Goal: Feedback & Contribution: Submit feedback/report problem

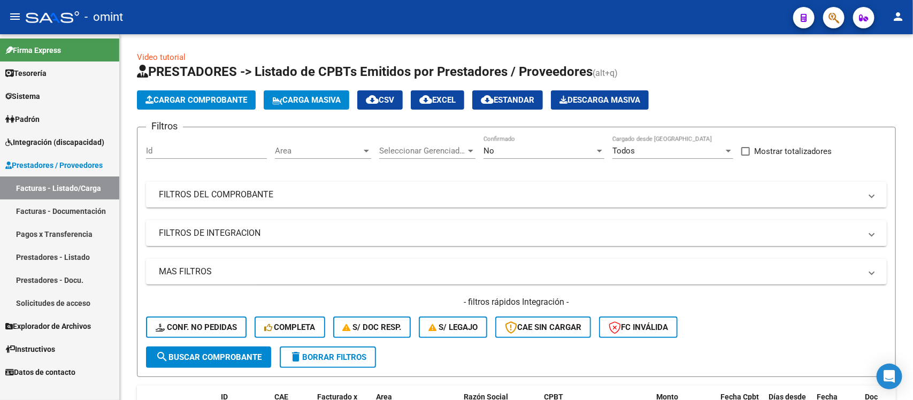
click at [33, 108] on link "Padrón" at bounding box center [59, 119] width 119 height 23
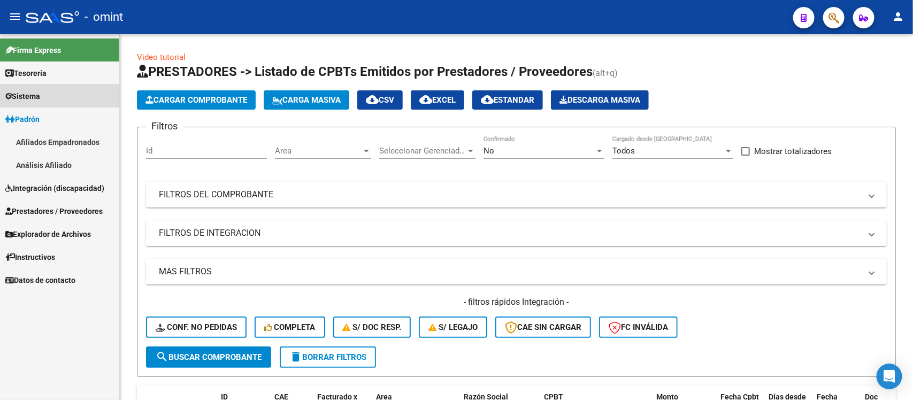
click at [39, 95] on span "Sistema" at bounding box center [22, 96] width 35 height 12
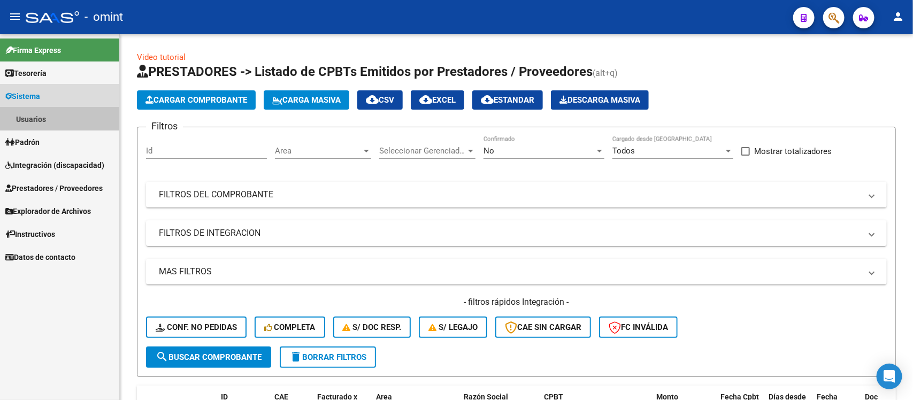
click at [50, 118] on link "Usuarios" at bounding box center [59, 119] width 119 height 23
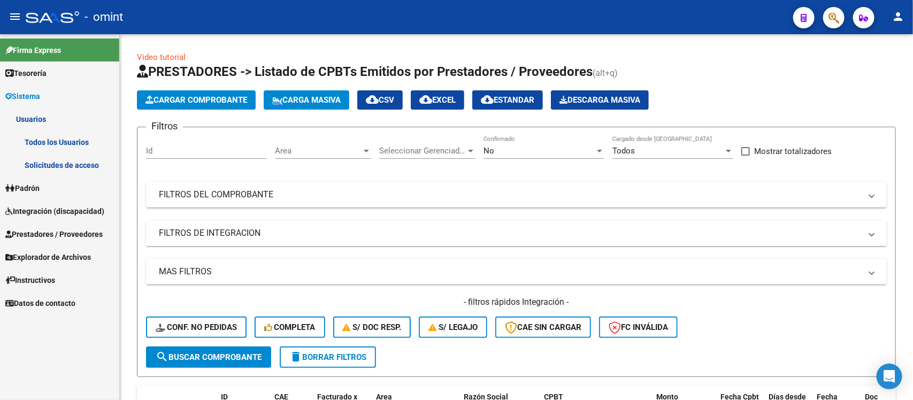
click at [70, 138] on link "Todos los Usuarios" at bounding box center [59, 142] width 119 height 23
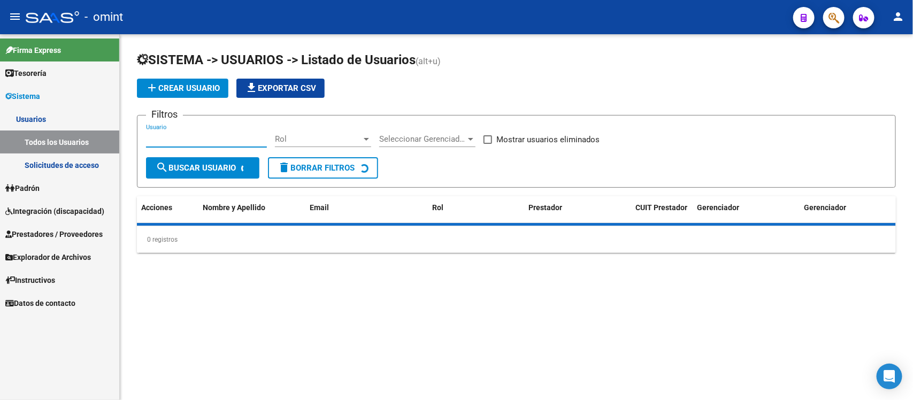
click at [193, 137] on input "Usuario" at bounding box center [206, 139] width 121 height 10
paste input "kalenaltagracia@gmail.com"
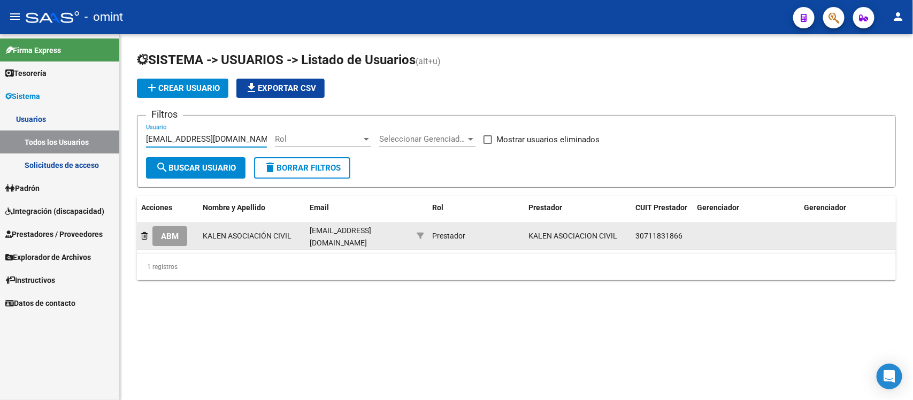
type input "kalenaltagracia@gmail.com"
click at [176, 232] on span "ABM" at bounding box center [170, 237] width 18 height 10
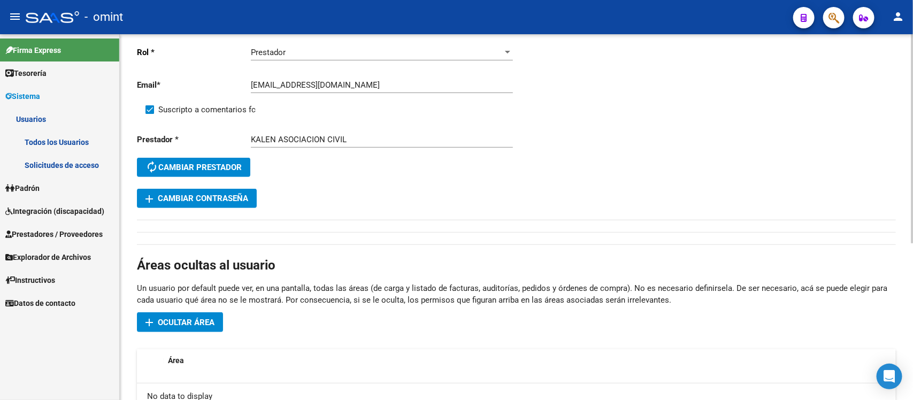
scroll to position [201, 0]
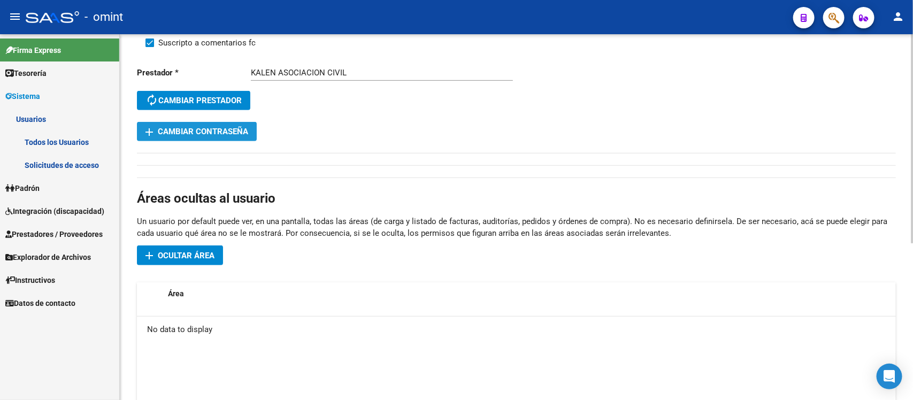
click at [234, 132] on span "add Cambiar Contraseña" at bounding box center [197, 132] width 103 height 10
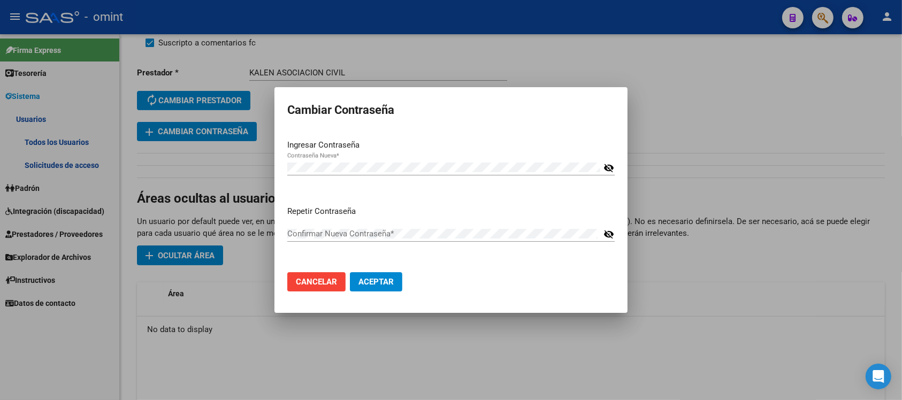
click at [615, 167] on mat-dialog-content "Ingresar Contraseña Contraseña Nueva * visibility_off Repetir Contraseña Confir…" at bounding box center [451, 197] width 353 height 133
click at [609, 166] on mat-icon "visibility_off" at bounding box center [609, 168] width 11 height 13
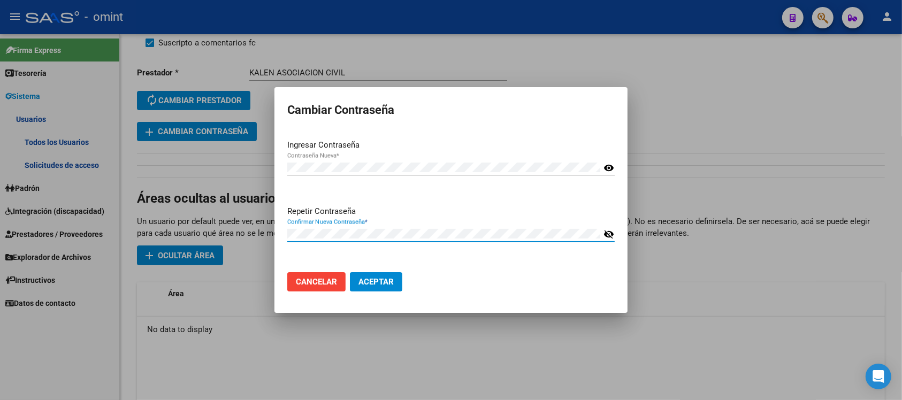
click at [389, 281] on span "Aceptar" at bounding box center [376, 282] width 35 height 10
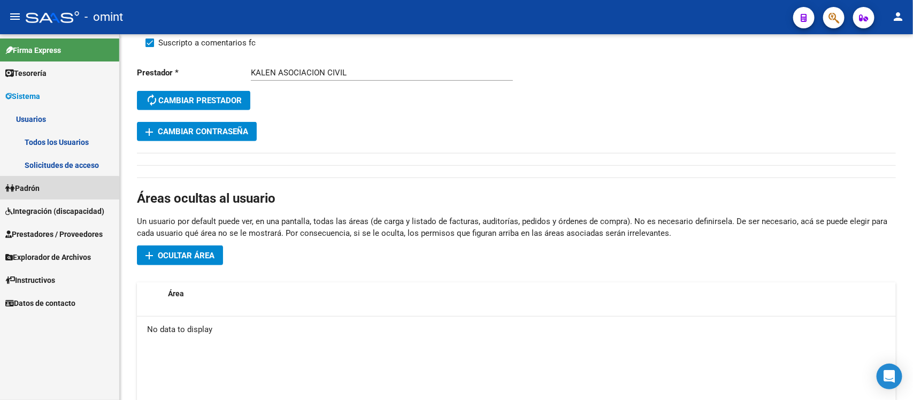
click at [57, 189] on link "Padrón" at bounding box center [59, 188] width 119 height 23
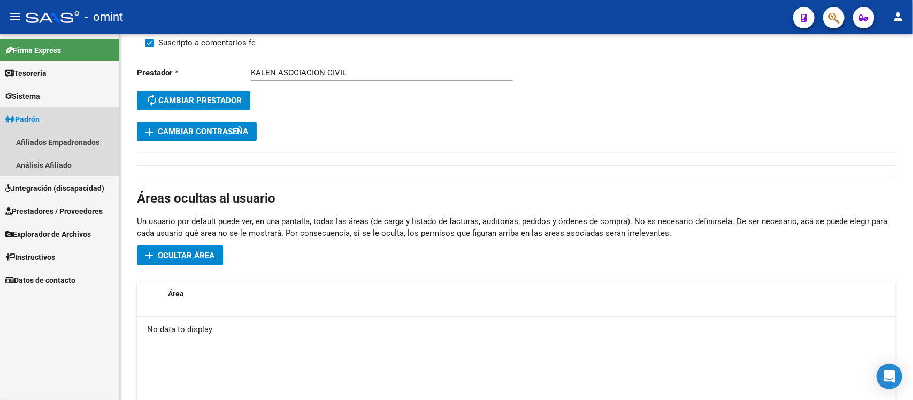
click at [57, 119] on link "Padrón" at bounding box center [59, 119] width 119 height 23
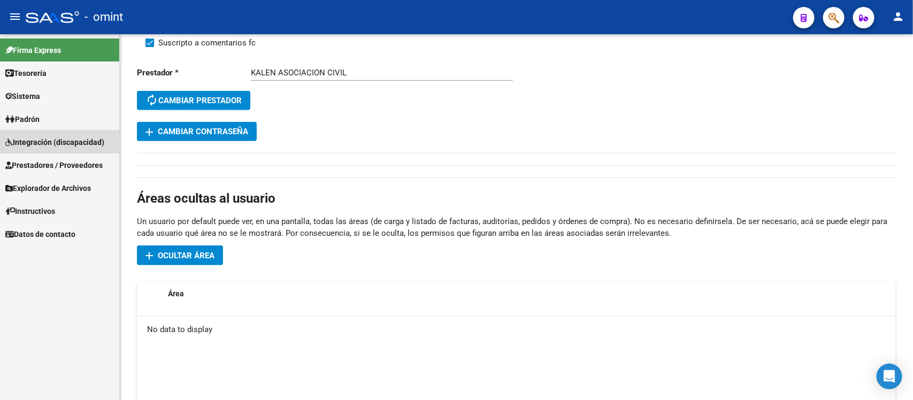
click at [56, 149] on link "Integración (discapacidad)" at bounding box center [59, 142] width 119 height 23
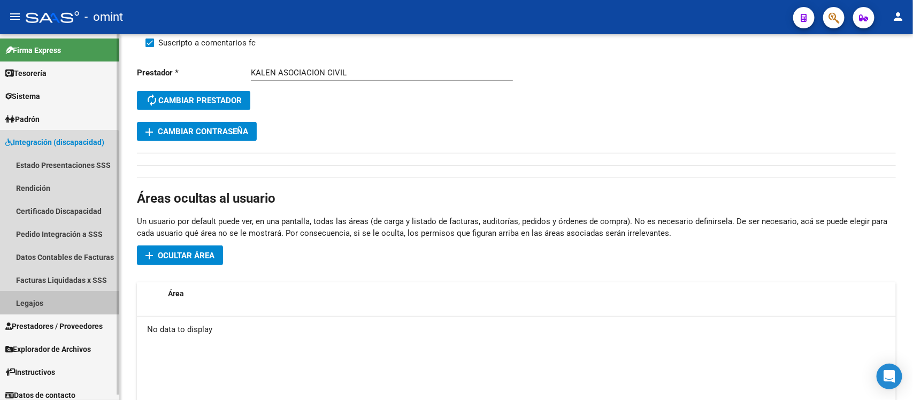
click at [49, 301] on link "Legajos" at bounding box center [59, 303] width 119 height 23
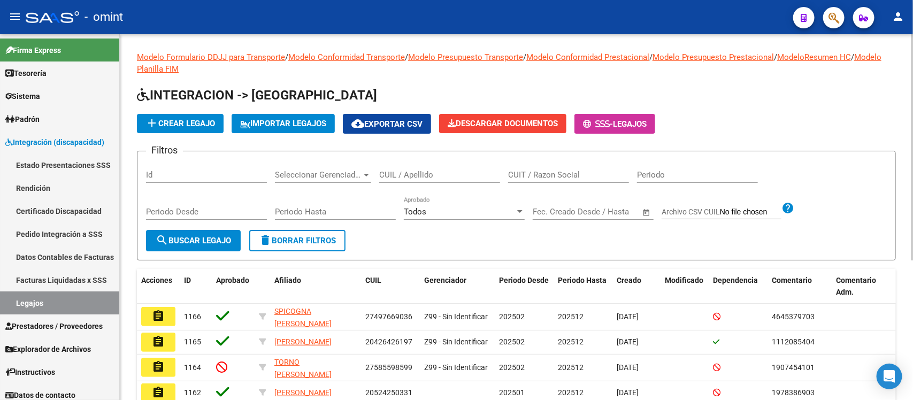
click at [403, 167] on div "CUIL / Apellido" at bounding box center [439, 171] width 121 height 23
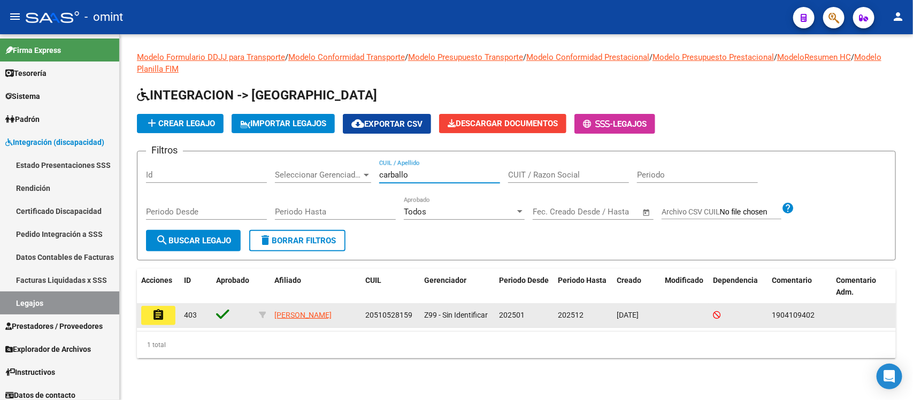
type input "carballo"
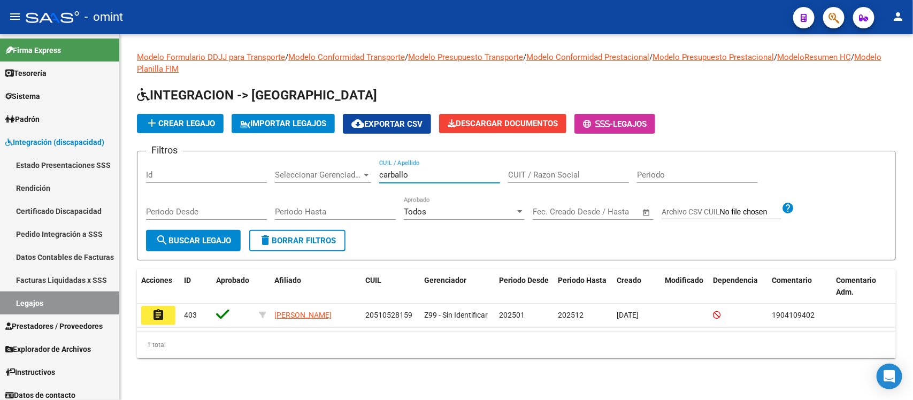
click at [166, 319] on button "assignment" at bounding box center [158, 315] width 34 height 19
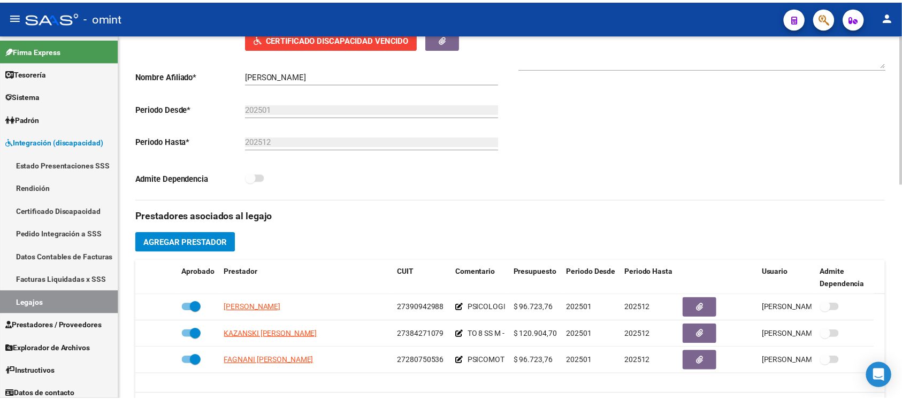
scroll to position [268, 0]
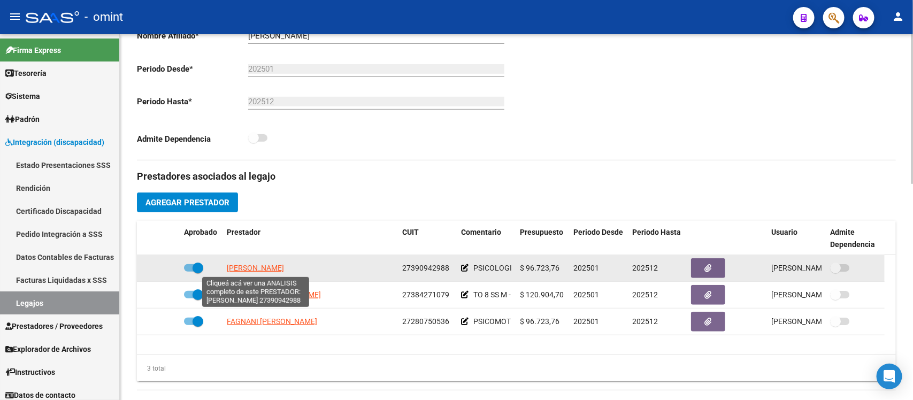
click at [265, 266] on span "[PERSON_NAME]" at bounding box center [255, 268] width 57 height 9
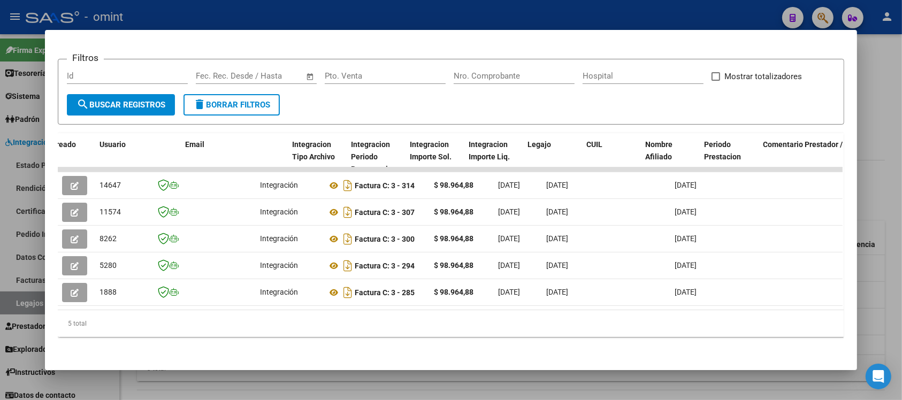
scroll to position [0, 1526]
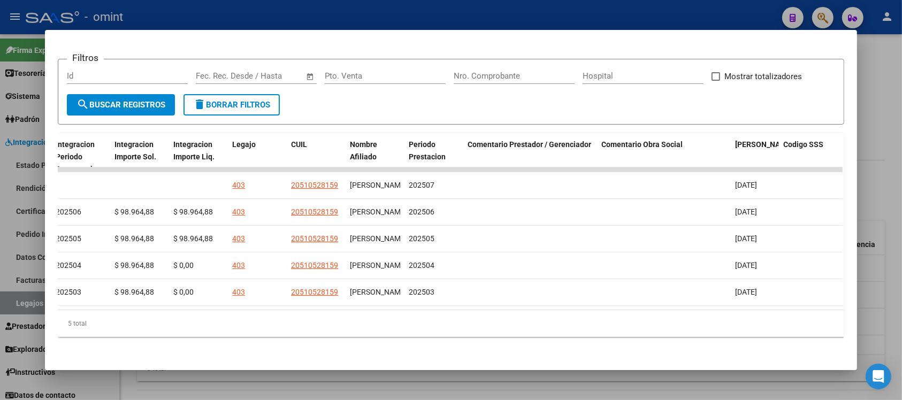
click at [490, 16] on div at bounding box center [451, 200] width 902 height 400
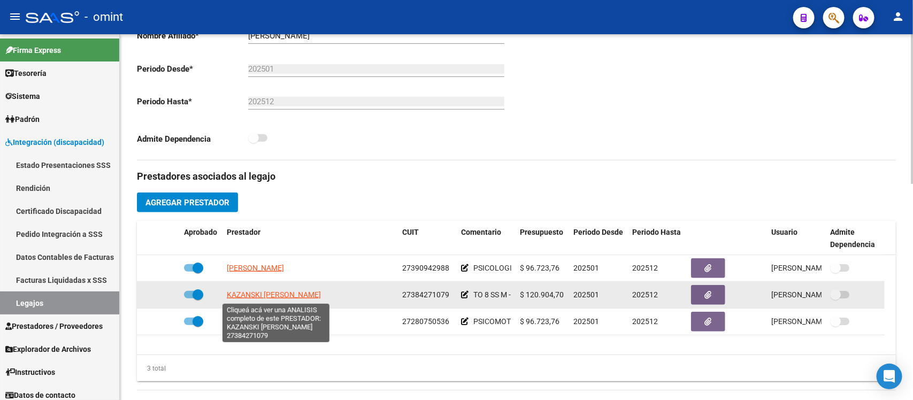
click at [280, 298] on span "[PERSON_NAME]" at bounding box center [274, 295] width 94 height 9
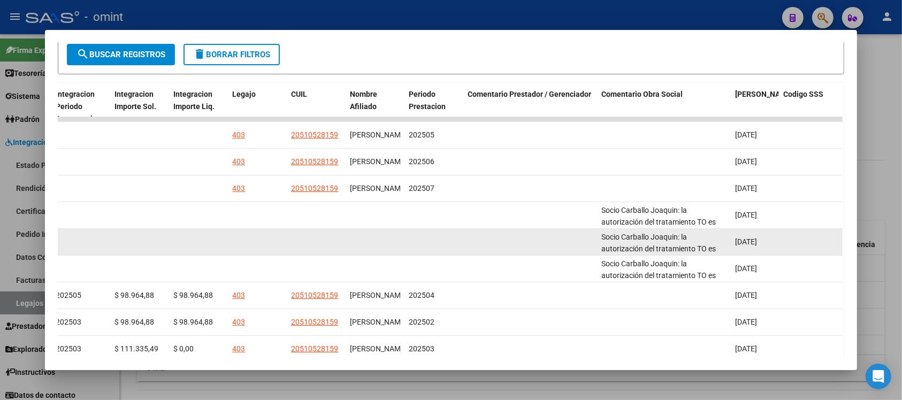
scroll to position [260, 0]
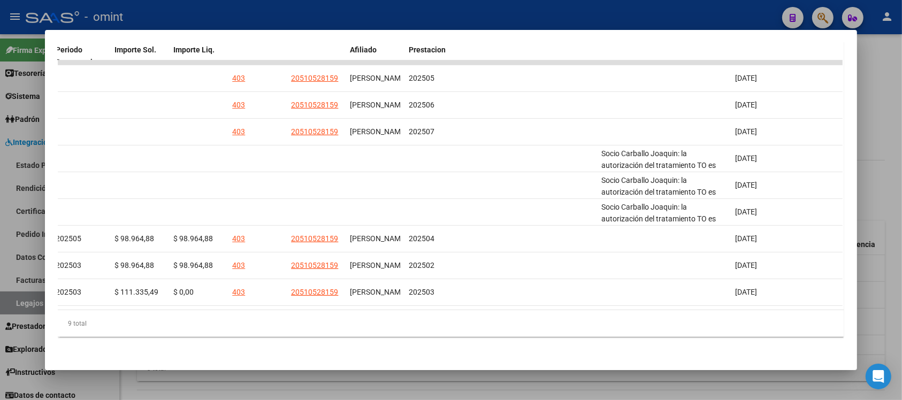
click at [581, 9] on div at bounding box center [451, 200] width 902 height 400
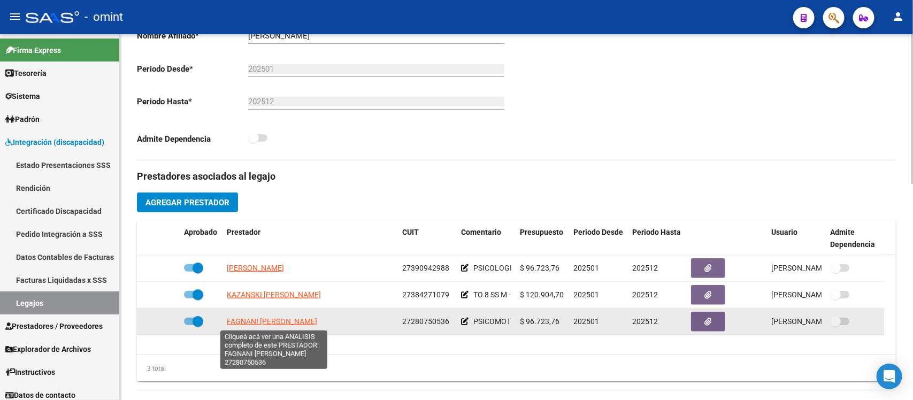
click at [253, 323] on span "[PERSON_NAME] [PERSON_NAME]" at bounding box center [272, 321] width 90 height 9
type textarea "27280750536"
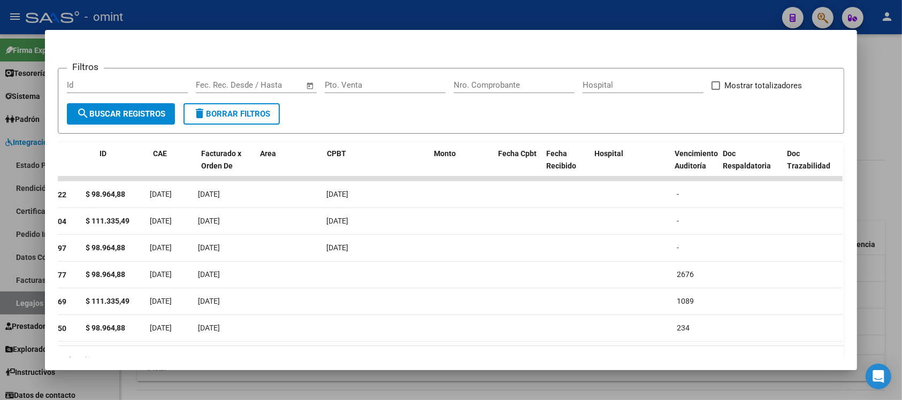
scroll to position [0, 0]
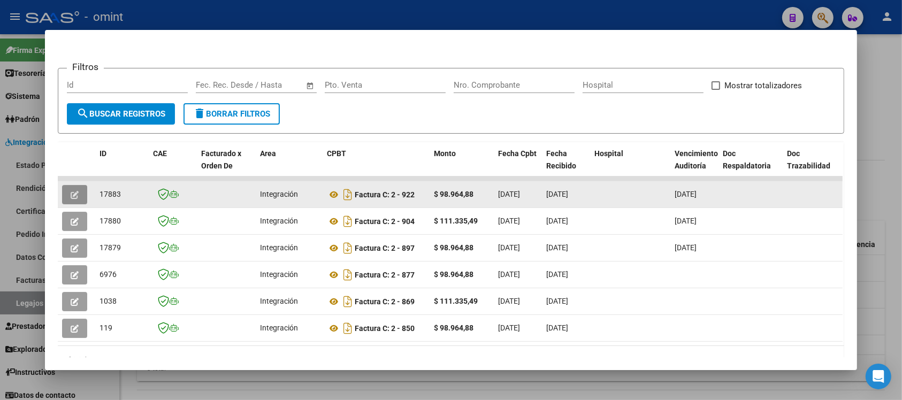
click at [65, 191] on button "button" at bounding box center [74, 194] width 25 height 19
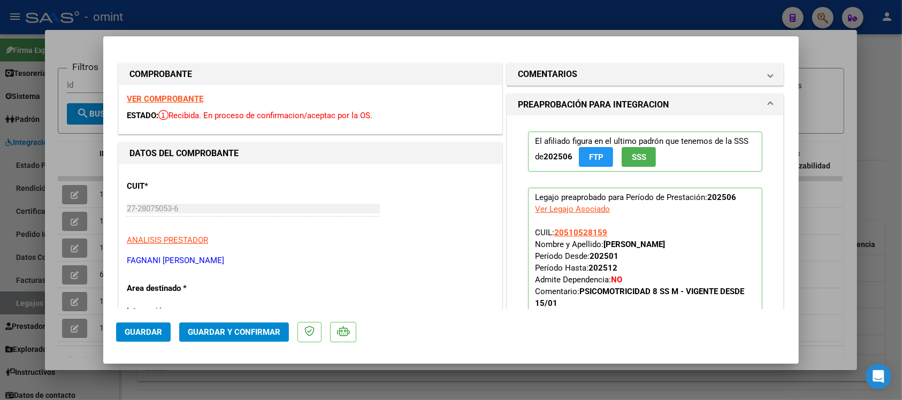
click at [189, 103] on strong "VER COMPROBANTE" at bounding box center [165, 99] width 77 height 10
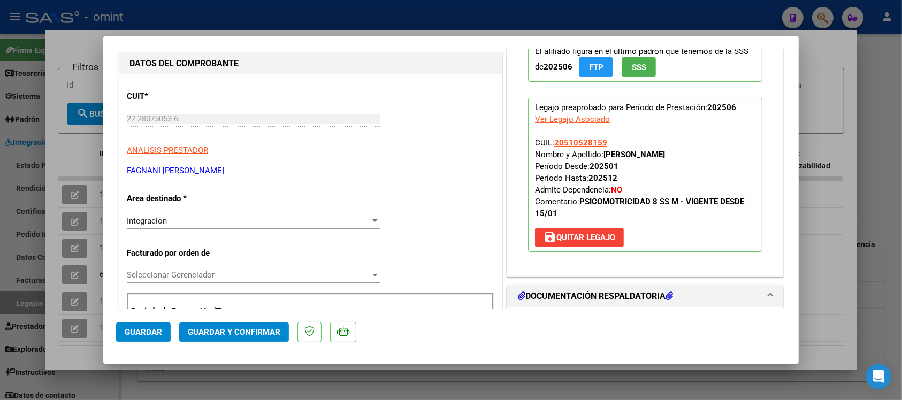
scroll to position [67, 0]
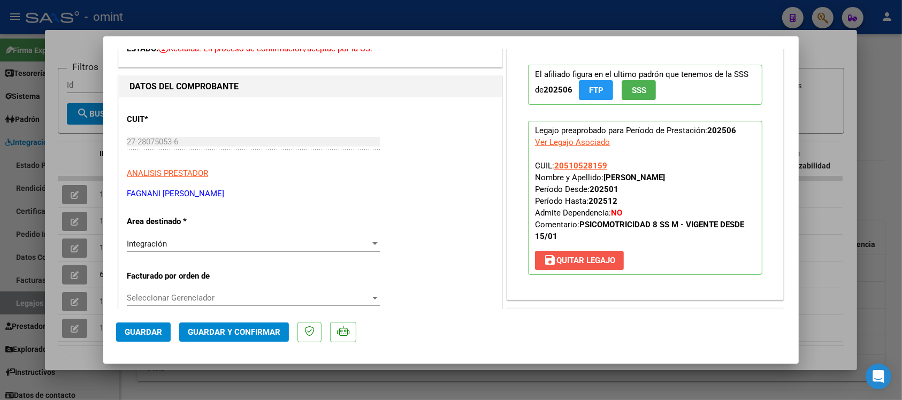
click at [570, 254] on button "save Quitar Legajo" at bounding box center [579, 260] width 89 height 19
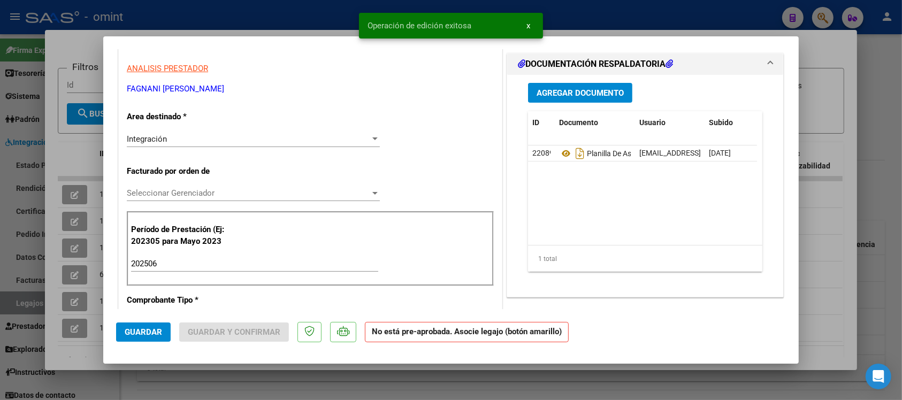
scroll to position [201, 0]
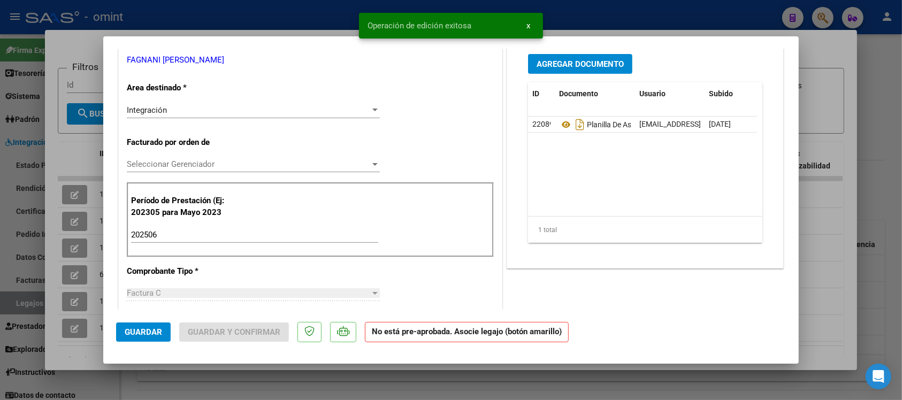
click at [222, 228] on div "202506 Ingrese el Período de Prestación como indica el ejemplo" at bounding box center [254, 235] width 247 height 16
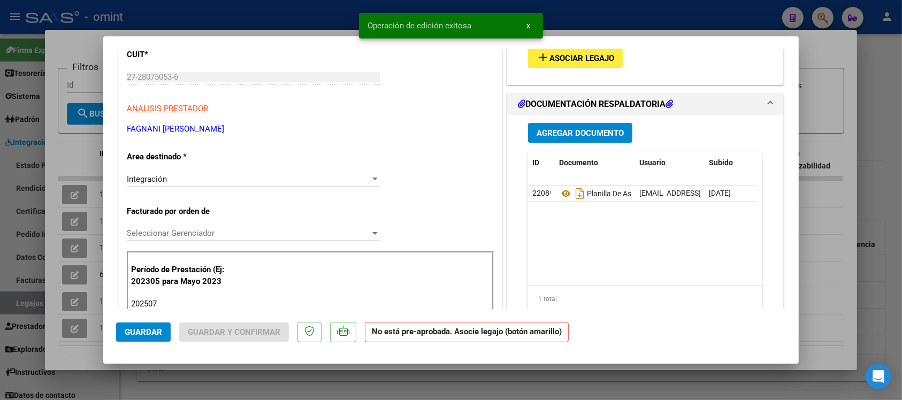
scroll to position [67, 0]
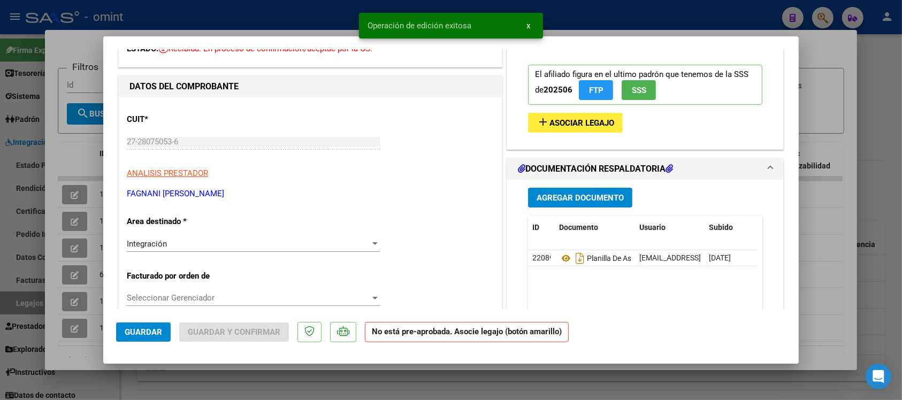
type input "202507"
click at [603, 119] on span "Asociar Legajo" at bounding box center [582, 123] width 65 height 10
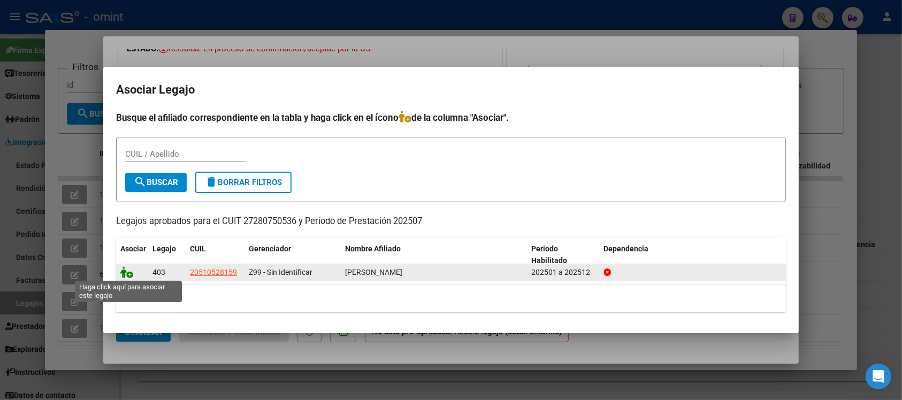
click at [121, 273] on icon at bounding box center [126, 272] width 13 height 12
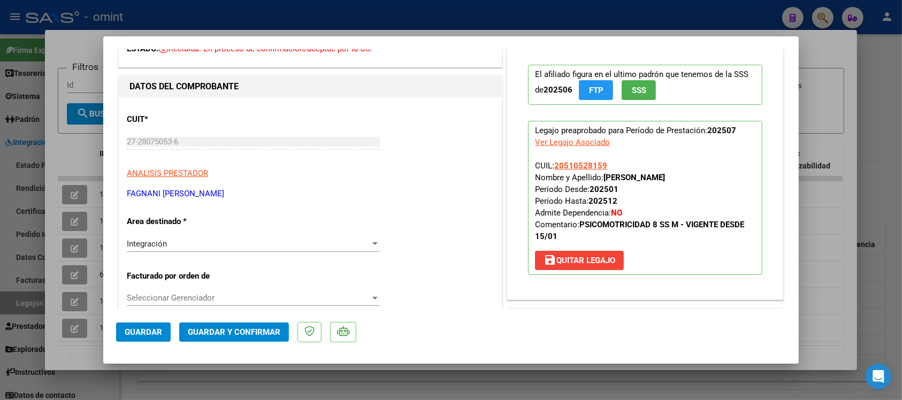
scroll to position [0, 0]
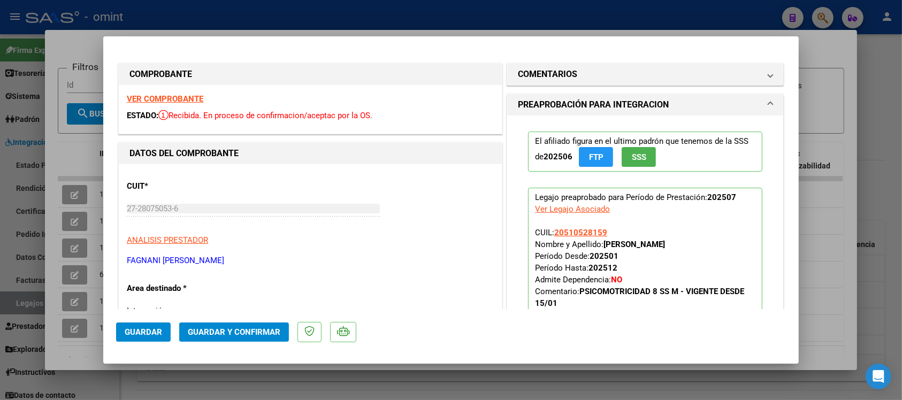
click at [188, 101] on strong "VER COMPROBANTE" at bounding box center [165, 99] width 77 height 10
click at [263, 336] on span "Guardar y Confirmar" at bounding box center [234, 332] width 93 height 10
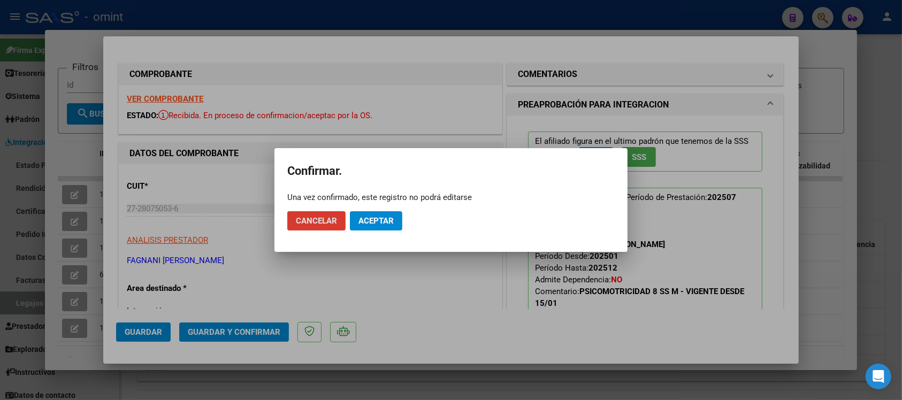
click at [375, 225] on span "Aceptar" at bounding box center [376, 221] width 35 height 10
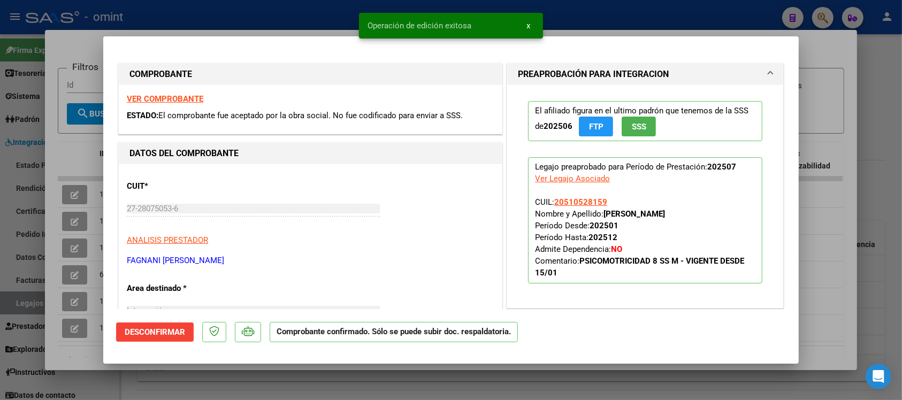
click at [273, 24] on div at bounding box center [451, 200] width 902 height 400
type input "$ 0,00"
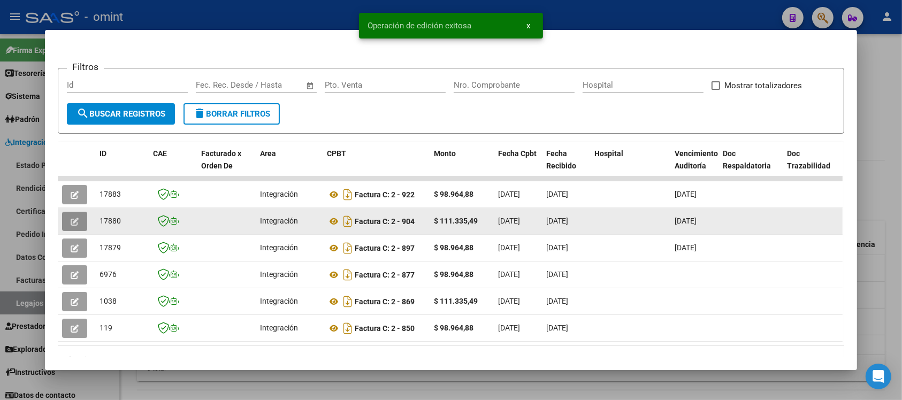
click at [74, 220] on button "button" at bounding box center [74, 221] width 25 height 19
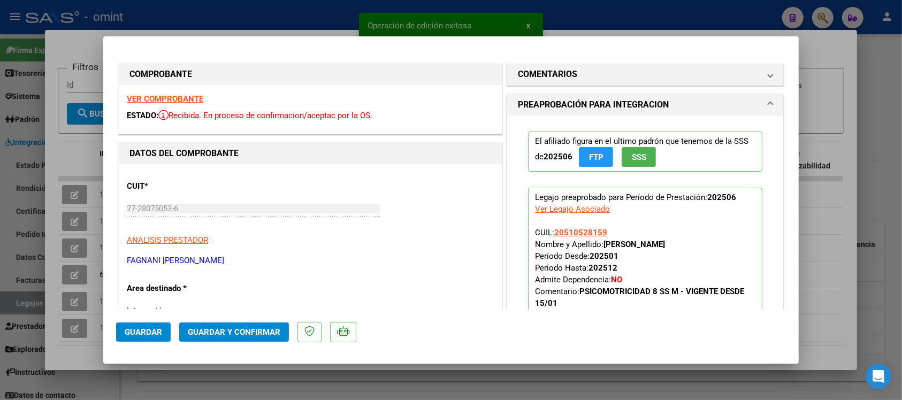
click at [177, 100] on strong "VER COMPROBANTE" at bounding box center [165, 99] width 77 height 10
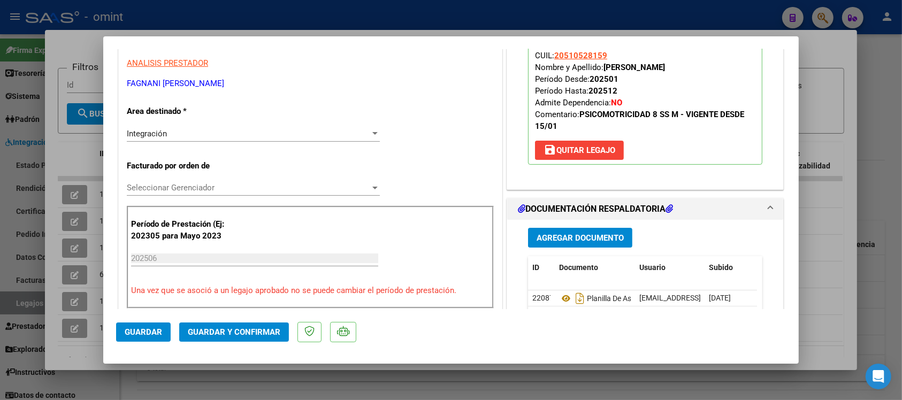
scroll to position [201, 0]
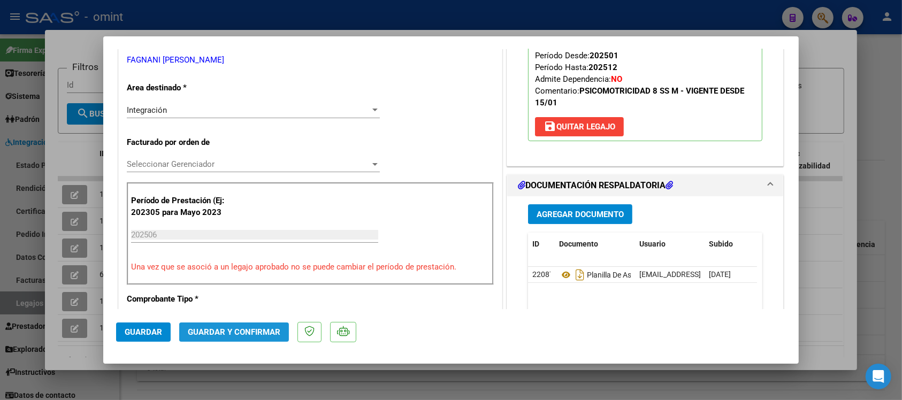
click at [257, 330] on span "Guardar y Confirmar" at bounding box center [234, 332] width 93 height 10
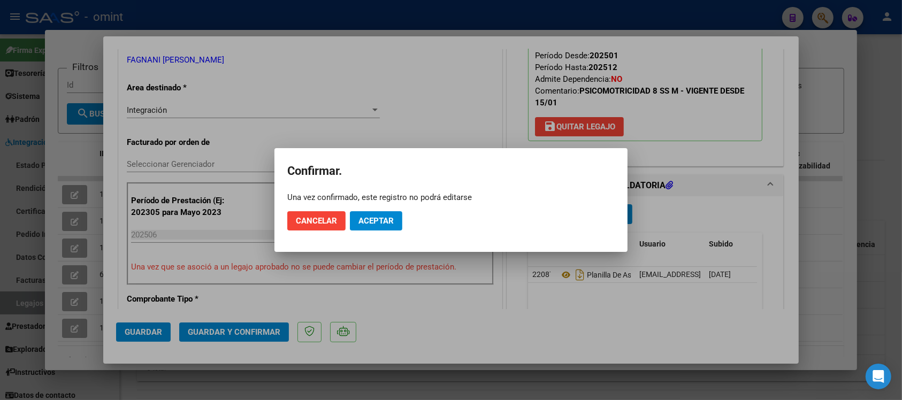
click at [383, 211] on mat-dialog-actions "Cancelar Aceptar" at bounding box center [450, 221] width 327 height 36
click at [383, 214] on button "Aceptar" at bounding box center [376, 220] width 52 height 19
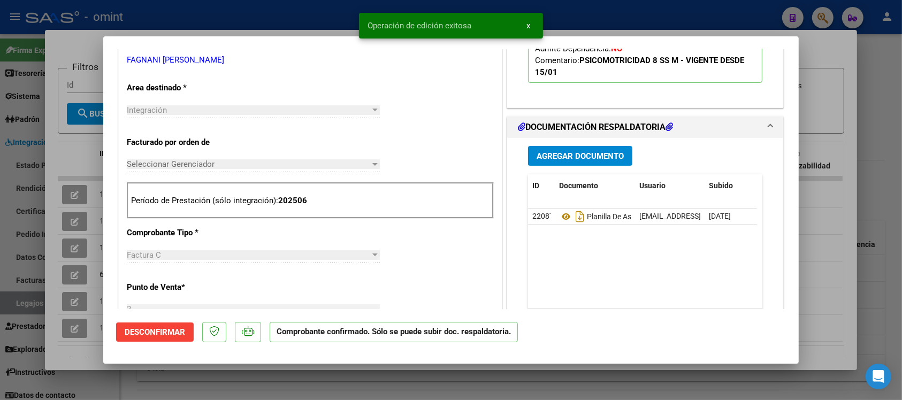
click at [314, 17] on div at bounding box center [451, 200] width 902 height 400
type input "$ 0,00"
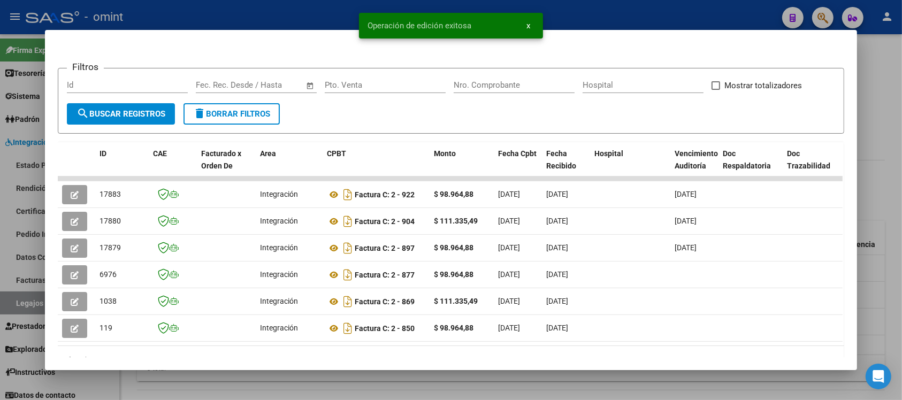
click at [313, 14] on div at bounding box center [451, 200] width 902 height 400
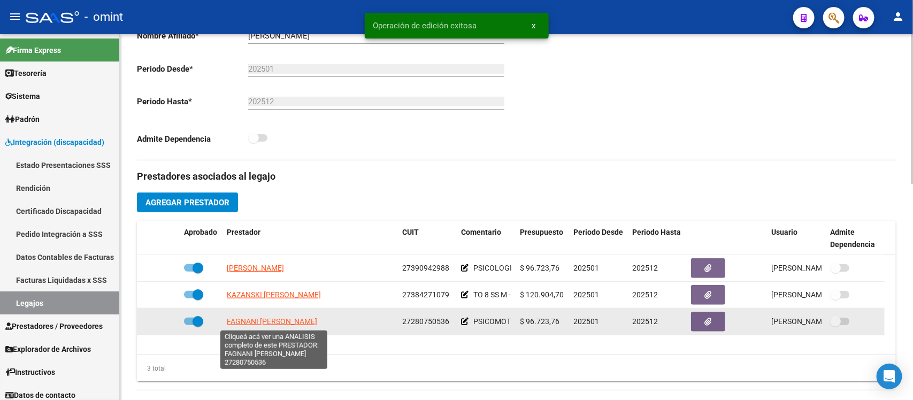
click at [254, 323] on span "[PERSON_NAME] [PERSON_NAME]" at bounding box center [272, 321] width 90 height 9
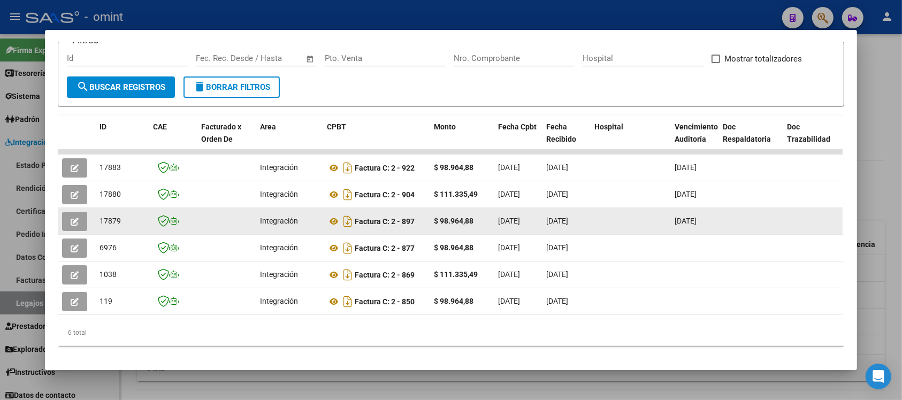
click at [75, 218] on button "button" at bounding box center [74, 221] width 25 height 19
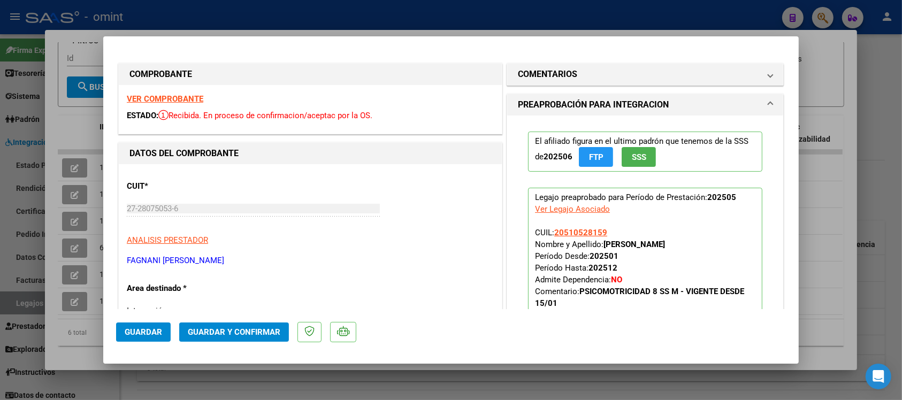
click at [199, 96] on strong "VER COMPROBANTE" at bounding box center [165, 99] width 77 height 10
click at [427, 10] on div at bounding box center [451, 200] width 902 height 400
type input "$ 0,00"
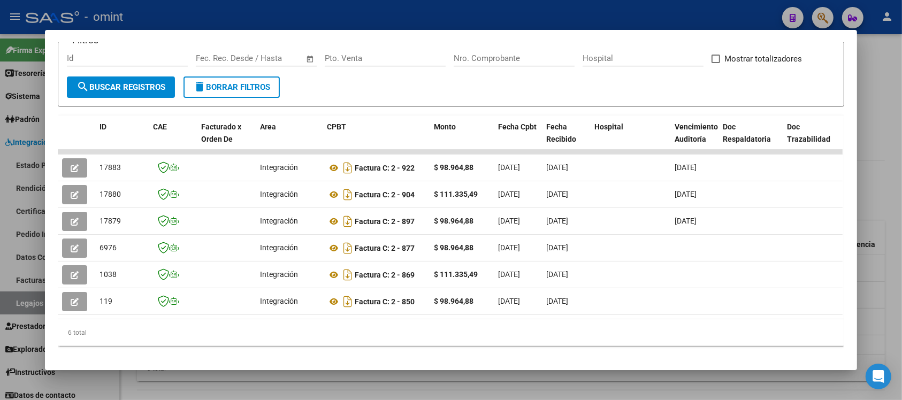
click at [427, 10] on div at bounding box center [451, 200] width 902 height 400
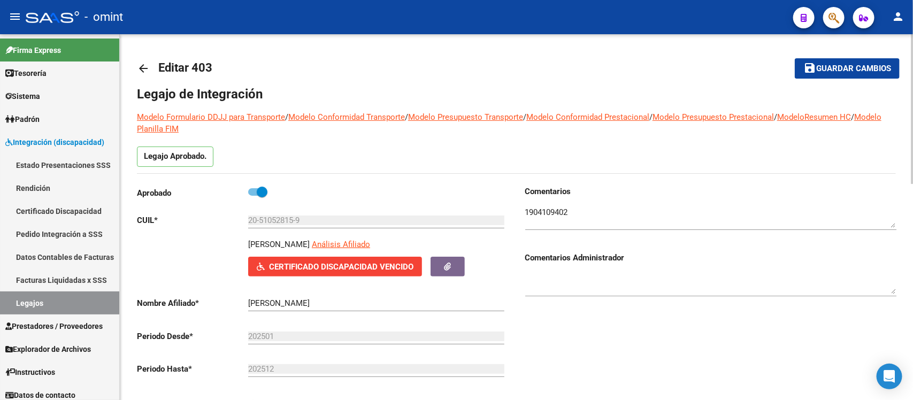
click at [278, 221] on input "20-51052815-9" at bounding box center [376, 221] width 256 height 10
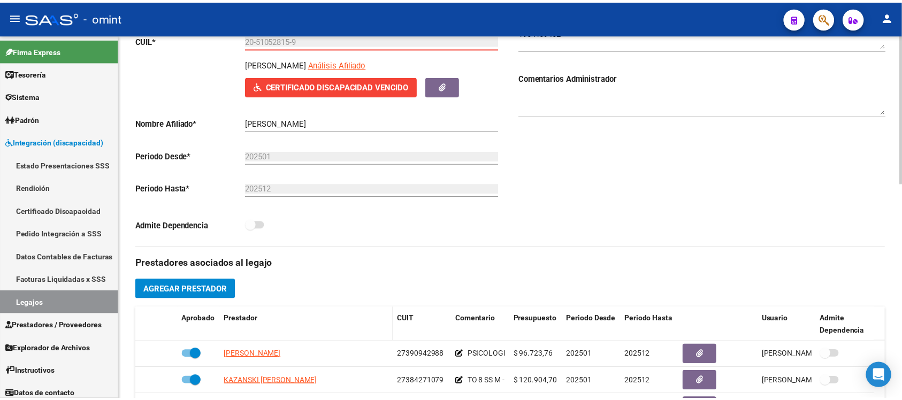
scroll to position [268, 0]
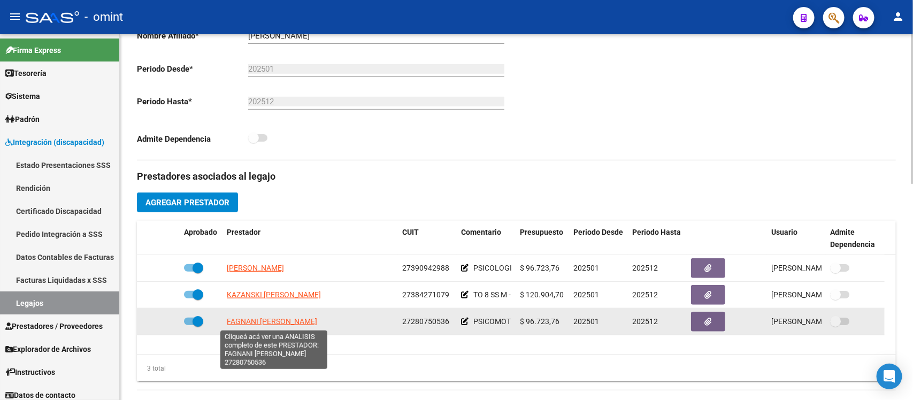
click at [282, 322] on span "[PERSON_NAME] [PERSON_NAME]" at bounding box center [272, 321] width 90 height 9
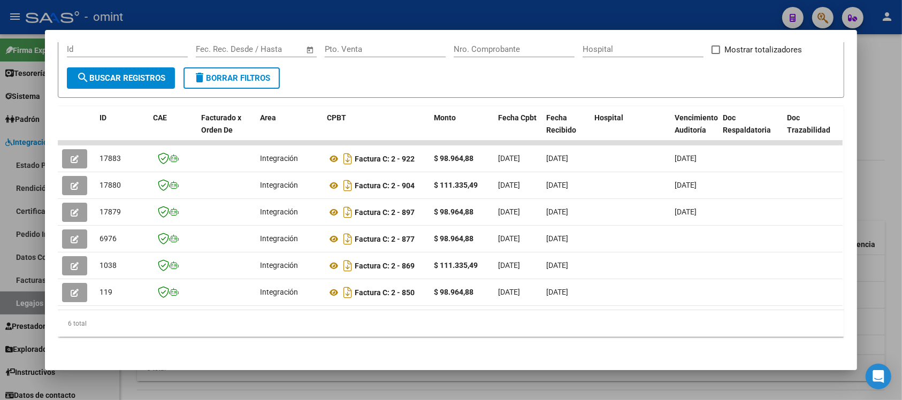
scroll to position [180, 0]
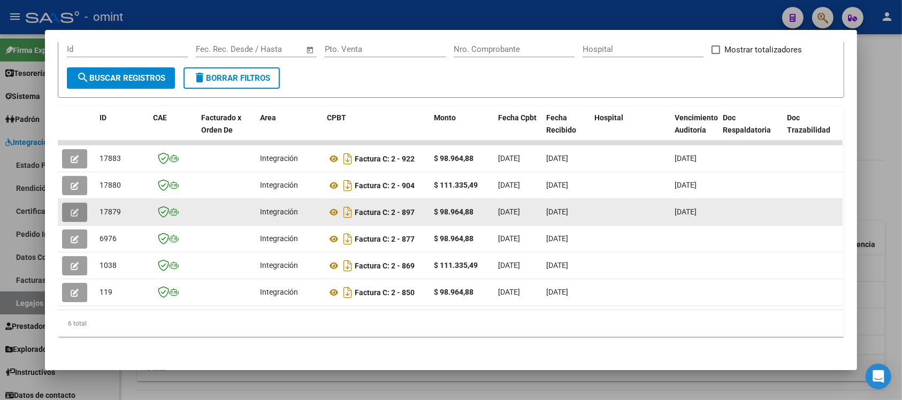
click at [78, 203] on button "button" at bounding box center [74, 212] width 25 height 19
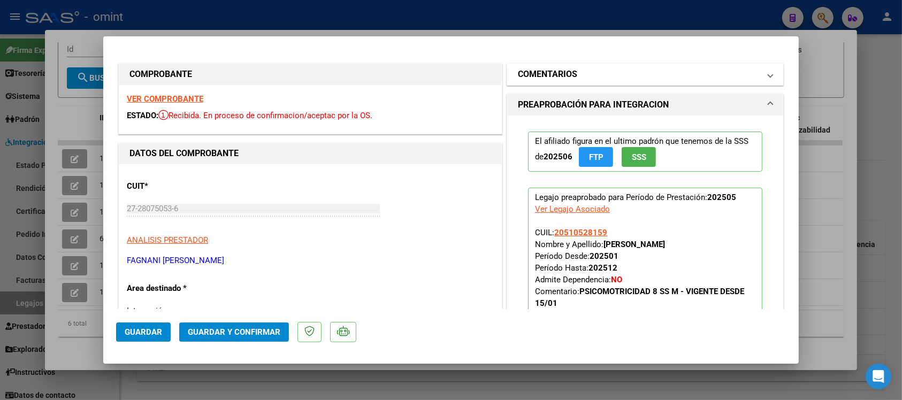
click at [646, 78] on mat-panel-title "COMENTARIOS" at bounding box center [639, 74] width 242 height 13
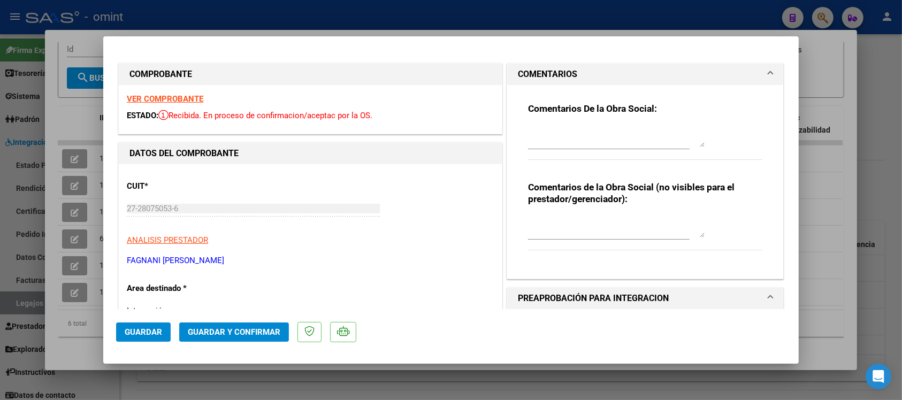
click at [555, 128] on textarea at bounding box center [616, 136] width 177 height 21
paste textarea "El comprobante se encuentra vencido para su presentación. En este periodo la su…"
click at [543, 133] on textarea "El comprobante se encuentra vencido para su presentación. En este periodo la su…" at bounding box center [616, 136] width 177 height 21
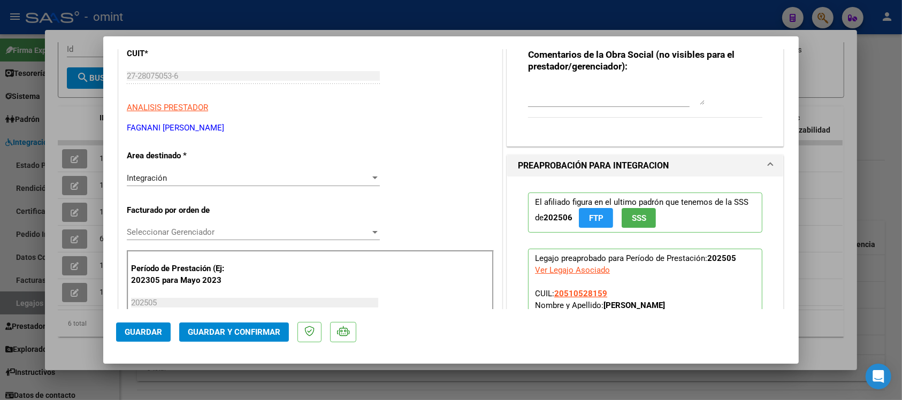
scroll to position [134, 0]
type textarea "El comprobante se encuentra vencido para su presentación. En este periodo la su…"
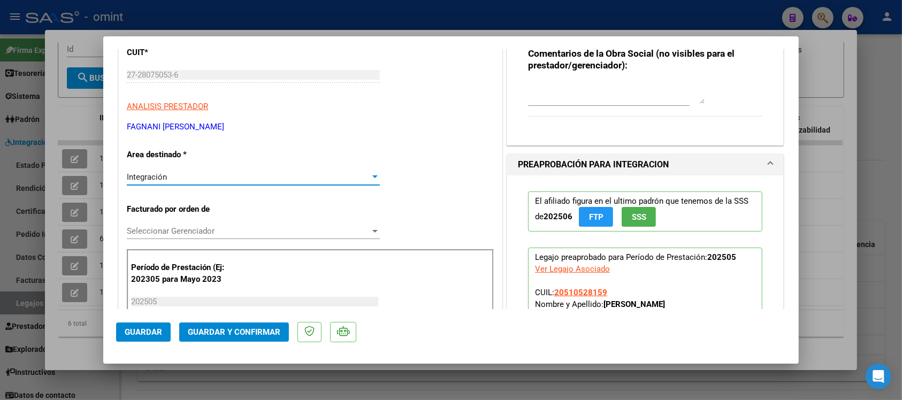
click at [207, 180] on div "Integración" at bounding box center [248, 177] width 243 height 10
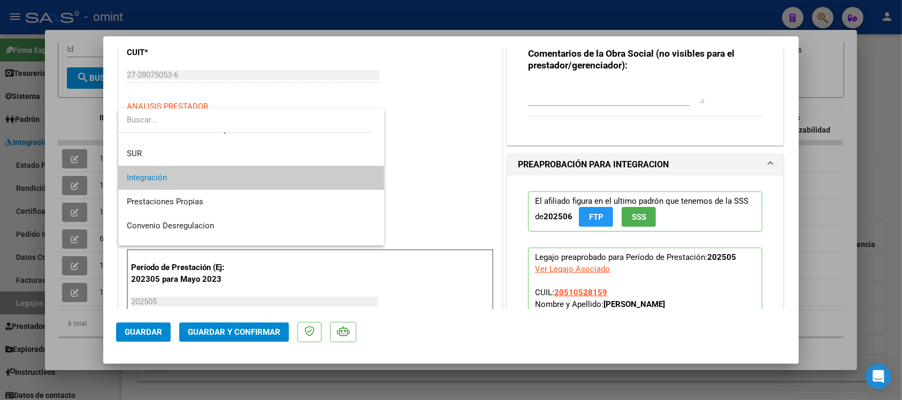
scroll to position [103, 0]
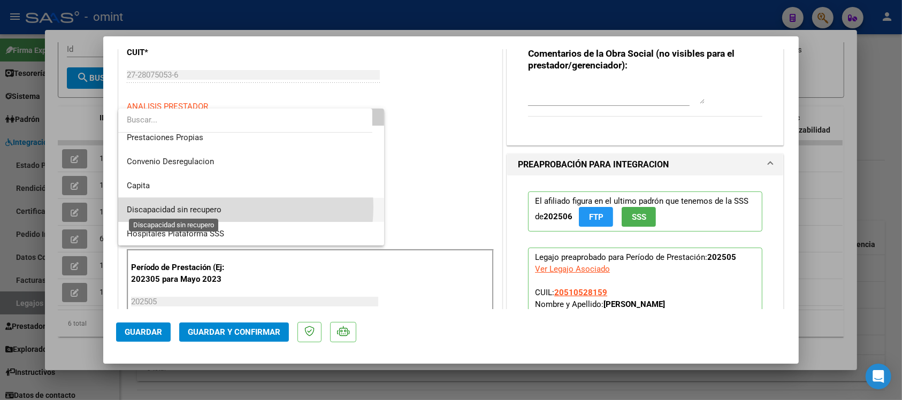
click at [218, 207] on span "Discapacidad sin recupero" at bounding box center [174, 210] width 95 height 10
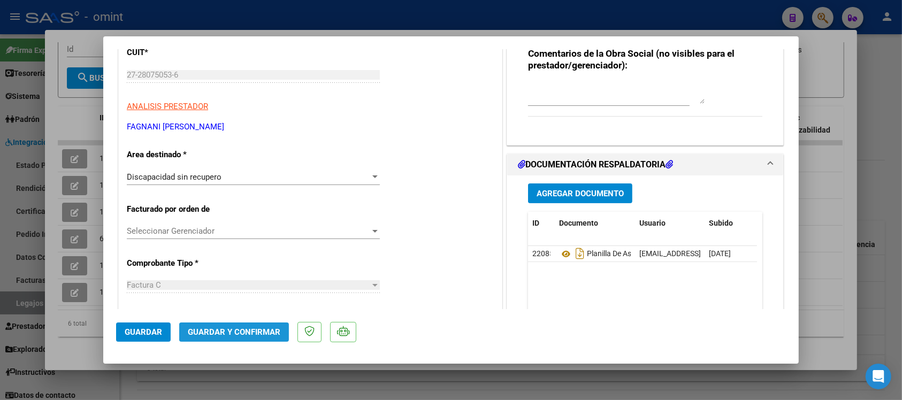
click at [246, 329] on span "Guardar y Confirmar" at bounding box center [234, 332] width 93 height 10
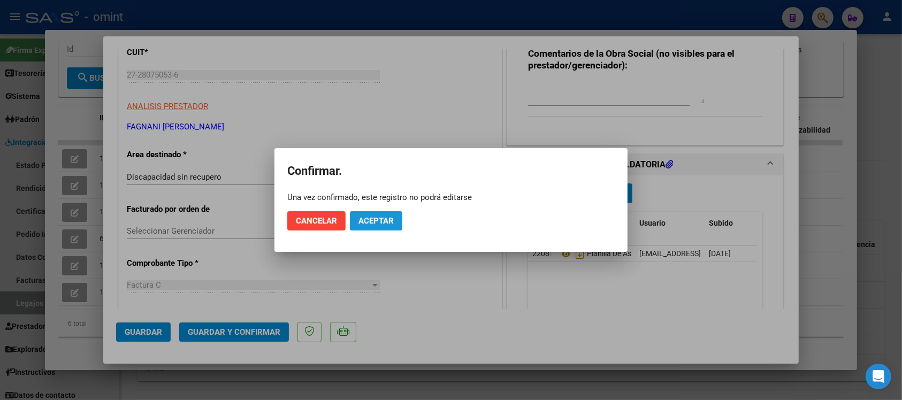
click at [377, 220] on span "Aceptar" at bounding box center [376, 221] width 35 height 10
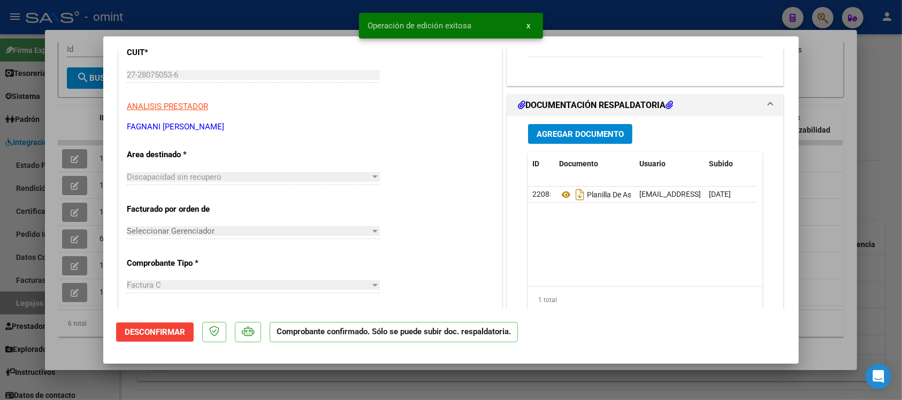
click at [224, 5] on div at bounding box center [451, 200] width 902 height 400
type input "$ 0,00"
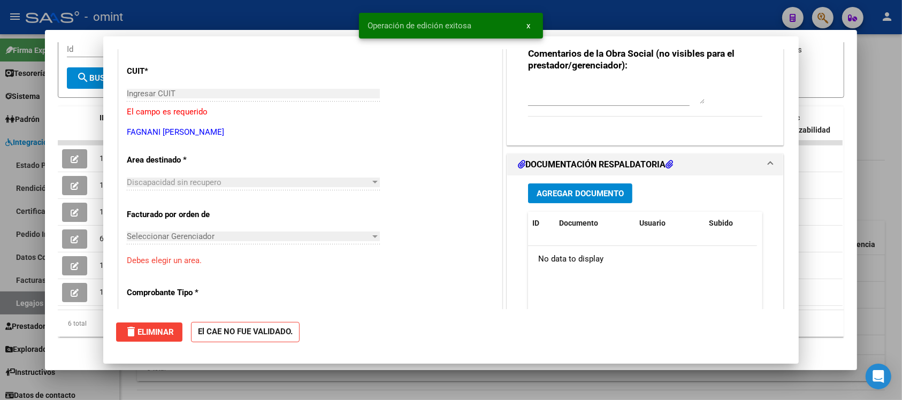
scroll to position [0, 0]
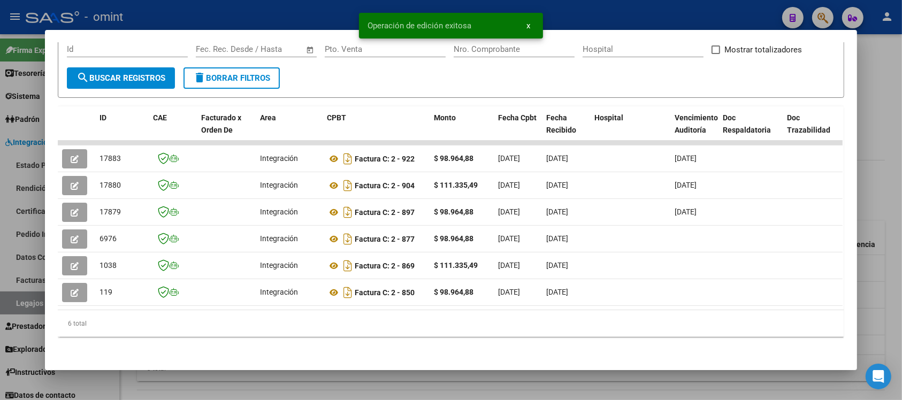
click at [224, 6] on div at bounding box center [451, 200] width 902 height 400
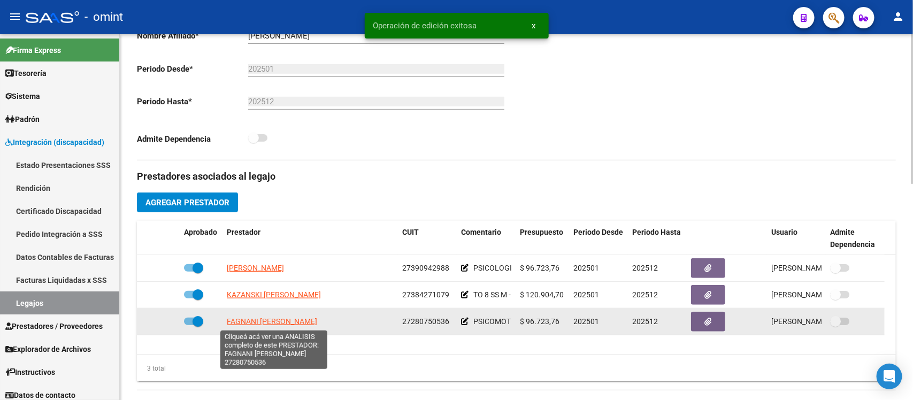
click at [255, 322] on span "[PERSON_NAME] [PERSON_NAME]" at bounding box center [272, 321] width 90 height 9
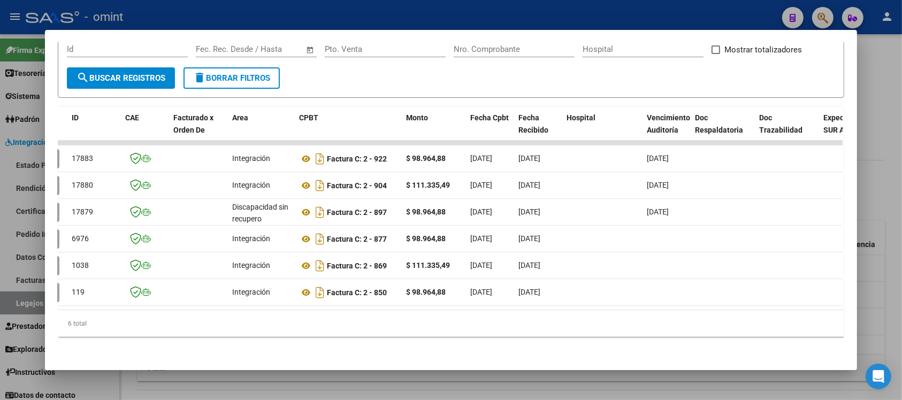
scroll to position [0, 1526]
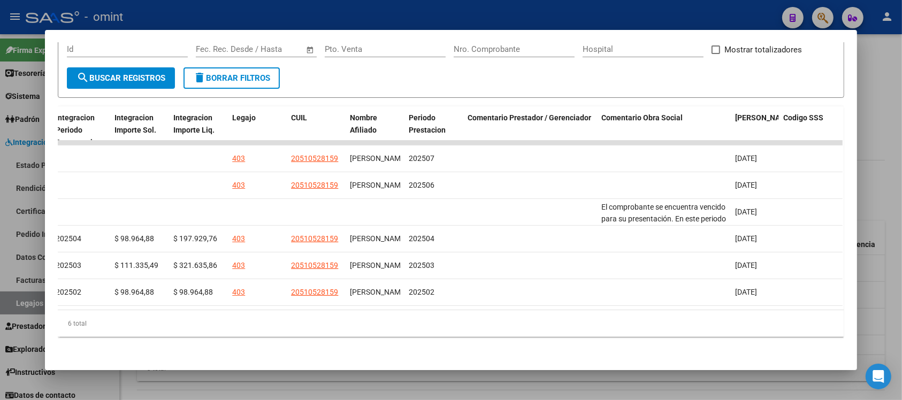
click at [533, 382] on div at bounding box center [451, 200] width 902 height 400
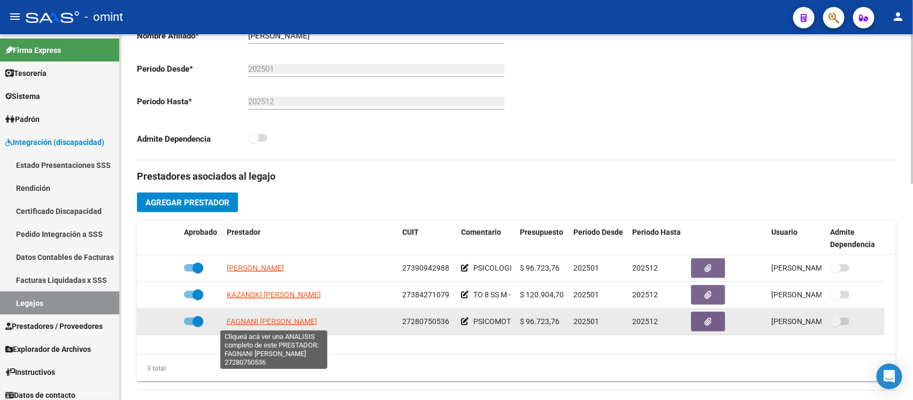
click at [306, 324] on span "[PERSON_NAME] [PERSON_NAME]" at bounding box center [272, 321] width 90 height 9
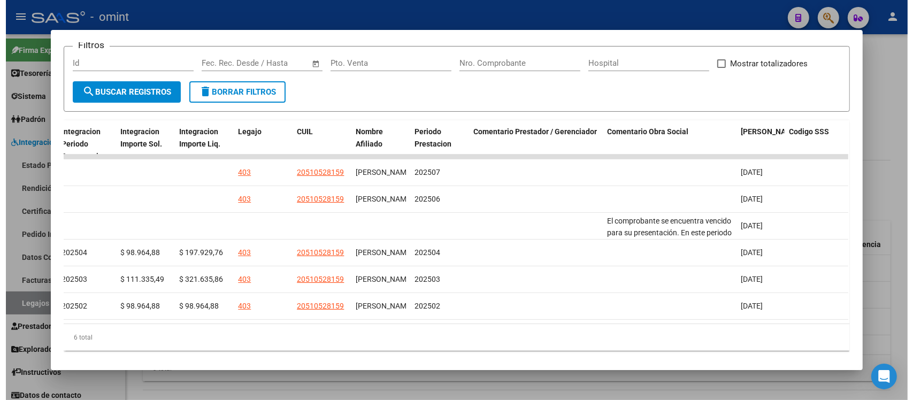
scroll to position [113, 0]
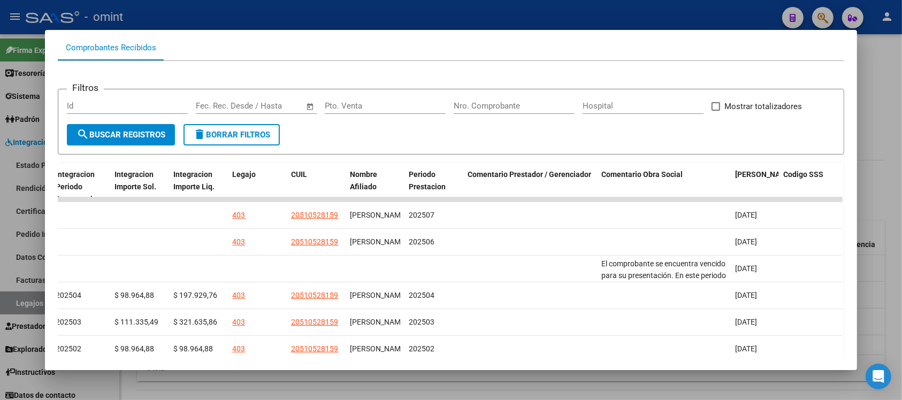
click at [444, 10] on div at bounding box center [451, 200] width 902 height 400
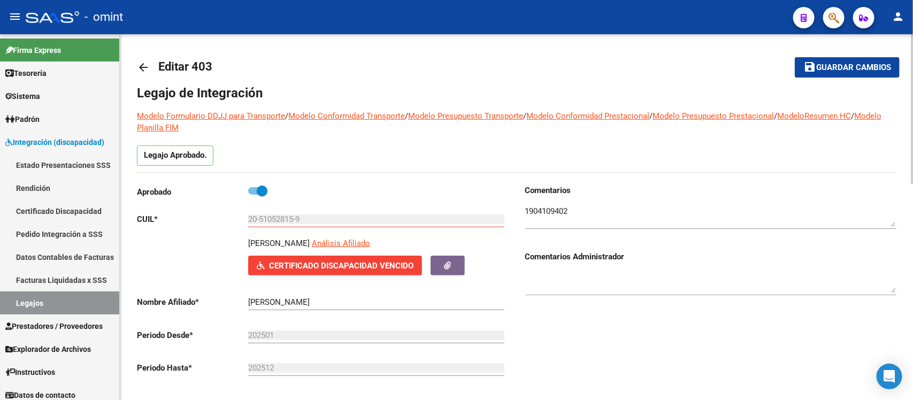
scroll to position [0, 0]
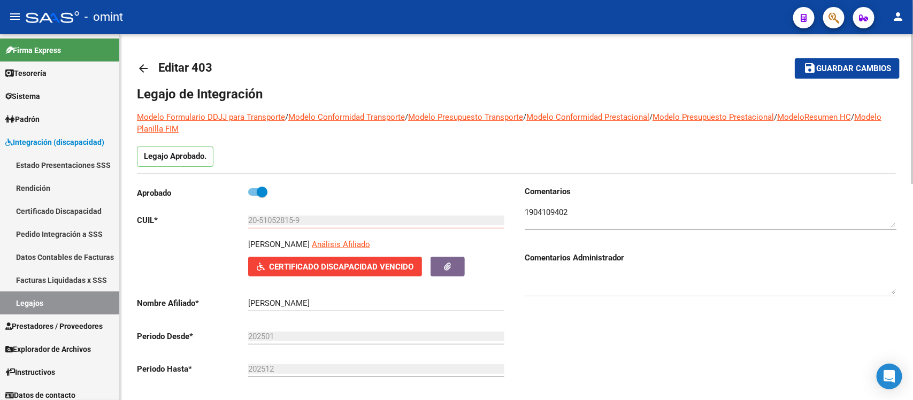
click at [143, 62] on mat-icon "arrow_back" at bounding box center [143, 68] width 13 height 13
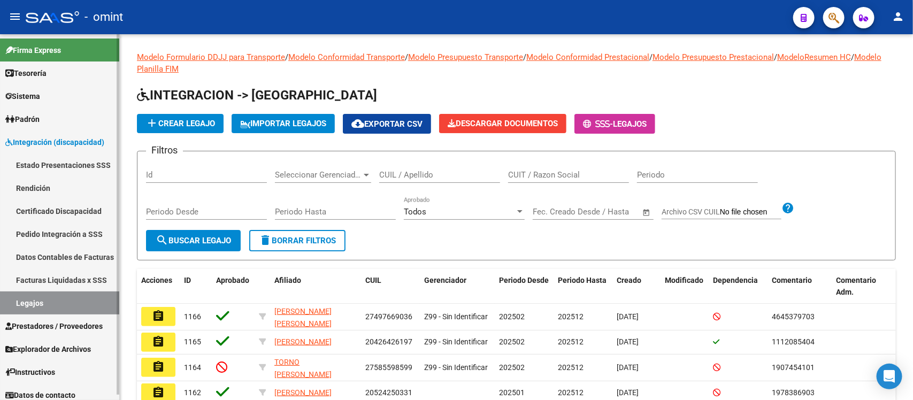
click at [52, 301] on link "Legajos" at bounding box center [59, 303] width 119 height 23
click at [49, 322] on span "Prestadores / Proveedores" at bounding box center [53, 327] width 97 height 12
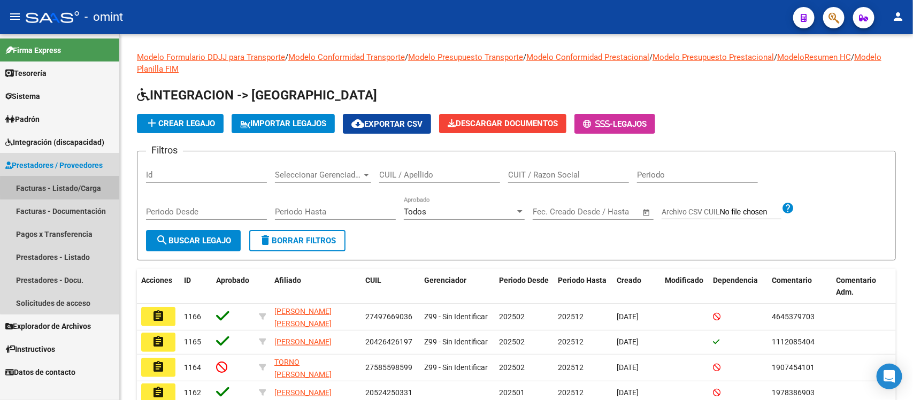
click at [67, 189] on link "Facturas - Listado/Carga" at bounding box center [59, 188] width 119 height 23
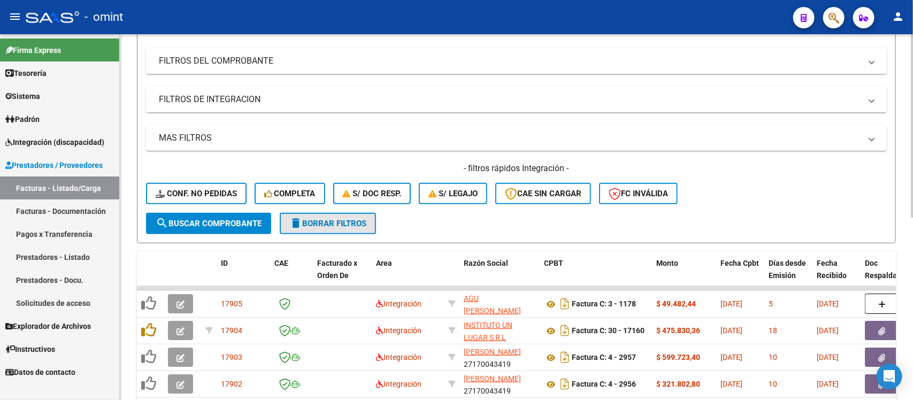
click at [338, 223] on span "delete Borrar Filtros" at bounding box center [327, 224] width 77 height 10
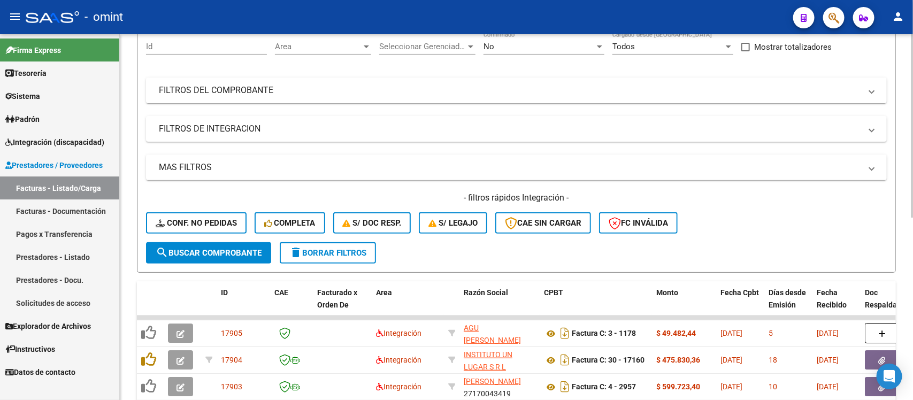
scroll to position [134, 0]
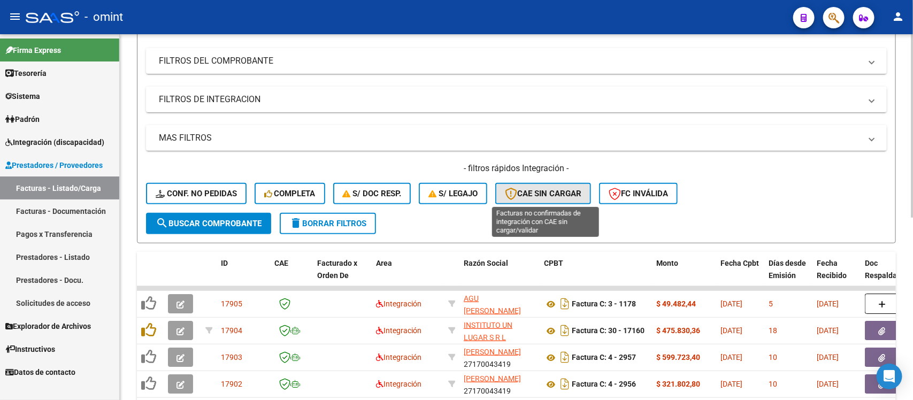
click at [518, 196] on span "CAE SIN CARGAR" at bounding box center [543, 194] width 77 height 10
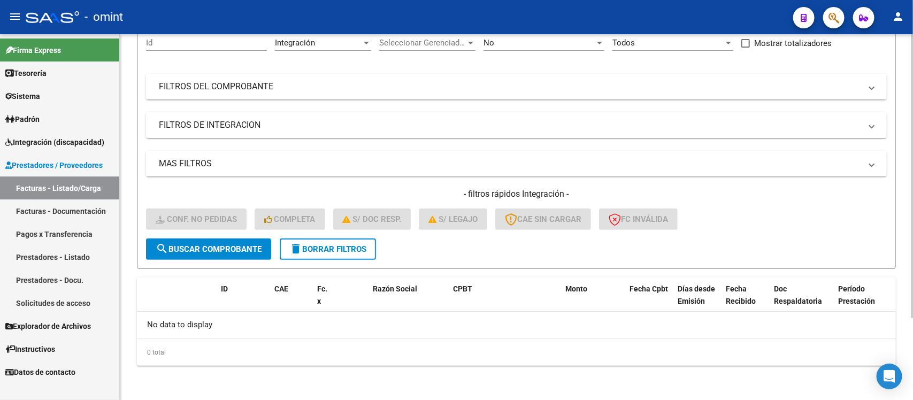
scroll to position [105, 0]
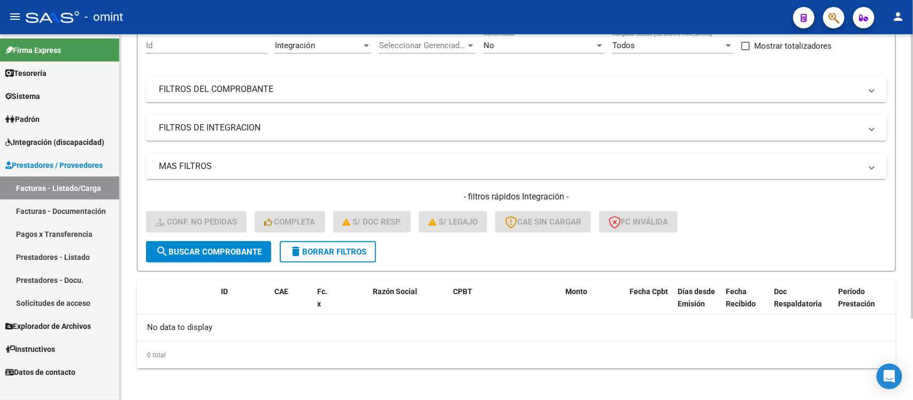
click at [336, 253] on span "delete Borrar Filtros" at bounding box center [327, 252] width 77 height 10
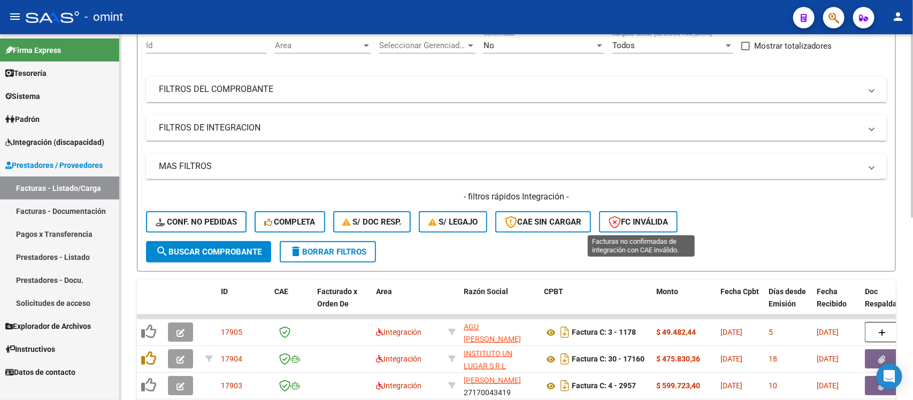
click at [658, 217] on span "FC Inválida" at bounding box center [638, 222] width 59 height 10
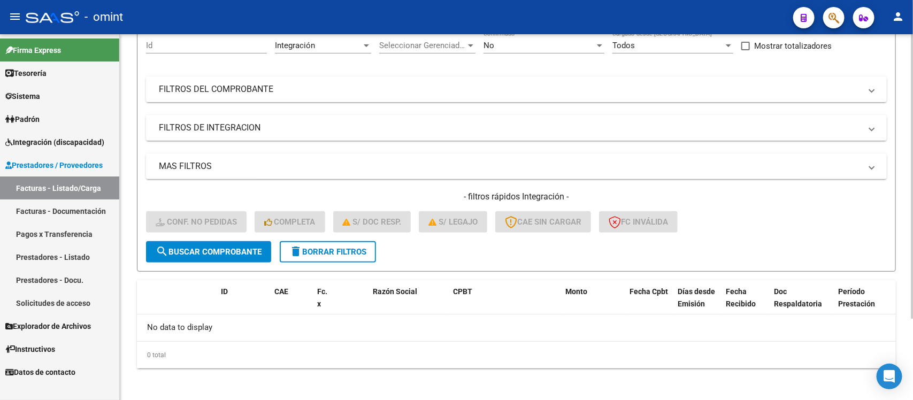
click at [360, 255] on button "delete Borrar Filtros" at bounding box center [328, 251] width 96 height 21
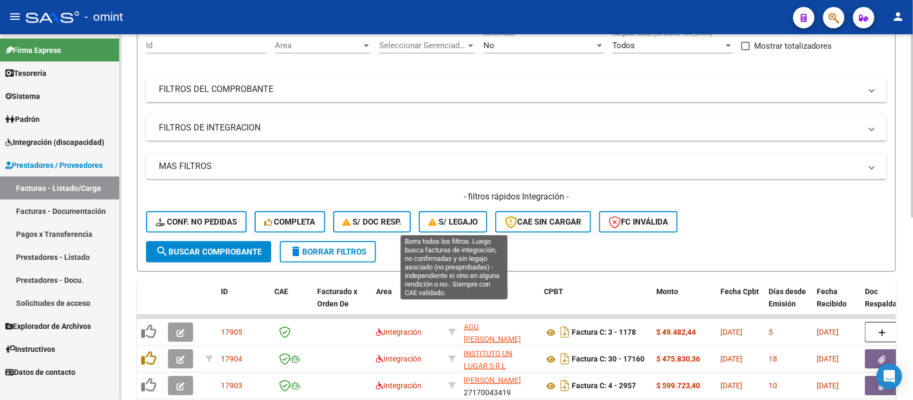
click at [441, 225] on span "S/ legajo" at bounding box center [453, 222] width 49 height 10
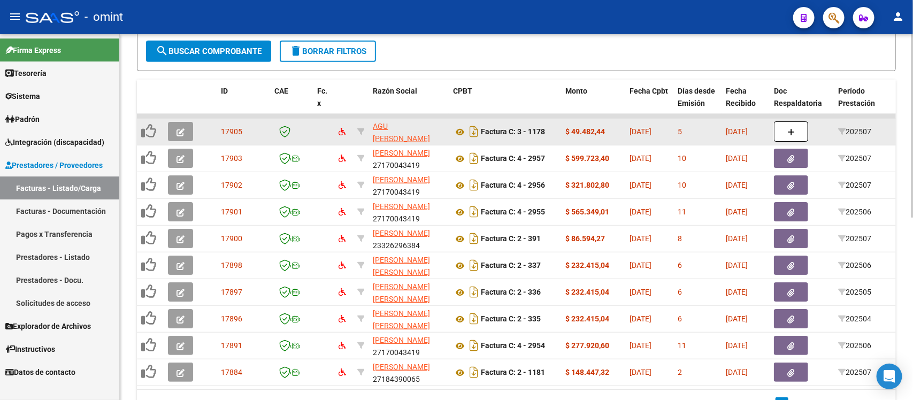
scroll to position [1, 0]
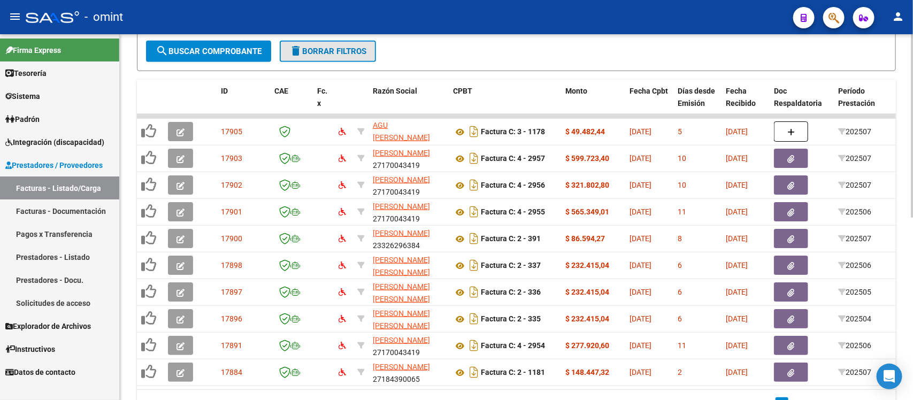
click at [336, 47] on span "delete Borrar Filtros" at bounding box center [327, 52] width 77 height 10
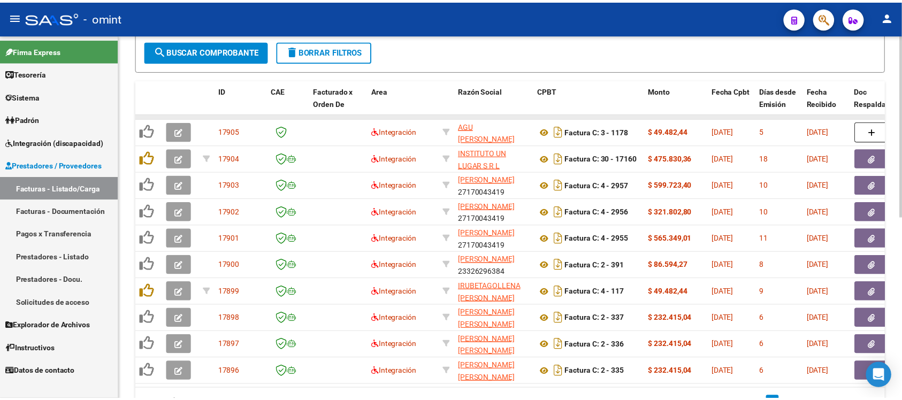
scroll to position [239, 0]
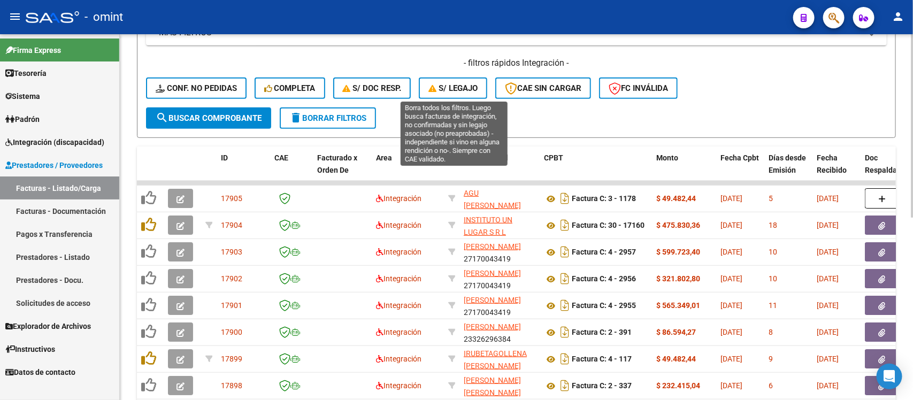
click at [459, 95] on button "S/ legajo" at bounding box center [453, 88] width 68 height 21
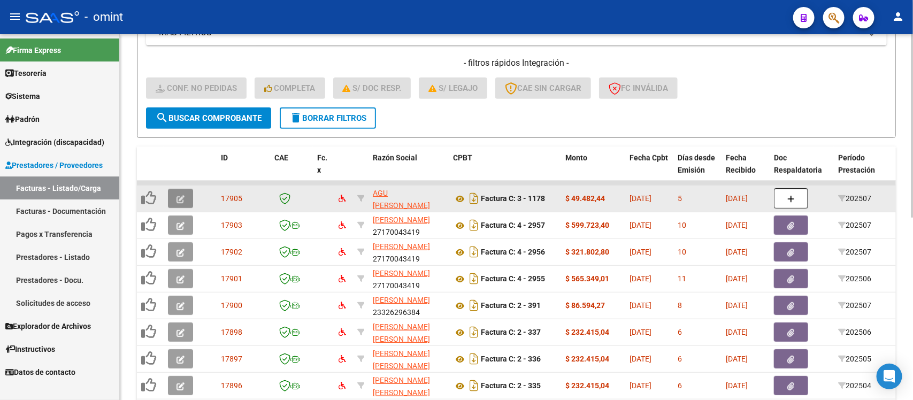
click at [187, 201] on button "button" at bounding box center [180, 198] width 25 height 19
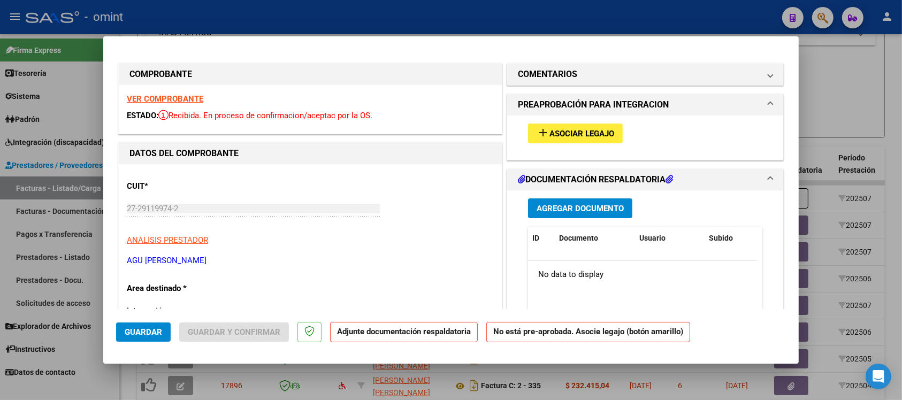
click at [192, 103] on strong "VER COMPROBANTE" at bounding box center [165, 99] width 77 height 10
click at [183, 94] on div "VER COMPROBANTE ESTADO: Recibida. En proceso de confirmacion/aceptac por la OS." at bounding box center [310, 109] width 383 height 49
click at [185, 102] on strong "VER COMPROBANTE" at bounding box center [165, 99] width 77 height 10
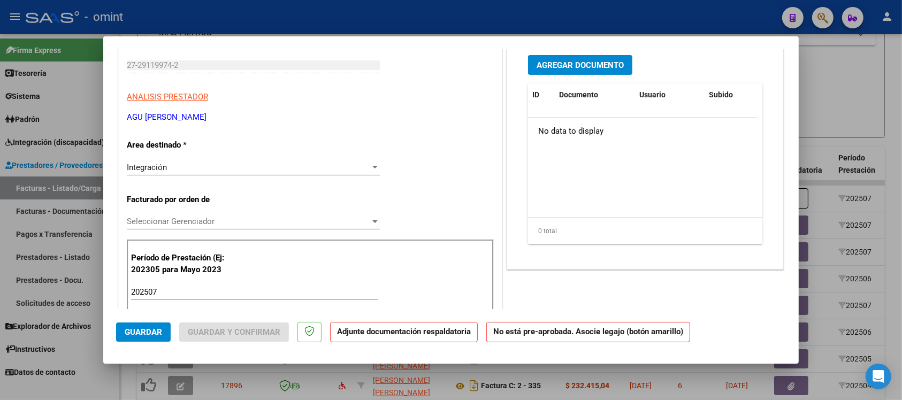
scroll to position [0, 0]
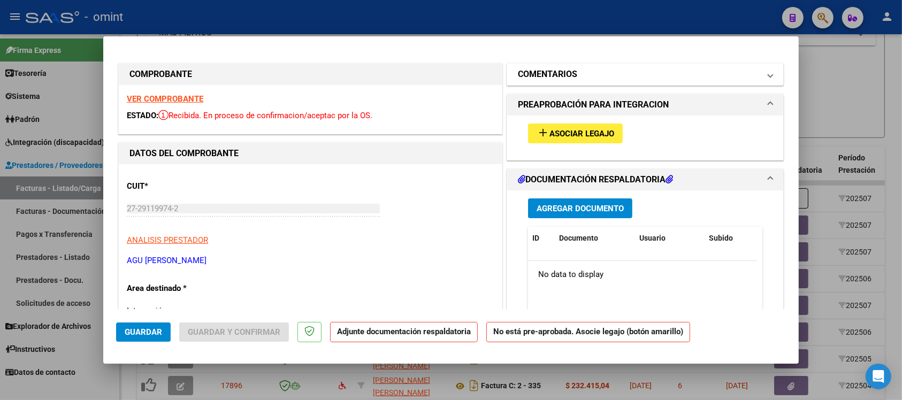
click at [547, 75] on h1 "COMENTARIOS" at bounding box center [547, 74] width 59 height 13
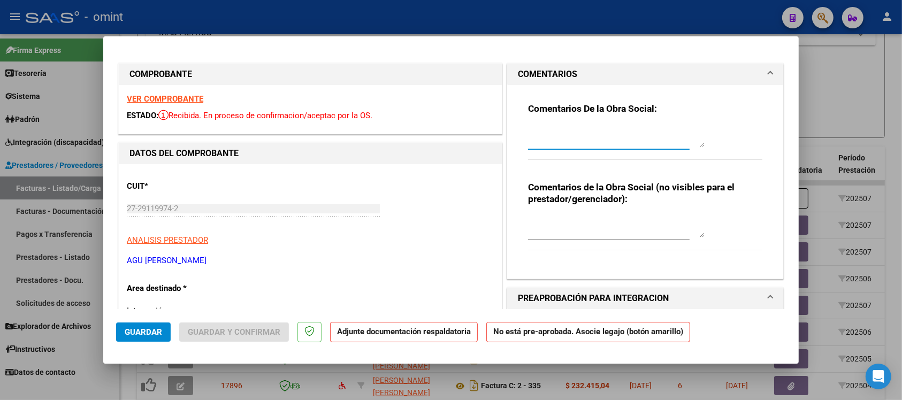
click at [552, 134] on textarea at bounding box center [616, 136] width 177 height 21
type textarea "N"
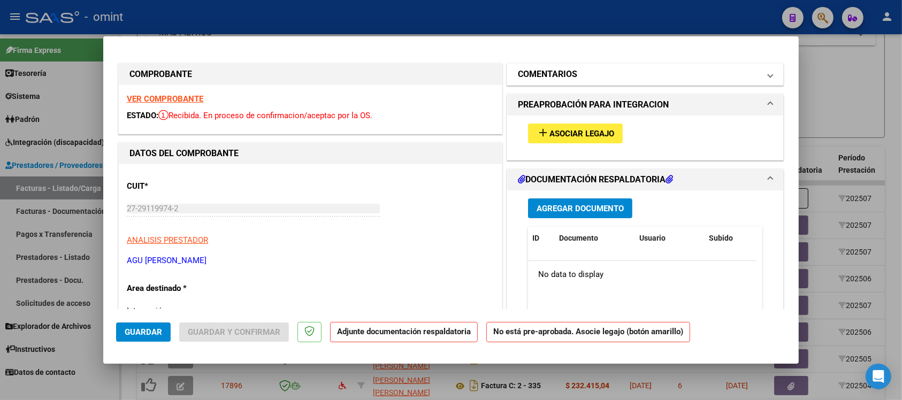
click at [557, 76] on h1 "COMENTARIOS" at bounding box center [547, 74] width 59 height 13
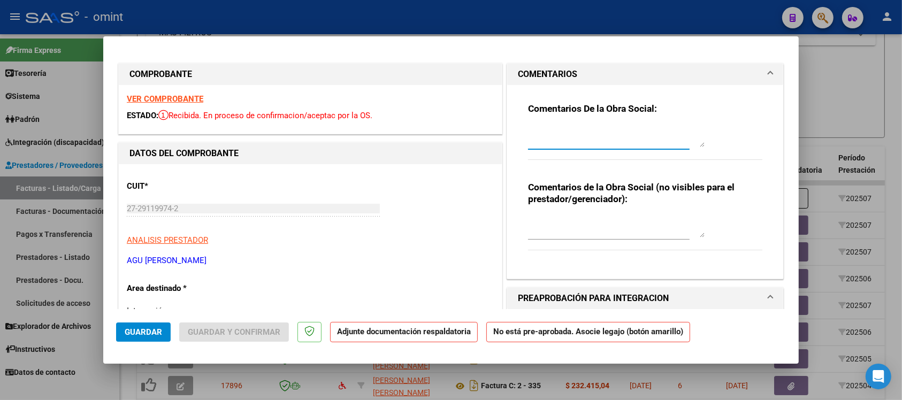
click at [565, 134] on textarea at bounding box center [616, 136] width 177 height 21
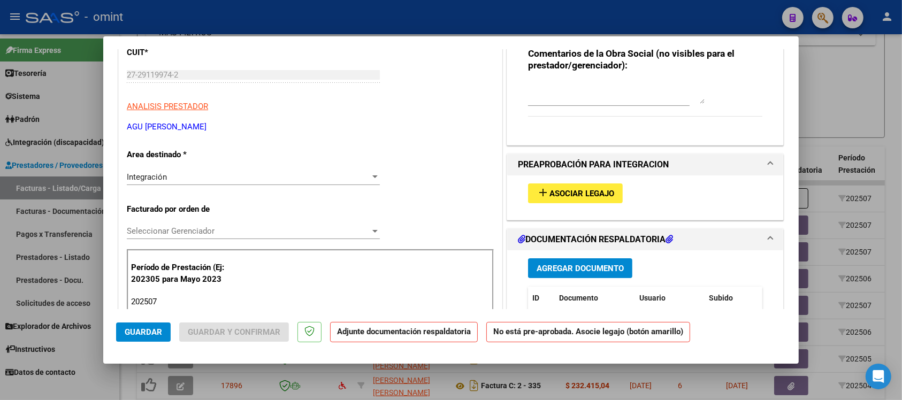
type textarea "Cargaron la planilla en el lugar de la factura. Por favor realizar una nueva ca…"
click at [194, 180] on div "Integración" at bounding box center [248, 177] width 243 height 10
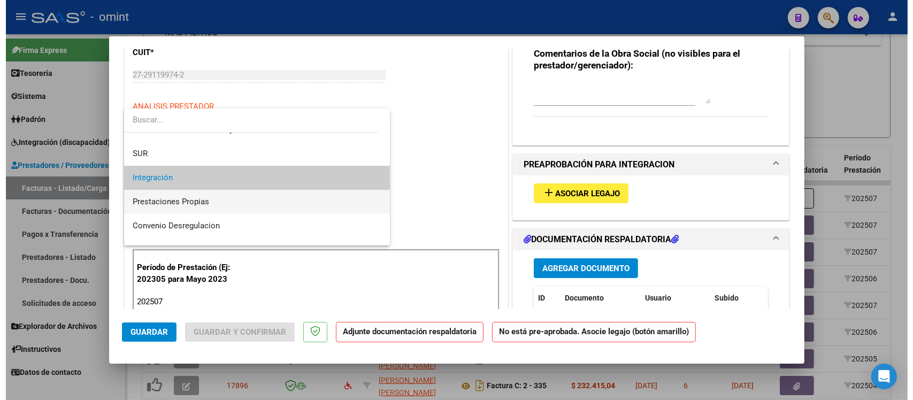
scroll to position [103, 0]
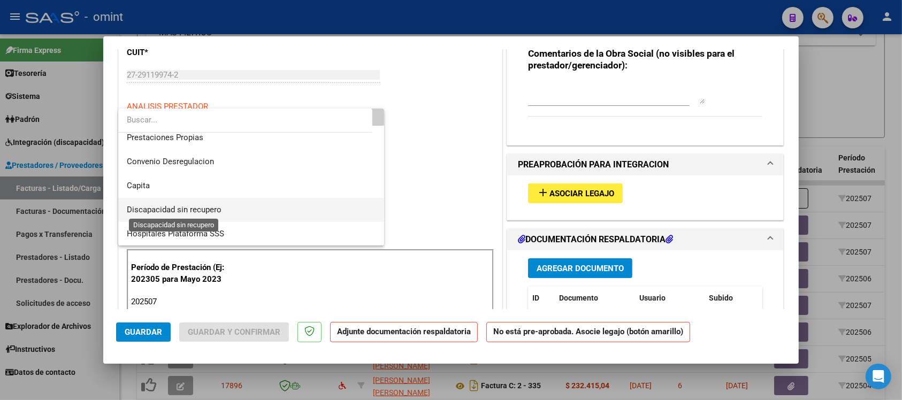
click at [199, 211] on span "Discapacidad sin recupero" at bounding box center [174, 210] width 95 height 10
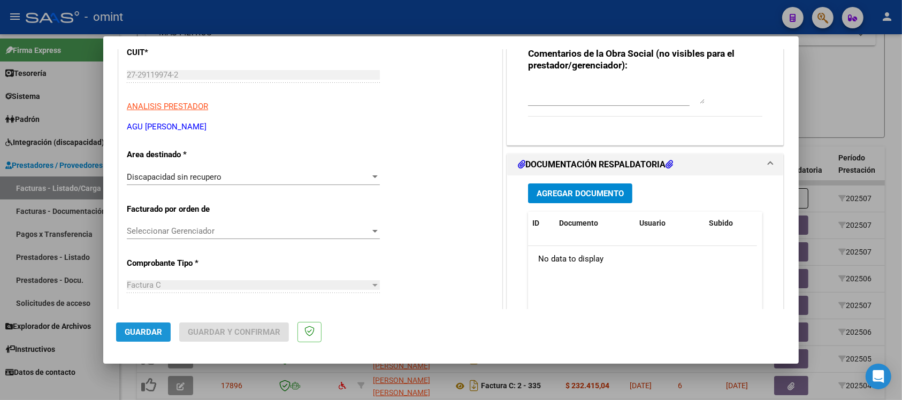
click at [161, 333] on span "Guardar" at bounding box center [143, 332] width 37 height 10
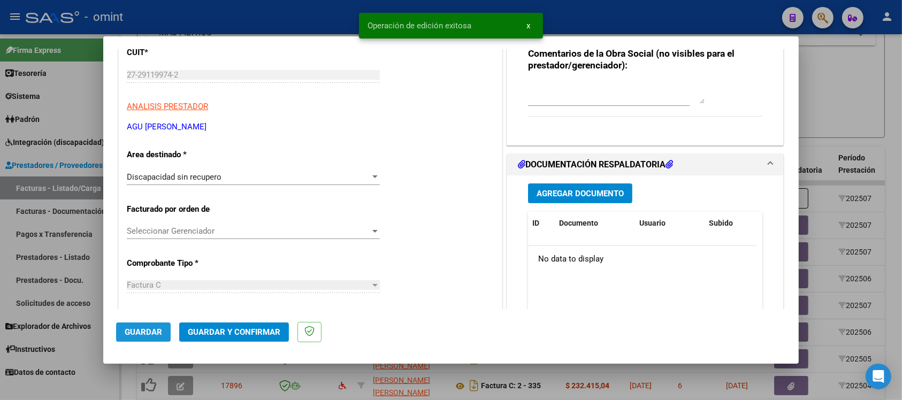
click at [140, 333] on span "Guardar" at bounding box center [143, 332] width 37 height 10
click at [218, 330] on span "Guardar y Confirmar" at bounding box center [234, 332] width 93 height 10
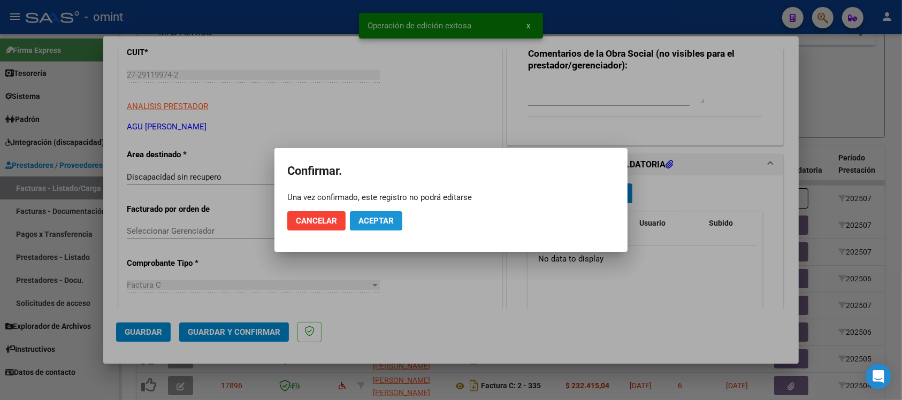
click at [381, 221] on span "Aceptar" at bounding box center [376, 221] width 35 height 10
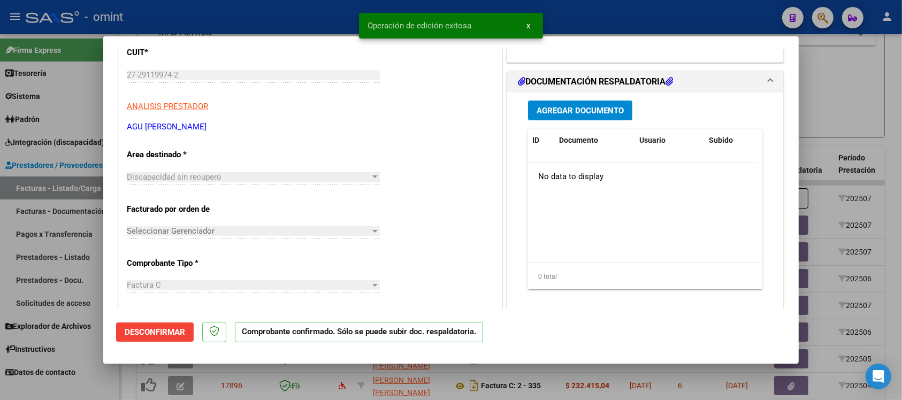
click at [269, 18] on div at bounding box center [451, 200] width 902 height 400
type input "$ 0,00"
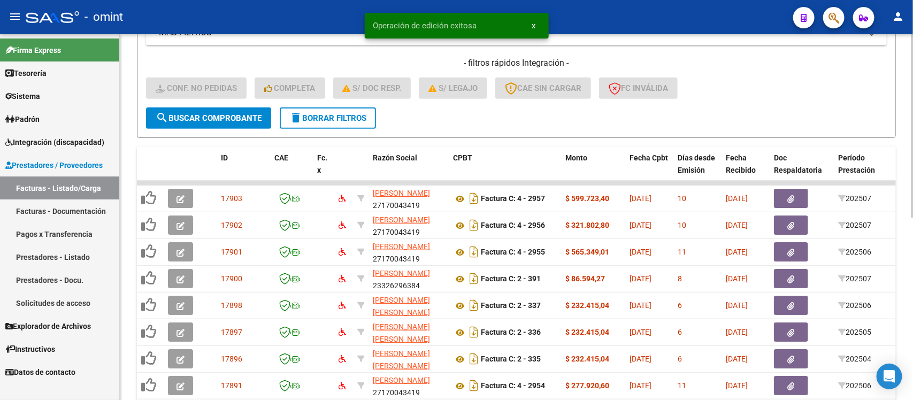
click at [355, 121] on button "delete Borrar Filtros" at bounding box center [328, 118] width 96 height 21
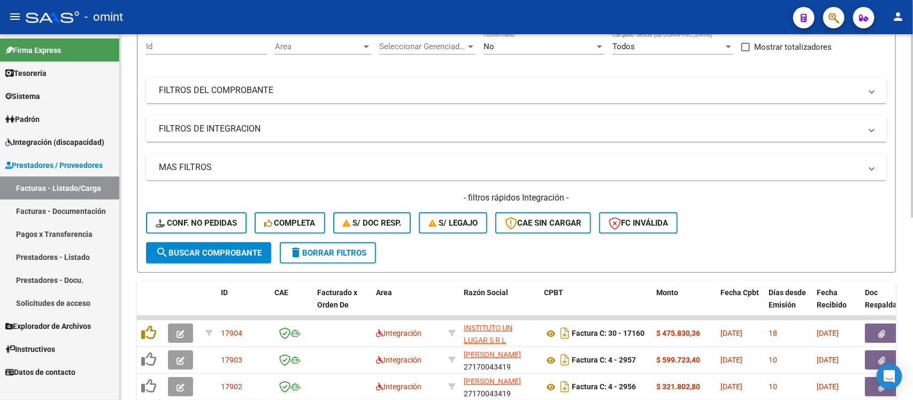
scroll to position [239, 0]
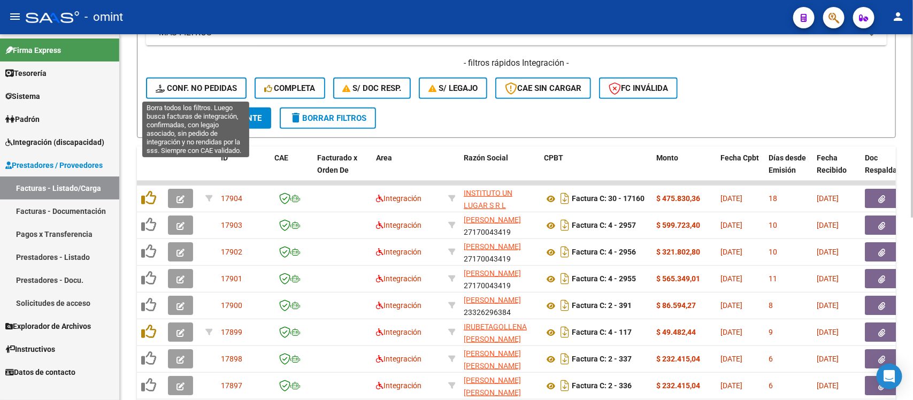
click at [199, 83] on span "Conf. no pedidas" at bounding box center [196, 88] width 81 height 10
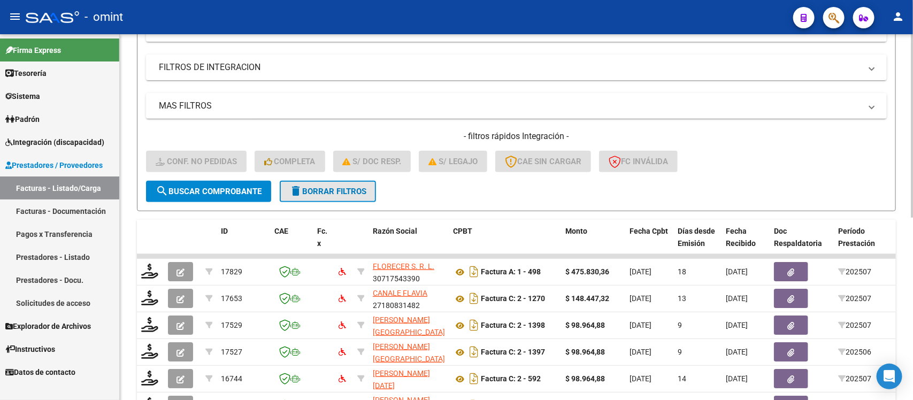
click at [323, 198] on button "delete Borrar Filtros" at bounding box center [328, 191] width 96 height 21
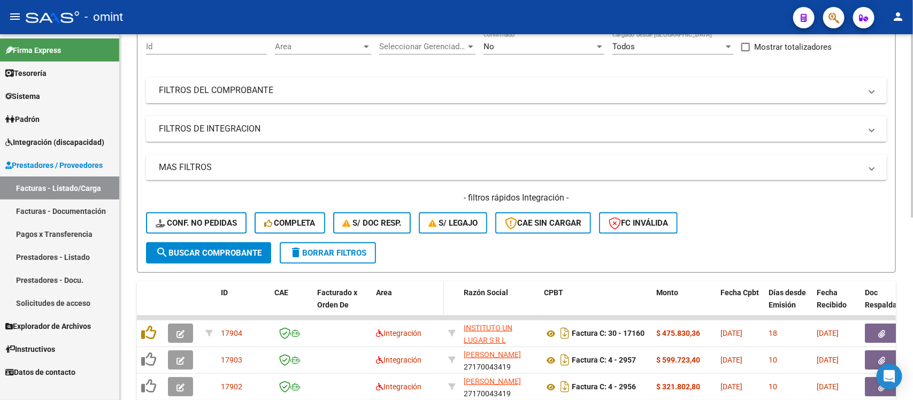
scroll to position [166, 0]
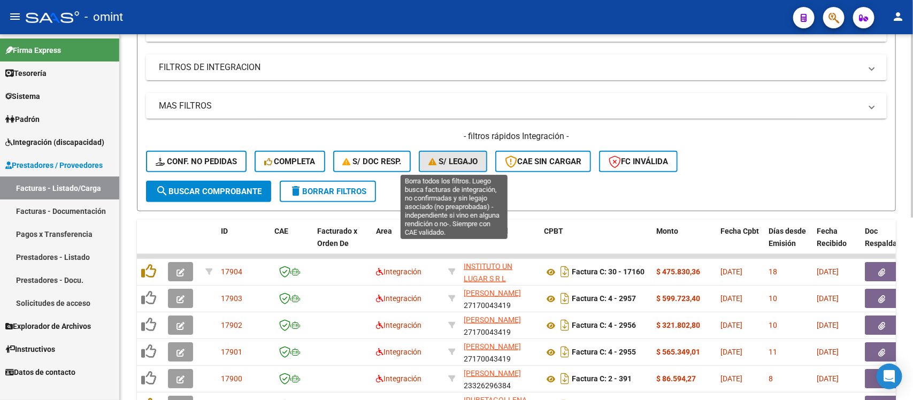
click at [455, 162] on span "S/ legajo" at bounding box center [453, 162] width 49 height 10
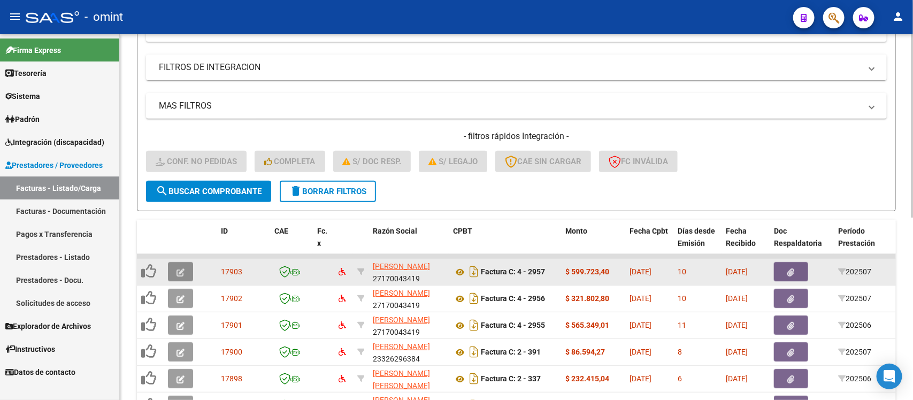
click at [174, 268] on button "button" at bounding box center [180, 271] width 25 height 19
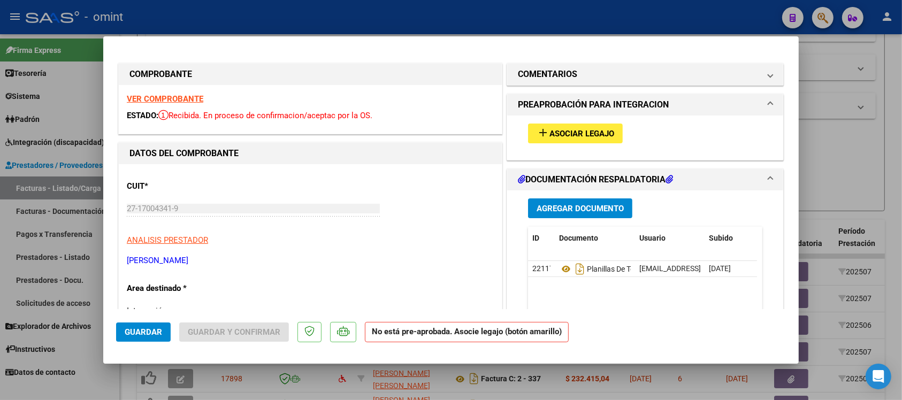
click at [188, 98] on strong "VER COMPROBANTE" at bounding box center [165, 99] width 77 height 10
click at [569, 126] on button "add Asociar Legajo" at bounding box center [575, 134] width 95 height 20
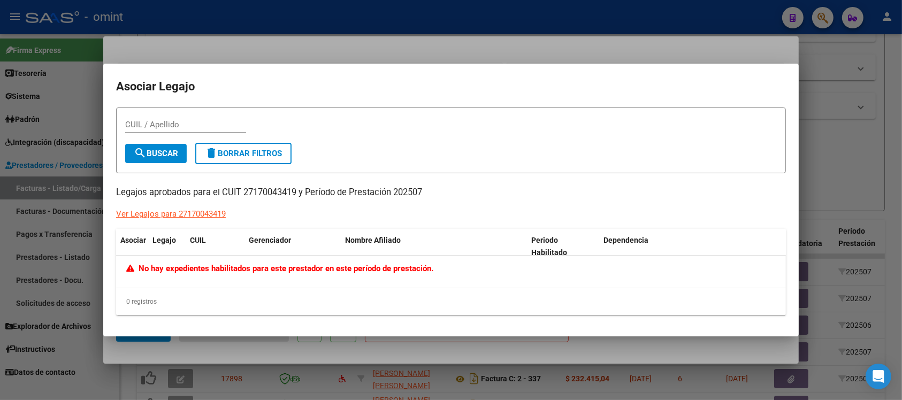
click at [337, 44] on div at bounding box center [451, 200] width 902 height 400
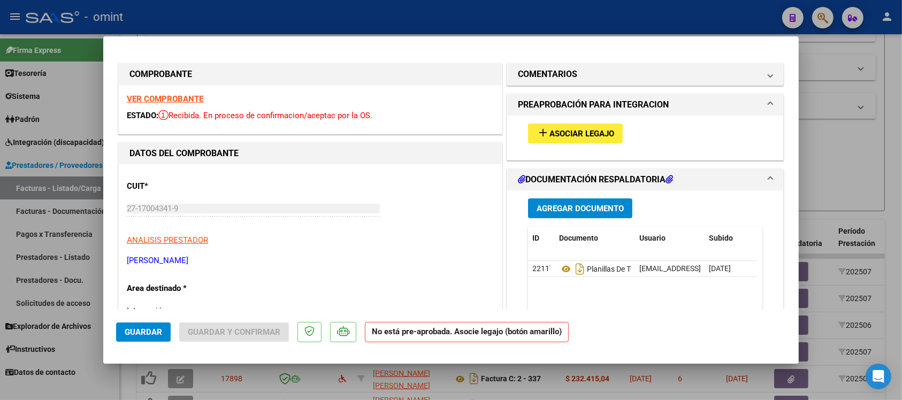
click at [343, 9] on div at bounding box center [451, 200] width 902 height 400
type input "$ 0,00"
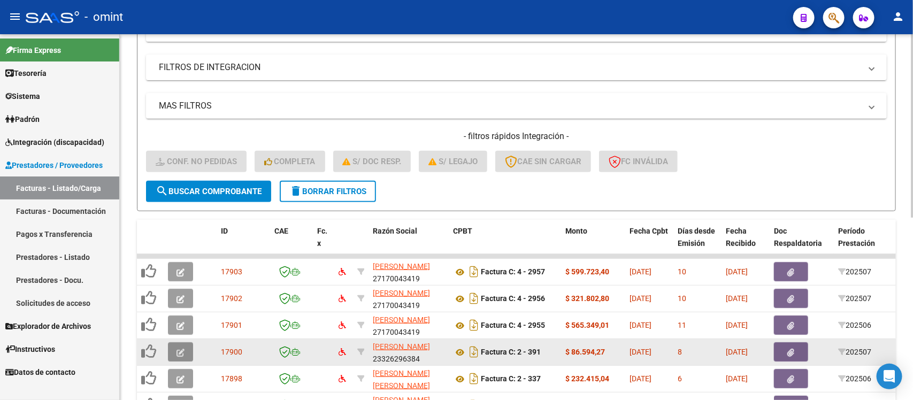
click at [184, 343] on button "button" at bounding box center [180, 351] width 25 height 19
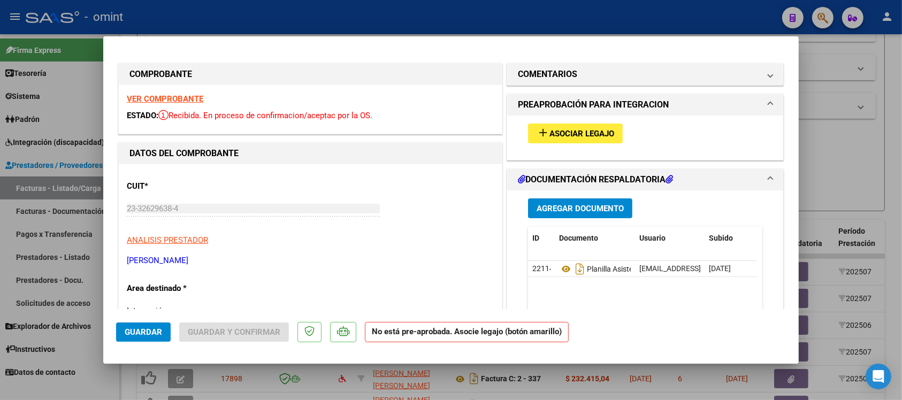
click at [188, 95] on strong "VER COMPROBANTE" at bounding box center [165, 99] width 77 height 10
click at [567, 129] on span "Asociar Legajo" at bounding box center [582, 134] width 65 height 10
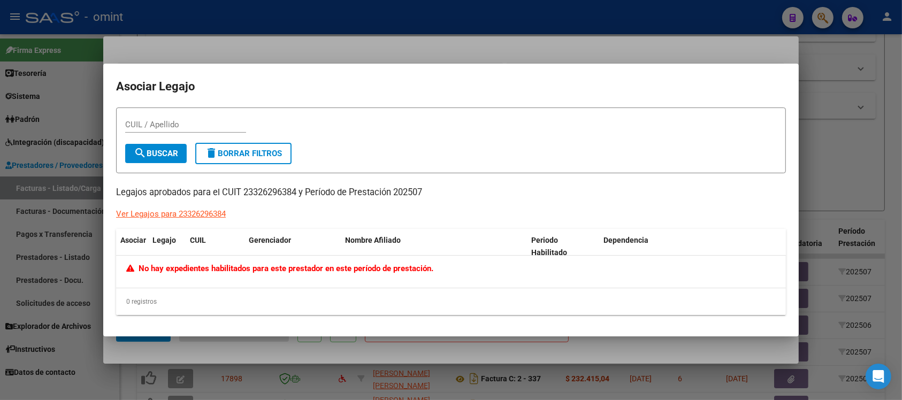
click at [444, 39] on div at bounding box center [451, 200] width 902 height 400
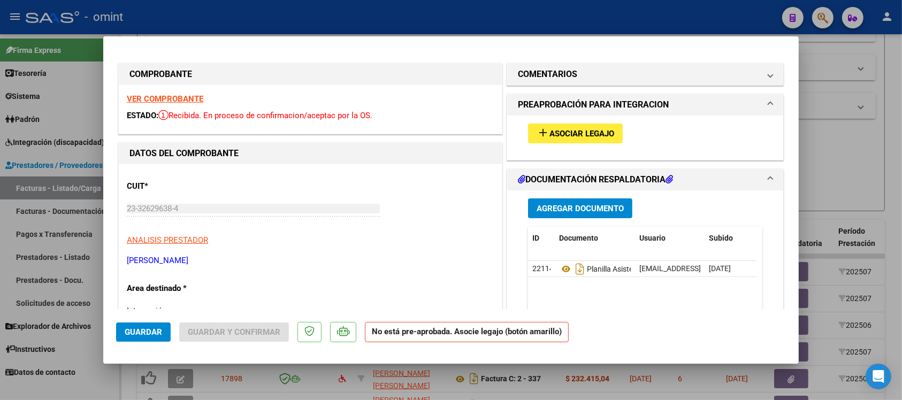
click at [455, 18] on div at bounding box center [451, 200] width 902 height 400
type input "$ 0,00"
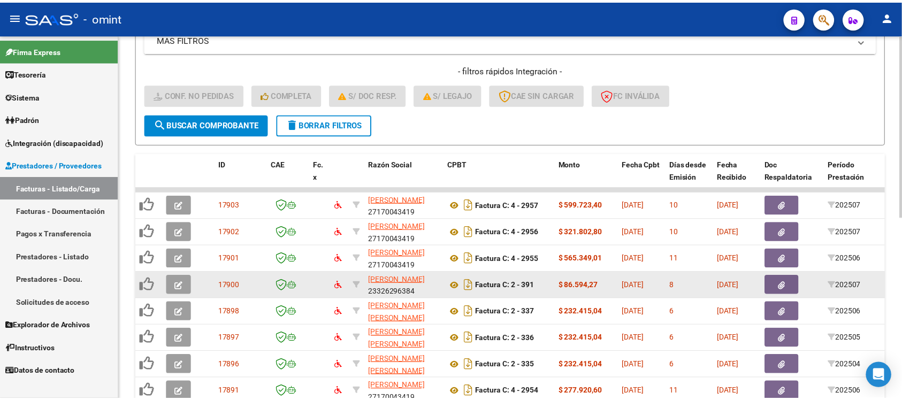
scroll to position [300, 0]
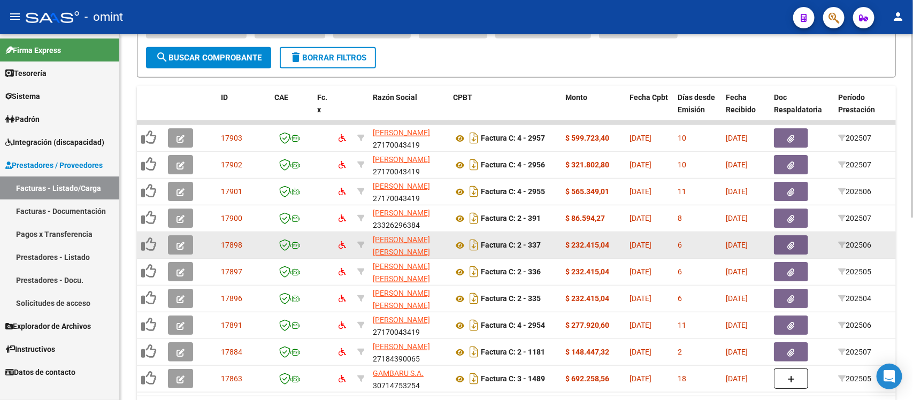
click at [178, 242] on icon "button" at bounding box center [181, 246] width 8 height 8
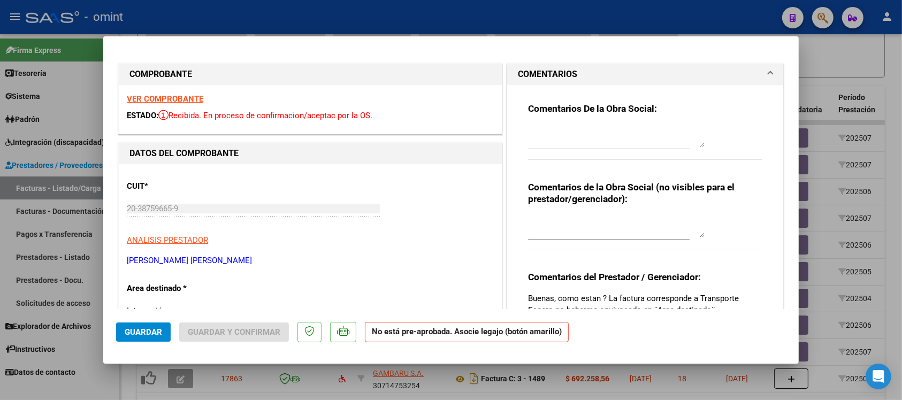
click at [193, 95] on strong "VER COMPROBANTE" at bounding box center [165, 99] width 77 height 10
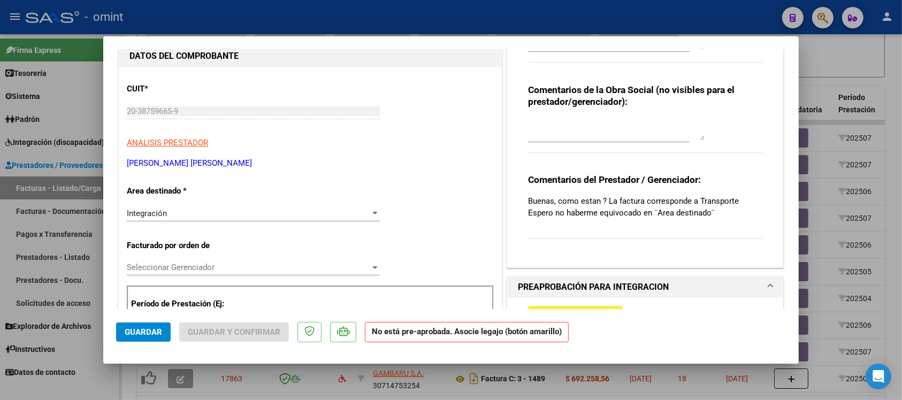
scroll to position [201, 0]
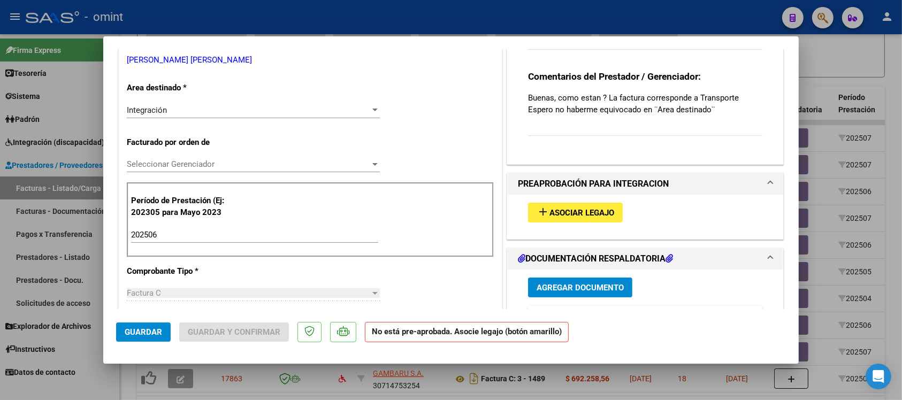
click at [559, 218] on button "add Asociar Legajo" at bounding box center [575, 213] width 95 height 20
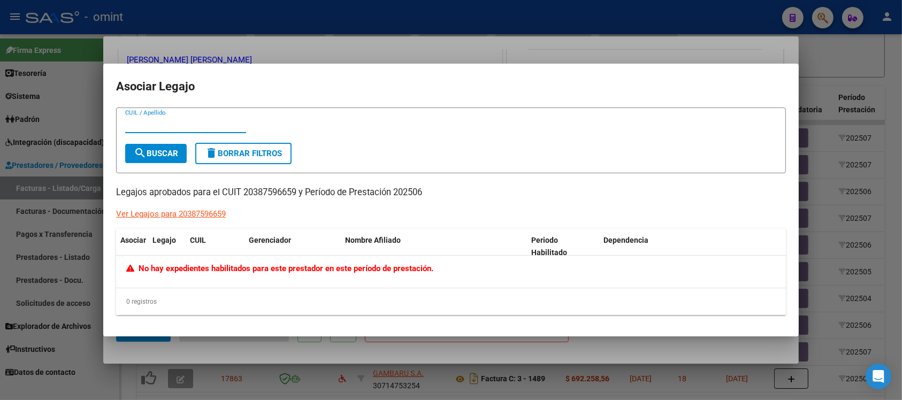
click at [335, 62] on div at bounding box center [451, 200] width 902 height 400
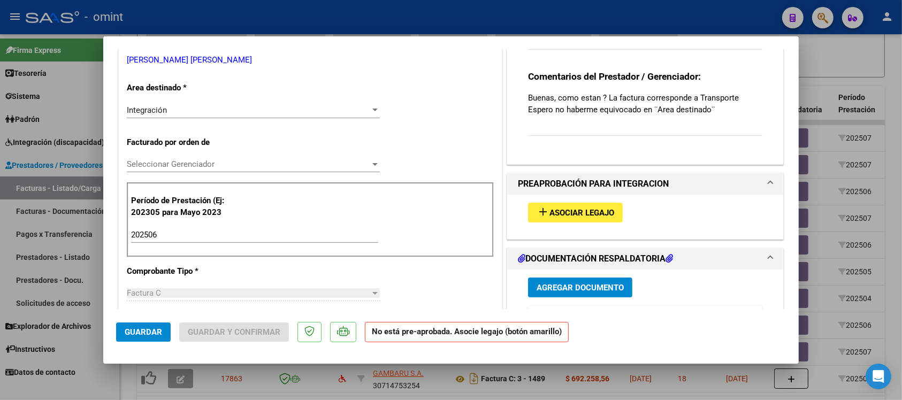
click at [345, 27] on div at bounding box center [451, 200] width 902 height 400
type input "$ 0,00"
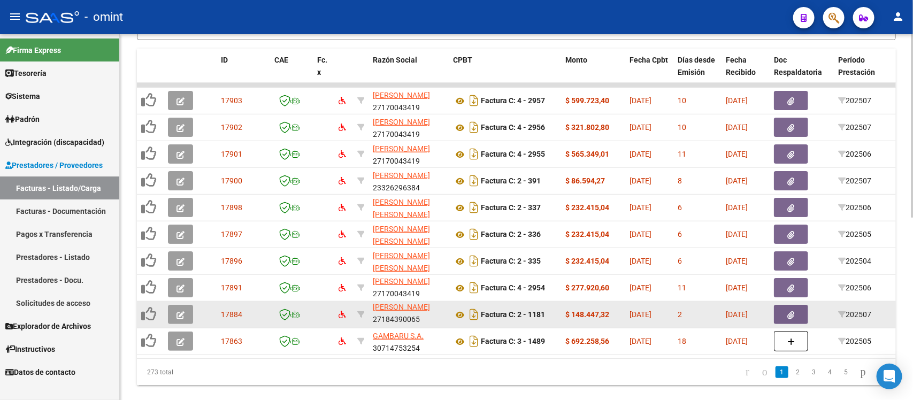
scroll to position [367, 0]
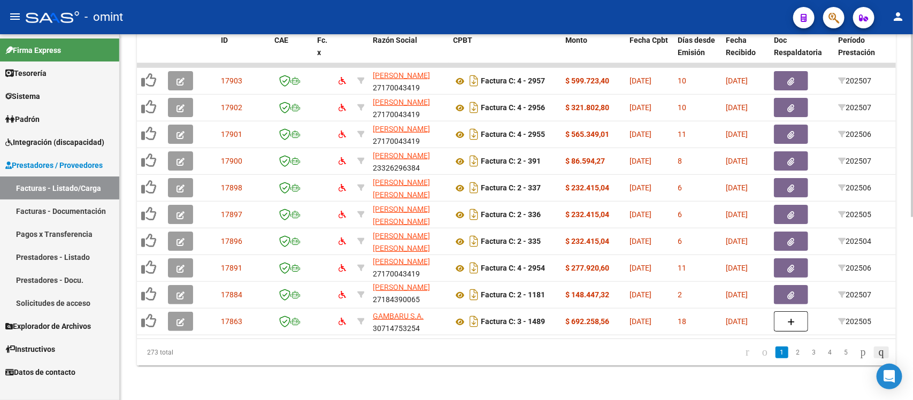
click at [879, 347] on icon "go to last page" at bounding box center [882, 352] width 9 height 13
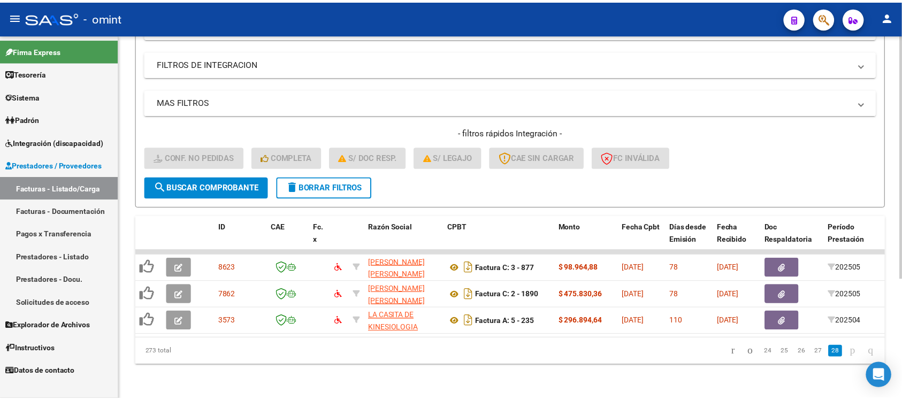
scroll to position [179, 0]
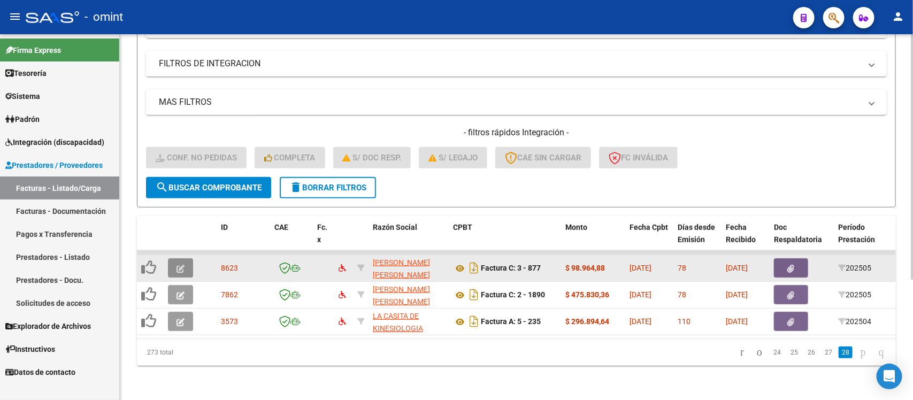
click at [182, 265] on icon "button" at bounding box center [181, 269] width 8 height 8
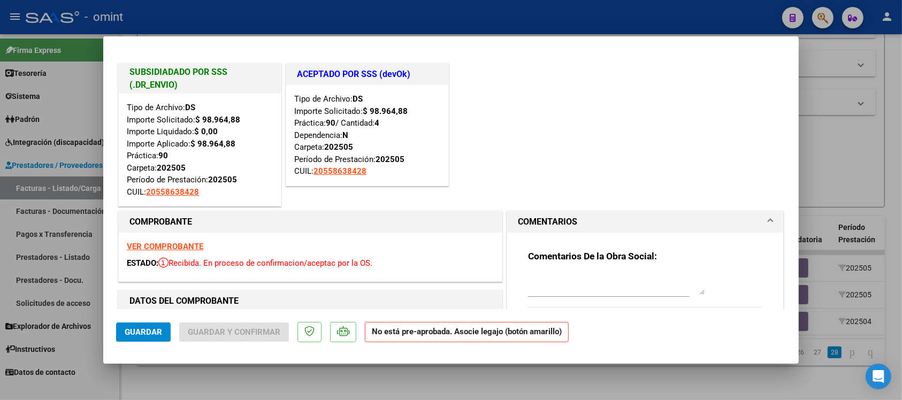
click at [178, 242] on strong "VER COMPROBANTE" at bounding box center [165, 247] width 77 height 10
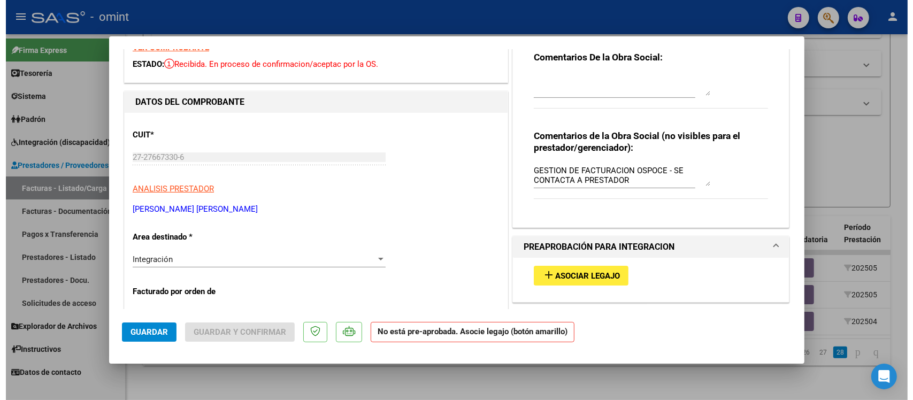
scroll to position [201, 0]
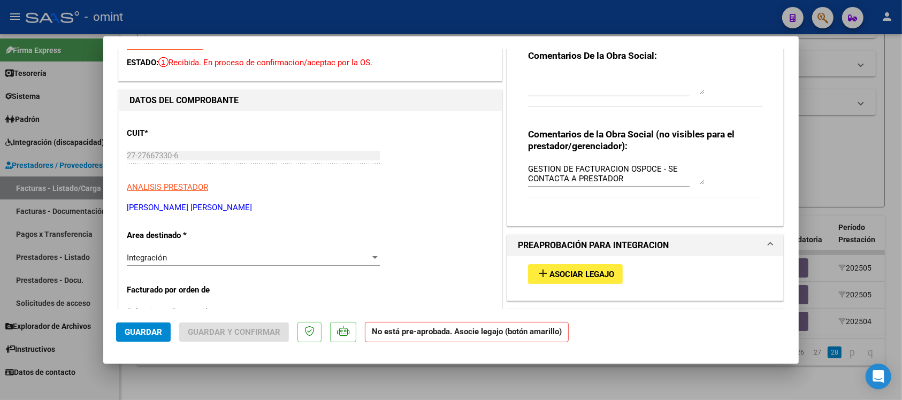
click at [561, 281] on button "add Asociar Legajo" at bounding box center [575, 274] width 95 height 20
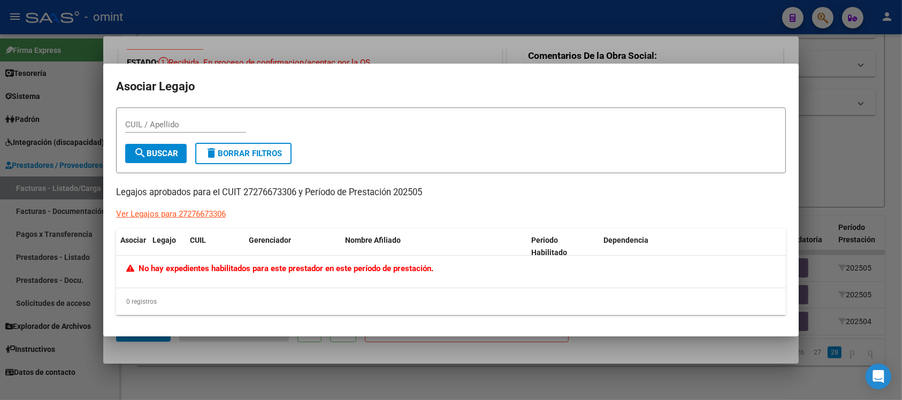
click at [461, 51] on div at bounding box center [451, 200] width 902 height 400
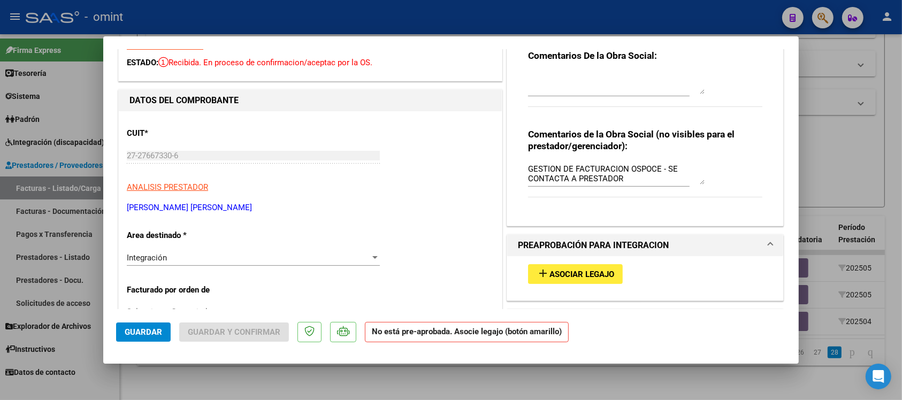
click at [455, 4] on div at bounding box center [451, 200] width 902 height 400
type input "$ 0,00"
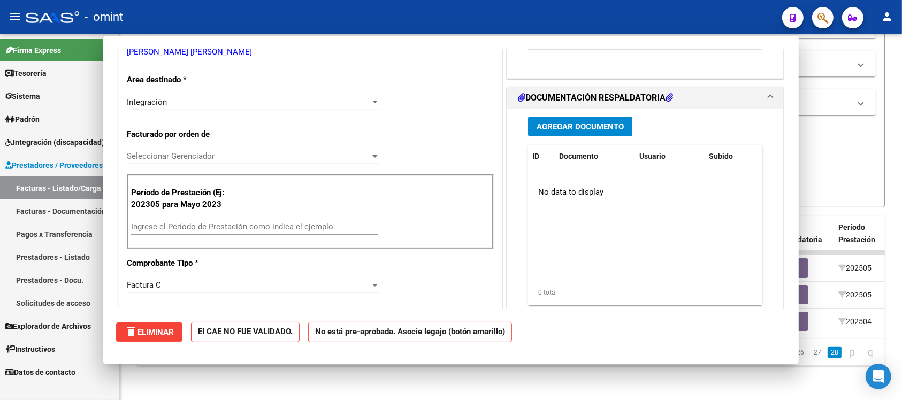
scroll to position [0, 0]
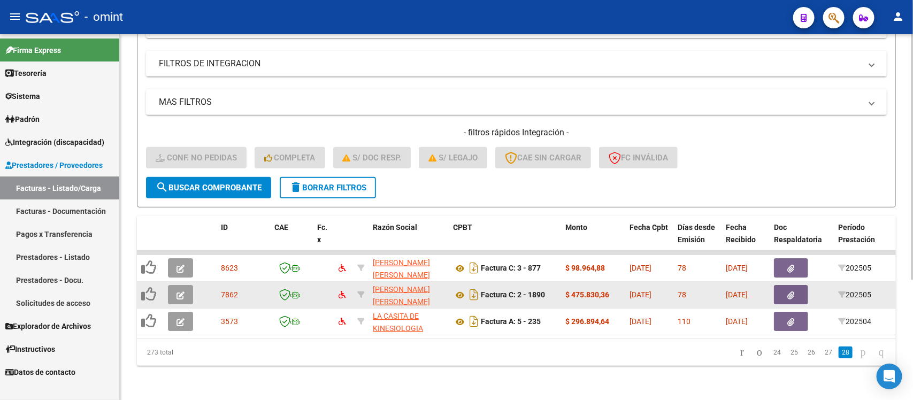
click at [174, 285] on button "button" at bounding box center [180, 294] width 25 height 19
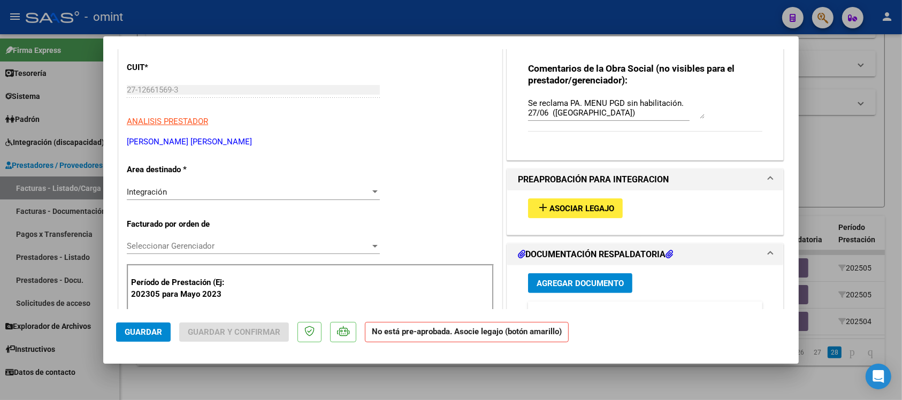
scroll to position [268, 0]
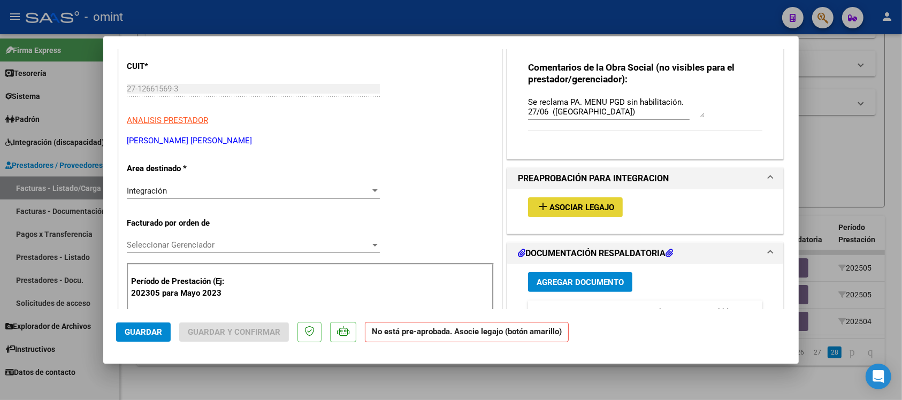
click at [569, 204] on span "Asociar Legajo" at bounding box center [582, 208] width 65 height 10
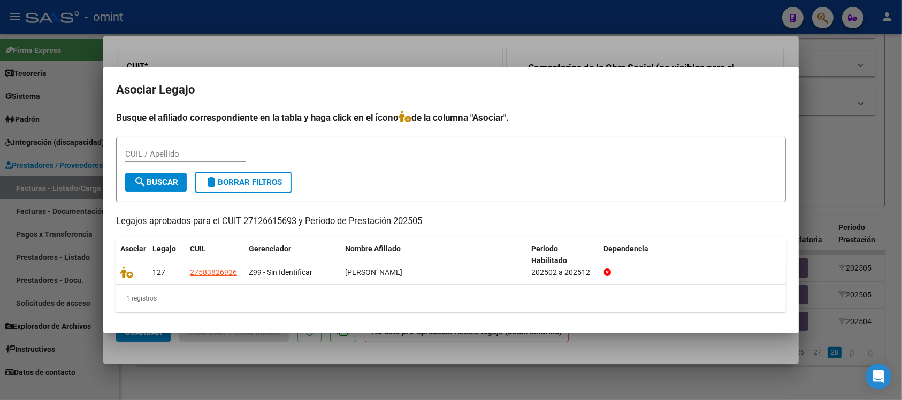
click at [378, 43] on div at bounding box center [451, 200] width 902 height 400
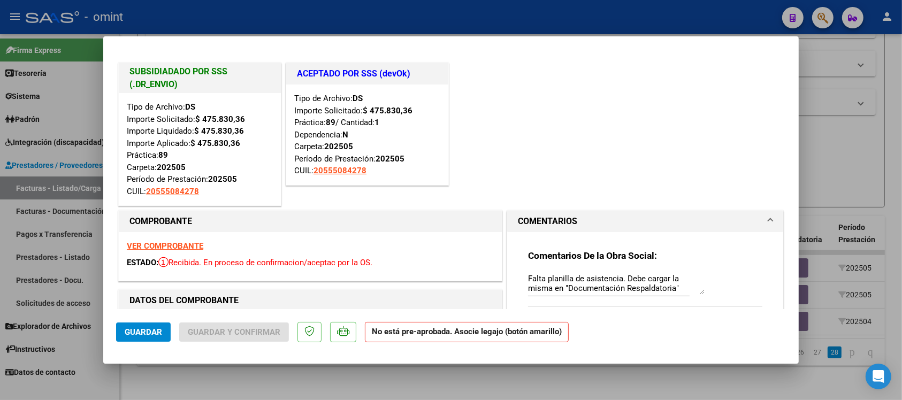
scroll to position [0, 0]
click at [164, 243] on strong "VER COMPROBANTE" at bounding box center [165, 247] width 77 height 10
click at [330, 18] on div at bounding box center [451, 200] width 902 height 400
type input "$ 0,00"
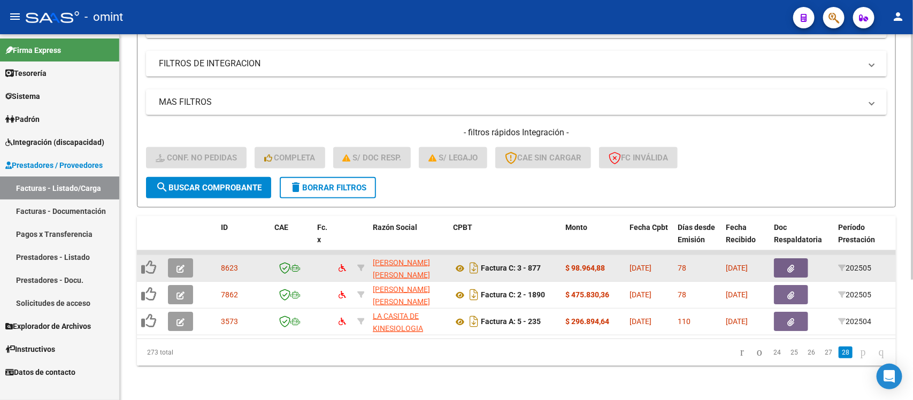
click at [180, 258] on button "button" at bounding box center [180, 267] width 25 height 19
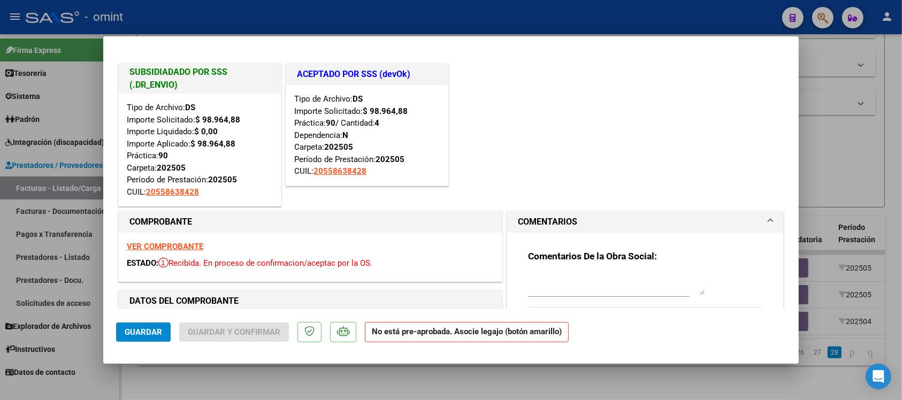
click at [170, 239] on div "VER COMPROBANTE ESTADO: Recibida. En proceso de confirmacion/aceptac por la OS." at bounding box center [310, 257] width 383 height 49
click at [172, 242] on strong "VER COMPROBANTE" at bounding box center [165, 247] width 77 height 10
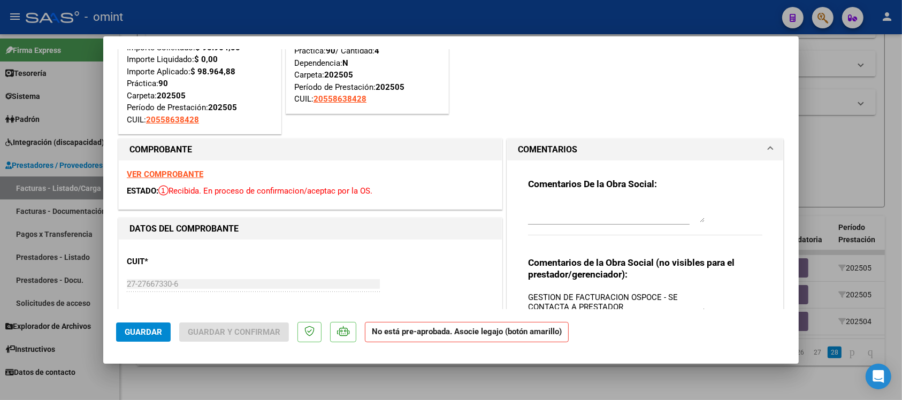
scroll to position [201, 0]
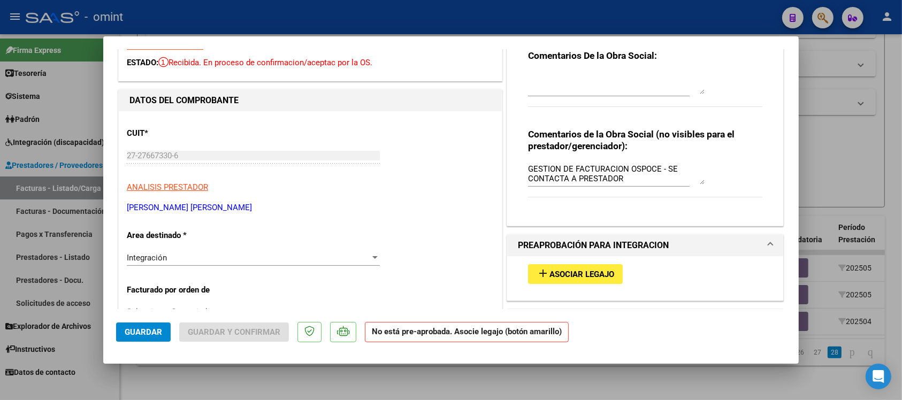
drag, startPoint x: 573, startPoint y: 288, endPoint x: 575, endPoint y: 279, distance: 9.5
click at [573, 287] on div "add Asociar Legajo" at bounding box center [645, 274] width 250 height 36
click at [576, 274] on span "Asociar Legajo" at bounding box center [582, 275] width 65 height 10
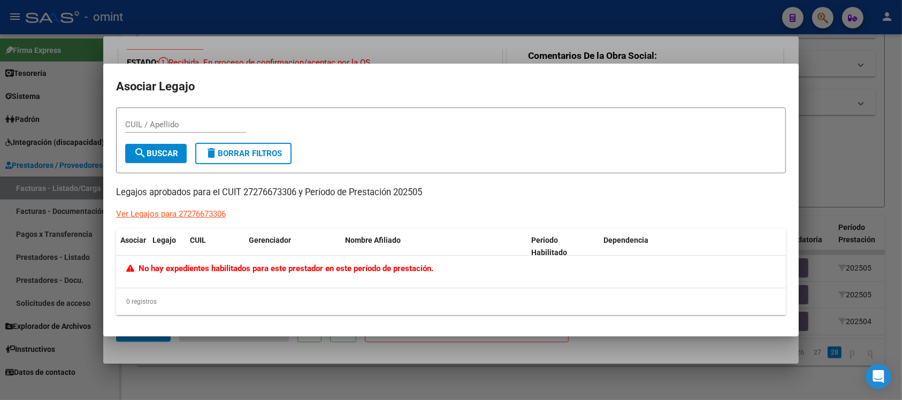
click at [404, 42] on div at bounding box center [451, 200] width 902 height 400
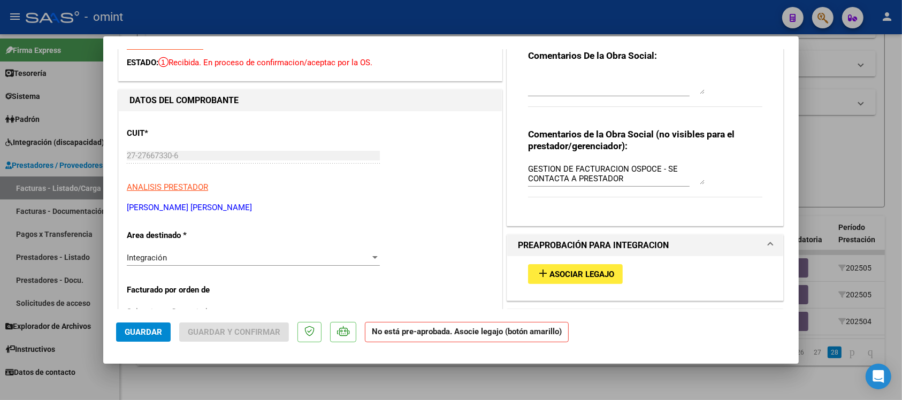
click at [402, 28] on div at bounding box center [451, 200] width 902 height 400
type input "$ 0,00"
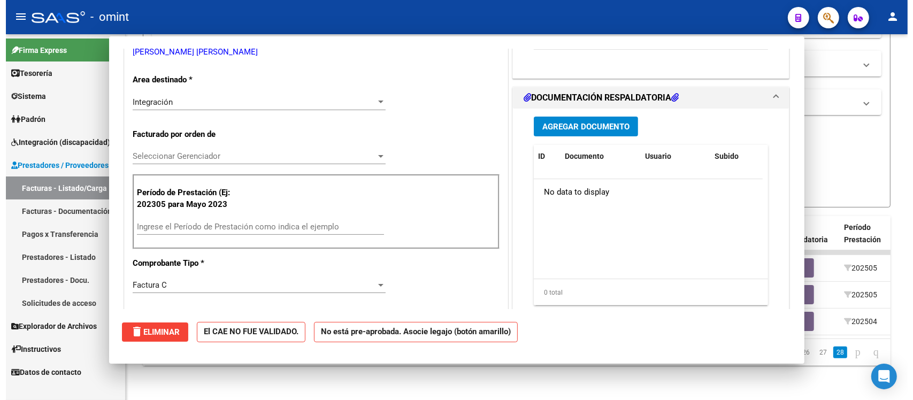
scroll to position [0, 0]
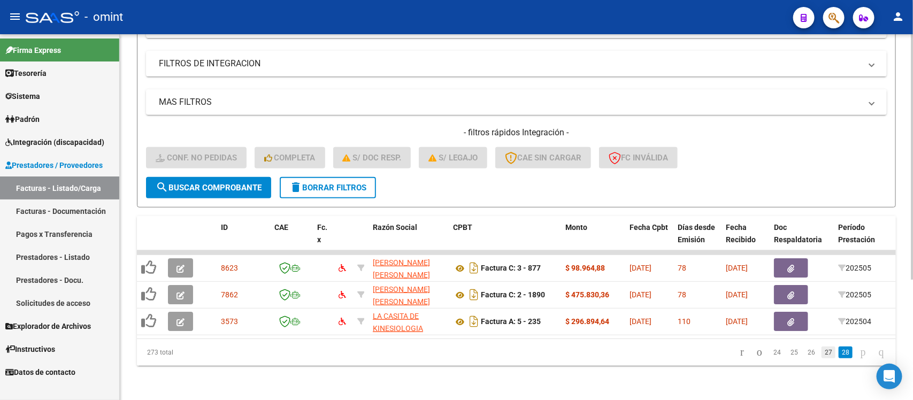
click at [822, 357] on link "27" at bounding box center [829, 353] width 14 height 12
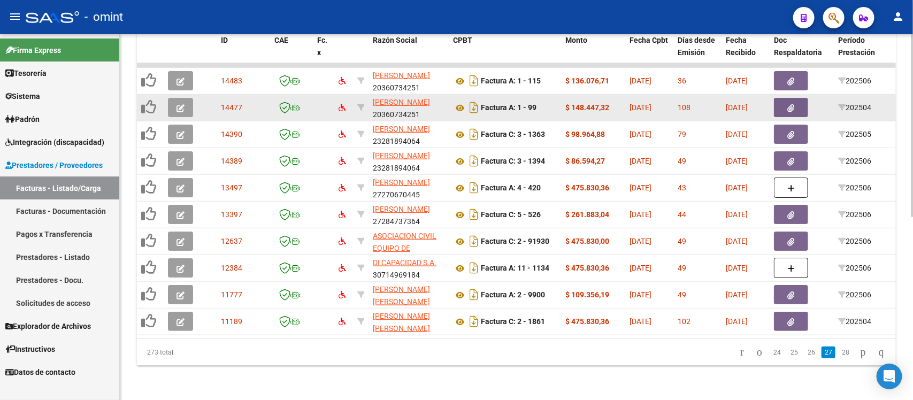
scroll to position [367, 0]
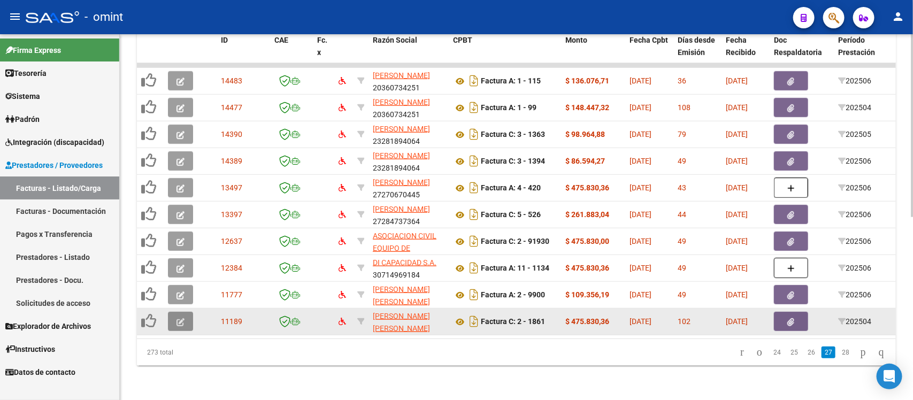
click at [177, 318] on icon "button" at bounding box center [181, 322] width 8 height 8
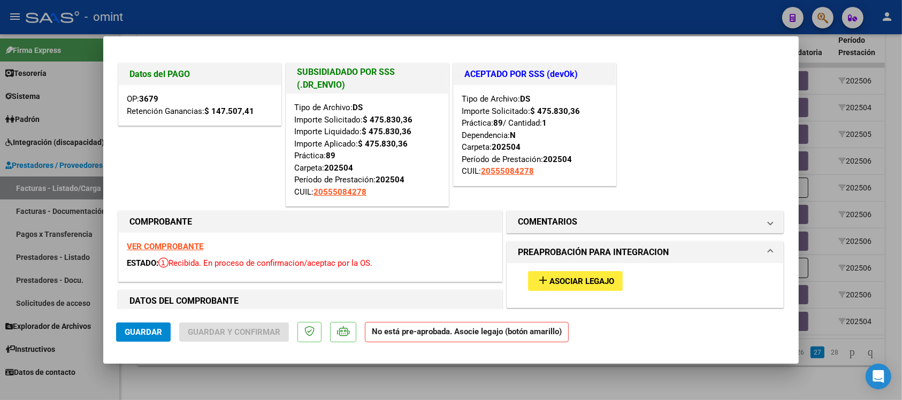
click at [201, 247] on strong "VER COMPROBANTE" at bounding box center [165, 247] width 77 height 10
click at [538, 279] on mat-icon "add" at bounding box center [543, 280] width 13 height 13
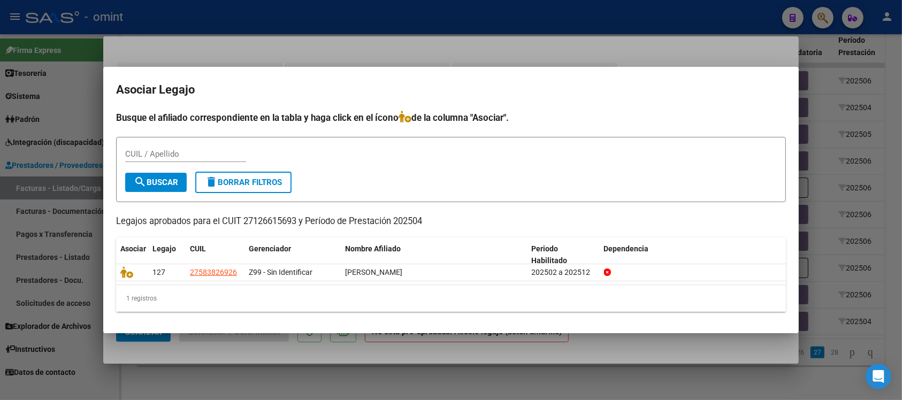
click at [372, 51] on div at bounding box center [451, 200] width 902 height 400
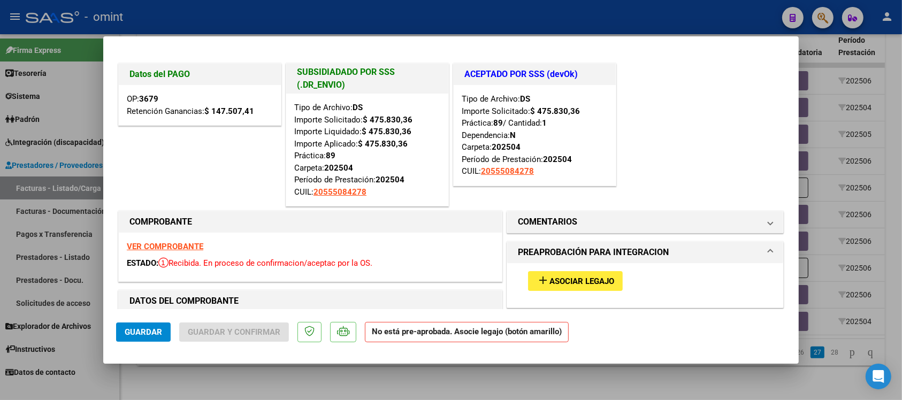
click at [386, 18] on div at bounding box center [451, 200] width 902 height 400
type input "$ 0,00"
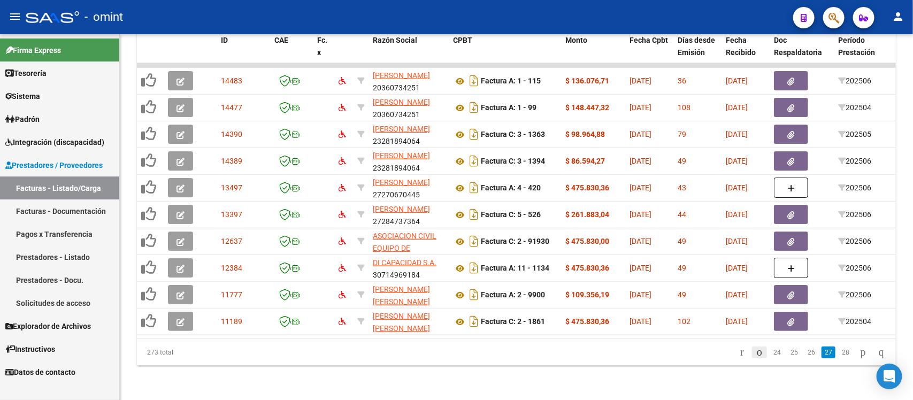
click at [756, 351] on link "go to previous page" at bounding box center [759, 353] width 15 height 12
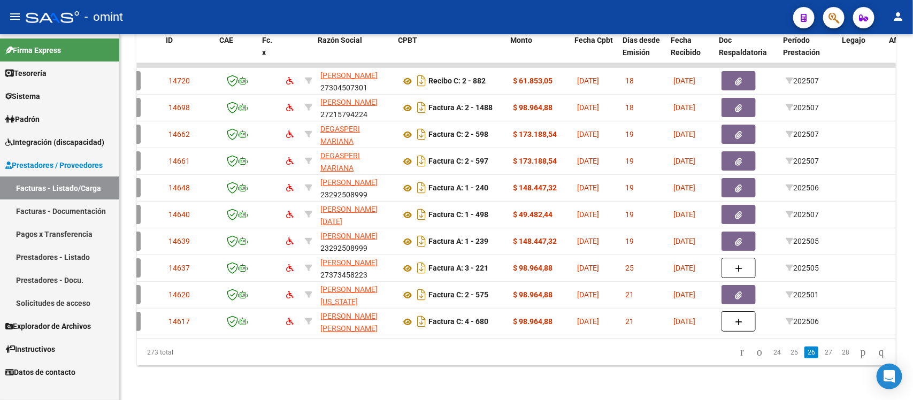
scroll to position [0, 0]
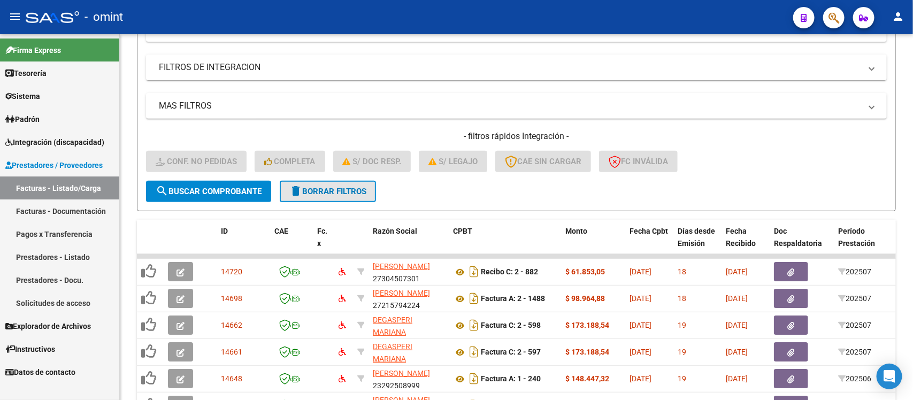
click at [357, 197] on button "delete Borrar Filtros" at bounding box center [328, 191] width 96 height 21
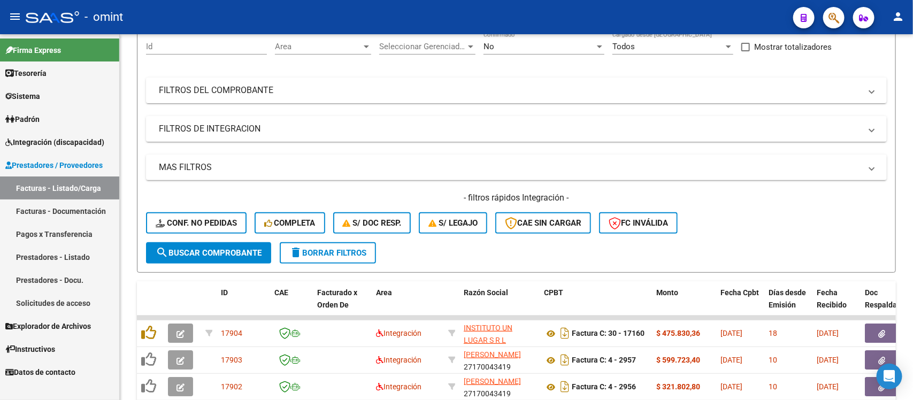
scroll to position [166, 0]
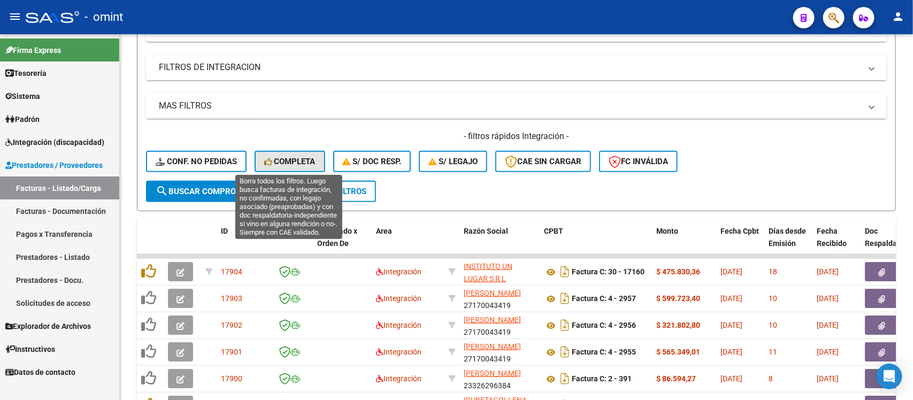
click at [310, 162] on span "Completa" at bounding box center [289, 162] width 51 height 10
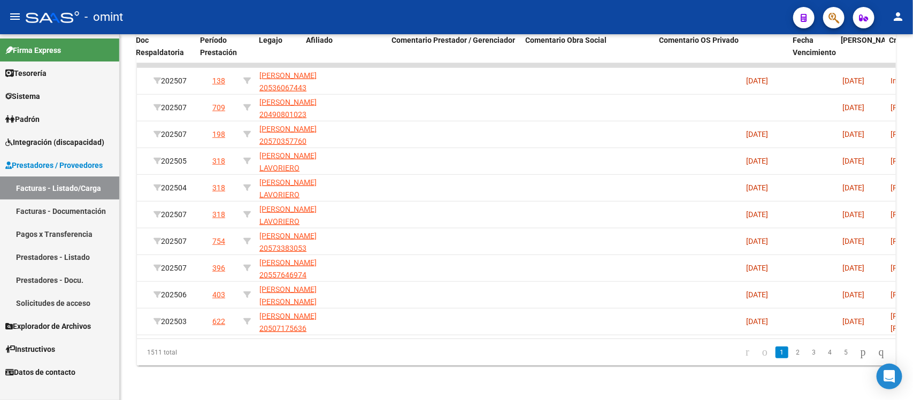
scroll to position [0, 392]
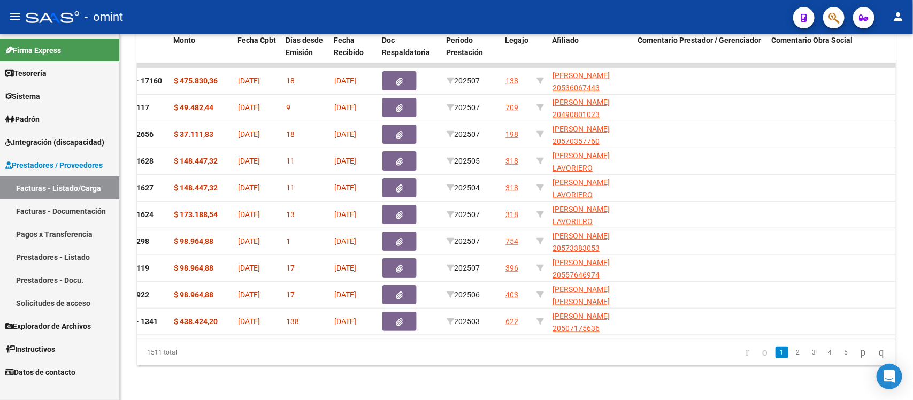
click at [70, 146] on span "Integración (discapacidad)" at bounding box center [54, 142] width 99 height 12
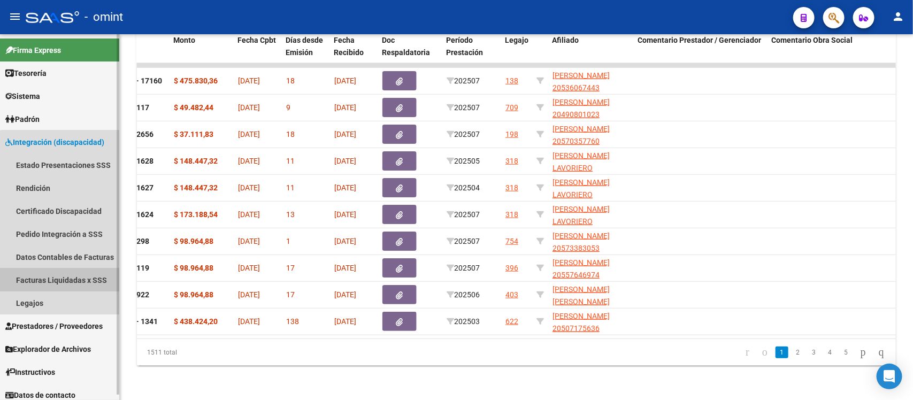
click at [68, 280] on link "Facturas Liquidadas x SSS" at bounding box center [59, 280] width 119 height 23
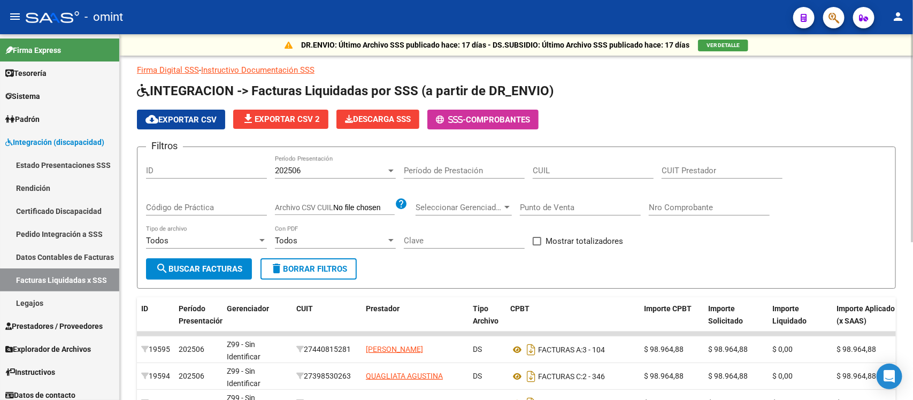
click at [336, 170] on div "202506" at bounding box center [330, 171] width 111 height 10
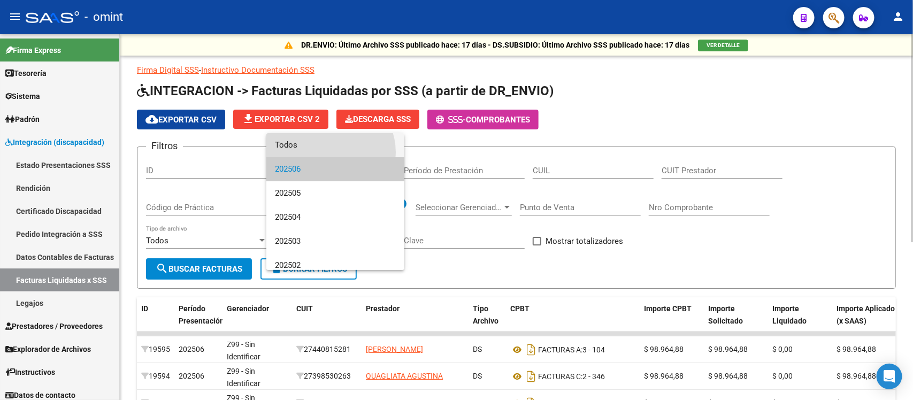
click at [327, 153] on span "Todos" at bounding box center [335, 145] width 121 height 24
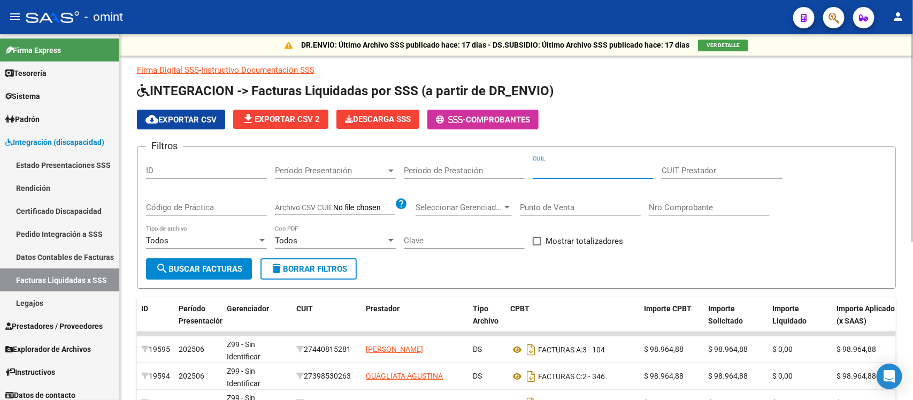
click at [563, 166] on input "CUIL" at bounding box center [593, 171] width 121 height 10
paste input "20-51052815-9"
type input "20-51052815-9"
click at [220, 271] on span "search Buscar Facturas" at bounding box center [199, 269] width 87 height 10
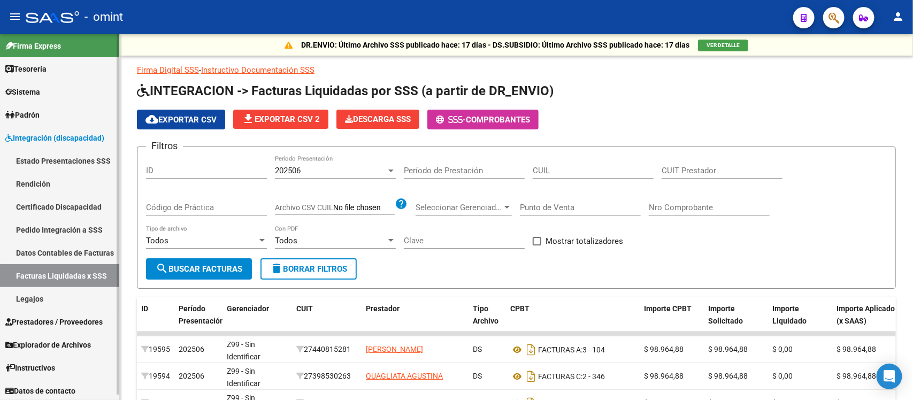
scroll to position [6, 0]
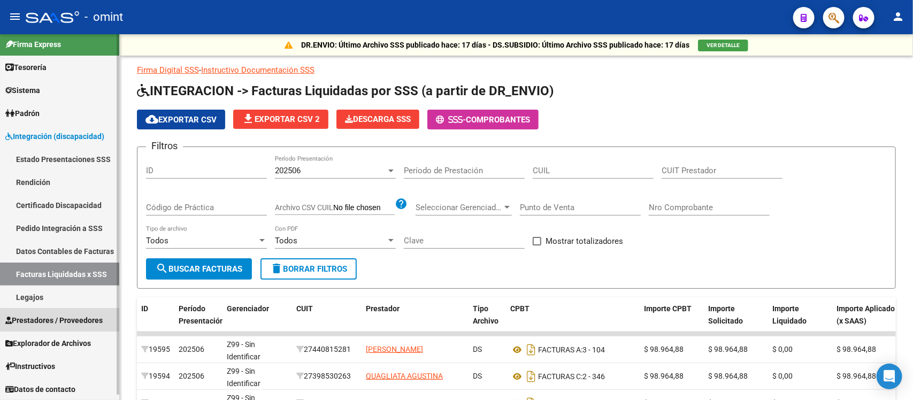
click at [49, 319] on span "Prestadores / Proveedores" at bounding box center [53, 321] width 97 height 12
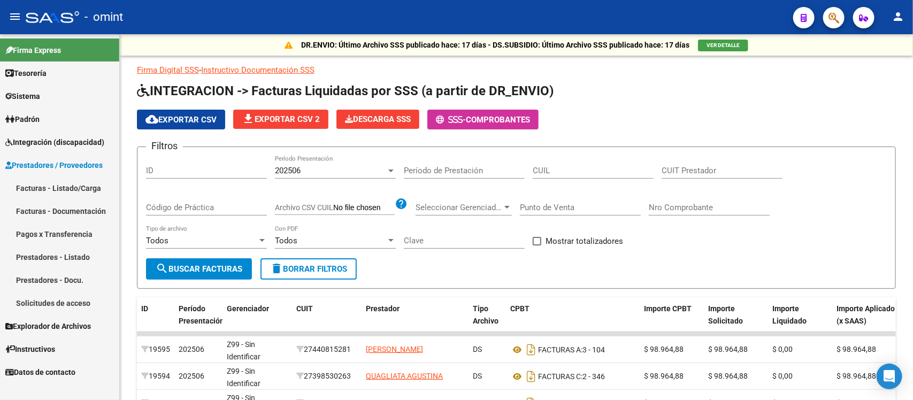
scroll to position [0, 0]
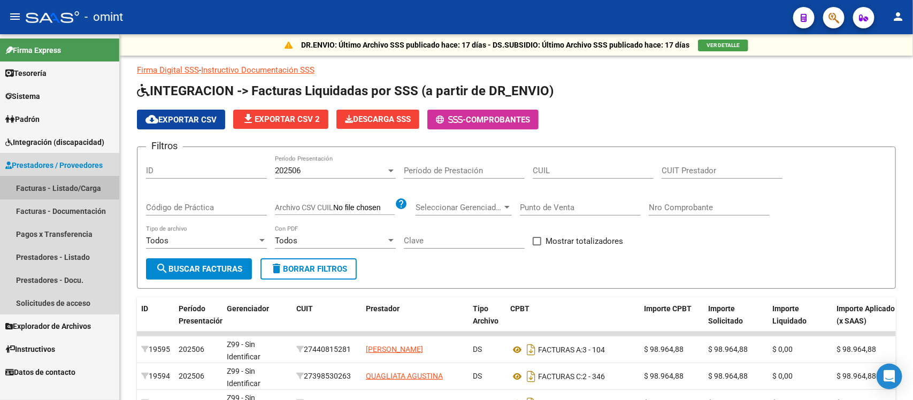
click at [59, 183] on link "Facturas - Listado/Carga" at bounding box center [59, 188] width 119 height 23
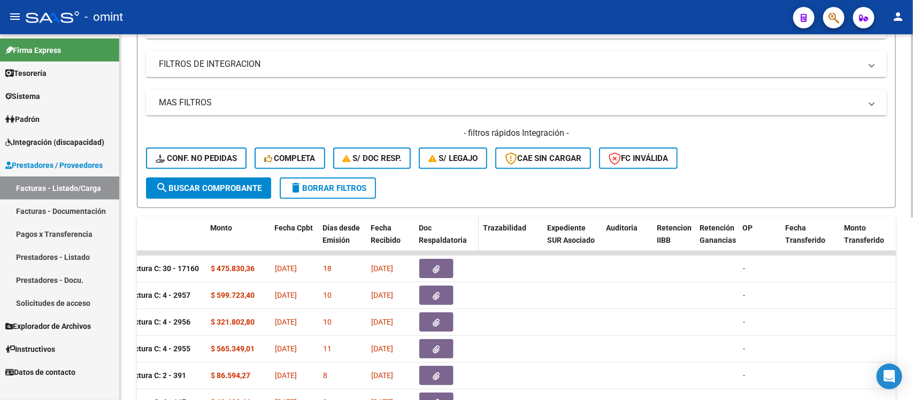
scroll to position [166, 0]
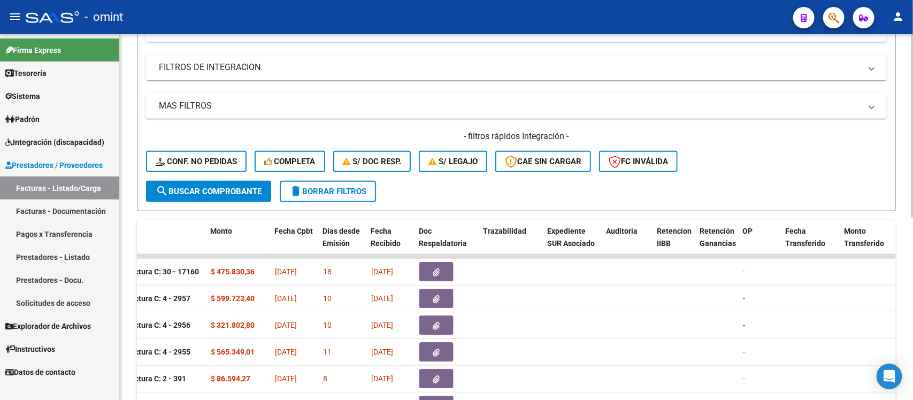
click at [386, 148] on div "- filtros rápidos Integración - Conf. no pedidas Completa S/ Doc Resp. S/ legaj…" at bounding box center [516, 156] width 741 height 50
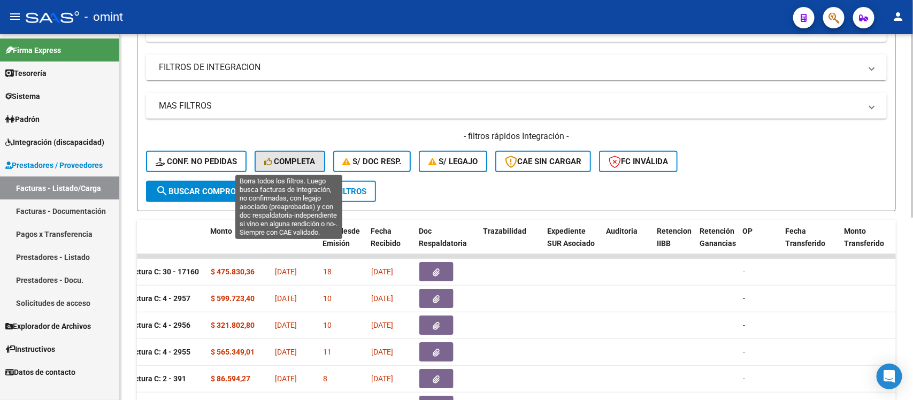
click at [288, 151] on button "Completa" at bounding box center [290, 161] width 71 height 21
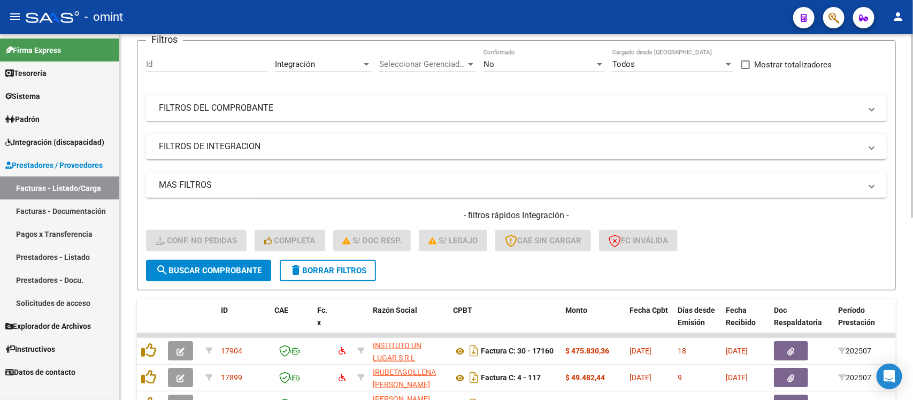
scroll to position [32, 0]
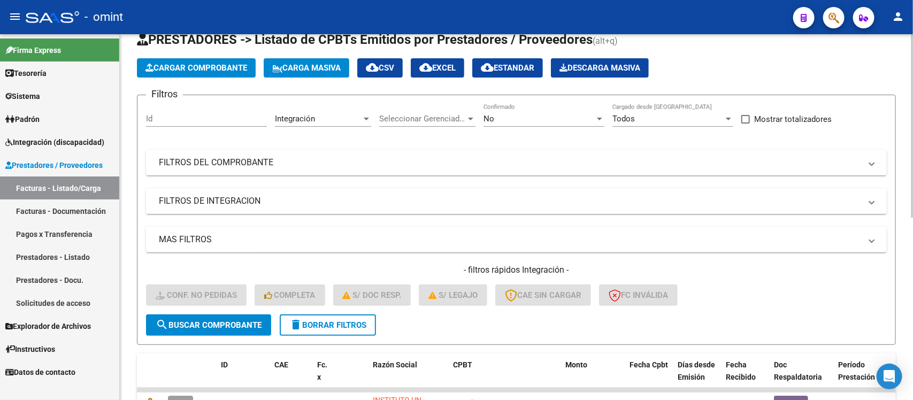
click at [317, 199] on mat-panel-title "FILTROS DE INTEGRACION" at bounding box center [510, 201] width 703 height 12
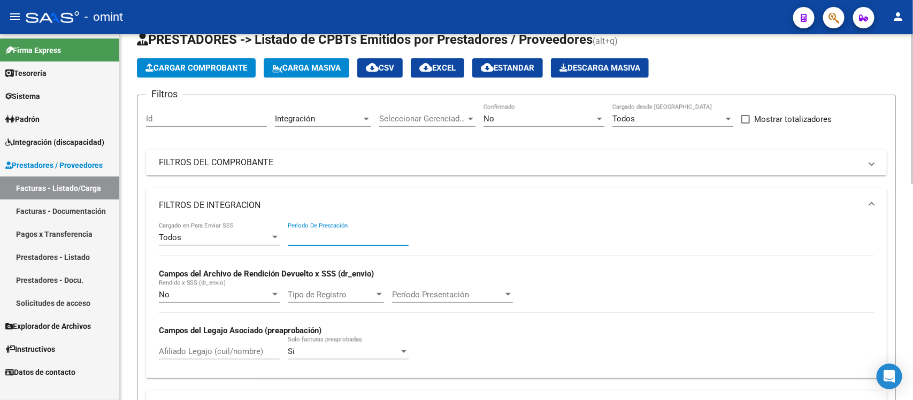
click at [330, 233] on input "Período De Prestación" at bounding box center [348, 238] width 121 height 10
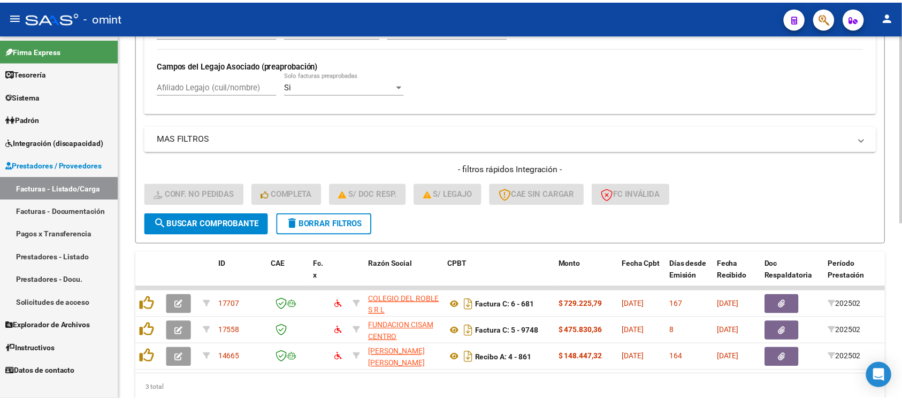
scroll to position [300, 0]
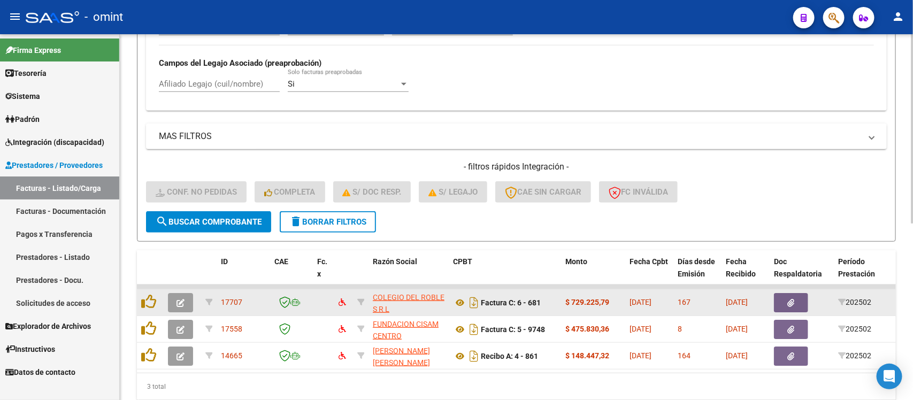
type input "202502"
click at [180, 298] on span "button" at bounding box center [181, 303] width 8 height 10
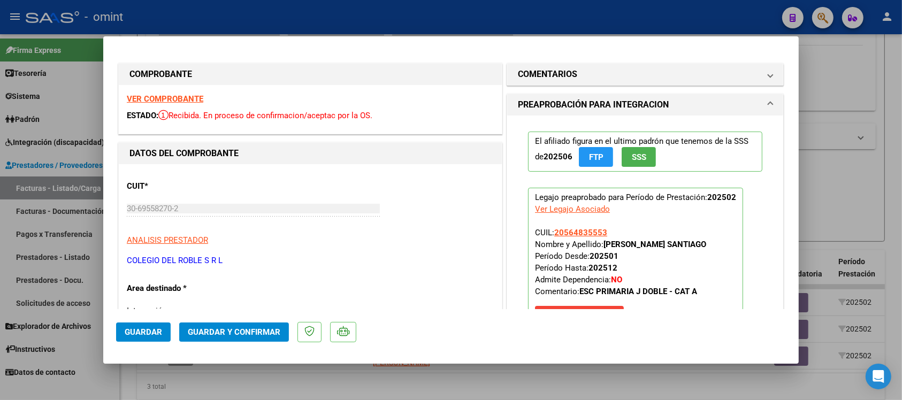
click at [172, 99] on strong "VER COMPROBANTE" at bounding box center [165, 99] width 77 height 10
click at [575, 70] on mat-panel-title "COMENTARIOS" at bounding box center [639, 74] width 242 height 13
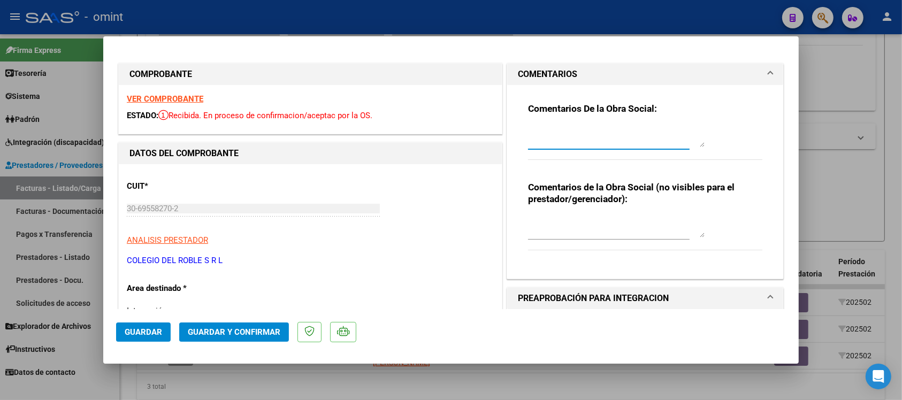
click at [597, 143] on textarea at bounding box center [616, 136] width 177 height 21
paste textarea "Fuera del periodo de presentación para el mecanismo de integración. Por favor c…"
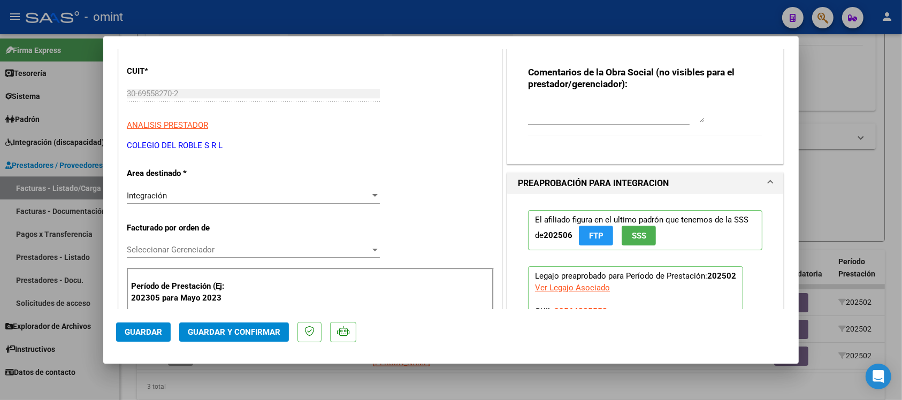
scroll to position [134, 0]
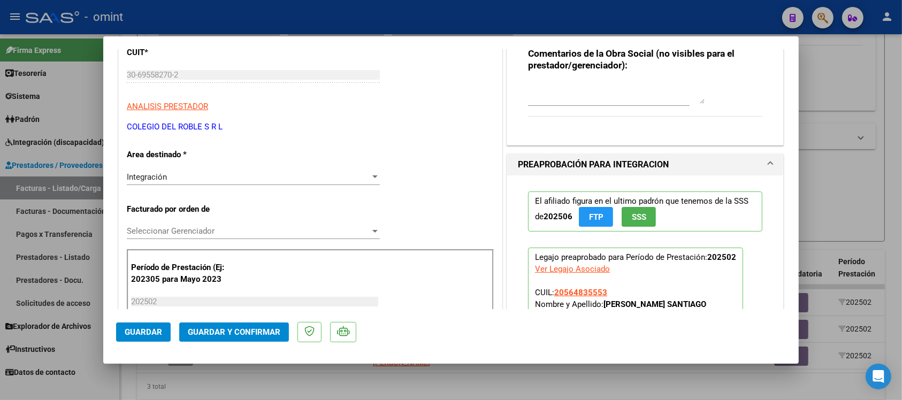
type textarea "Fuera del periodo de presentación para el mecanismo de integración. Por favor c…"
click at [206, 178] on div "Integración" at bounding box center [248, 177] width 243 height 10
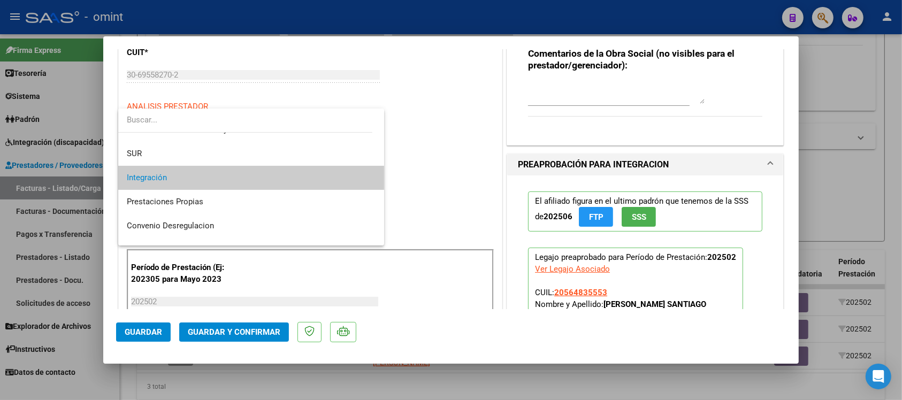
scroll to position [103, 0]
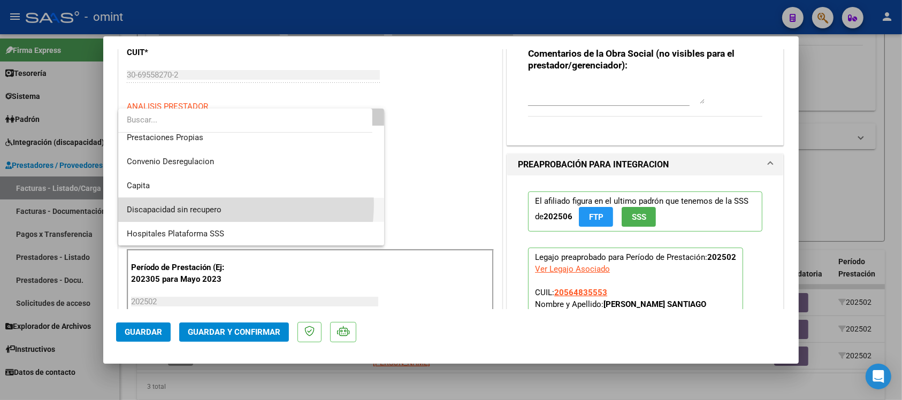
click at [214, 204] on span "Discapacidad sin recupero" at bounding box center [251, 210] width 249 height 24
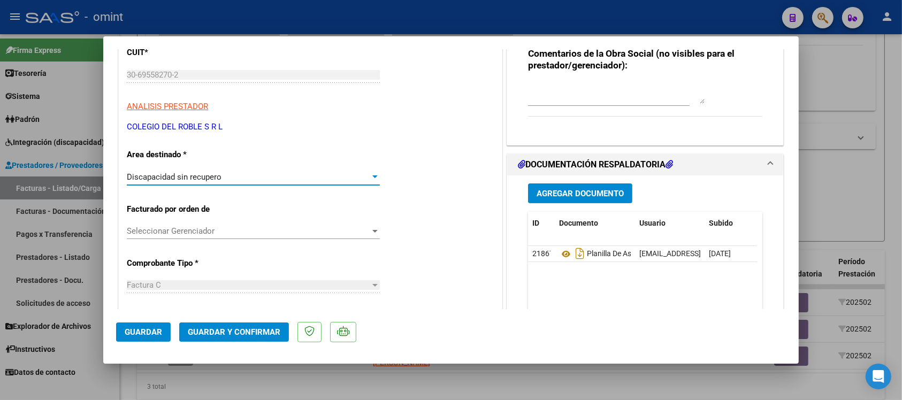
click at [223, 327] on span "Guardar y Confirmar" at bounding box center [234, 332] width 93 height 10
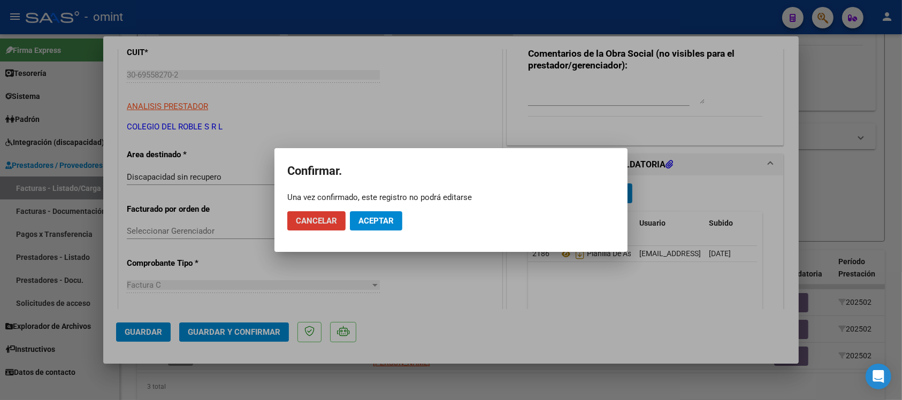
click at [388, 217] on span "Aceptar" at bounding box center [376, 221] width 35 height 10
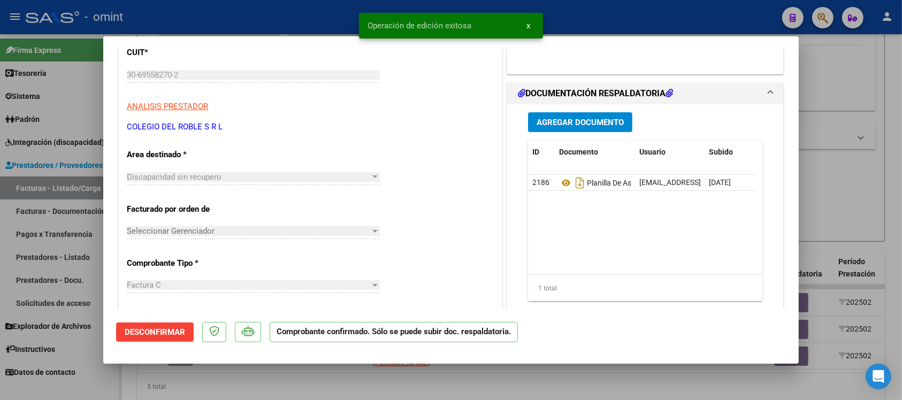
click at [228, 20] on div at bounding box center [451, 200] width 902 height 400
type input "$ 0,00"
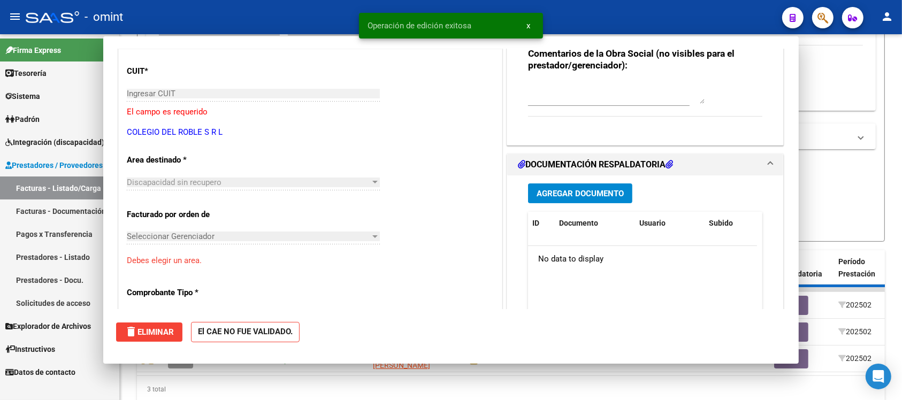
scroll to position [0, 0]
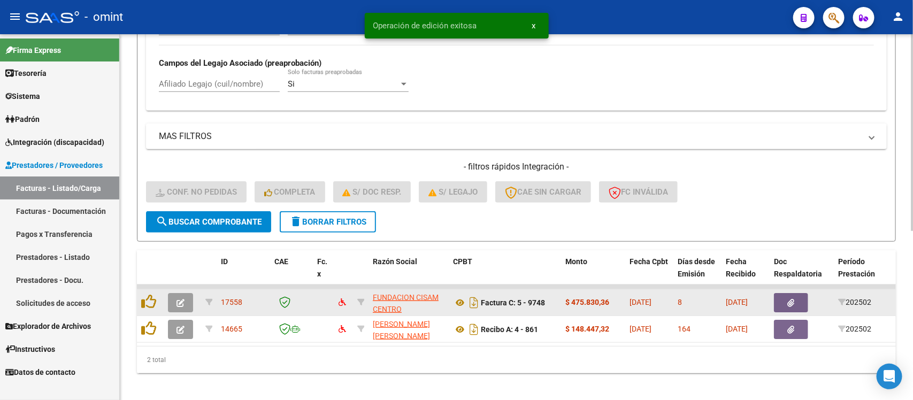
click at [192, 294] on button "button" at bounding box center [180, 302] width 25 height 19
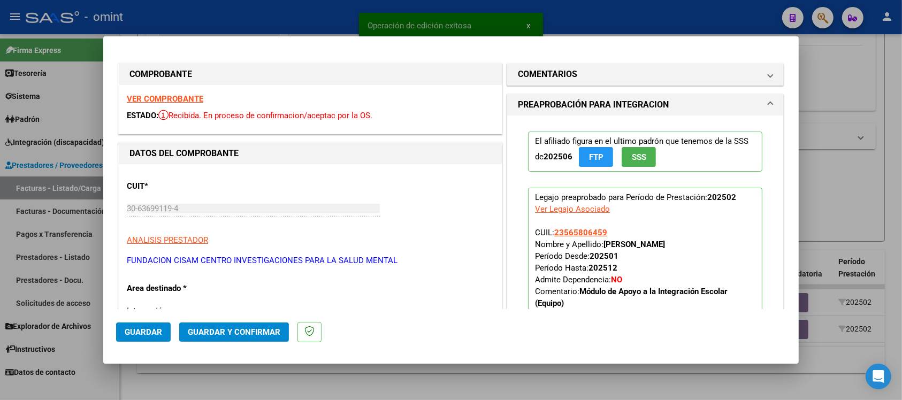
click at [174, 97] on strong "VER COMPROBANTE" at bounding box center [165, 99] width 77 height 10
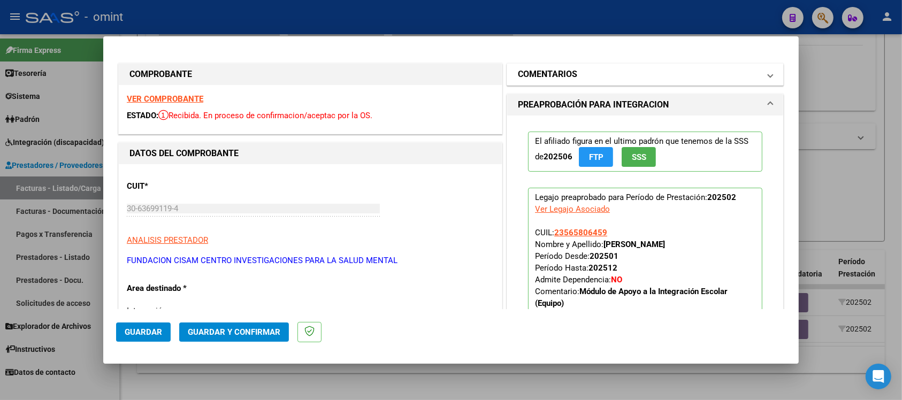
click at [532, 79] on h1 "COMENTARIOS" at bounding box center [547, 74] width 59 height 13
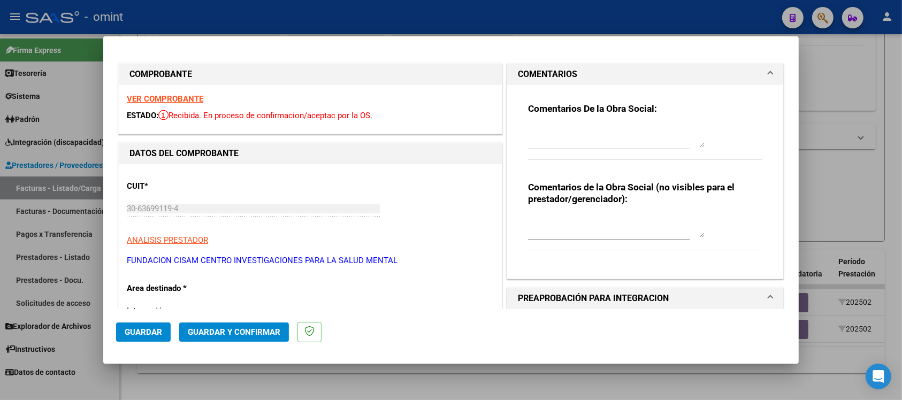
click at [546, 136] on textarea at bounding box center [616, 136] width 177 height 21
paste textarea "Fuera del periodo de presentación para el mecanismo de integración. Por favor c…"
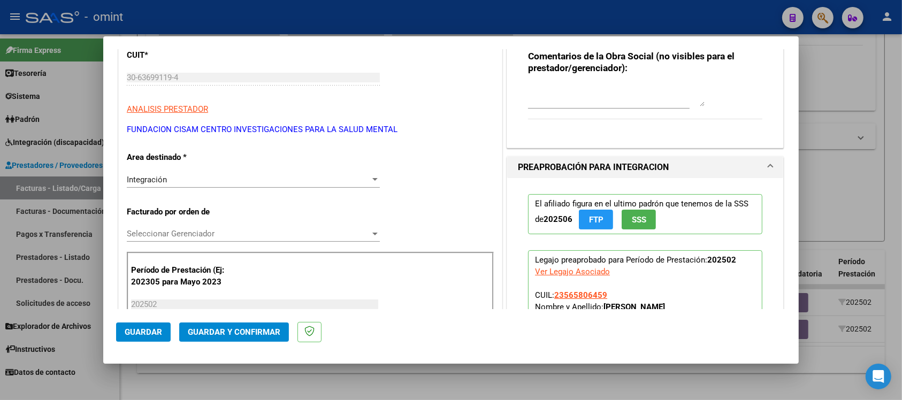
scroll to position [134, 0]
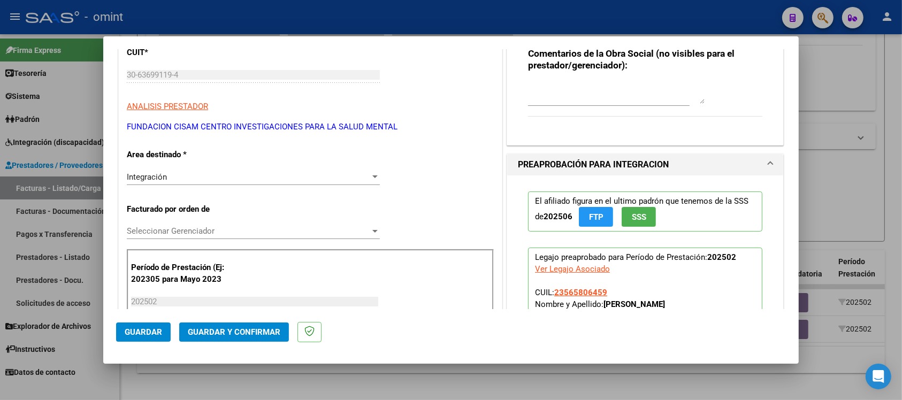
type textarea "Fuera del periodo de presentación para el mecanismo de integración. Por favor c…"
click at [210, 172] on div "Integración" at bounding box center [248, 177] width 243 height 10
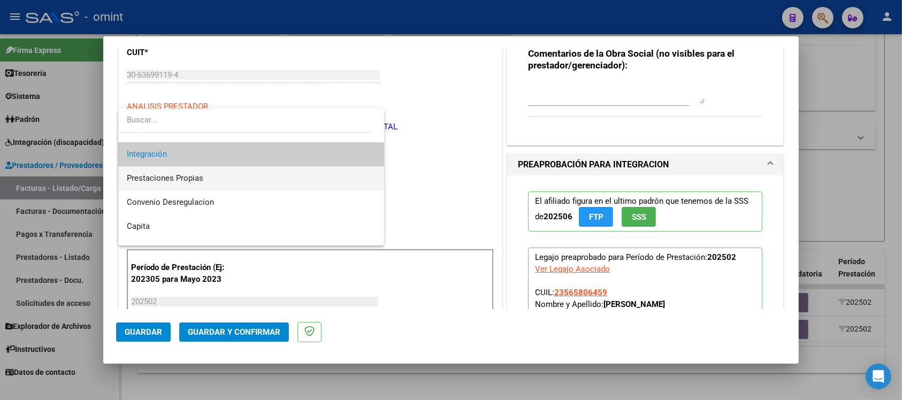
scroll to position [103, 0]
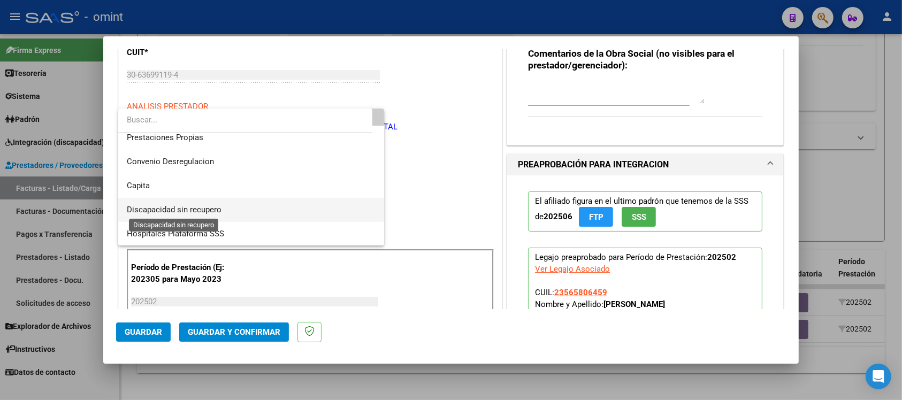
click at [217, 208] on span "Discapacidad sin recupero" at bounding box center [174, 210] width 95 height 10
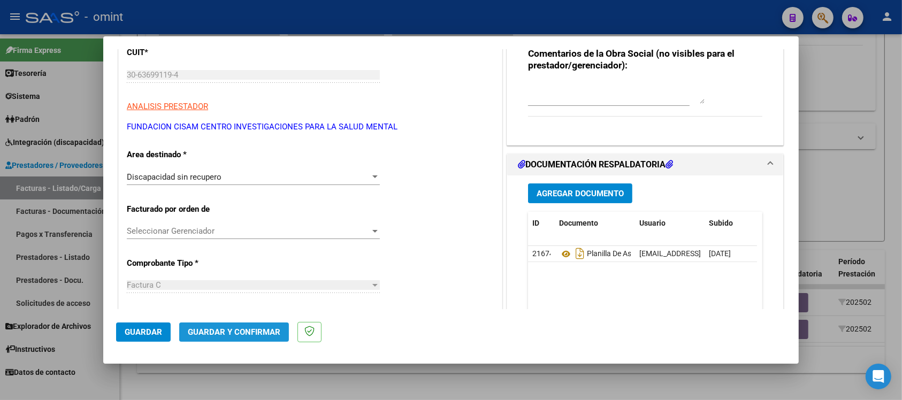
click at [238, 334] on span "Guardar y Confirmar" at bounding box center [234, 332] width 93 height 10
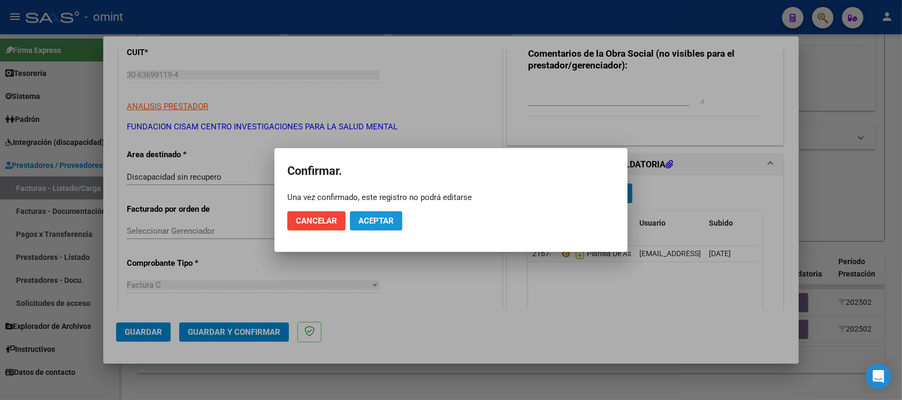
click at [388, 226] on button "Aceptar" at bounding box center [376, 220] width 52 height 19
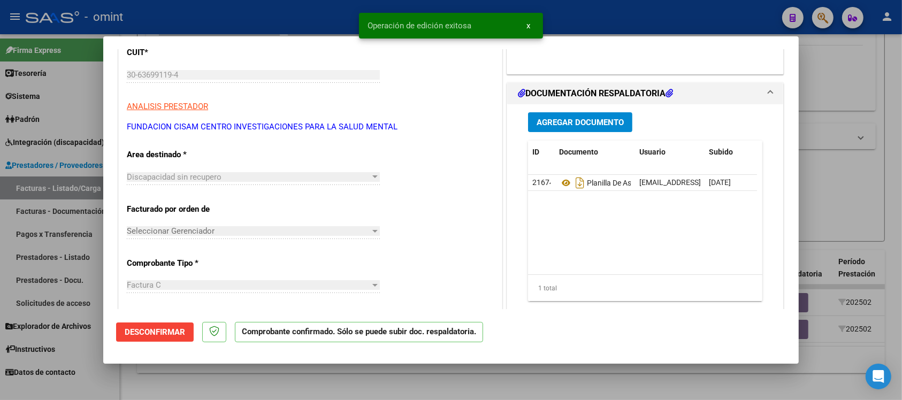
click at [288, 12] on div at bounding box center [451, 200] width 902 height 400
type input "$ 0,00"
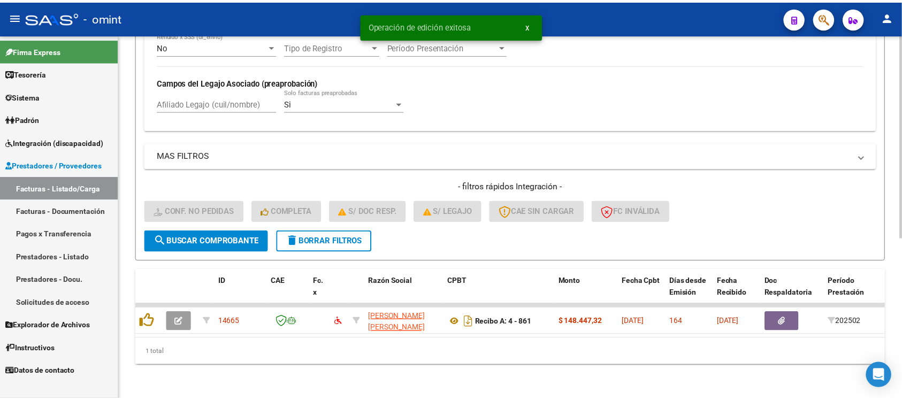
scroll to position [289, 0]
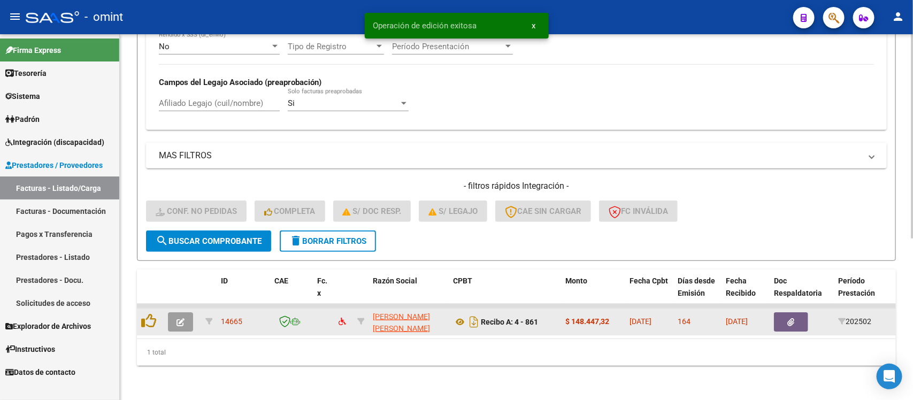
click at [187, 313] on button "button" at bounding box center [180, 322] width 25 height 19
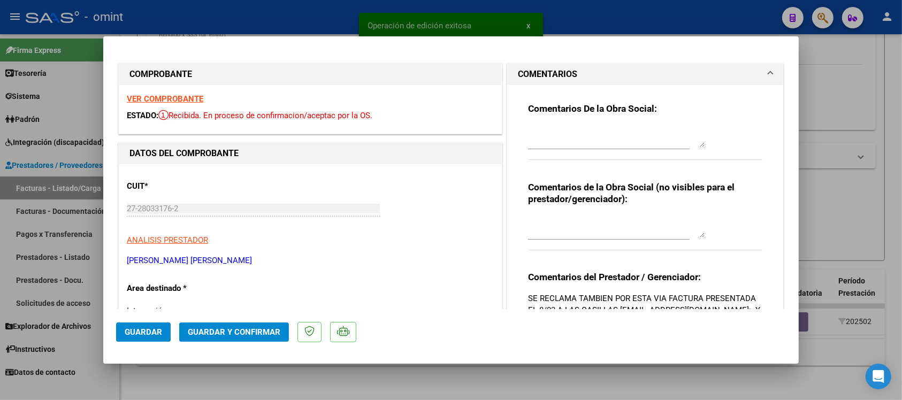
click at [177, 99] on strong "VER COMPROBANTE" at bounding box center [165, 99] width 77 height 10
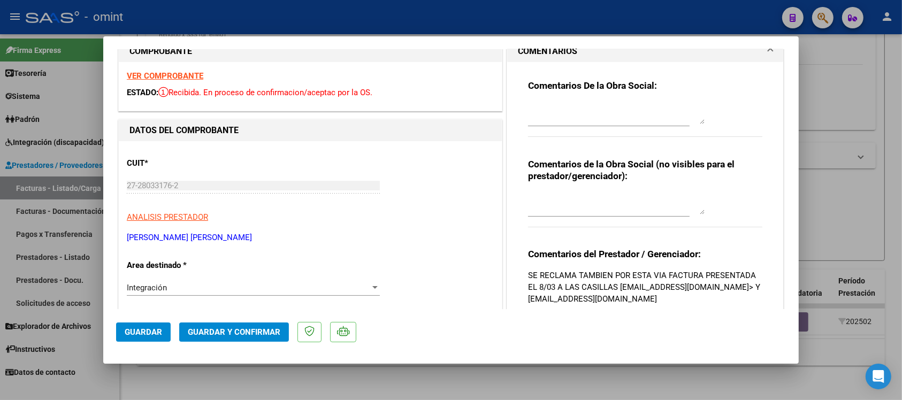
scroll to position [0, 0]
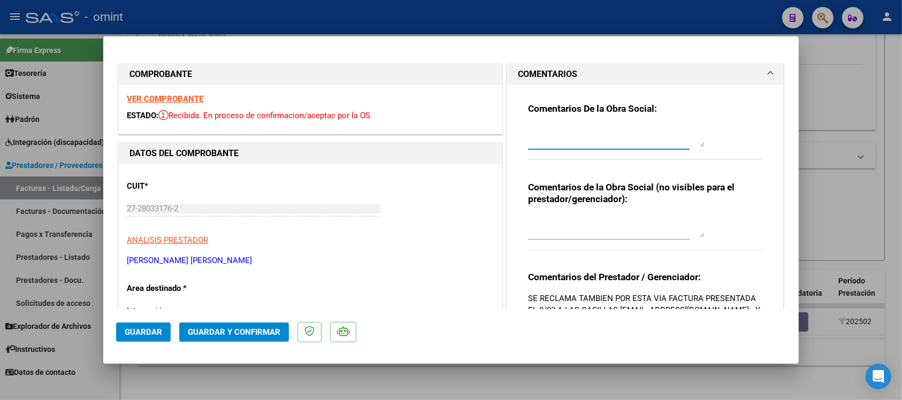
click at [581, 142] on textarea at bounding box center [616, 136] width 177 height 21
paste textarea "Fuera del periodo de presentación para el mecanismo de integración. Por favor c…"
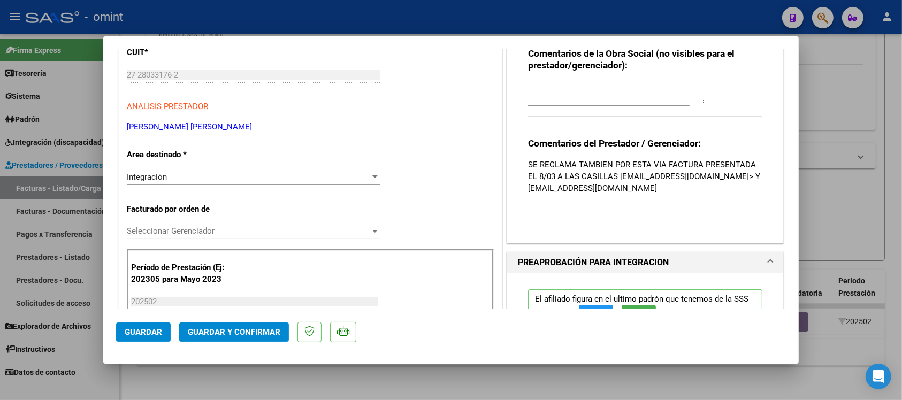
type textarea "Fuera del periodo de presentación para el mecanismo de integración. Por favor c…"
click at [206, 178] on div "Integración" at bounding box center [248, 177] width 243 height 10
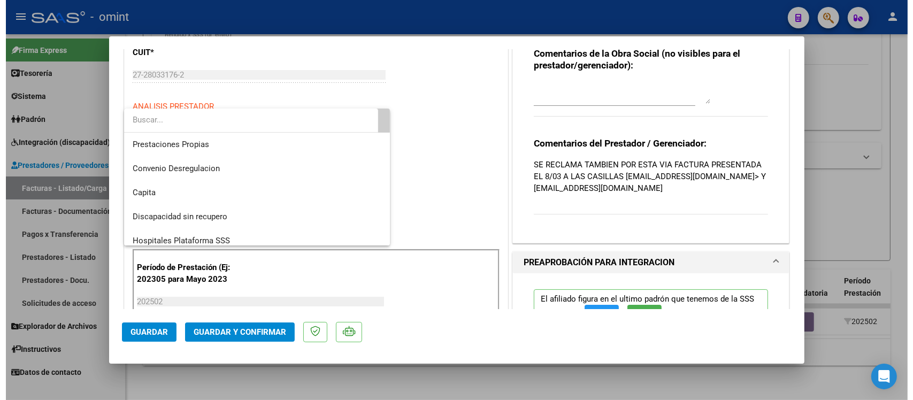
scroll to position [103, 0]
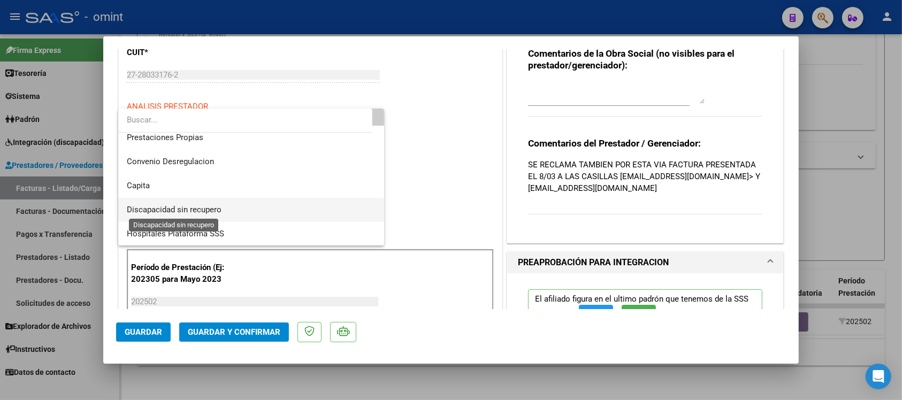
click at [204, 205] on span "Discapacidad sin recupero" at bounding box center [174, 210] width 95 height 10
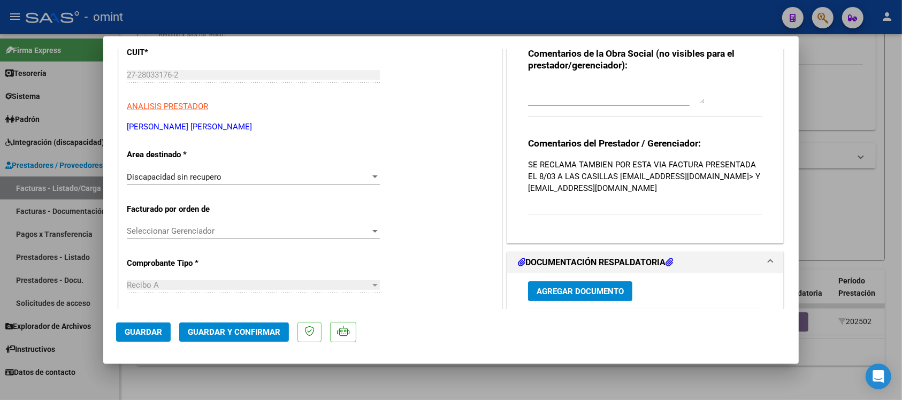
click at [250, 322] on mat-dialog-actions "Guardar Guardar y Confirmar" at bounding box center [451, 330] width 670 height 42
click at [253, 333] on span "Guardar y Confirmar" at bounding box center [234, 332] width 93 height 10
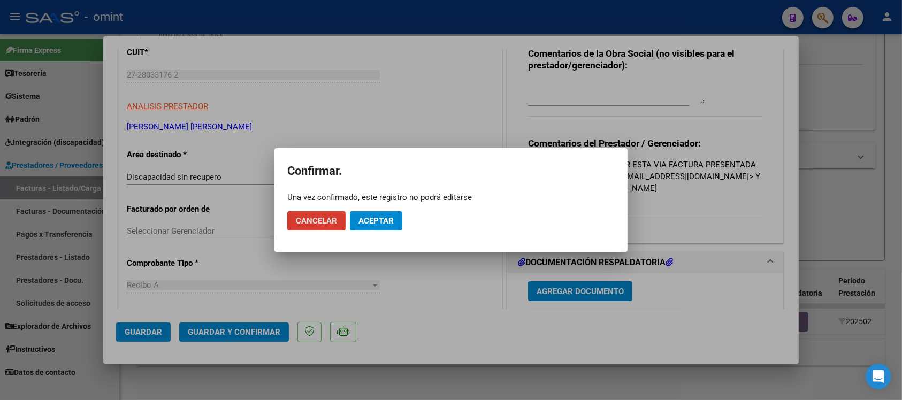
click at [360, 225] on span "Aceptar" at bounding box center [376, 221] width 35 height 10
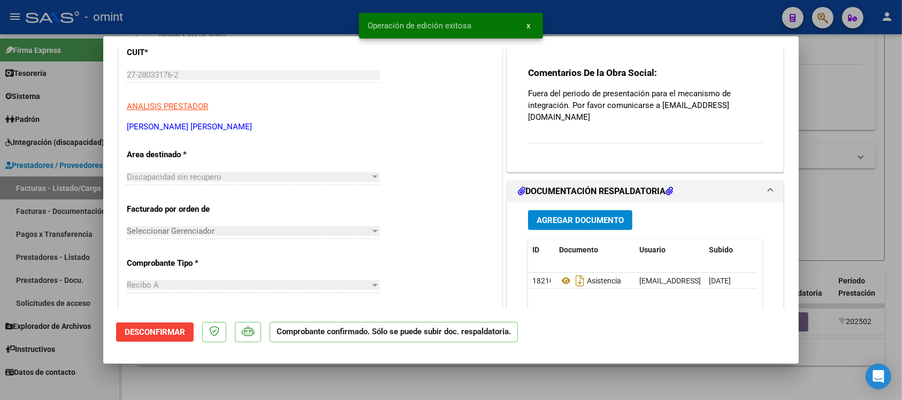
click at [273, 12] on div at bounding box center [451, 200] width 902 height 400
type input "$ 0,00"
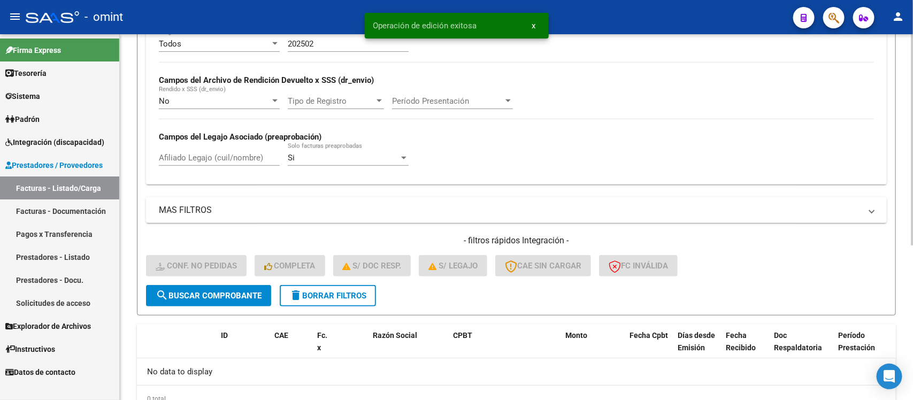
scroll to position [202, 0]
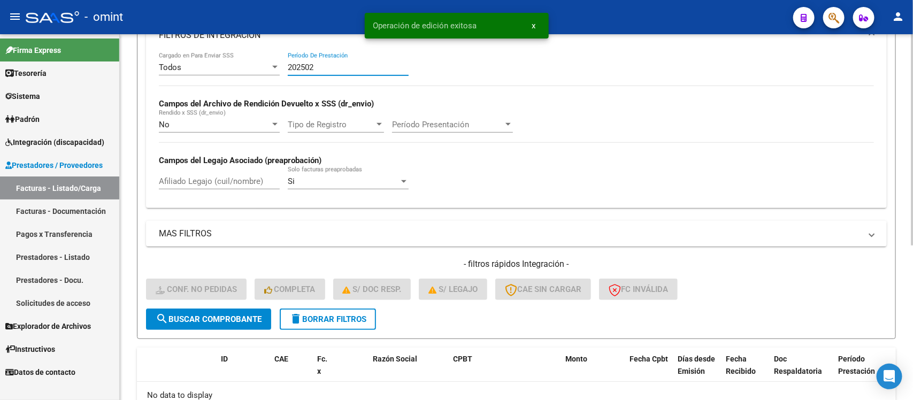
click at [354, 68] on input "202502" at bounding box center [348, 68] width 121 height 10
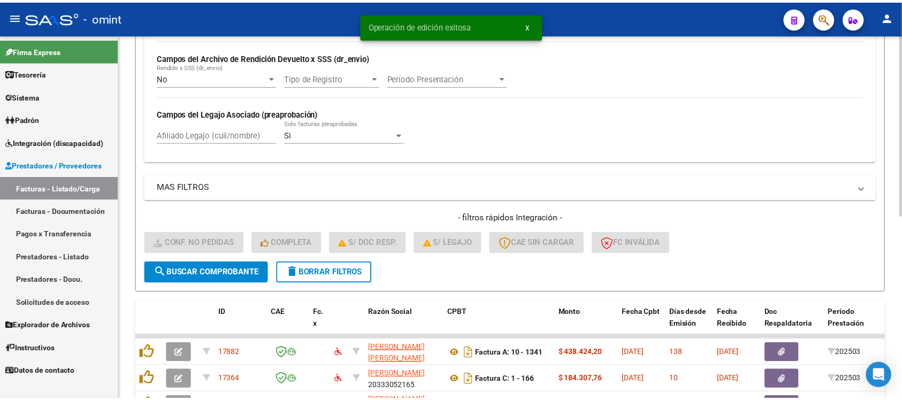
scroll to position [336, 0]
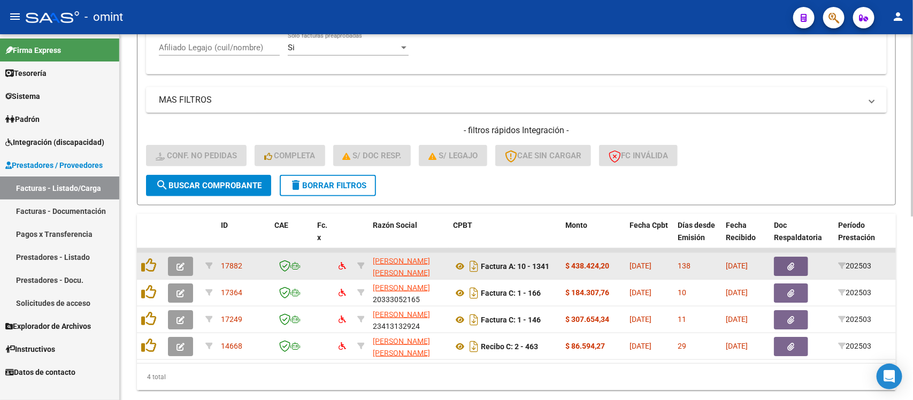
type input "202503"
click at [186, 262] on button "button" at bounding box center [180, 266] width 25 height 19
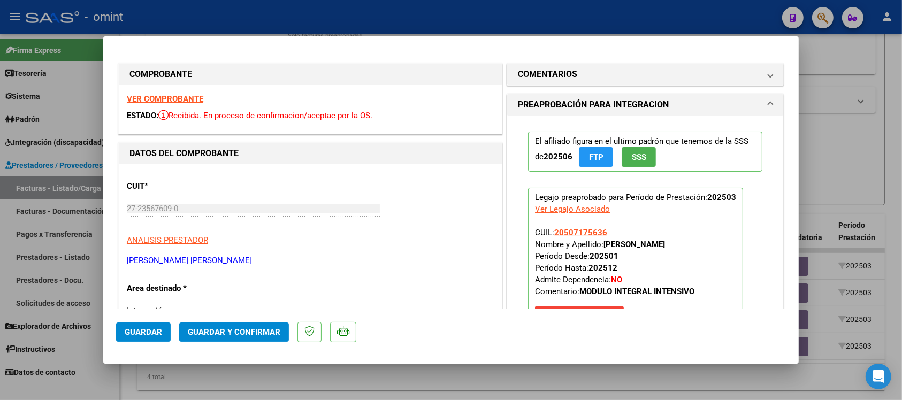
click at [169, 95] on strong "VER COMPROBANTE" at bounding box center [165, 99] width 77 height 10
click at [549, 70] on h1 "COMENTARIOS" at bounding box center [547, 74] width 59 height 13
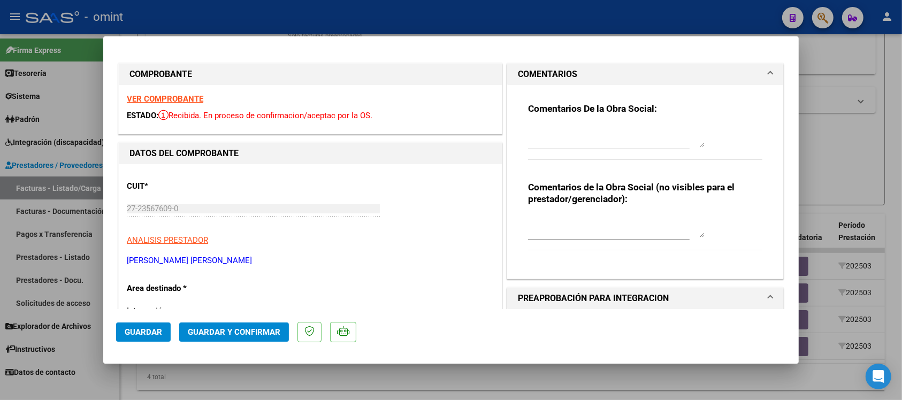
click at [569, 143] on textarea at bounding box center [616, 136] width 177 height 21
paste textarea "Fuera del periodo de presentación para el mecanismo de integración. Por favor c…"
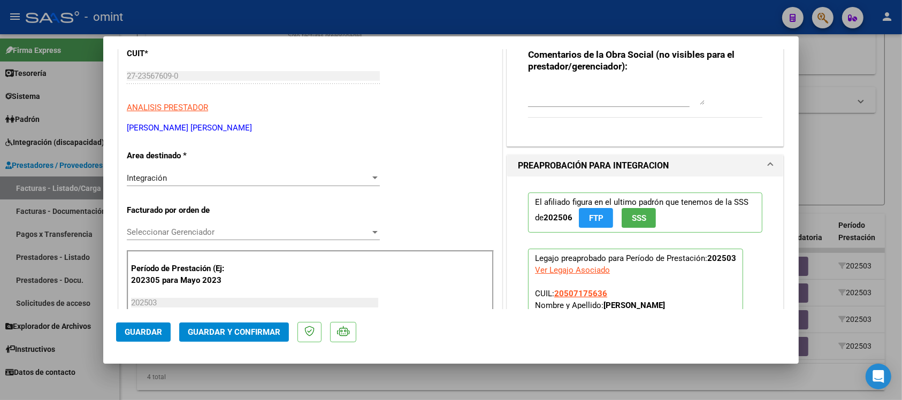
scroll to position [134, 0]
type textarea "Fuera del periodo de presentación para el mecanismo de integración. Por favor c…"
click at [207, 183] on div "Integración Seleccionar Area" at bounding box center [253, 177] width 253 height 16
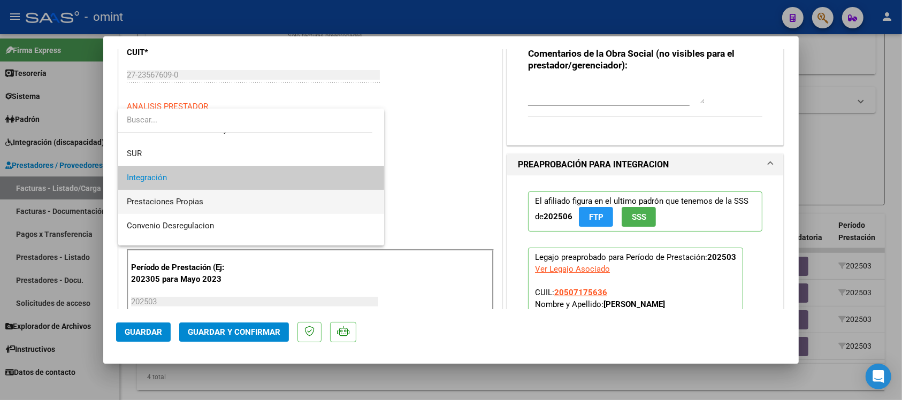
scroll to position [103, 0]
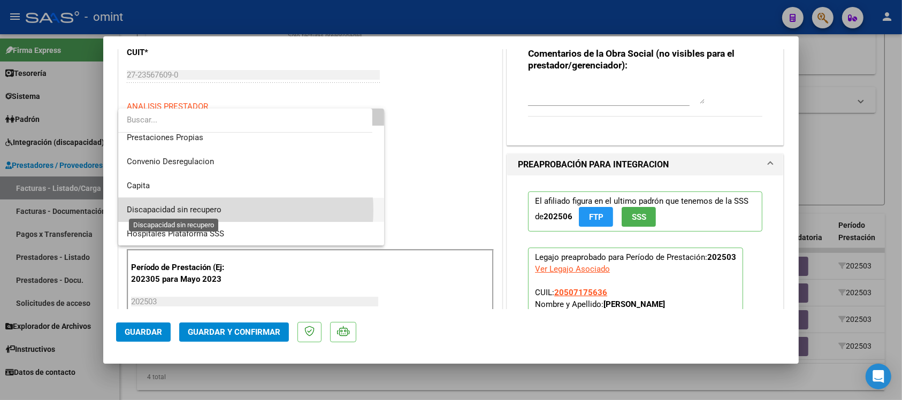
click at [215, 209] on span "Discapacidad sin recupero" at bounding box center [174, 210] width 95 height 10
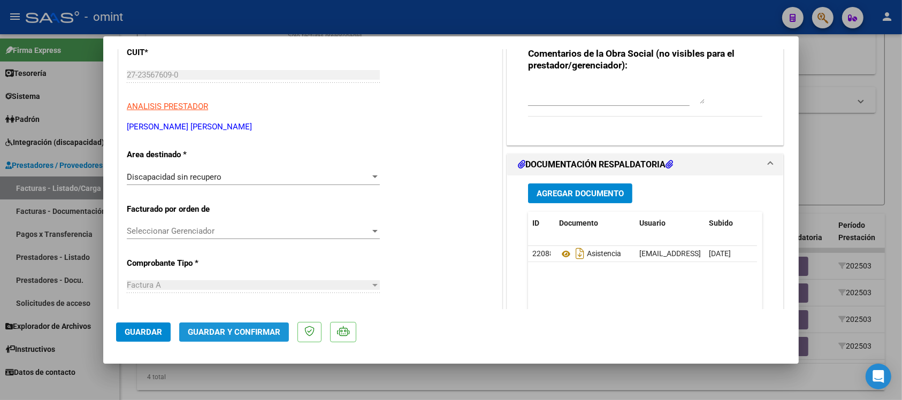
click at [247, 337] on button "Guardar y Confirmar" at bounding box center [234, 332] width 110 height 19
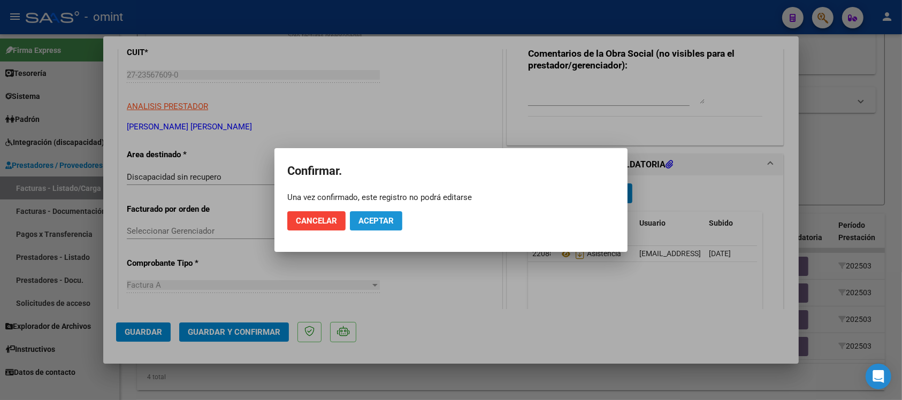
click at [378, 226] on button "Aceptar" at bounding box center [376, 220] width 52 height 19
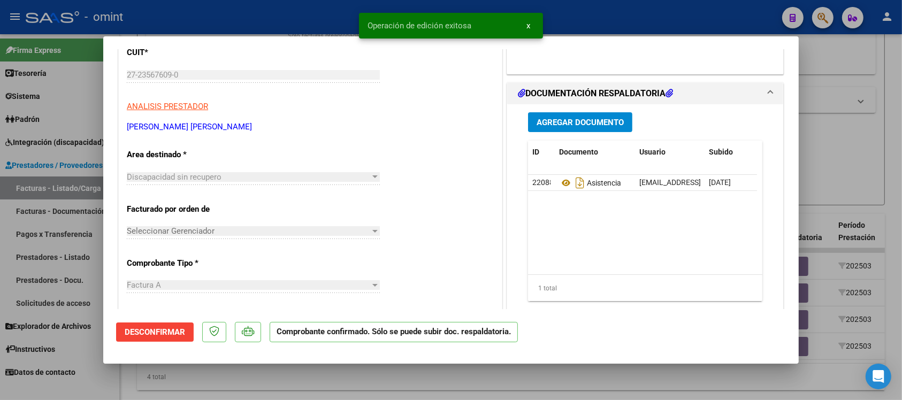
click at [297, 21] on div at bounding box center [451, 200] width 902 height 400
type input "$ 0,00"
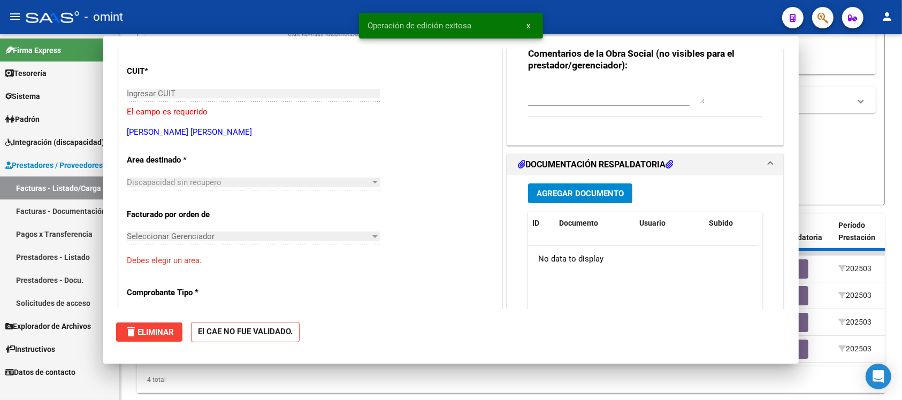
scroll to position [0, 0]
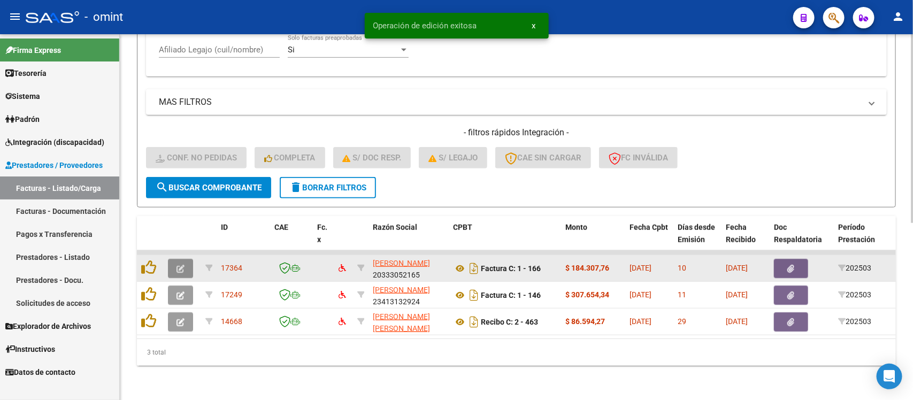
click at [178, 265] on icon "button" at bounding box center [181, 269] width 8 height 8
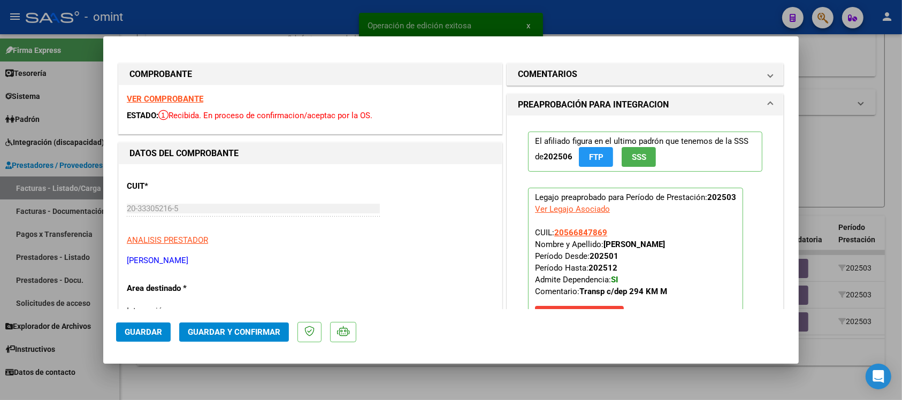
click at [185, 95] on strong "VER COMPROBANTE" at bounding box center [165, 99] width 77 height 10
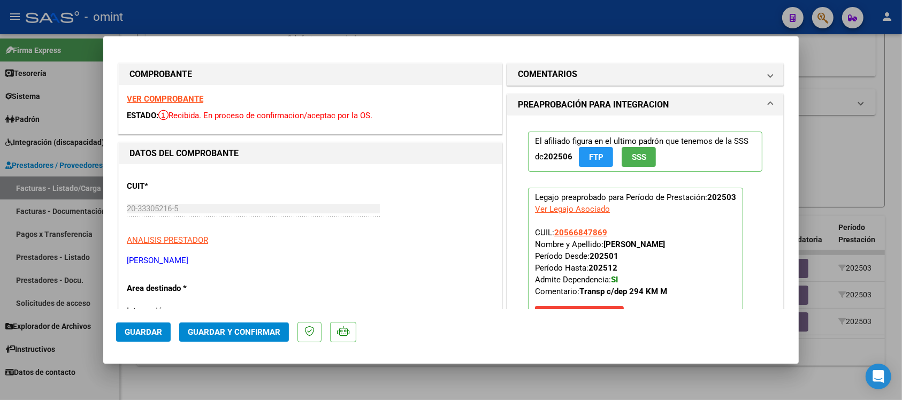
click at [178, 96] on strong "VER COMPROBANTE" at bounding box center [165, 99] width 77 height 10
click at [580, 73] on mat-panel-title "COMENTARIOS" at bounding box center [639, 74] width 242 height 13
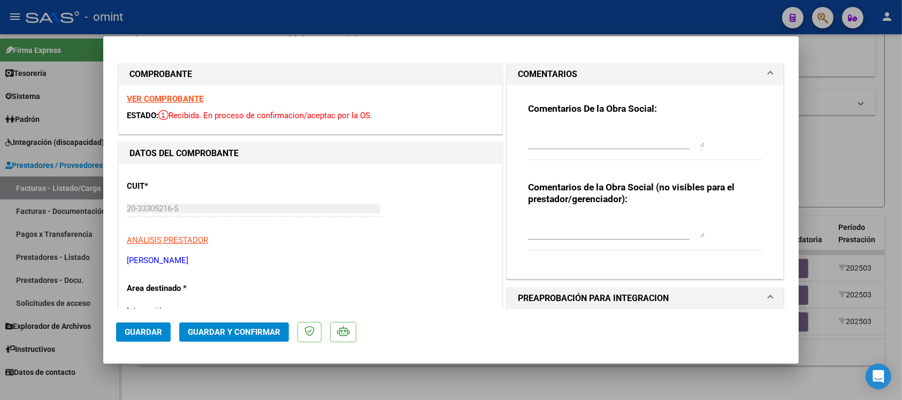
click at [571, 139] on textarea at bounding box center [616, 136] width 177 height 21
paste textarea "Fuera del periodo de presentación para el mecanismo de integración. Por favor c…"
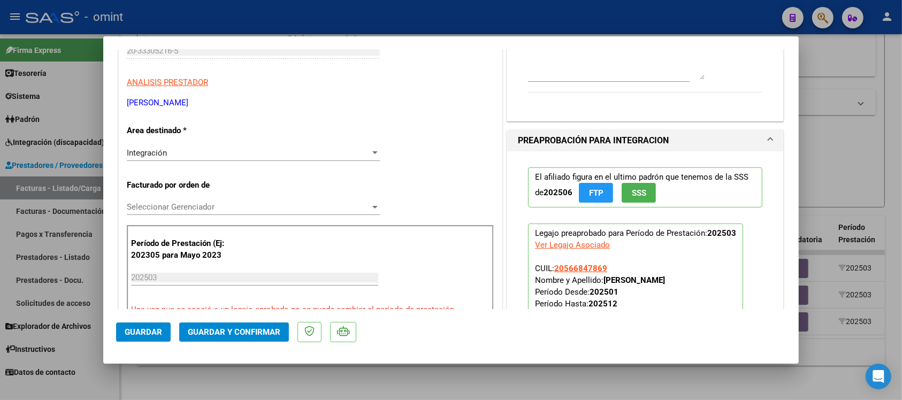
scroll to position [201, 0]
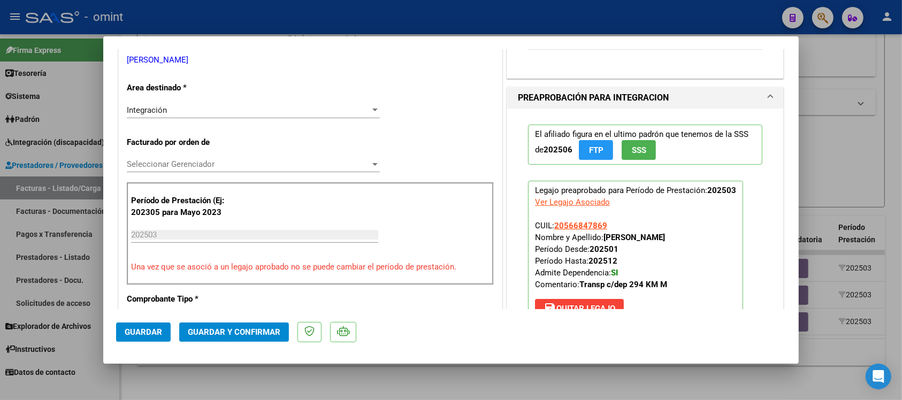
type textarea "Fuera del periodo de presentación para el mecanismo de integración. Por favor c…"
click at [193, 108] on div "Integración" at bounding box center [248, 110] width 243 height 10
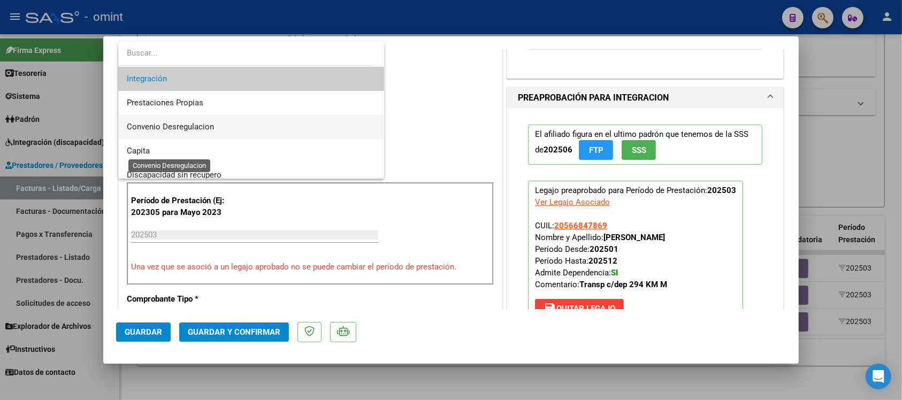
scroll to position [103, 0]
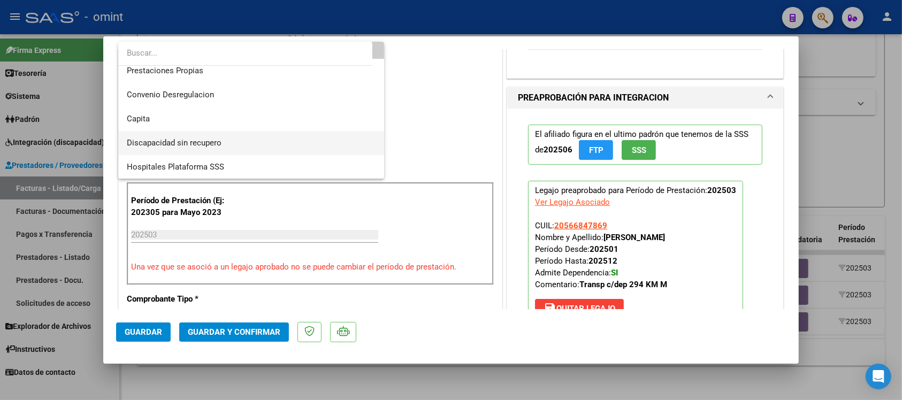
click at [207, 146] on span "Discapacidad sin recupero" at bounding box center [174, 143] width 95 height 10
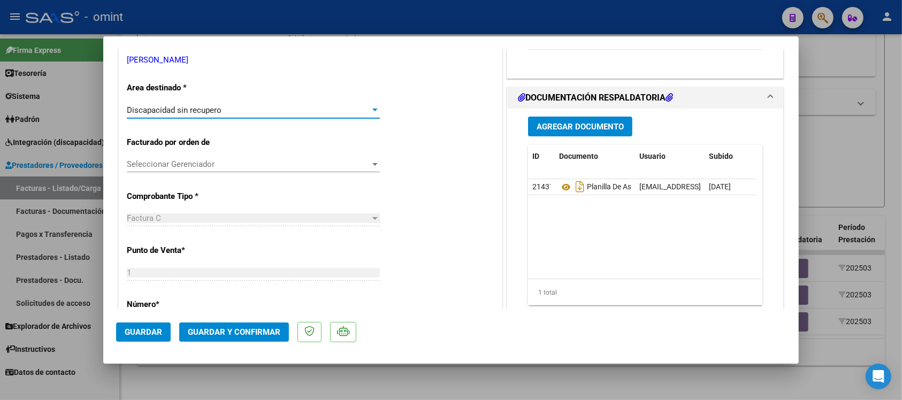
click at [235, 329] on span "Guardar y Confirmar" at bounding box center [234, 332] width 93 height 10
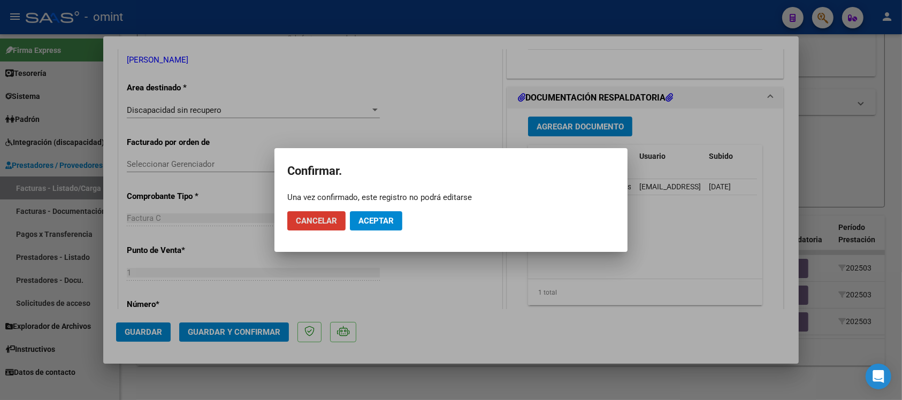
click at [387, 221] on span "Aceptar" at bounding box center [376, 221] width 35 height 10
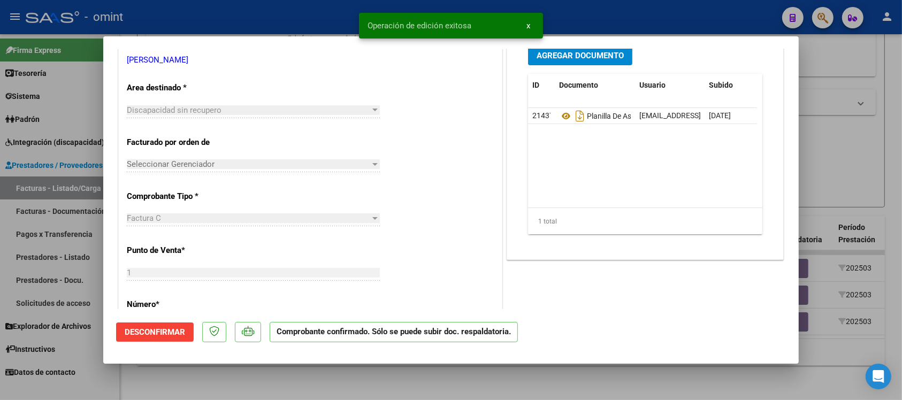
click at [248, 13] on div at bounding box center [451, 200] width 902 height 400
type input "$ 0,00"
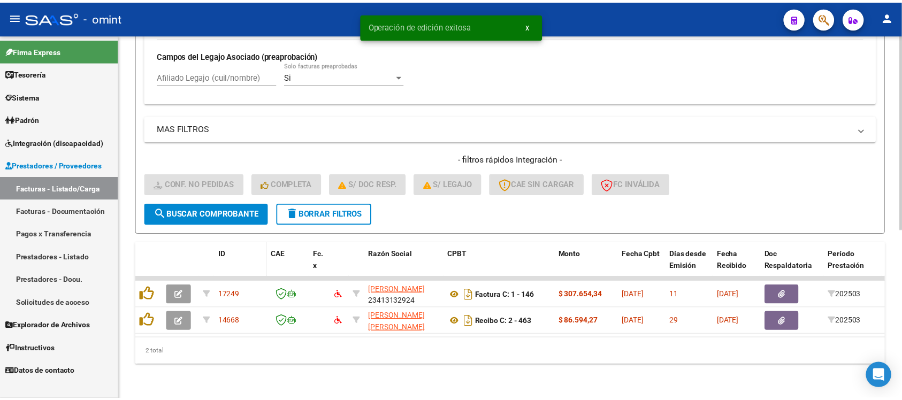
scroll to position [316, 0]
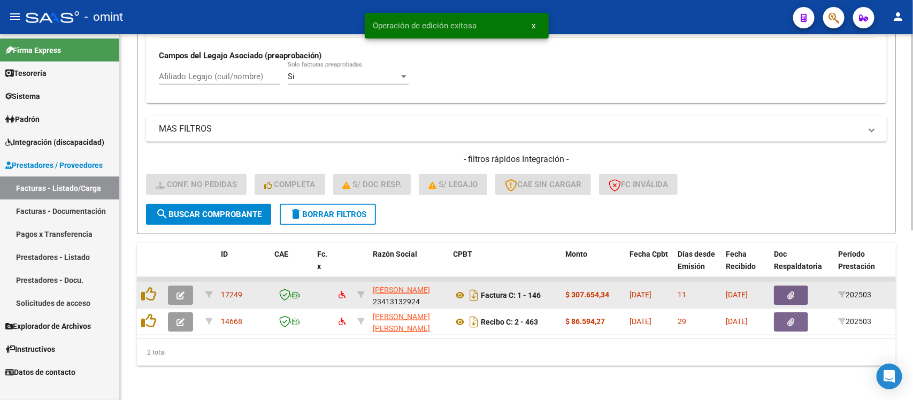
click at [185, 286] on button "button" at bounding box center [180, 295] width 25 height 19
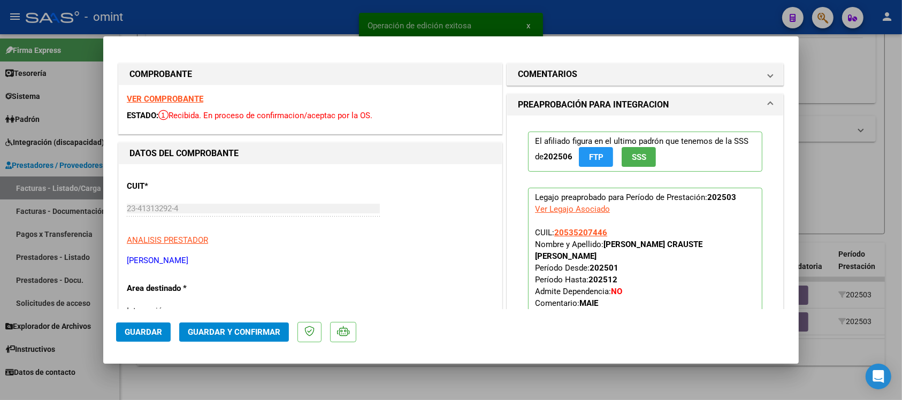
click at [180, 94] on div "VER COMPROBANTE ESTADO: Recibida. En proceso de confirmacion/aceptac por la OS." at bounding box center [310, 109] width 383 height 49
click at [180, 97] on strong "VER COMPROBANTE" at bounding box center [165, 99] width 77 height 10
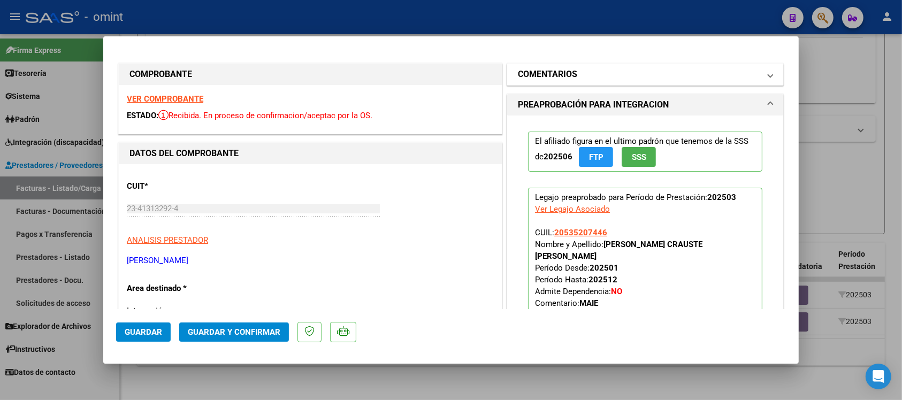
click at [559, 68] on h1 "COMENTARIOS" at bounding box center [547, 74] width 59 height 13
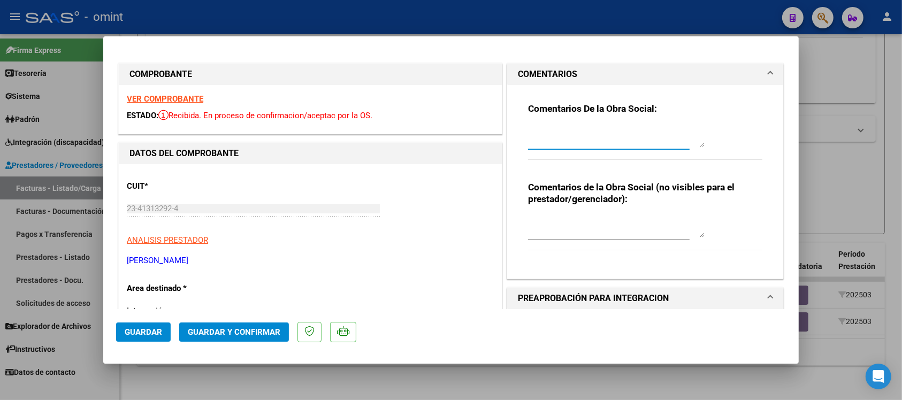
click at [604, 138] on textarea at bounding box center [616, 136] width 177 height 21
paste textarea "Fuera del periodo de presentación para el mecanismo de integración. Por favor c…"
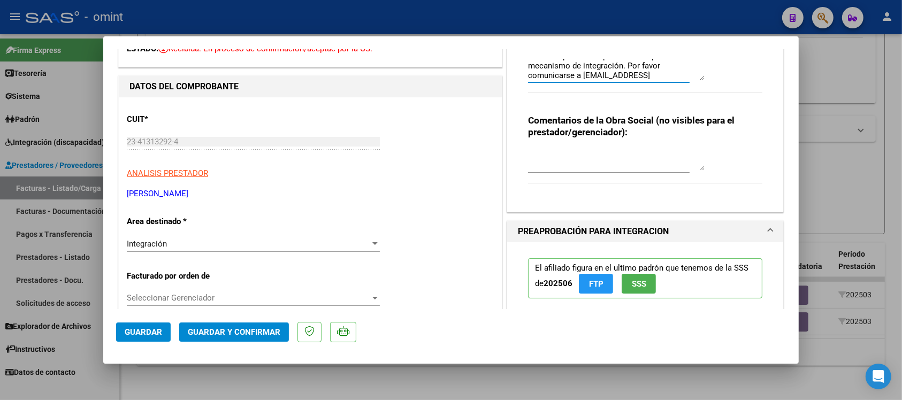
type textarea "Fuera del periodo de presentación para el mecanismo de integración. Por favor c…"
click at [210, 247] on div "Integración" at bounding box center [248, 244] width 243 height 10
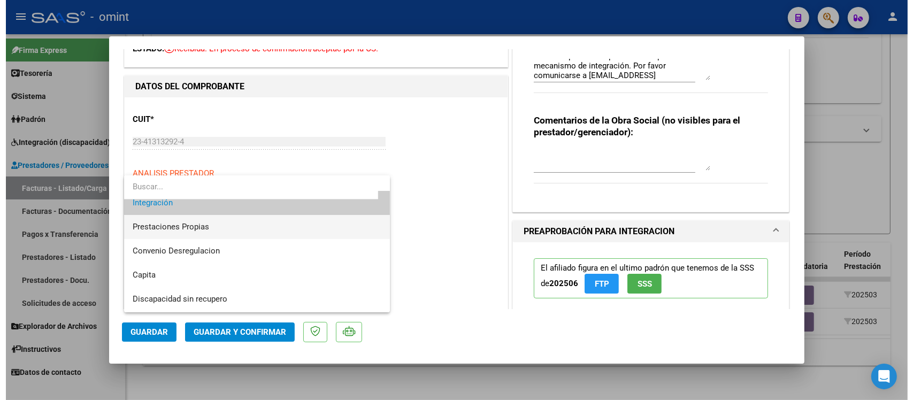
scroll to position [103, 0]
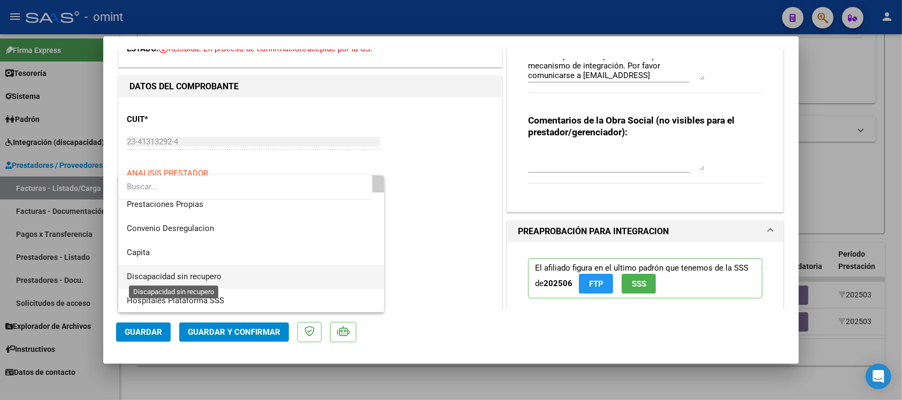
click at [216, 277] on span "Discapacidad sin recupero" at bounding box center [174, 277] width 95 height 10
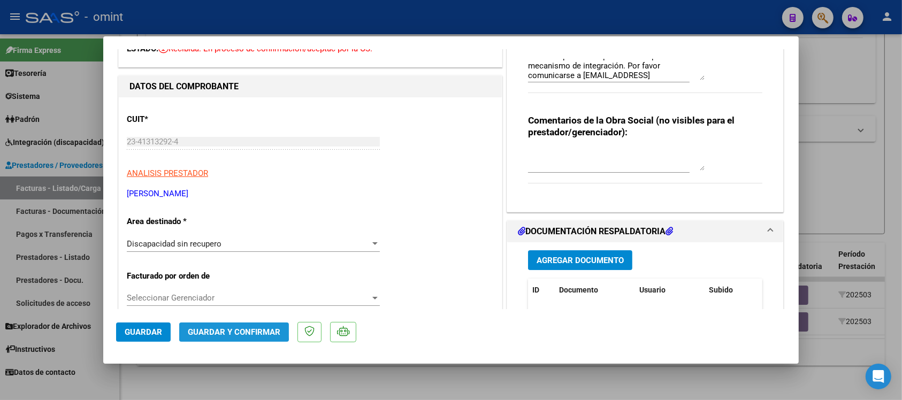
click at [232, 329] on span "Guardar y Confirmar" at bounding box center [234, 332] width 93 height 10
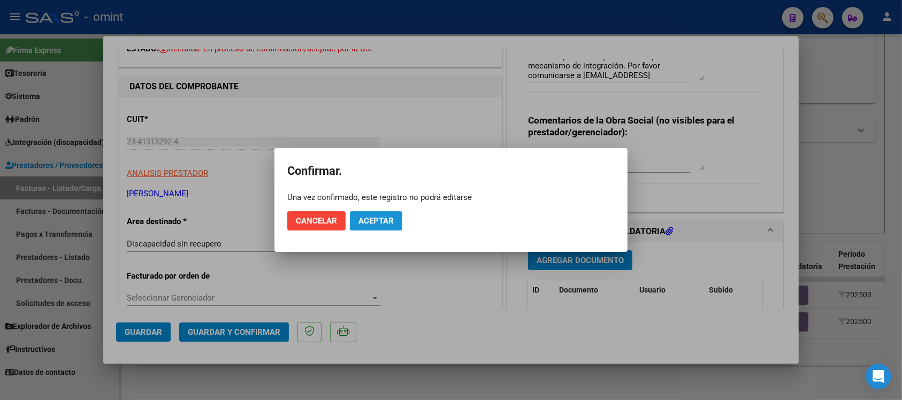
click at [359, 226] on button "Aceptar" at bounding box center [376, 220] width 52 height 19
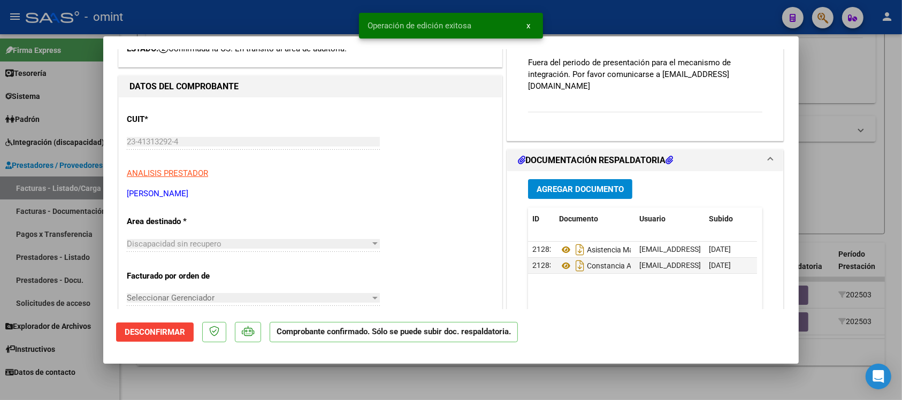
click at [279, 20] on div at bounding box center [451, 200] width 902 height 400
type input "$ 0,00"
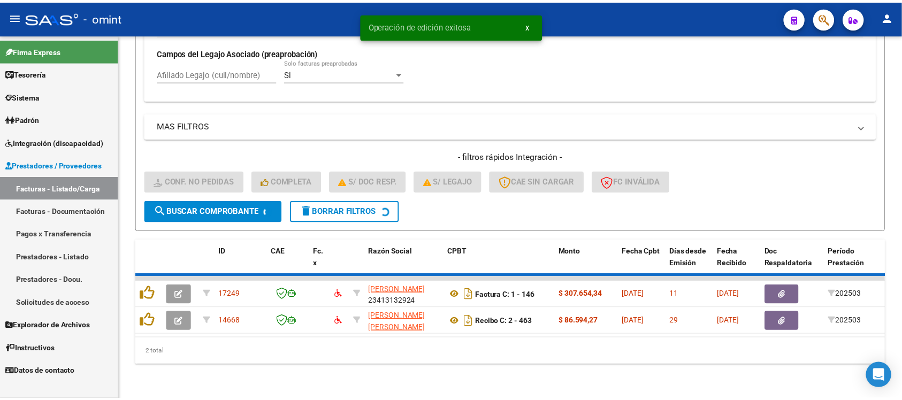
scroll to position [289, 0]
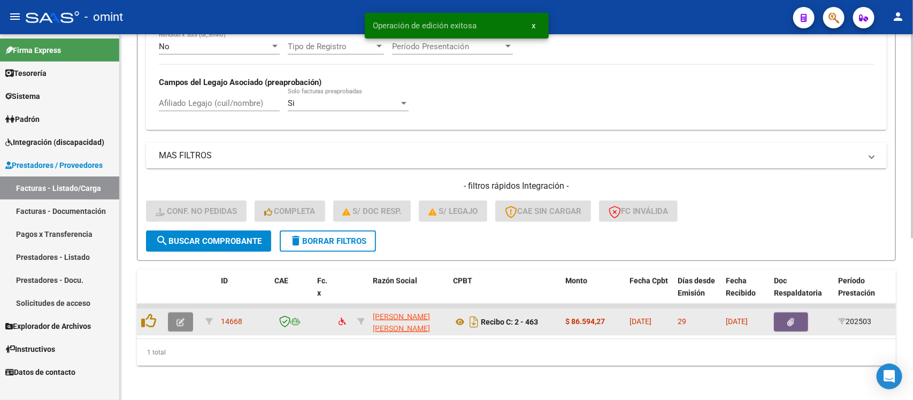
click at [177, 318] on icon "button" at bounding box center [181, 322] width 8 height 8
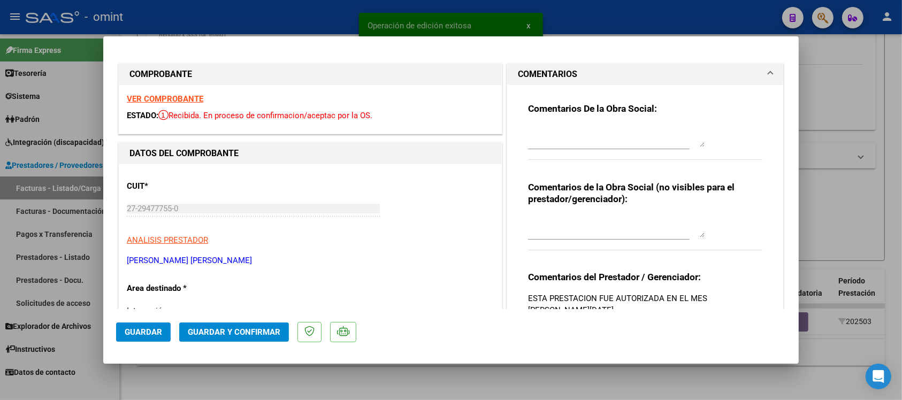
click at [177, 98] on strong "VER COMPROBANTE" at bounding box center [165, 99] width 77 height 10
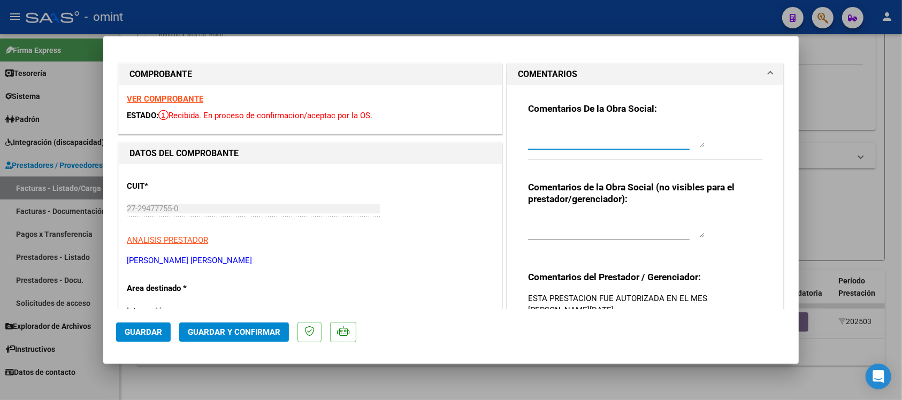
click at [586, 140] on textarea at bounding box center [616, 136] width 177 height 21
paste textarea "Fuera del periodo de presentación para el mecanismo de integración. Por favor c…"
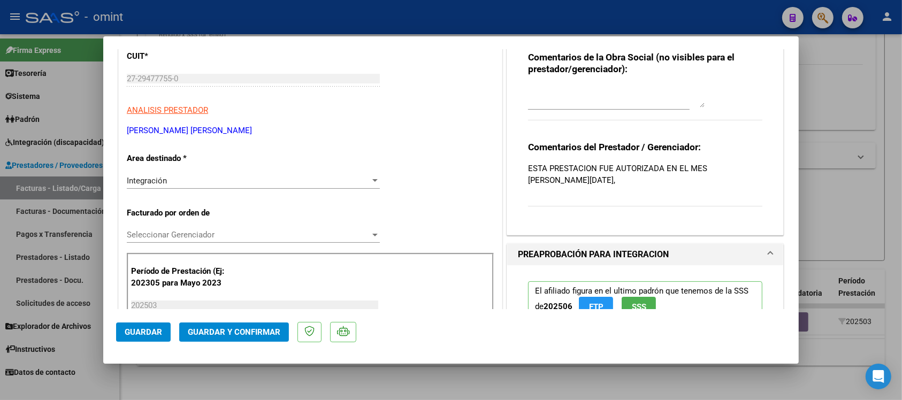
scroll to position [134, 0]
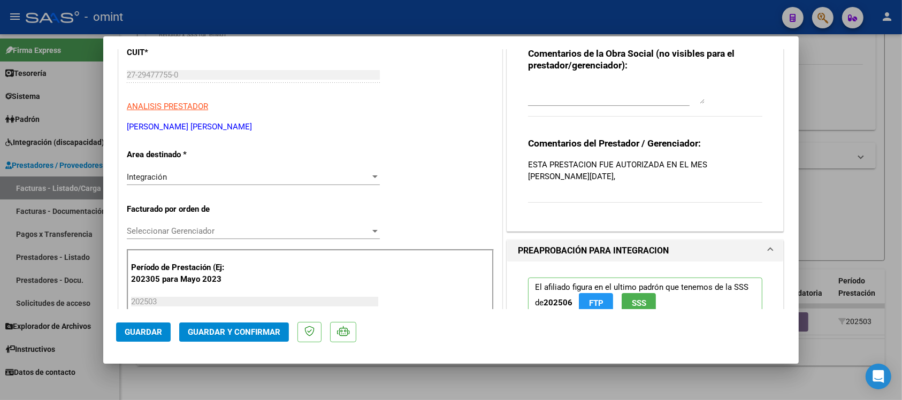
type textarea "Fuera del periodo de presentación para el mecanismo de integración. Por favor c…"
click at [179, 176] on div "Integración" at bounding box center [248, 177] width 243 height 10
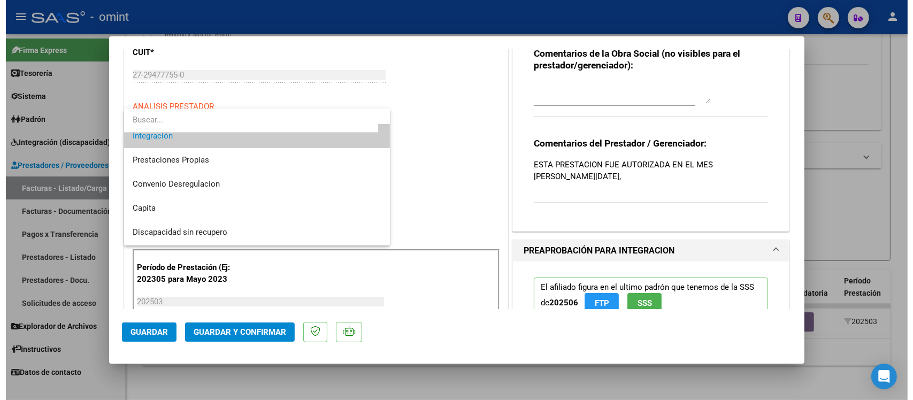
scroll to position [103, 0]
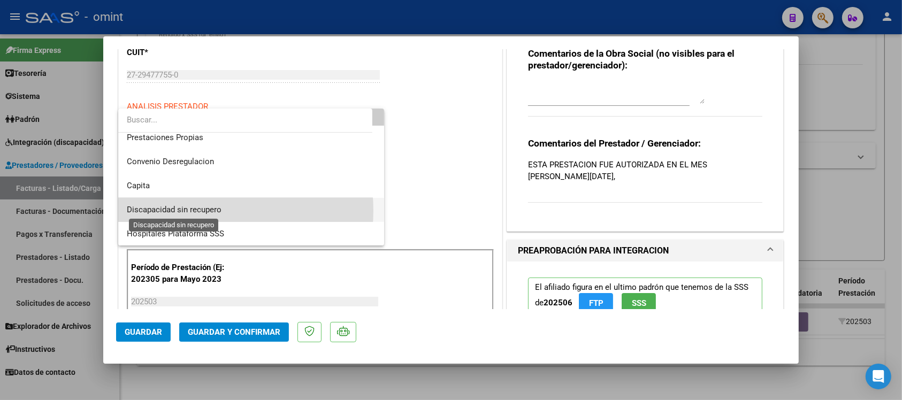
click at [195, 210] on span "Discapacidad sin recupero" at bounding box center [174, 210] width 95 height 10
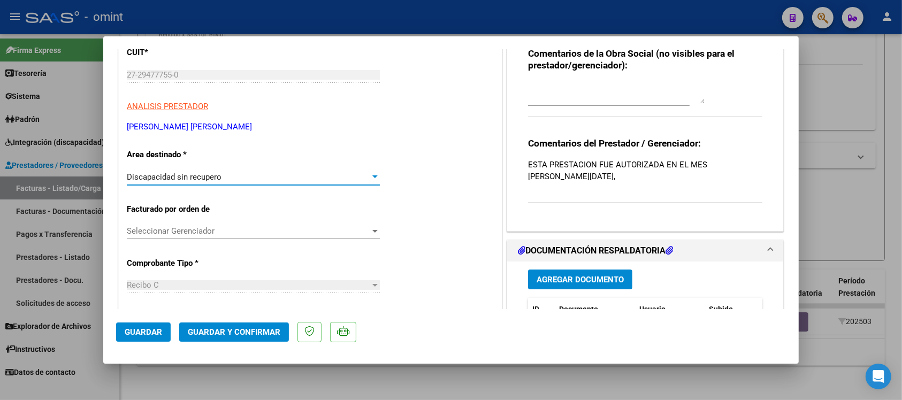
click at [231, 330] on span "Guardar y Confirmar" at bounding box center [234, 332] width 93 height 10
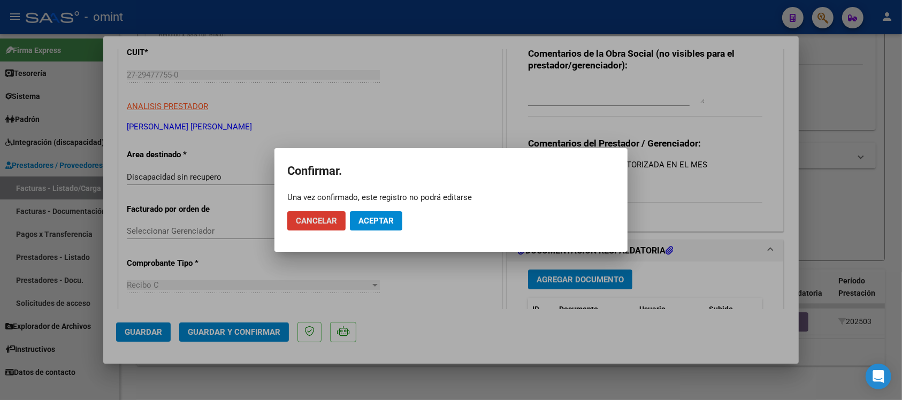
click at [378, 214] on button "Aceptar" at bounding box center [376, 220] width 52 height 19
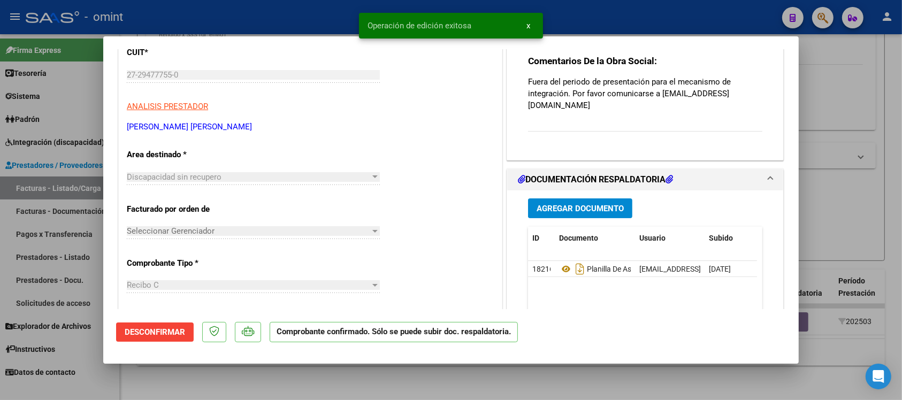
click at [302, 25] on div at bounding box center [451, 200] width 902 height 400
type input "$ 0,00"
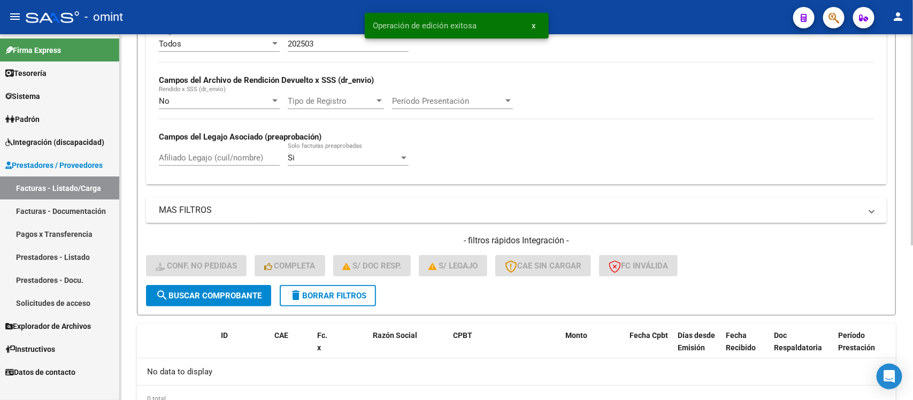
scroll to position [202, 0]
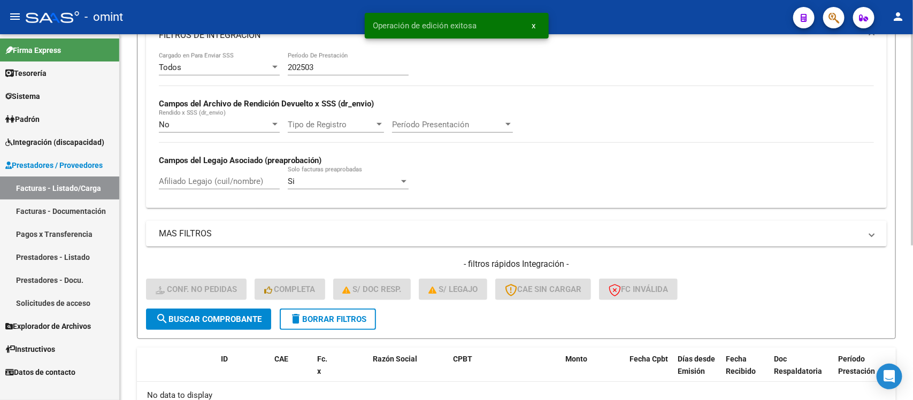
click at [336, 59] on div "202503 Período De Prestación" at bounding box center [348, 63] width 121 height 23
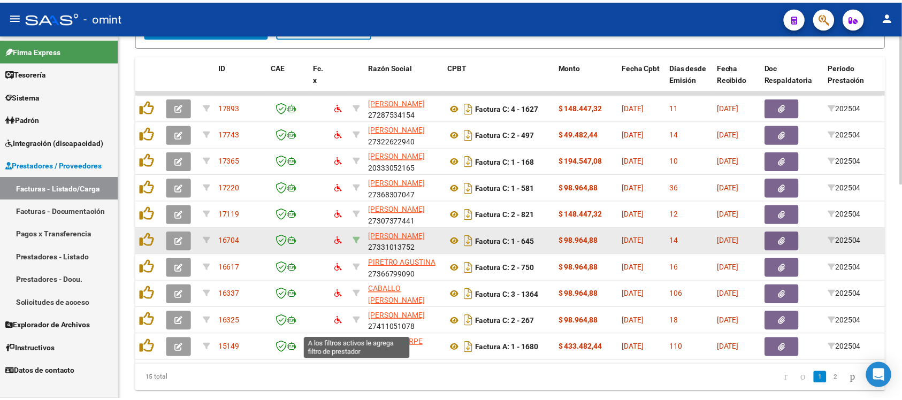
scroll to position [530, 0]
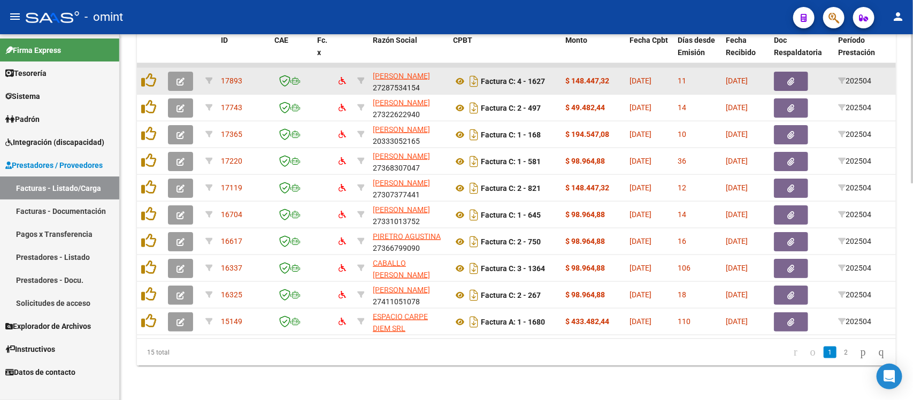
type input "202504"
click at [182, 78] on icon "button" at bounding box center [181, 82] width 8 height 8
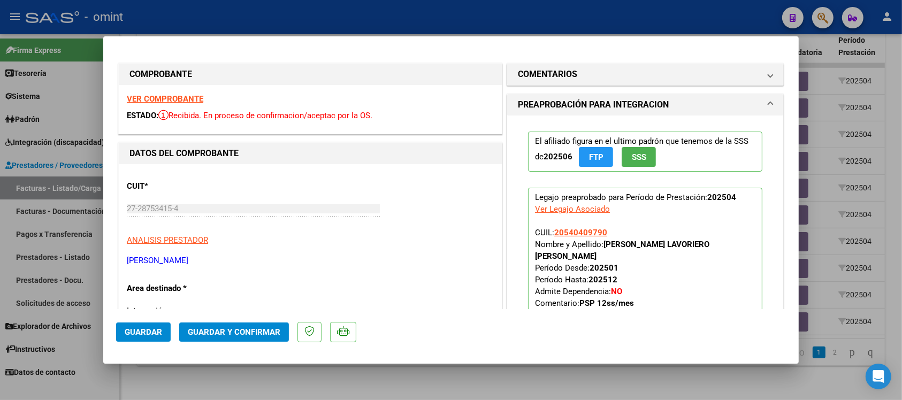
click at [190, 97] on strong "VER COMPROBANTE" at bounding box center [165, 99] width 77 height 10
click at [560, 75] on h1 "COMENTARIOS" at bounding box center [547, 74] width 59 height 13
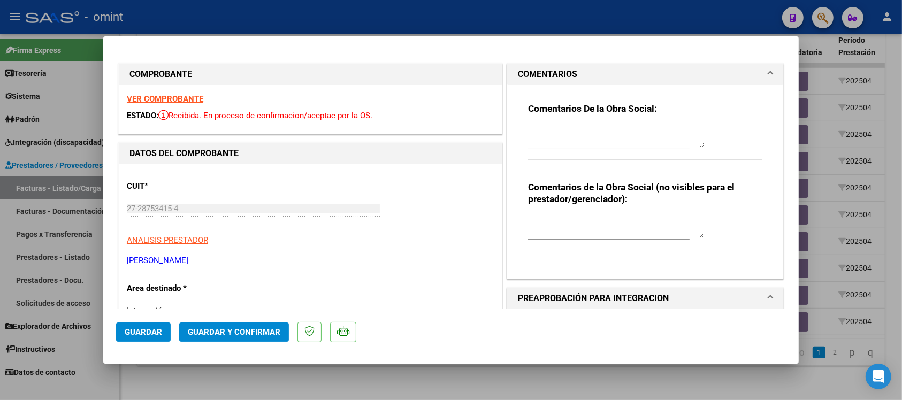
click at [552, 140] on textarea at bounding box center [616, 136] width 177 height 21
paste textarea "Fuera del periodo de presentación para el mecanismo de integración. Por favor c…"
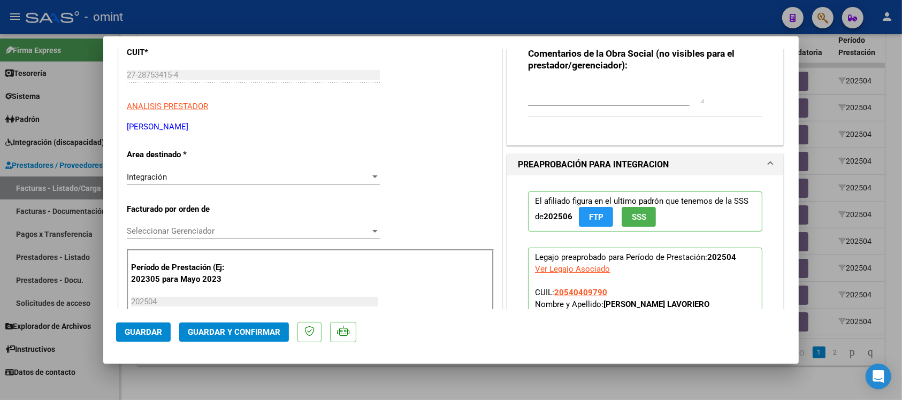
type textarea "Fuera del periodo de presentación para el mecanismo de integración. Por favor c…"
click at [199, 172] on div "Integración" at bounding box center [248, 177] width 243 height 10
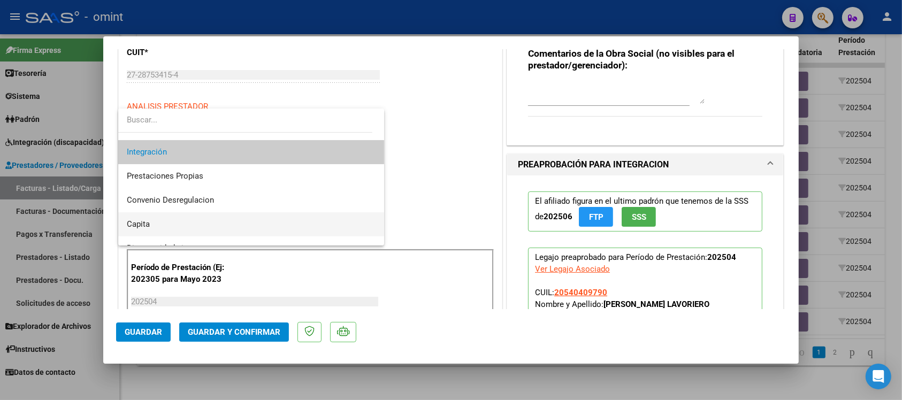
scroll to position [103, 0]
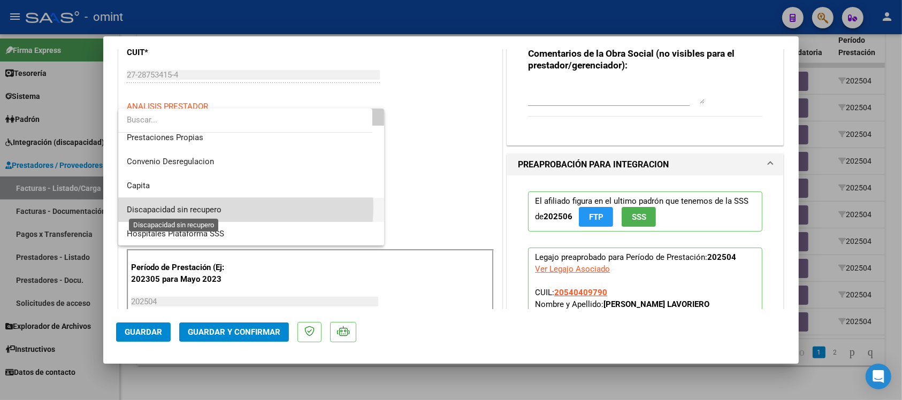
click at [217, 207] on span "Discapacidad sin recupero" at bounding box center [174, 210] width 95 height 10
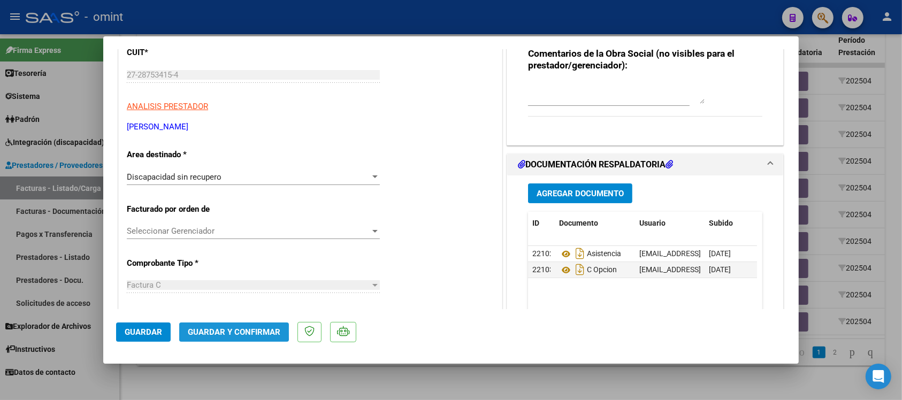
click at [215, 331] on span "Guardar y Confirmar" at bounding box center [234, 332] width 93 height 10
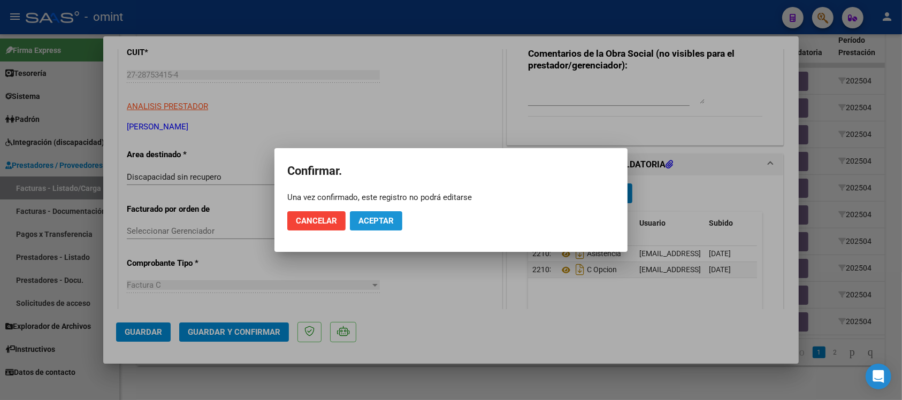
click at [362, 215] on button "Aceptar" at bounding box center [376, 220] width 52 height 19
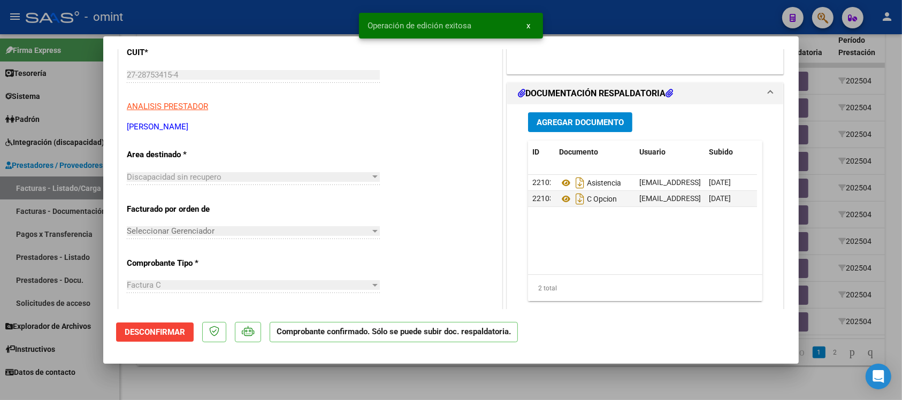
click at [250, 22] on div at bounding box center [451, 200] width 902 height 400
type input "$ 0,00"
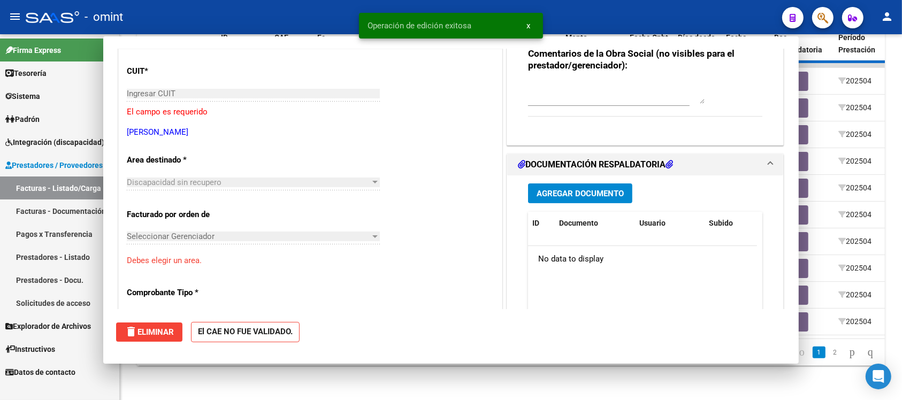
scroll to position [153, 0]
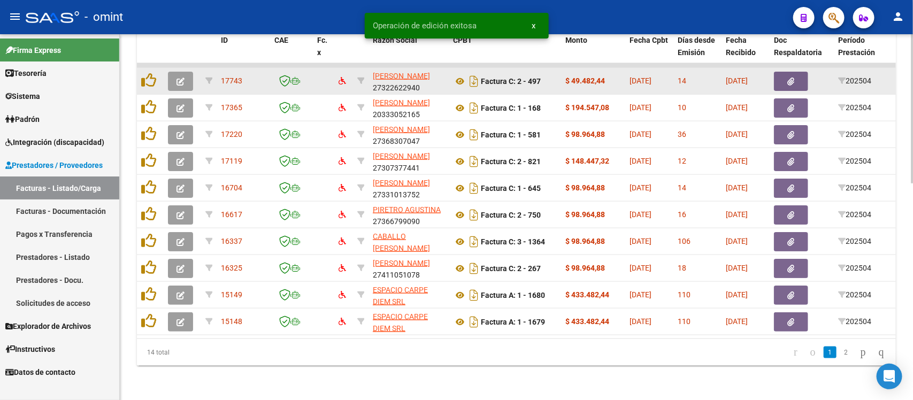
click at [185, 73] on button "button" at bounding box center [180, 81] width 25 height 19
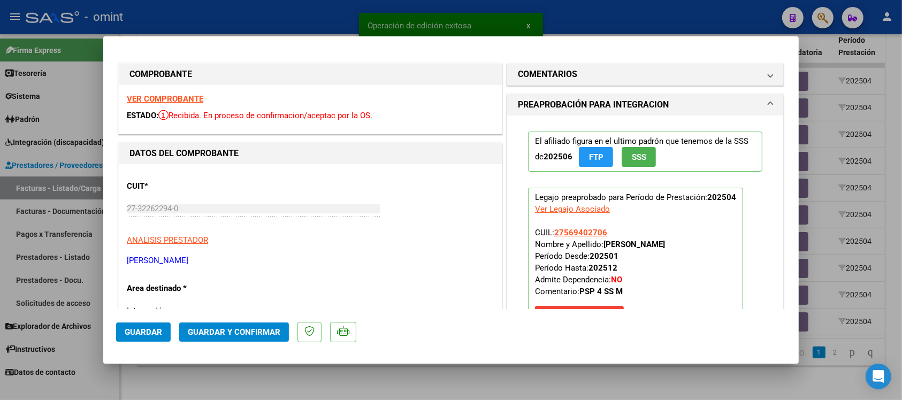
click at [173, 98] on strong "VER COMPROBANTE" at bounding box center [165, 99] width 77 height 10
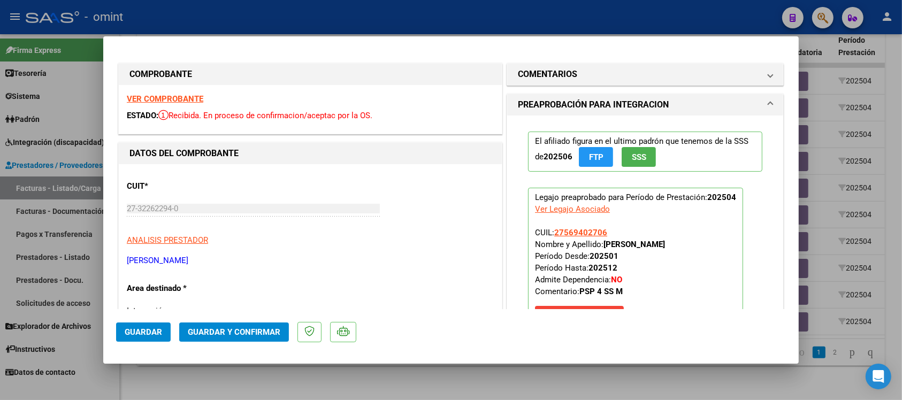
click at [181, 97] on strong "VER COMPROBANTE" at bounding box center [165, 99] width 77 height 10
click at [594, 75] on mat-panel-title "COMENTARIOS" at bounding box center [639, 74] width 242 height 13
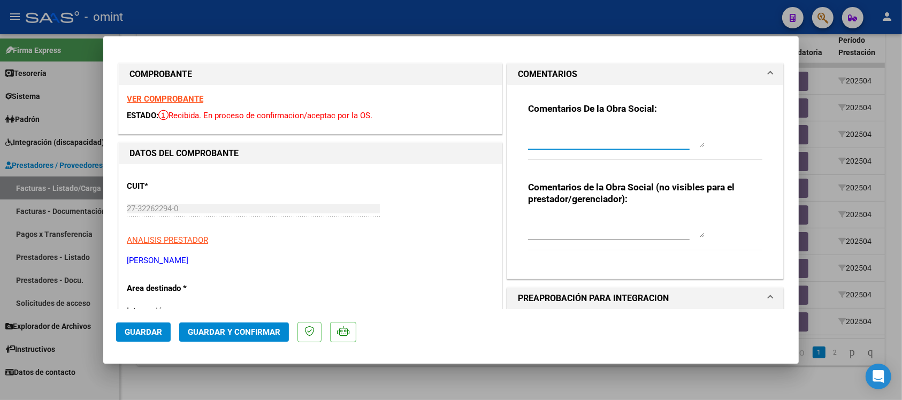
click at [566, 144] on textarea at bounding box center [616, 136] width 177 height 21
paste textarea "Fuera del periodo de presentación para el mecanismo de integración. Por favor c…"
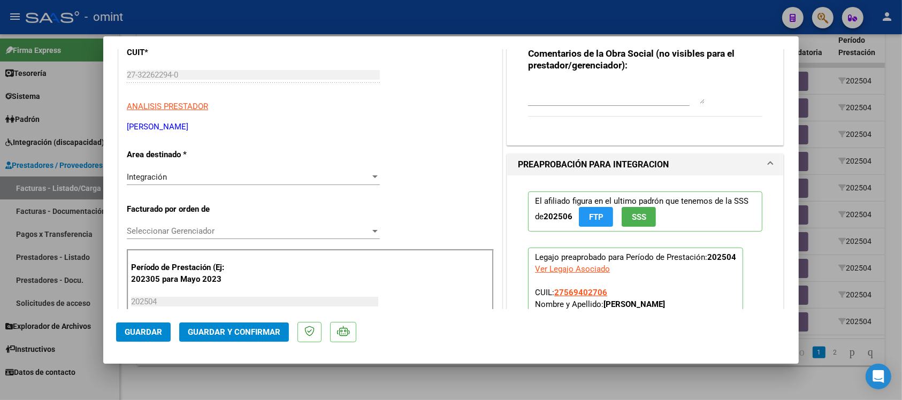
scroll to position [201, 0]
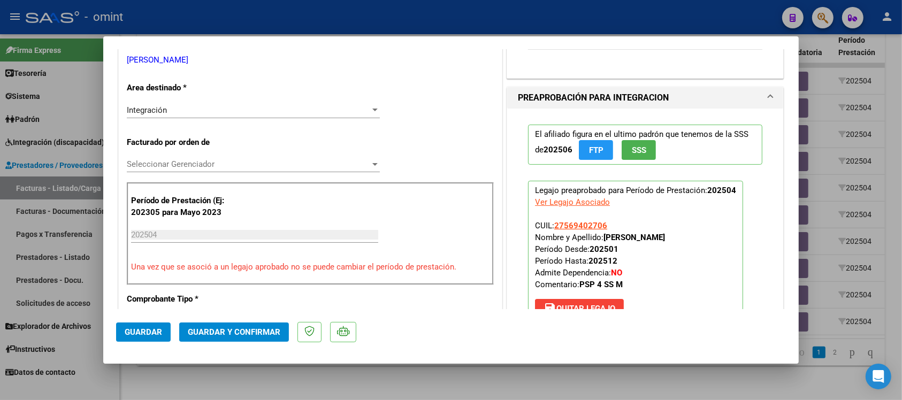
type textarea "Fuera del periodo de presentación para el mecanismo de integración. Por favor c…"
click at [176, 105] on div "Integración" at bounding box center [248, 110] width 243 height 10
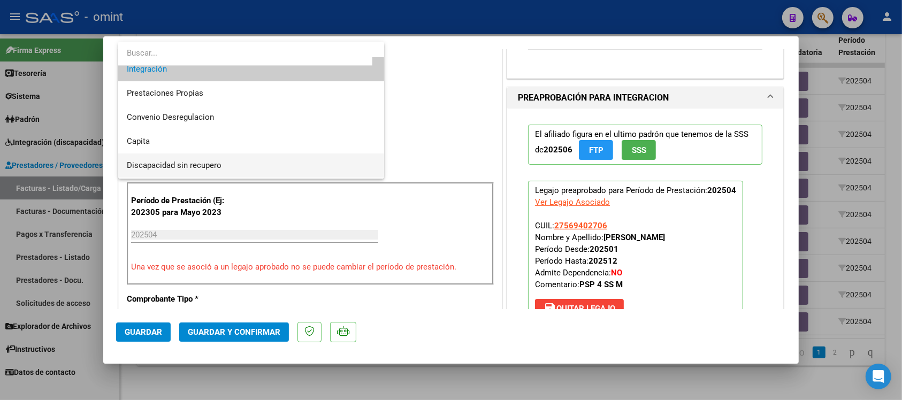
scroll to position [103, 0]
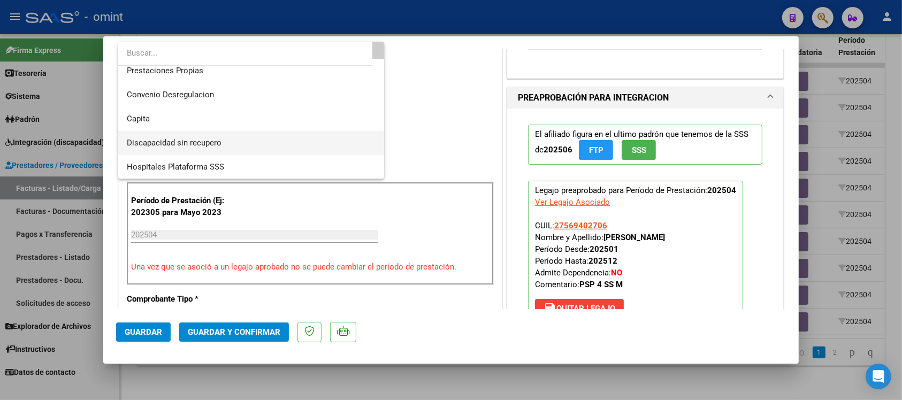
click at [223, 146] on span "Discapacidad sin recupero" at bounding box center [251, 143] width 249 height 24
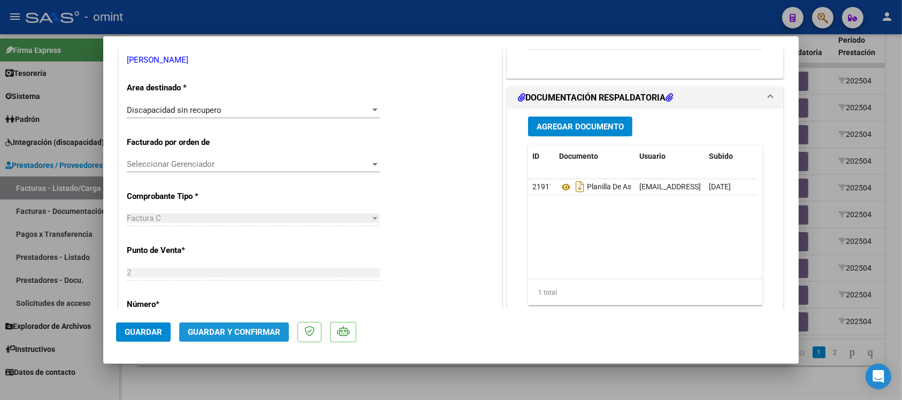
click at [258, 336] on span "Guardar y Confirmar" at bounding box center [234, 332] width 93 height 10
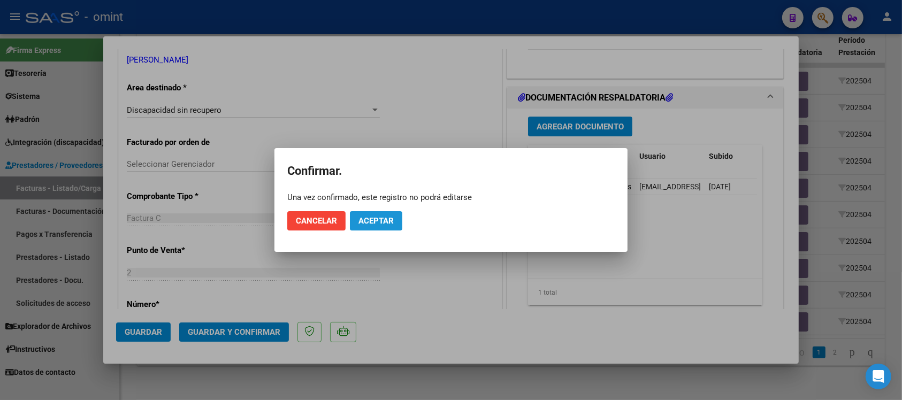
click at [376, 225] on span "Aceptar" at bounding box center [376, 221] width 35 height 10
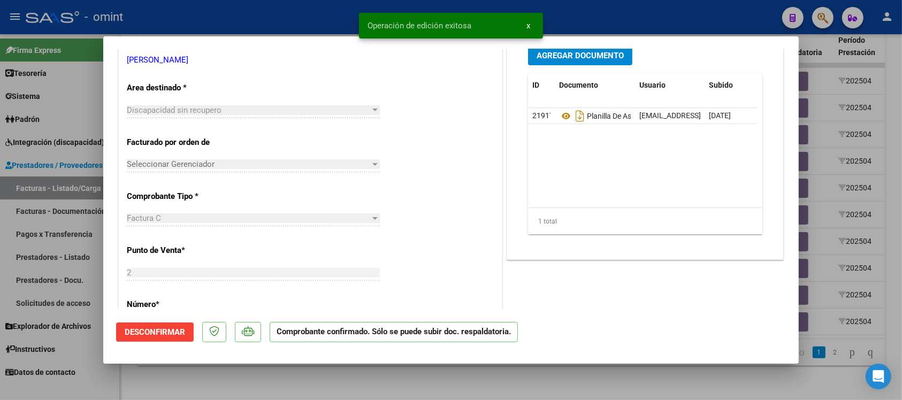
click at [319, 17] on div at bounding box center [451, 200] width 902 height 400
type input "$ 0,00"
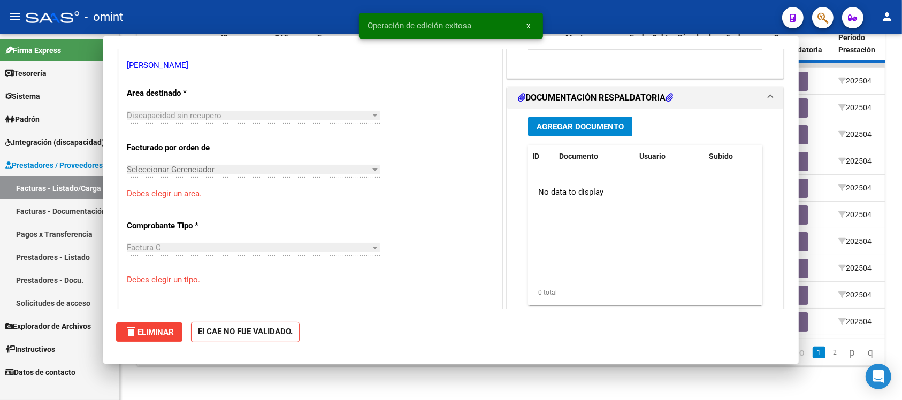
scroll to position [206, 0]
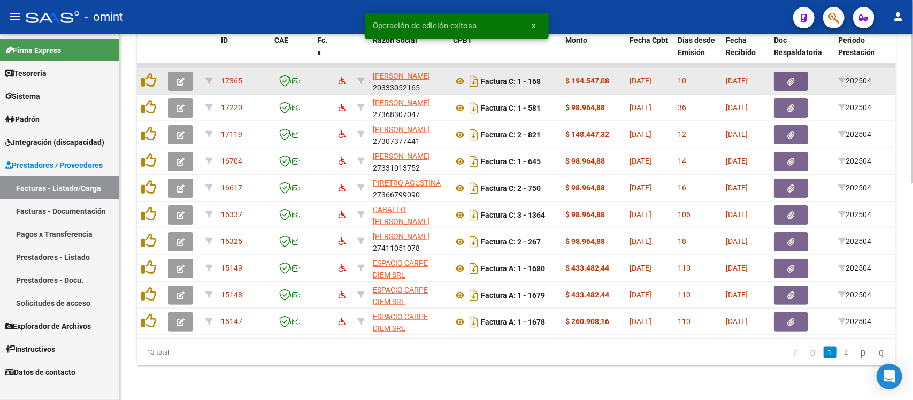
click at [186, 72] on button "button" at bounding box center [180, 81] width 25 height 19
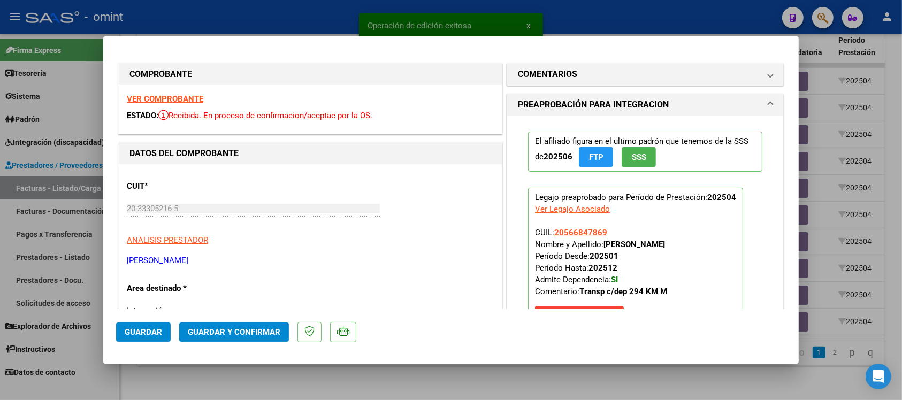
click at [175, 101] on strong "VER COMPROBANTE" at bounding box center [165, 99] width 77 height 10
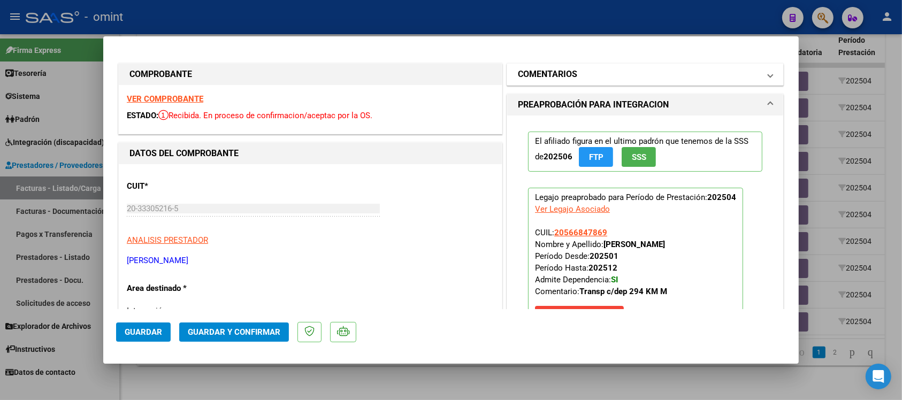
click at [591, 78] on mat-panel-title "COMENTARIOS" at bounding box center [639, 74] width 242 height 13
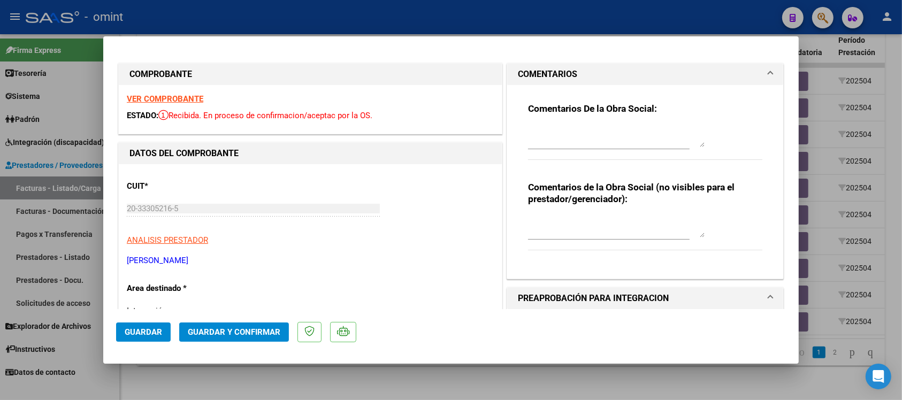
click at [550, 146] on textarea at bounding box center [616, 136] width 177 height 21
paste textarea "Fuera del periodo de presentación para el mecanismo de integración. Por favor c…"
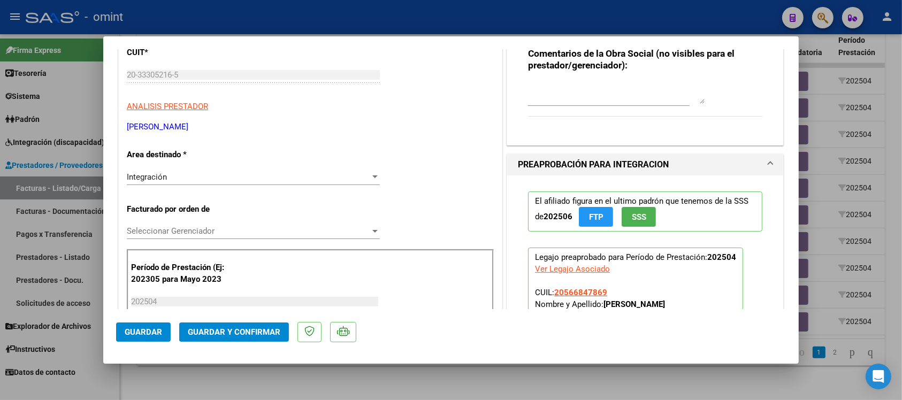
type textarea "Fuera del periodo de presentación para el mecanismo de integración. Por favor c…"
click at [208, 185] on div "Integración Seleccionar Area" at bounding box center [253, 182] width 253 height 26
click at [208, 183] on div "Integración Seleccionar Area" at bounding box center [253, 177] width 253 height 16
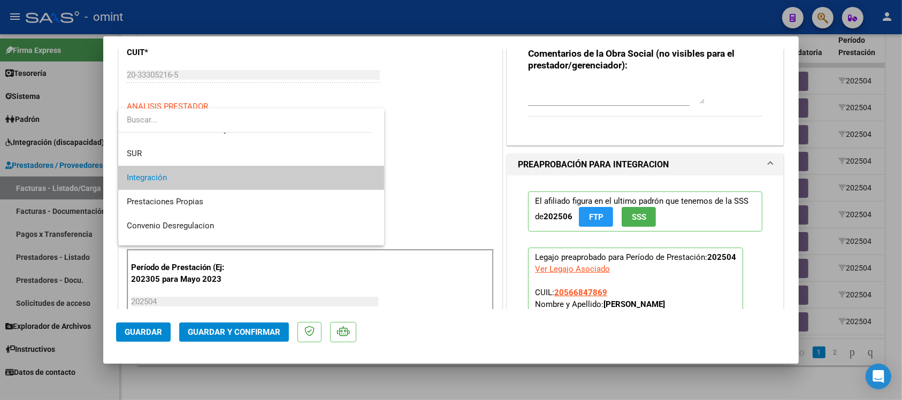
scroll to position [103, 0]
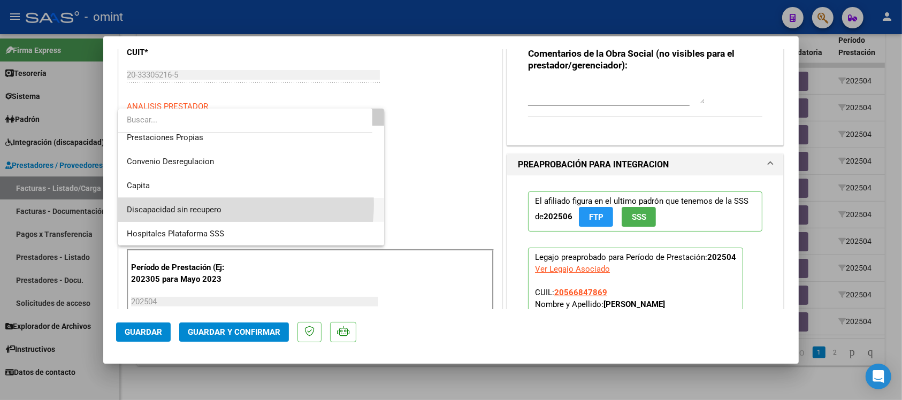
click at [215, 204] on span "Discapacidad sin recupero" at bounding box center [251, 210] width 249 height 24
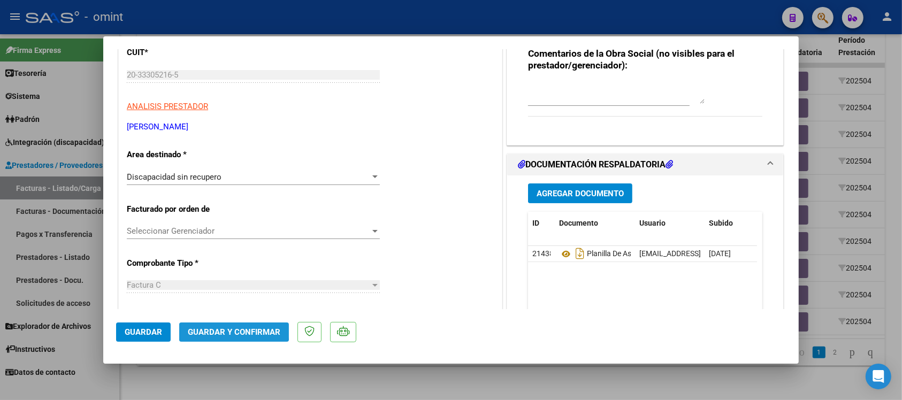
click at [228, 326] on button "Guardar y Confirmar" at bounding box center [234, 332] width 110 height 19
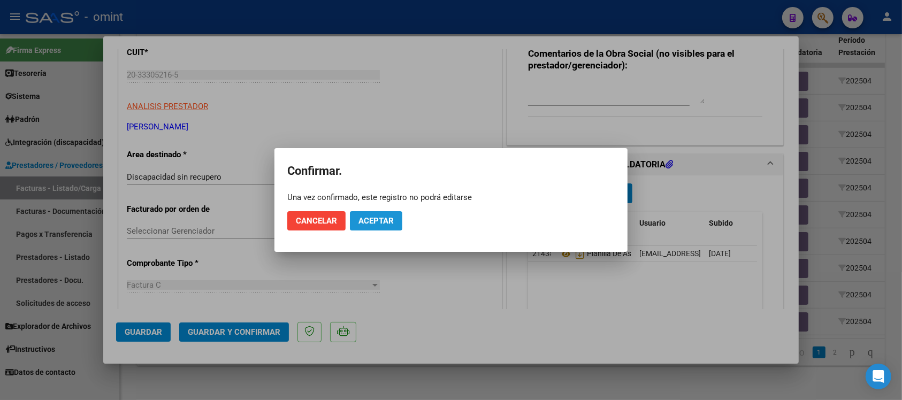
click at [368, 216] on span "Aceptar" at bounding box center [376, 221] width 35 height 10
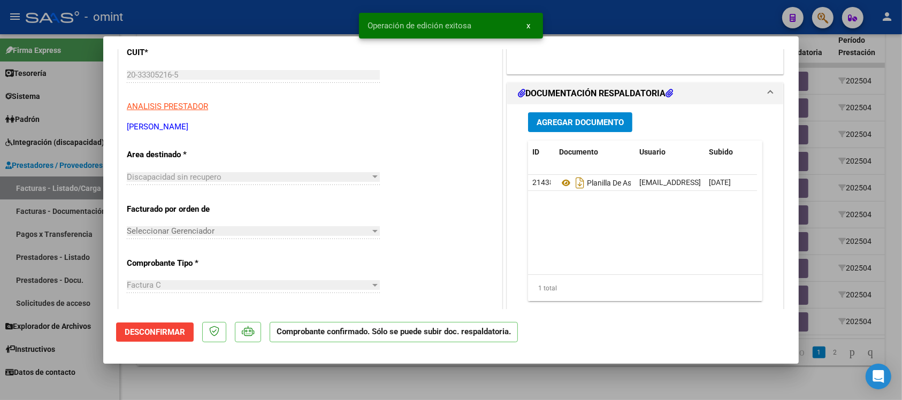
click at [299, 6] on div at bounding box center [451, 200] width 902 height 400
type input "$ 0,00"
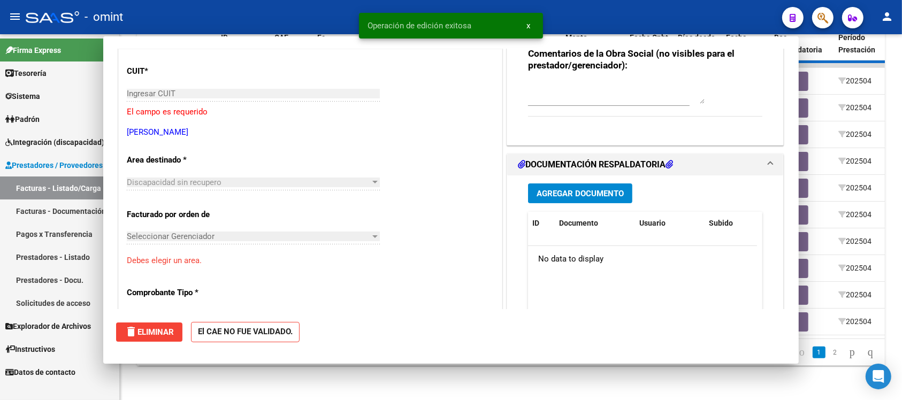
scroll to position [153, 0]
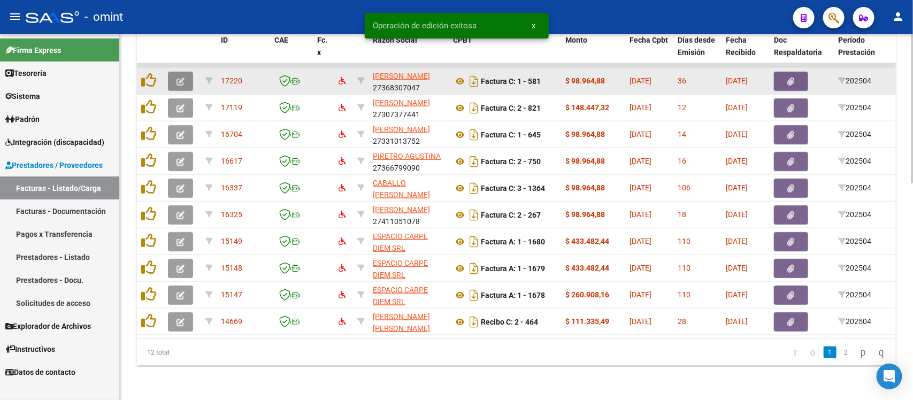
click at [186, 75] on button "button" at bounding box center [180, 81] width 25 height 19
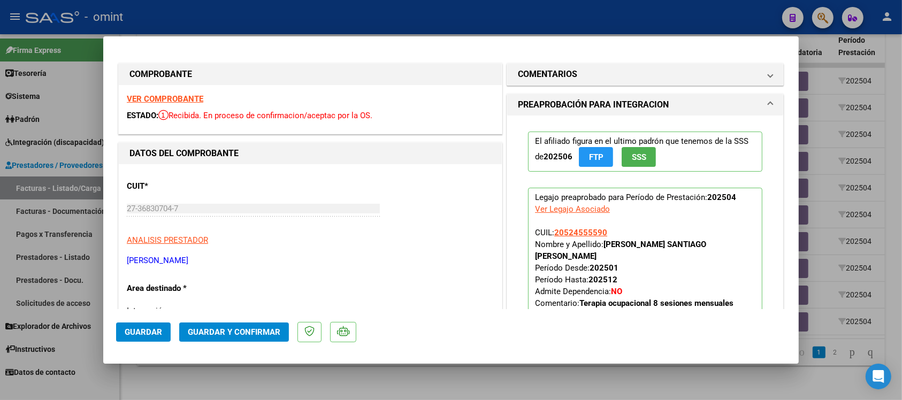
click at [178, 101] on strong "VER COMPROBANTE" at bounding box center [165, 99] width 77 height 10
click at [577, 75] on mat-panel-title "COMENTARIOS" at bounding box center [639, 74] width 242 height 13
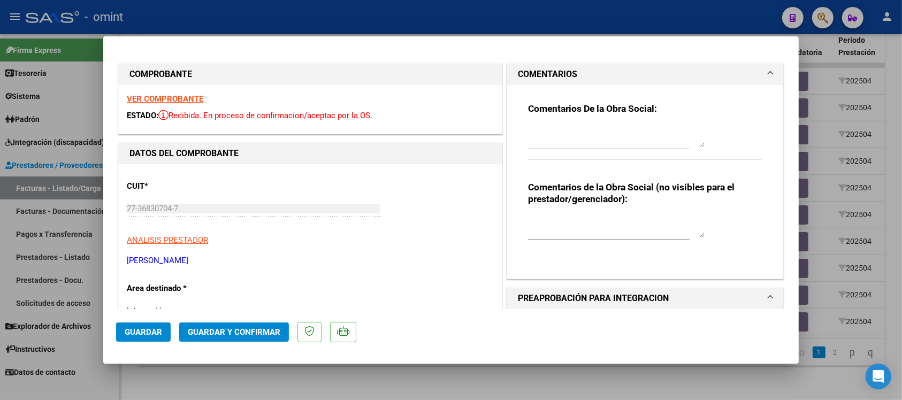
click at [582, 149] on div at bounding box center [616, 137] width 177 height 26
paste textarea "Fuera del periodo de presentación para el mecanismo de integración. Por favor c…"
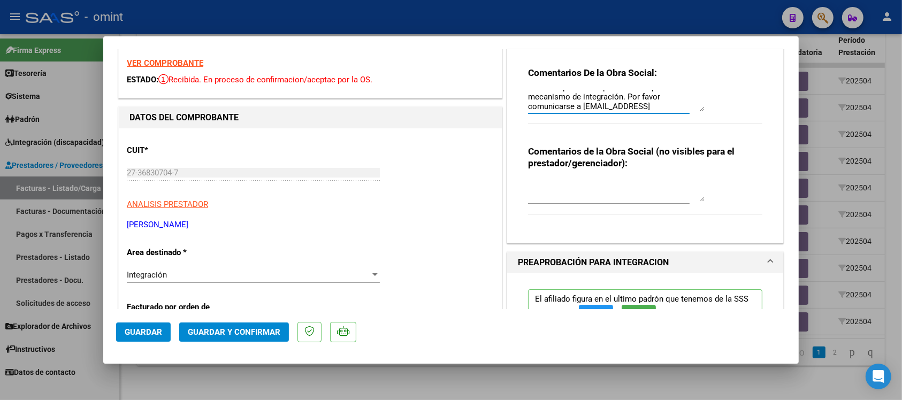
scroll to position [134, 0]
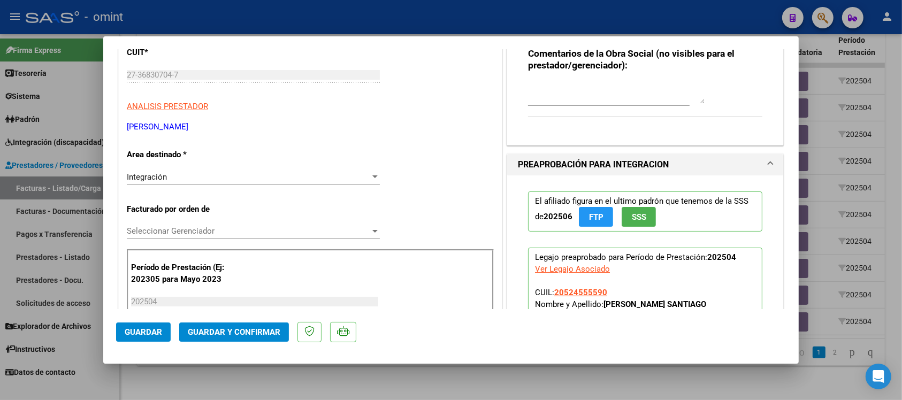
type textarea "Fuera del periodo de presentación para el mecanismo de integración. Por favor c…"
click at [213, 175] on div "Integración" at bounding box center [248, 177] width 243 height 10
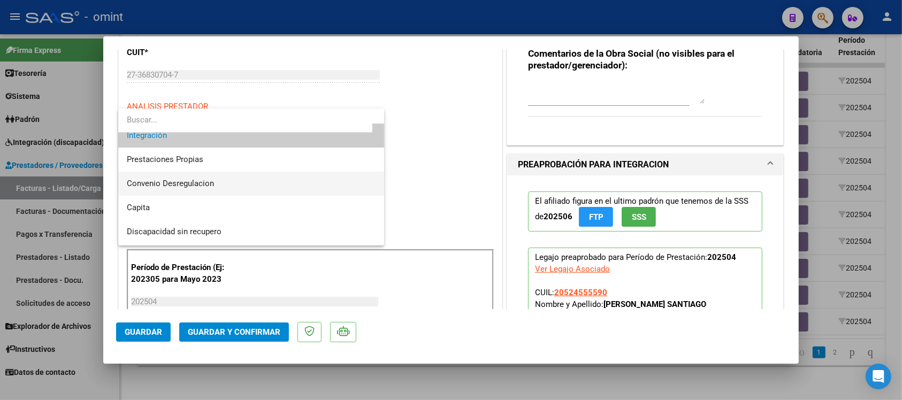
scroll to position [103, 0]
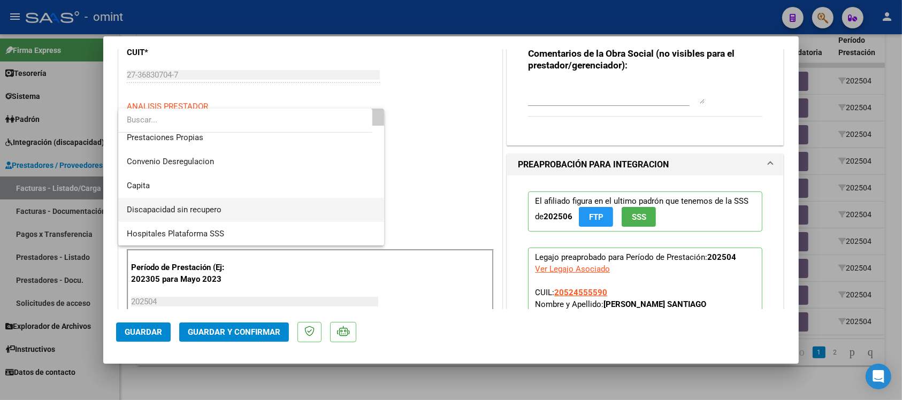
click at [225, 208] on span "Discapacidad sin recupero" at bounding box center [251, 210] width 249 height 24
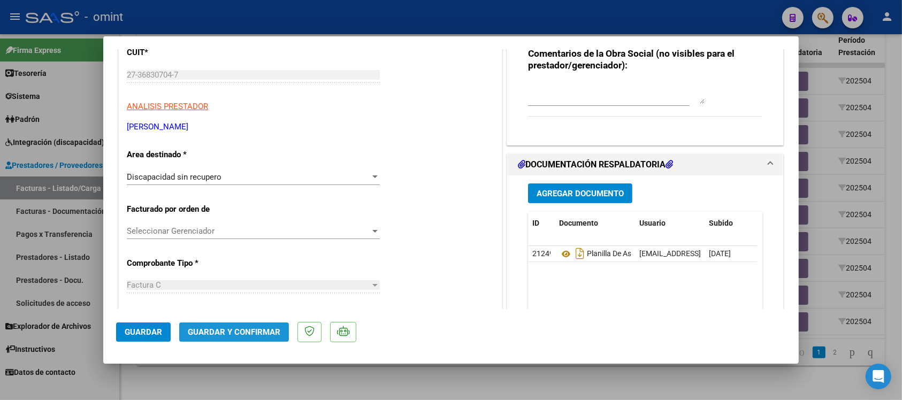
click at [234, 330] on span "Guardar y Confirmar" at bounding box center [234, 332] width 93 height 10
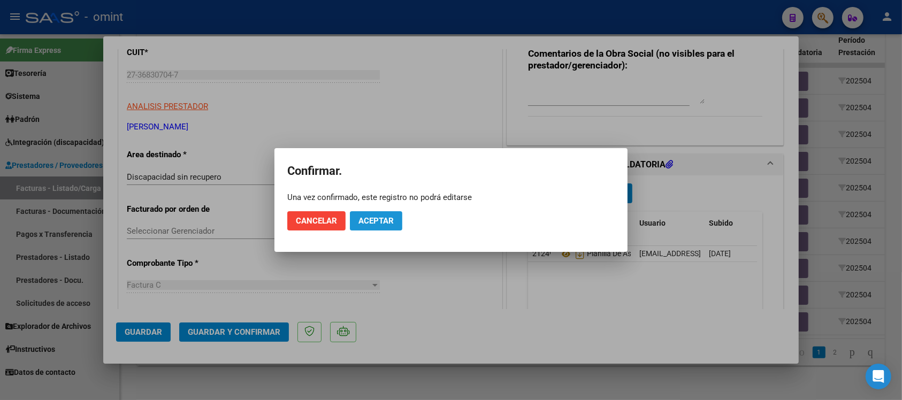
click at [390, 215] on button "Aceptar" at bounding box center [376, 220] width 52 height 19
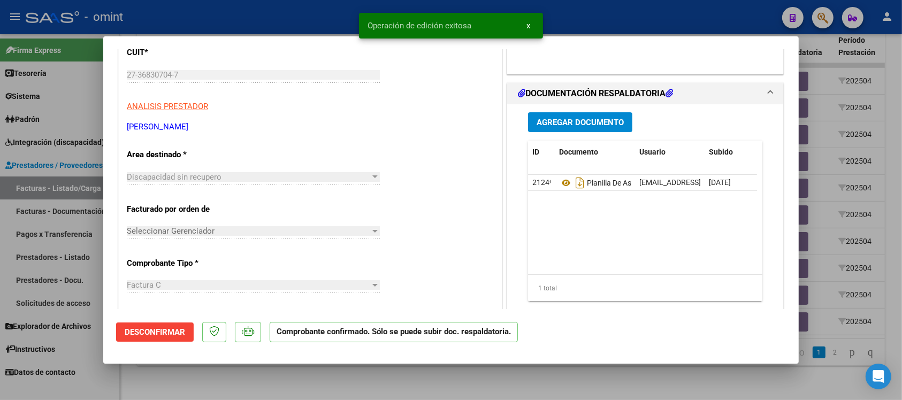
click at [293, 11] on div at bounding box center [451, 200] width 902 height 400
type input "$ 0,00"
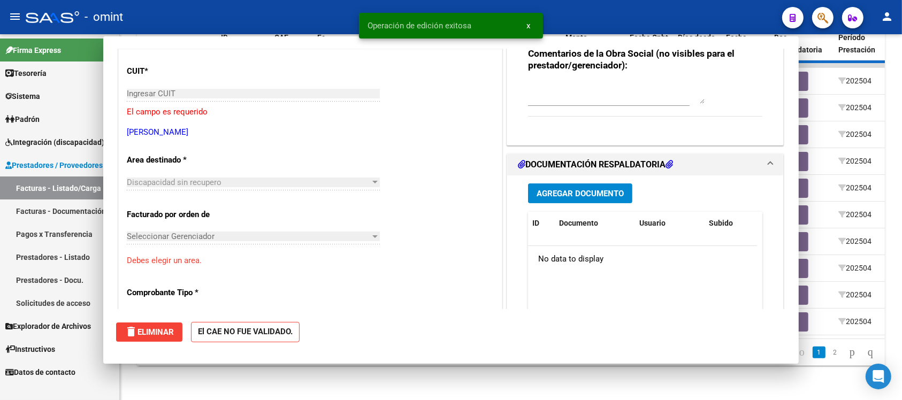
scroll to position [153, 0]
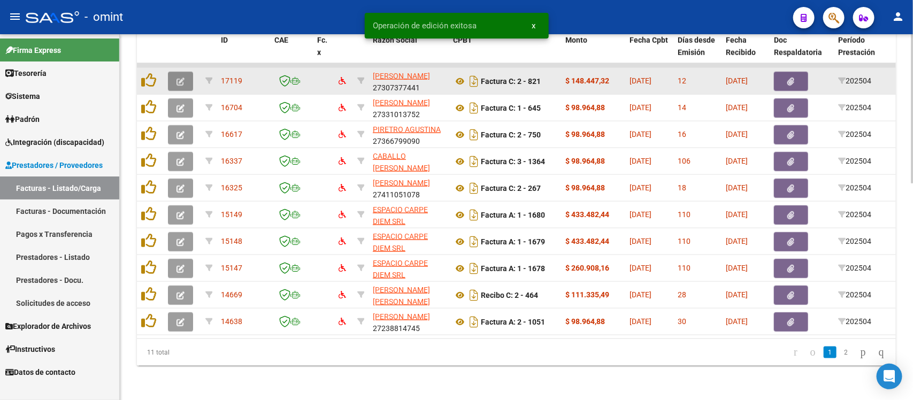
click at [183, 75] on button "button" at bounding box center [180, 81] width 25 height 19
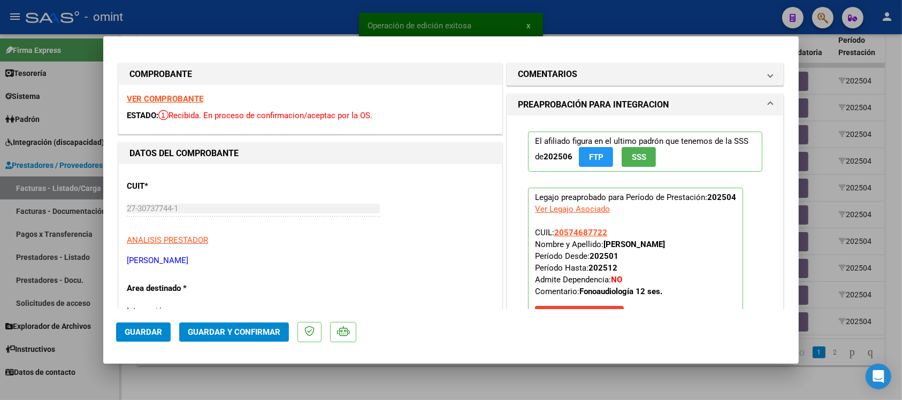
click at [192, 96] on strong "VER COMPROBANTE" at bounding box center [165, 99] width 77 height 10
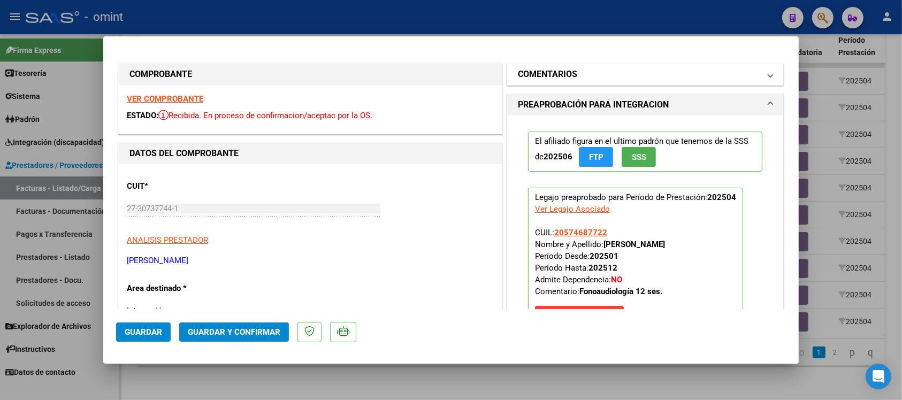
click at [560, 83] on mat-expansion-panel-header "COMENTARIOS" at bounding box center [645, 74] width 276 height 21
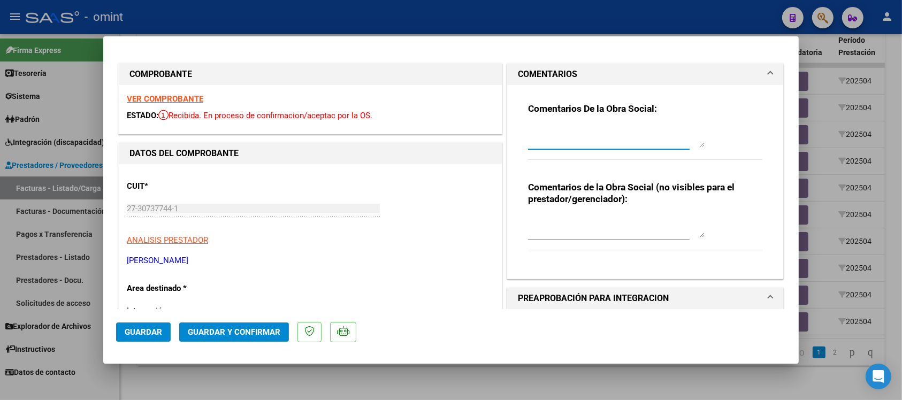
click at [566, 141] on textarea at bounding box center [616, 136] width 177 height 21
paste textarea "Fuera del periodo de presentación para el mecanismo de integración. Por favor c…"
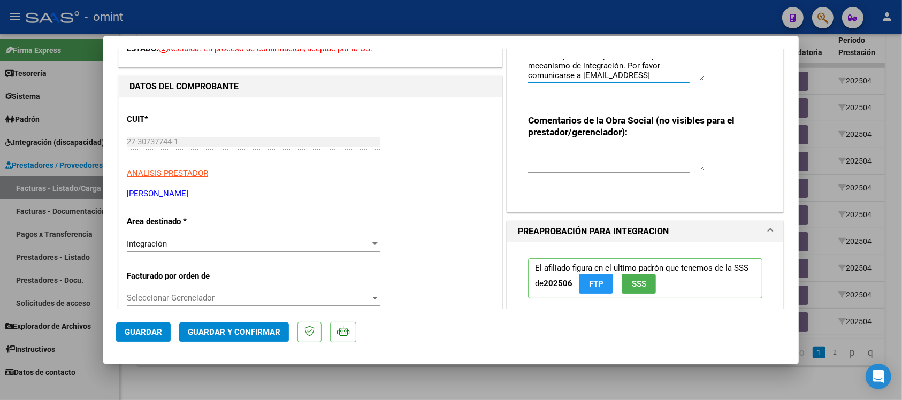
scroll to position [134, 0]
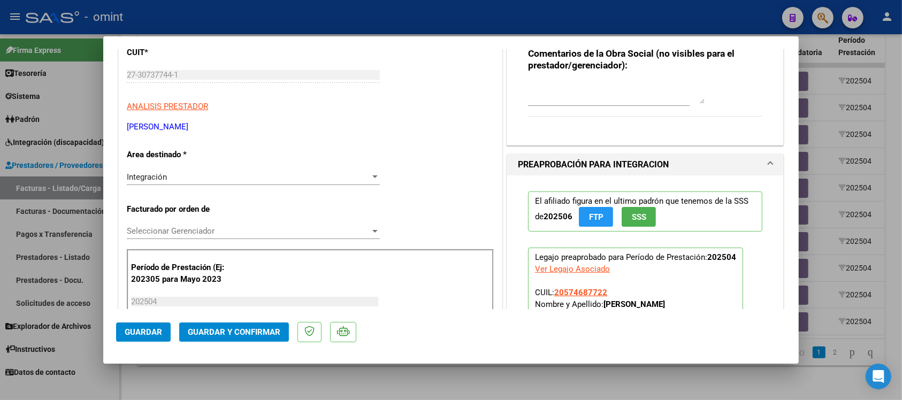
type textarea "Fuera del periodo de presentación para el mecanismo de integración. Por favor c…"
click at [225, 178] on div "Integración" at bounding box center [248, 177] width 243 height 10
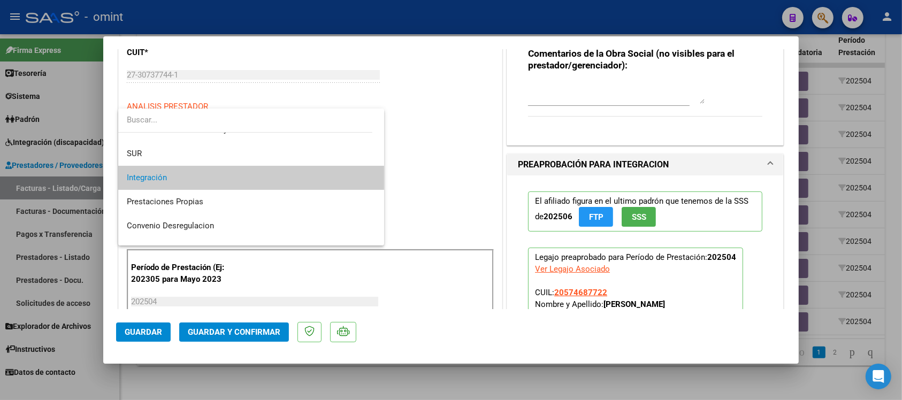
scroll to position [103, 0]
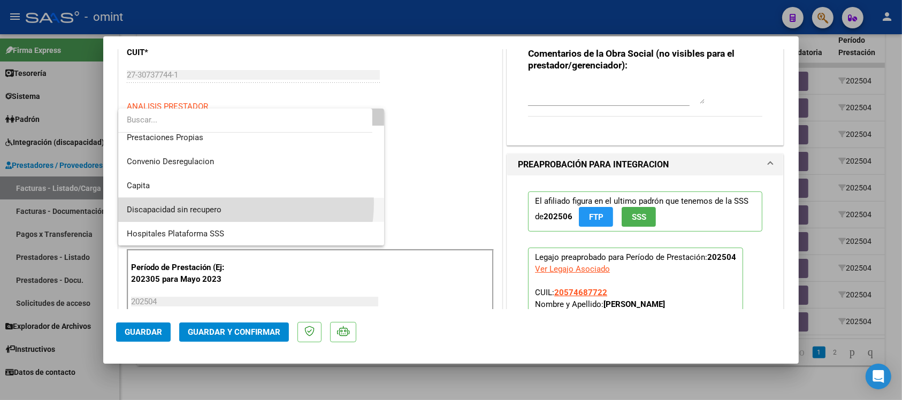
click at [223, 202] on span "Discapacidad sin recupero" at bounding box center [251, 210] width 249 height 24
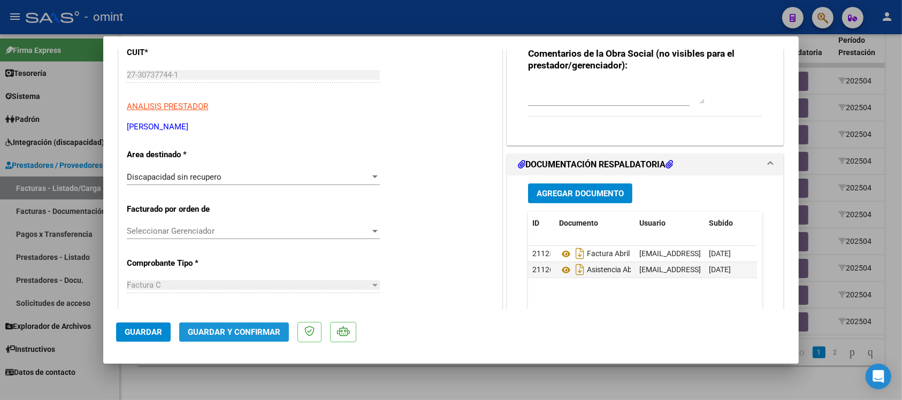
click at [241, 327] on span "Guardar y Confirmar" at bounding box center [234, 332] width 93 height 10
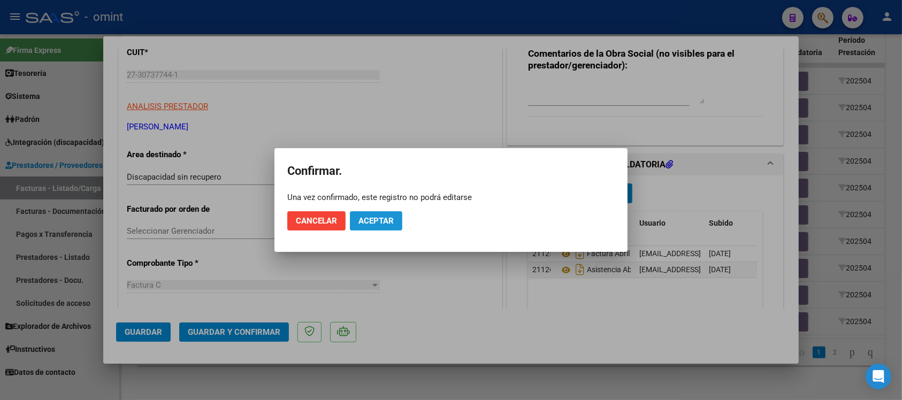
click at [389, 220] on span "Aceptar" at bounding box center [376, 221] width 35 height 10
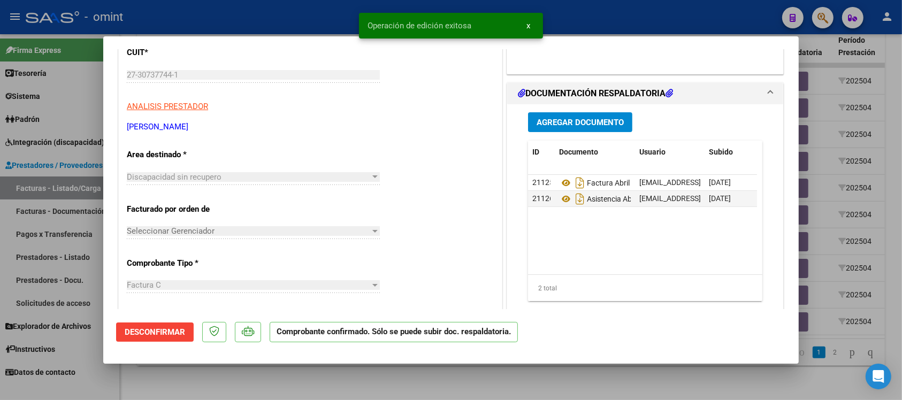
click at [293, 10] on div at bounding box center [451, 200] width 902 height 400
type input "$ 0,00"
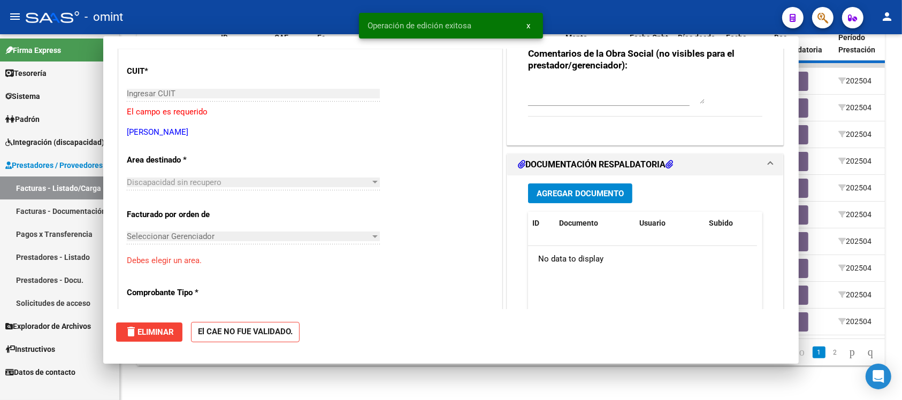
scroll to position [153, 0]
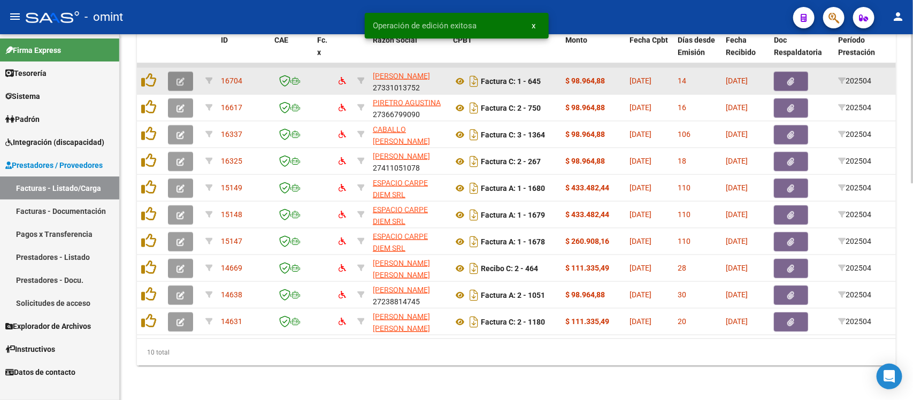
click at [181, 77] on span "button" at bounding box center [181, 82] width 8 height 10
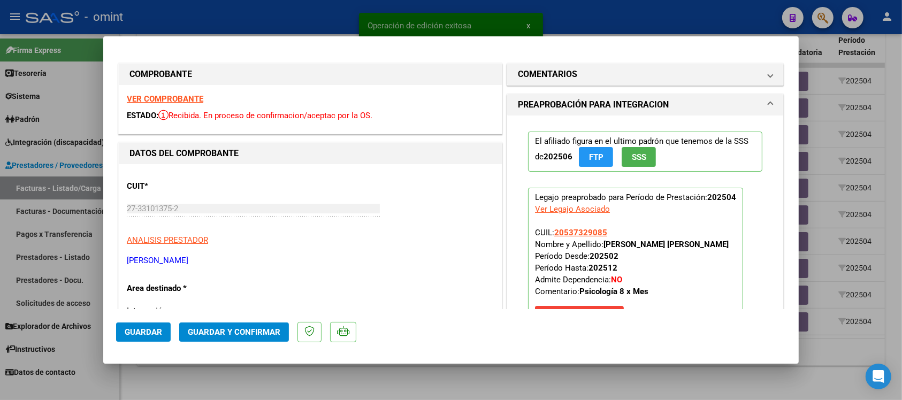
click at [182, 97] on strong "VER COMPROBANTE" at bounding box center [165, 99] width 77 height 10
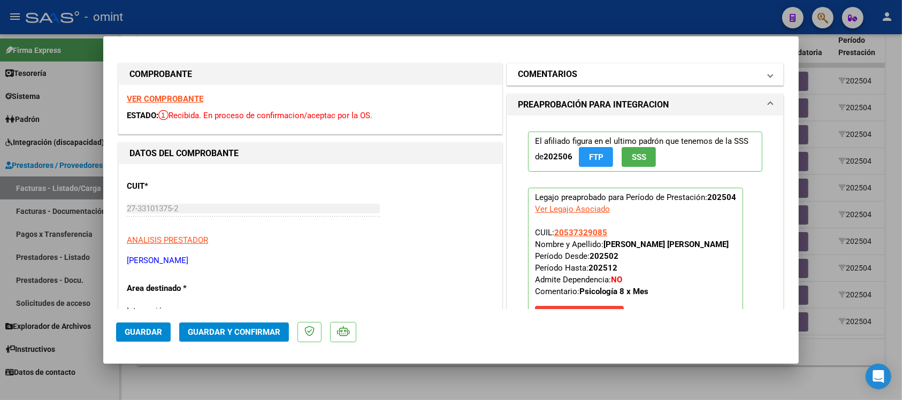
click at [579, 73] on mat-panel-title "COMENTARIOS" at bounding box center [639, 74] width 242 height 13
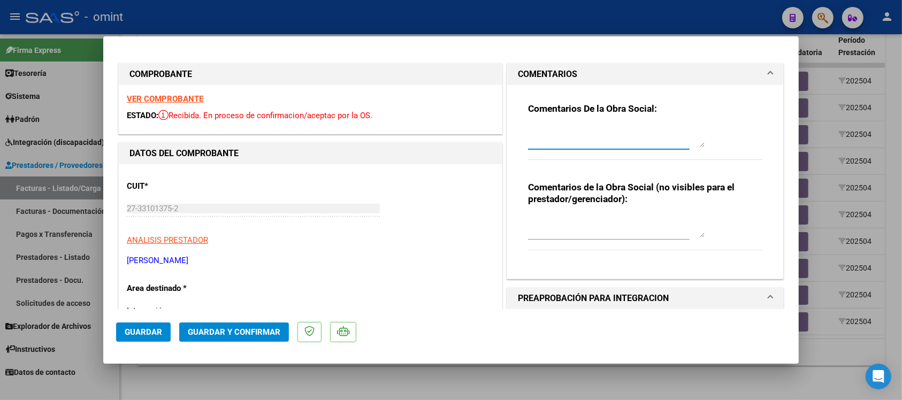
click at [550, 139] on textarea at bounding box center [616, 136] width 177 height 21
paste textarea "Fuera del periodo de presentación para el mecanismo de integración. Por favor c…"
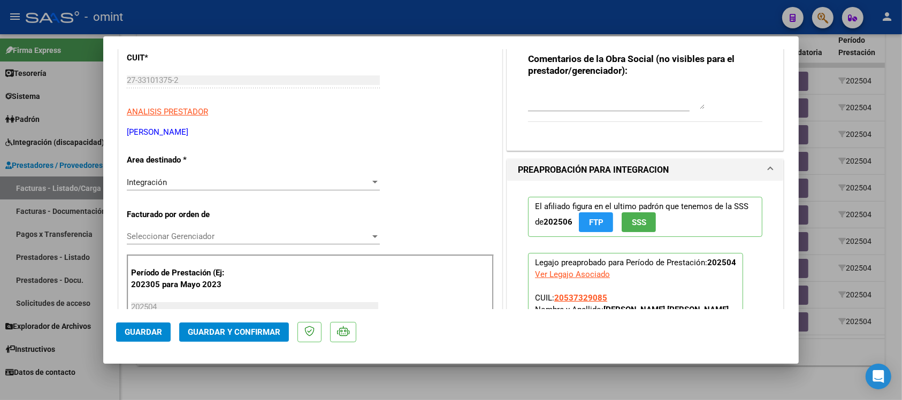
scroll to position [134, 0]
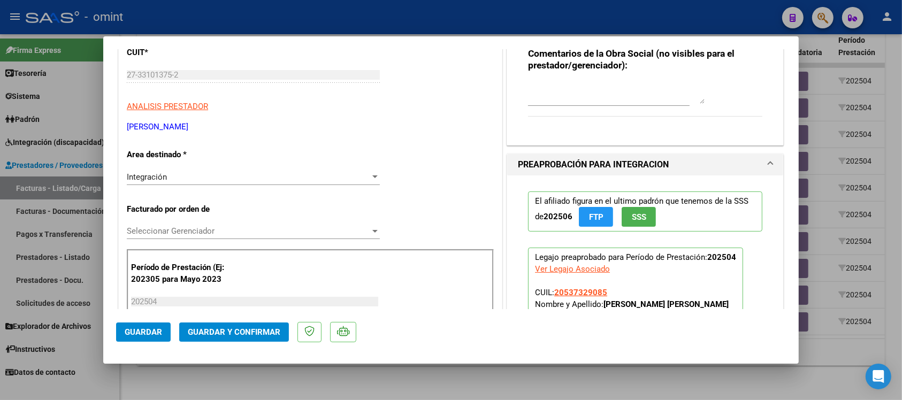
type textarea "Fuera del periodo de presentación para el mecanismo de integración. Por favor c…"
click at [207, 178] on div "Integración" at bounding box center [248, 177] width 243 height 10
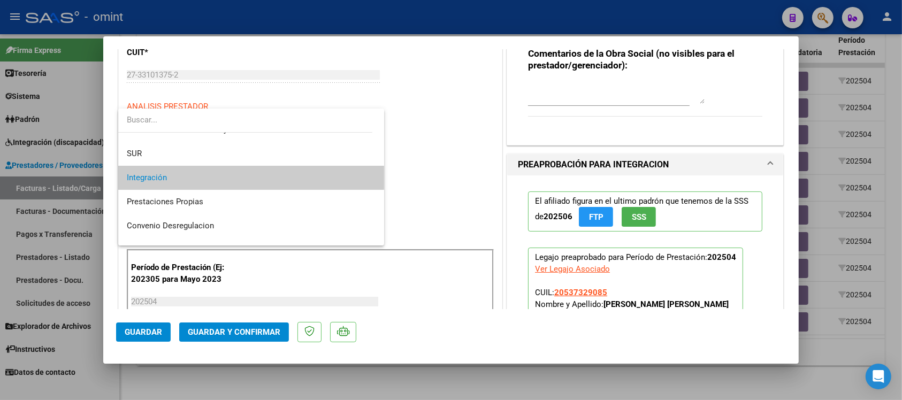
scroll to position [103, 0]
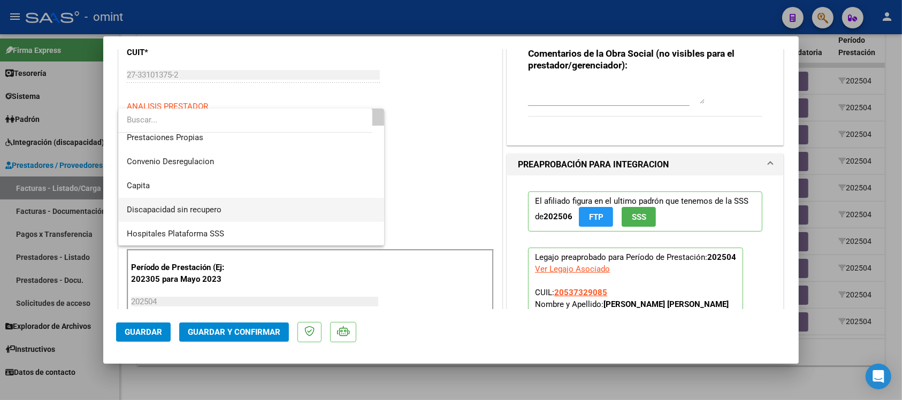
click at [204, 201] on span "Discapacidad sin recupero" at bounding box center [251, 210] width 249 height 24
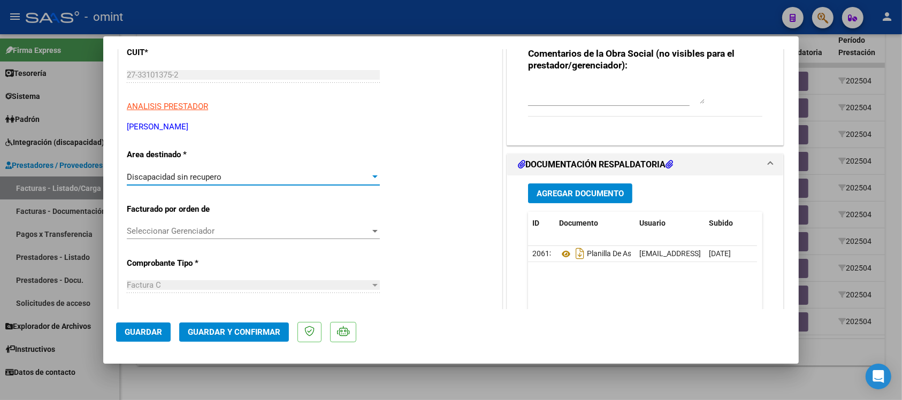
click at [237, 327] on span "Guardar y Confirmar" at bounding box center [234, 332] width 93 height 10
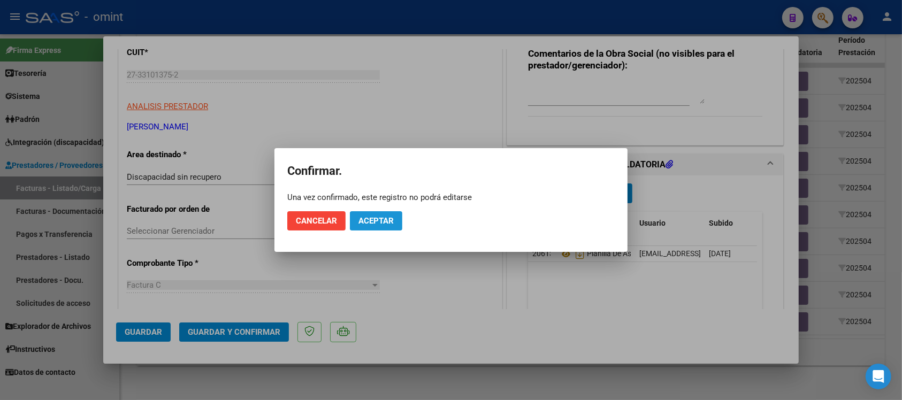
click at [371, 225] on span "Aceptar" at bounding box center [376, 221] width 35 height 10
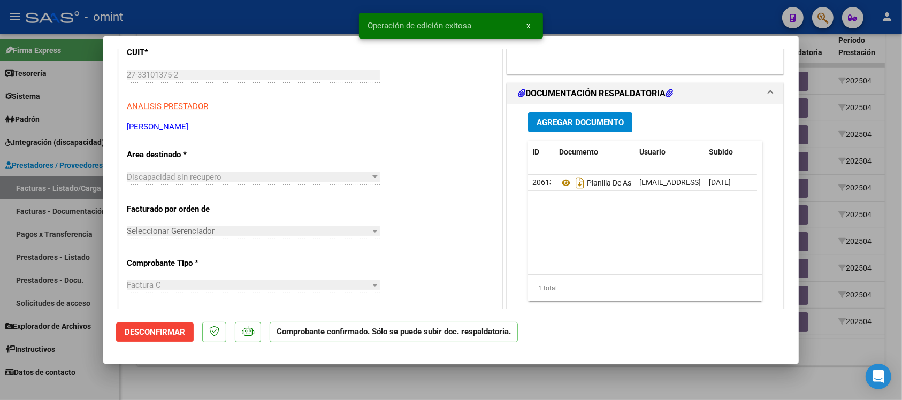
click at [245, 15] on div at bounding box center [451, 200] width 902 height 400
type input "$ 0,00"
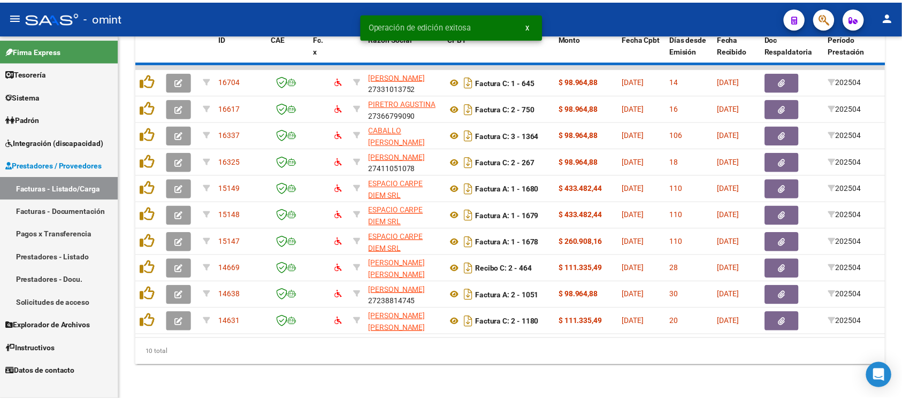
scroll to position [504, 0]
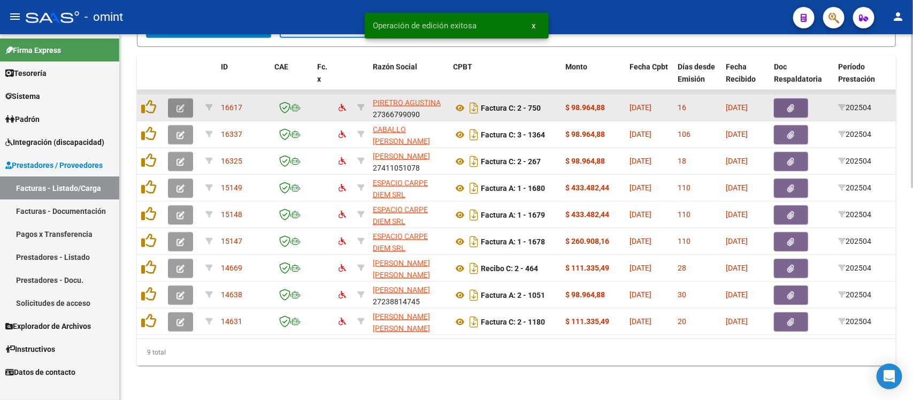
click at [190, 98] on button "button" at bounding box center [180, 107] width 25 height 19
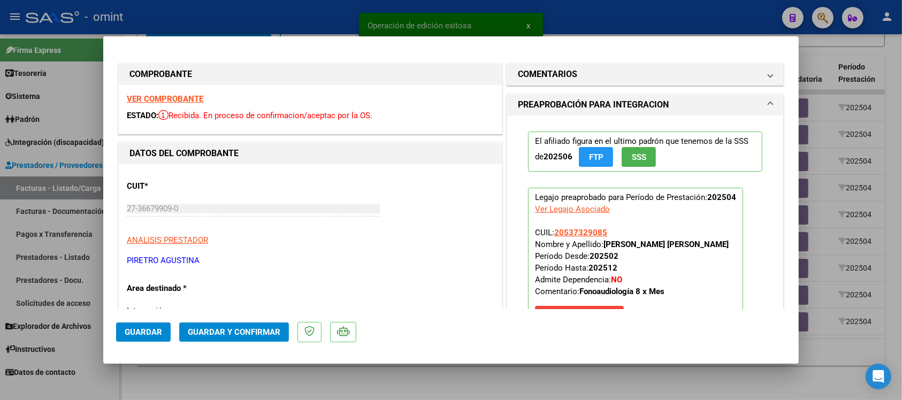
click at [180, 97] on strong "VER COMPROBANTE" at bounding box center [165, 99] width 77 height 10
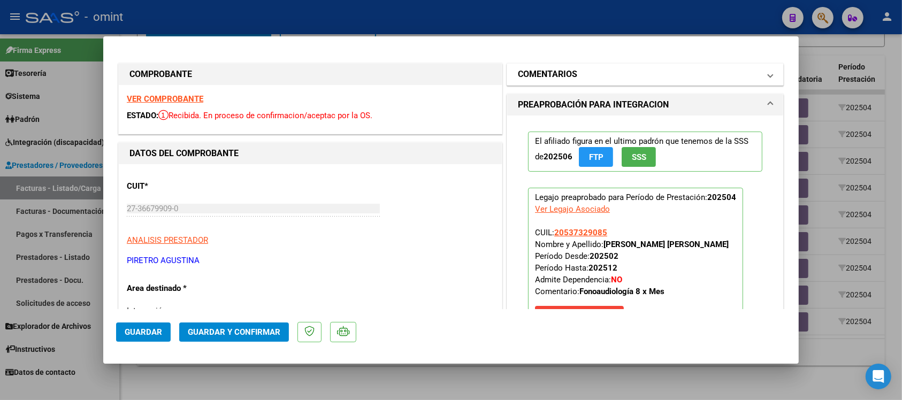
click at [609, 82] on mat-expansion-panel-header "COMENTARIOS" at bounding box center [645, 74] width 276 height 21
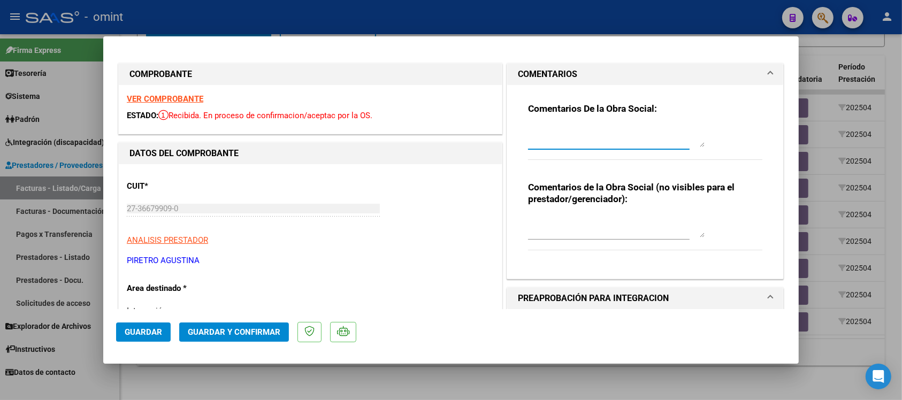
click at [578, 146] on textarea at bounding box center [616, 136] width 177 height 21
paste textarea "Fuera del periodo de presentación para el mecanismo de integración. Por favor c…"
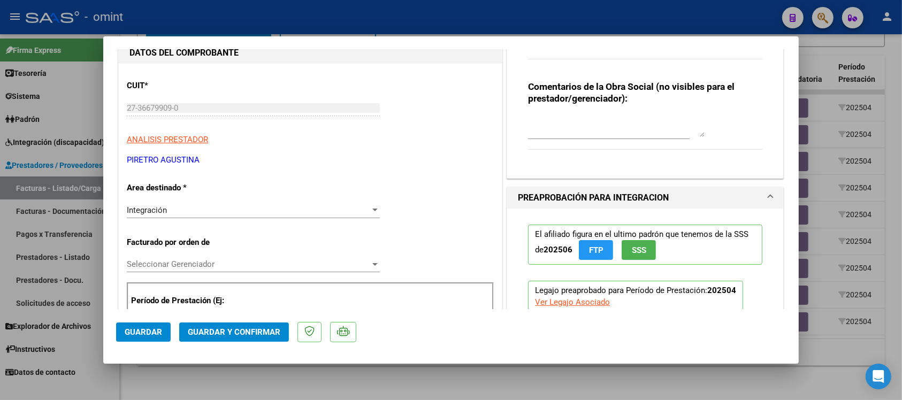
scroll to position [134, 0]
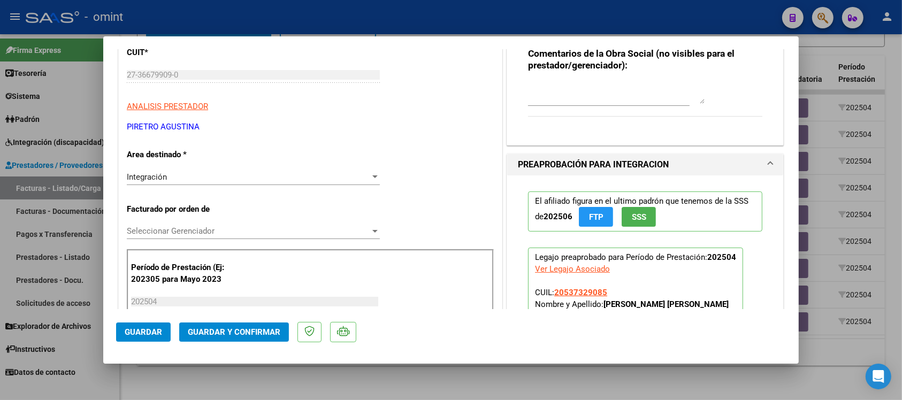
type textarea "Fuera del periodo de presentación para el mecanismo de integración. Por favor c…"
click at [193, 177] on div "Integración" at bounding box center [248, 177] width 243 height 10
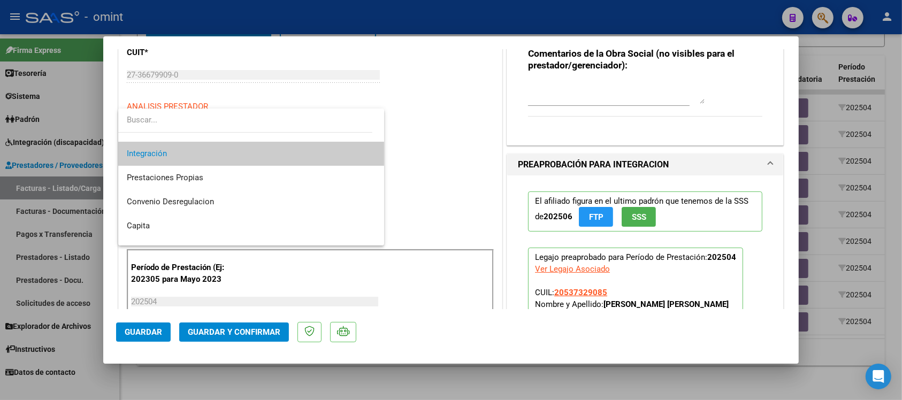
scroll to position [103, 0]
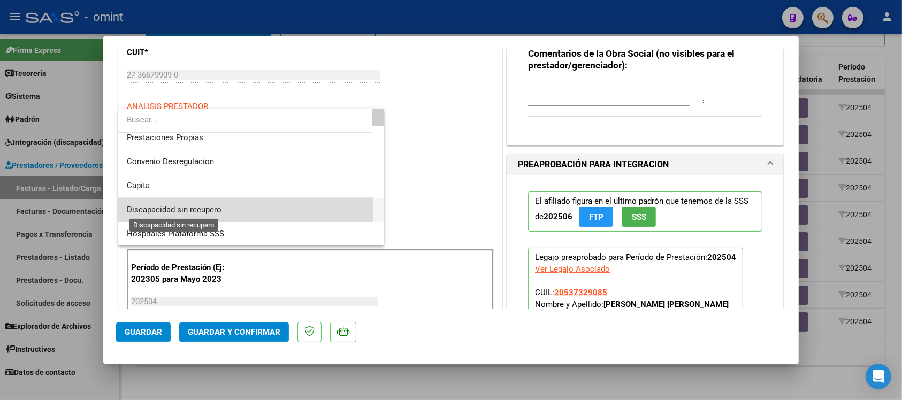
click at [202, 208] on span "Discapacidad sin recupero" at bounding box center [174, 210] width 95 height 10
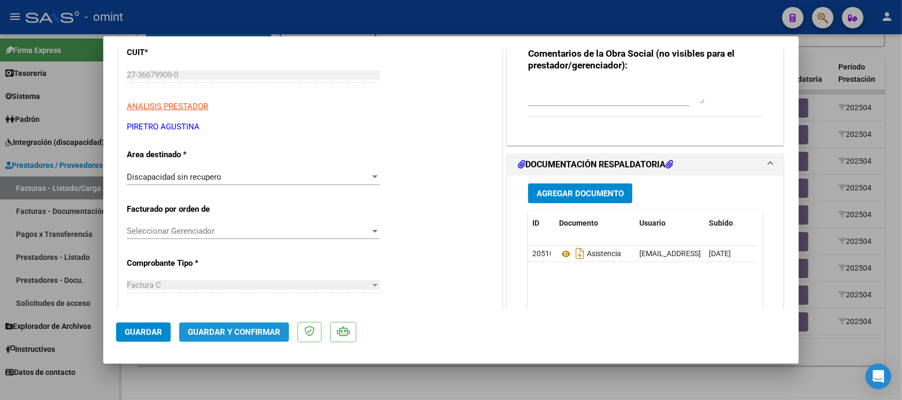
click at [209, 337] on button "Guardar y Confirmar" at bounding box center [234, 332] width 110 height 19
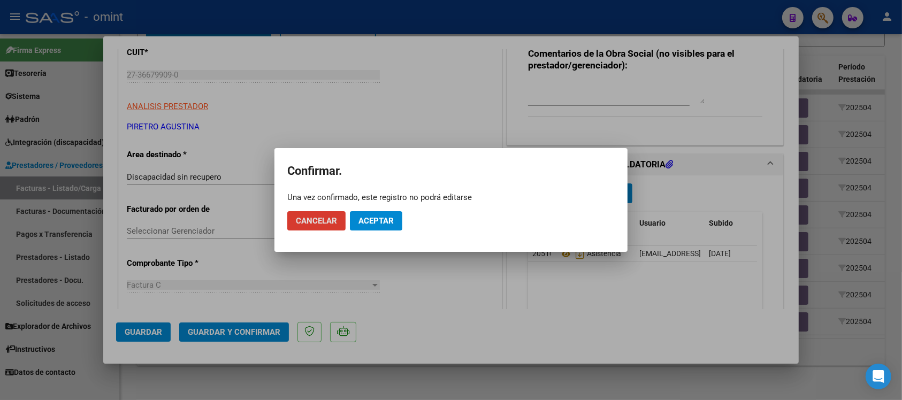
click at [360, 223] on span "Aceptar" at bounding box center [376, 221] width 35 height 10
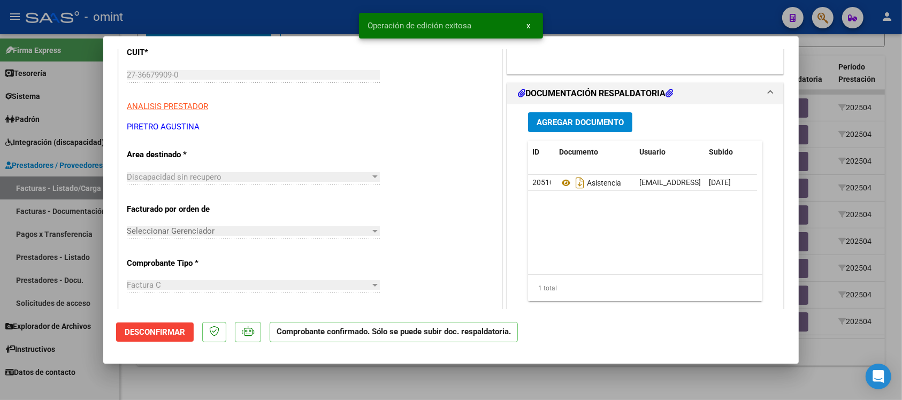
click at [318, 27] on div at bounding box center [451, 200] width 902 height 400
type input "$ 0,00"
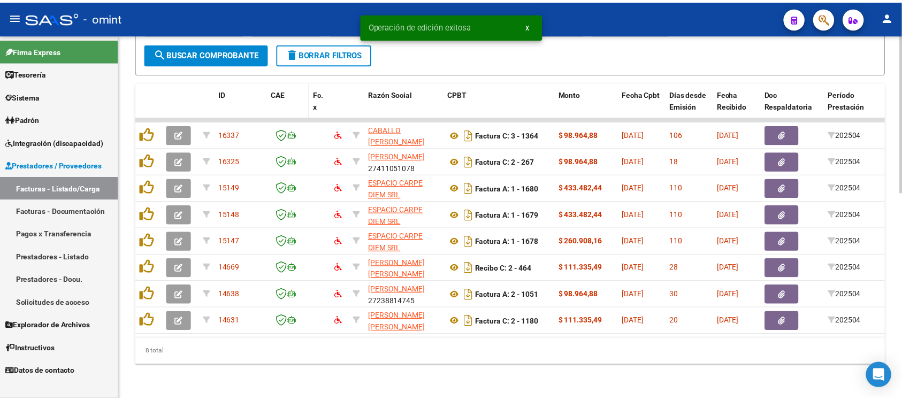
scroll to position [477, 0]
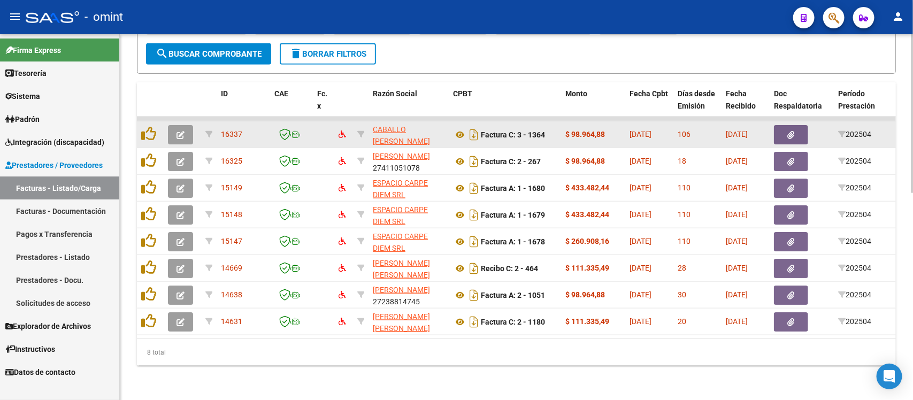
click at [177, 131] on icon "button" at bounding box center [181, 135] width 8 height 8
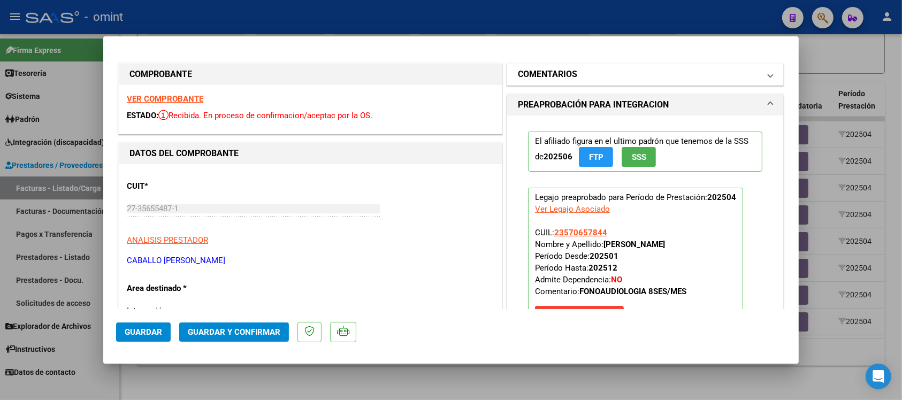
click at [574, 68] on mat-panel-title "COMENTARIOS" at bounding box center [639, 74] width 242 height 13
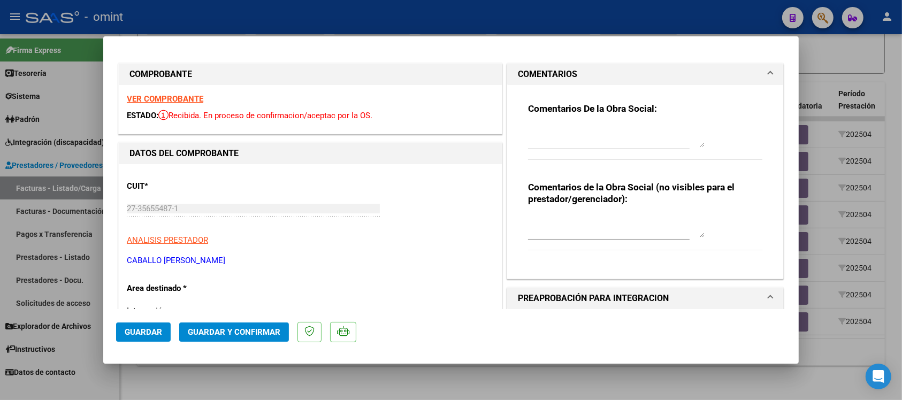
click at [563, 141] on textarea at bounding box center [616, 136] width 177 height 21
paste textarea "Fuera del periodo de presentación para el mecanismo de integración. Por favor c…"
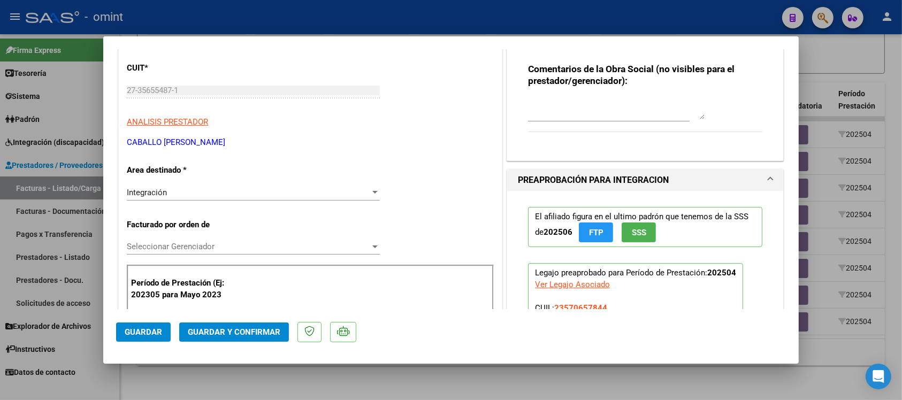
scroll to position [134, 0]
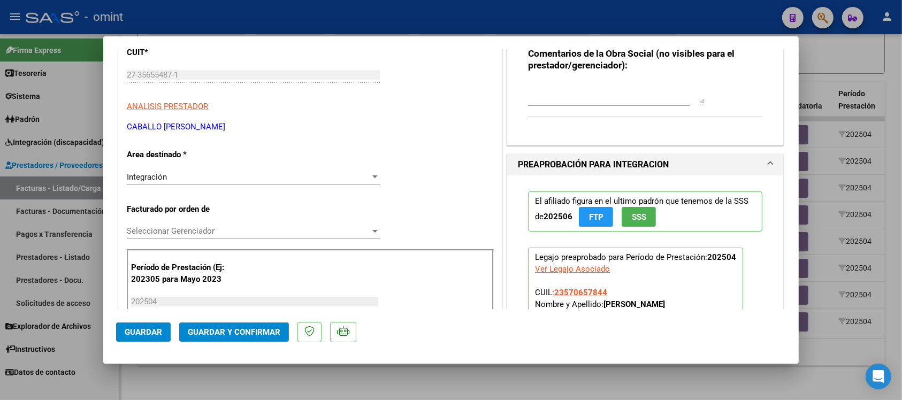
type textarea "Fuera del periodo de presentación para el mecanismo de integración. Por favor c…"
click at [186, 182] on div "Integración" at bounding box center [248, 177] width 243 height 10
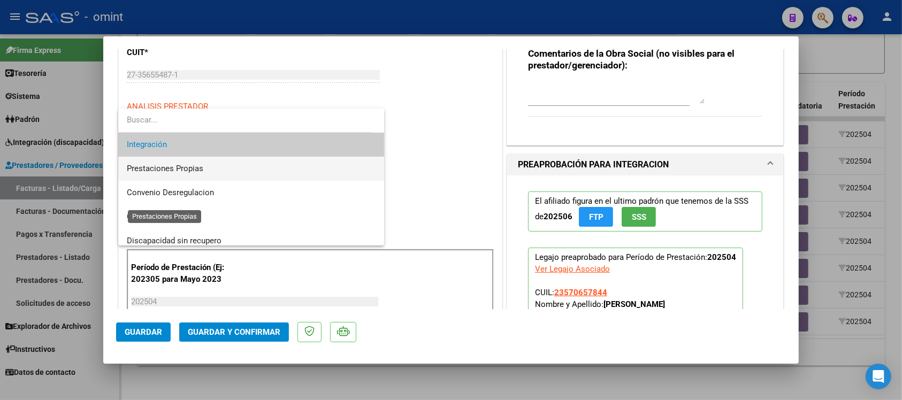
scroll to position [103, 0]
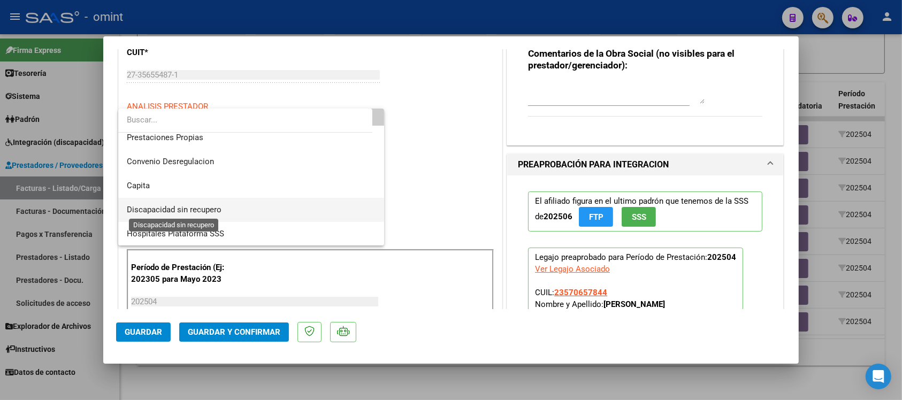
click at [199, 209] on span "Discapacidad sin recupero" at bounding box center [174, 210] width 95 height 10
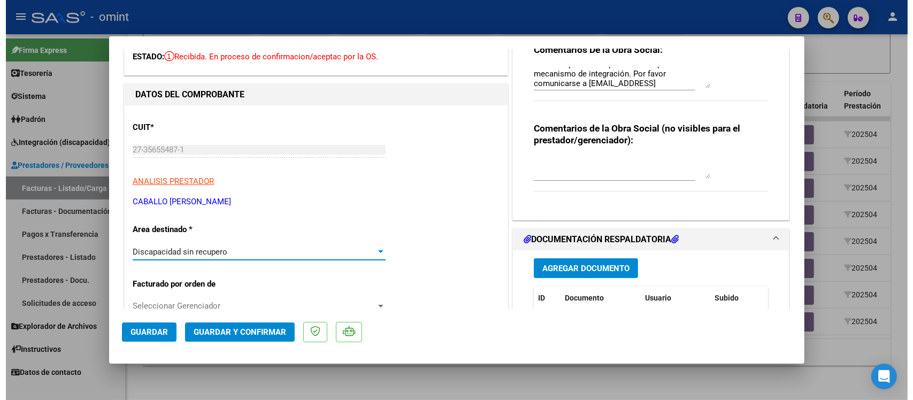
scroll to position [0, 0]
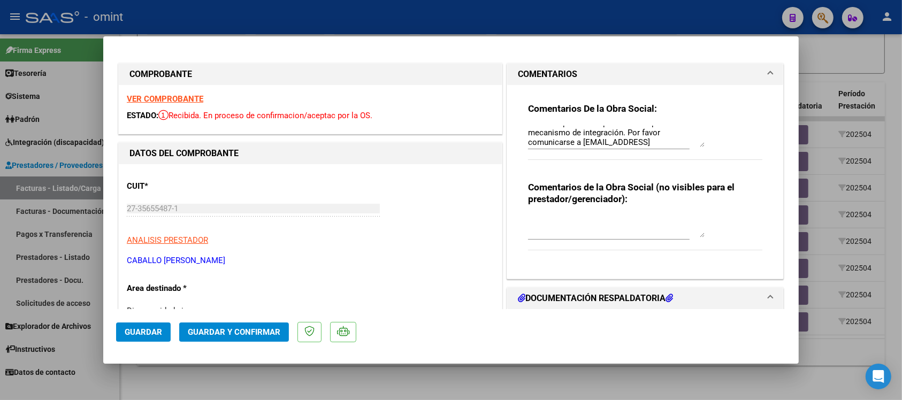
click at [176, 101] on strong "VER COMPROBANTE" at bounding box center [165, 99] width 77 height 10
click at [231, 324] on button "Guardar y Confirmar" at bounding box center [234, 332] width 110 height 19
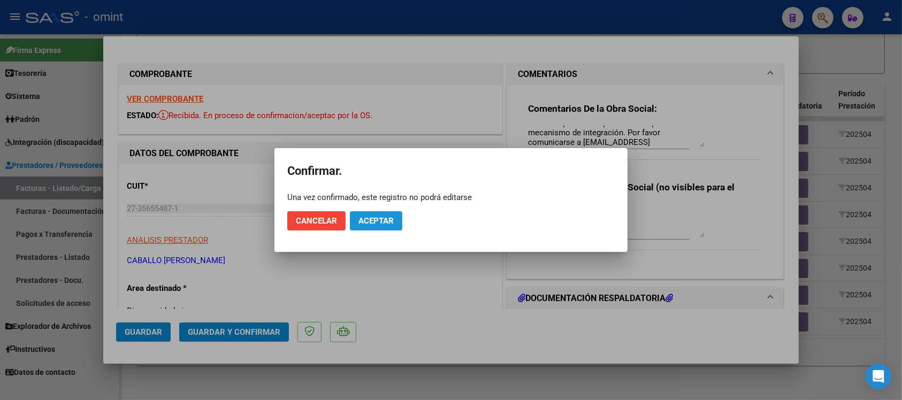
click at [365, 222] on span "Aceptar" at bounding box center [376, 221] width 35 height 10
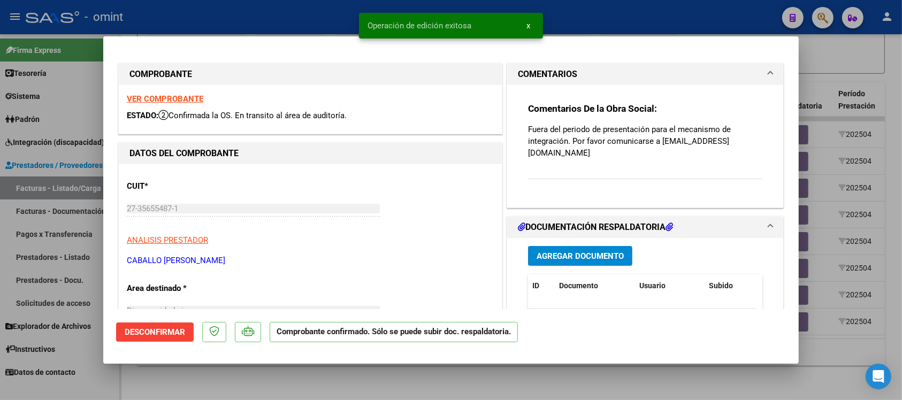
click at [300, 19] on div at bounding box center [451, 200] width 902 height 400
type input "$ 0,00"
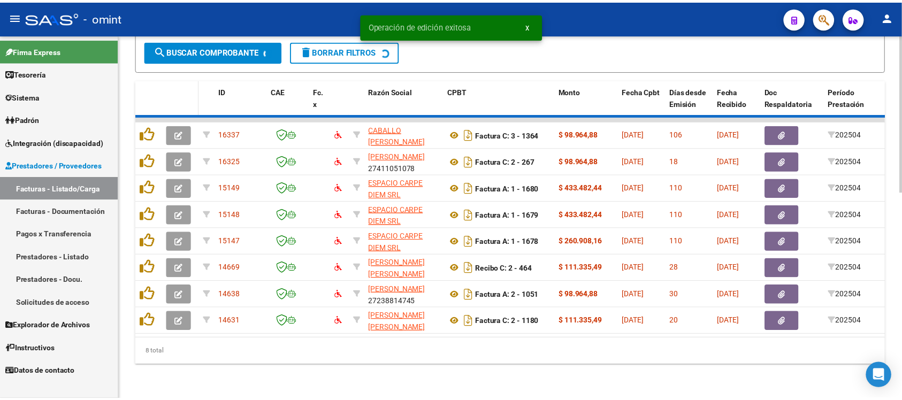
scroll to position [450, 0]
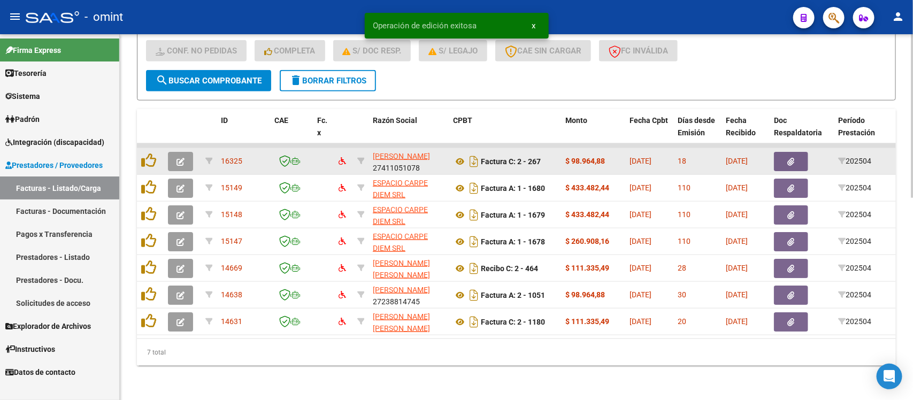
click at [181, 152] on button "button" at bounding box center [180, 161] width 25 height 19
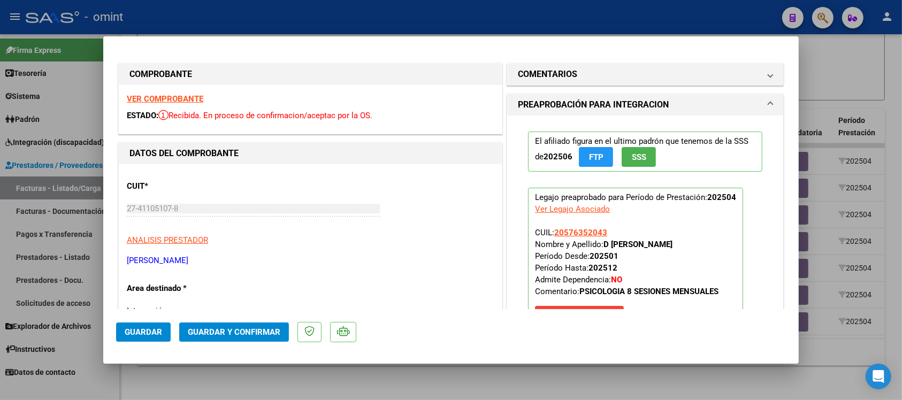
click at [184, 97] on strong "VER COMPROBANTE" at bounding box center [165, 99] width 77 height 10
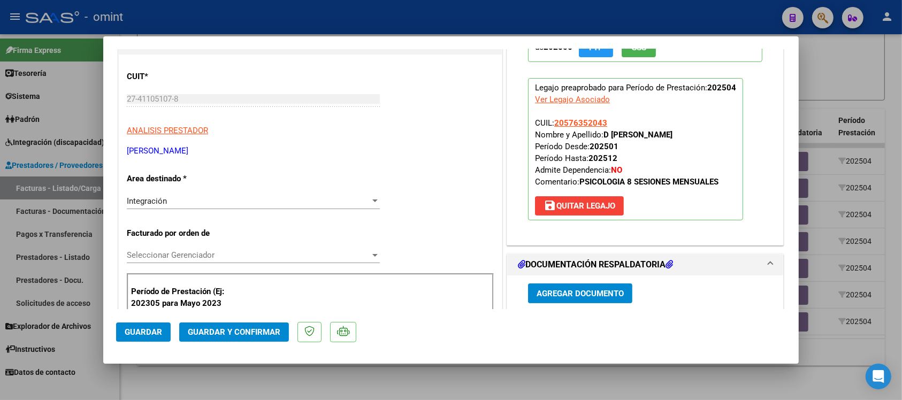
scroll to position [134, 0]
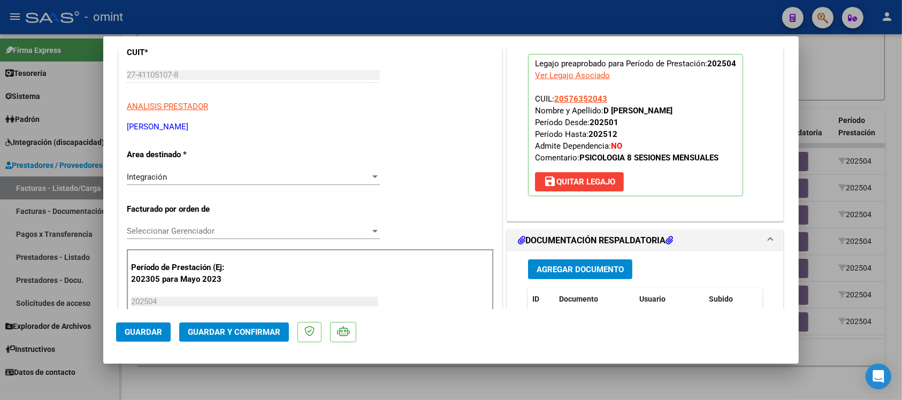
click at [608, 186] on span "save Quitar Legajo" at bounding box center [580, 182] width 72 height 10
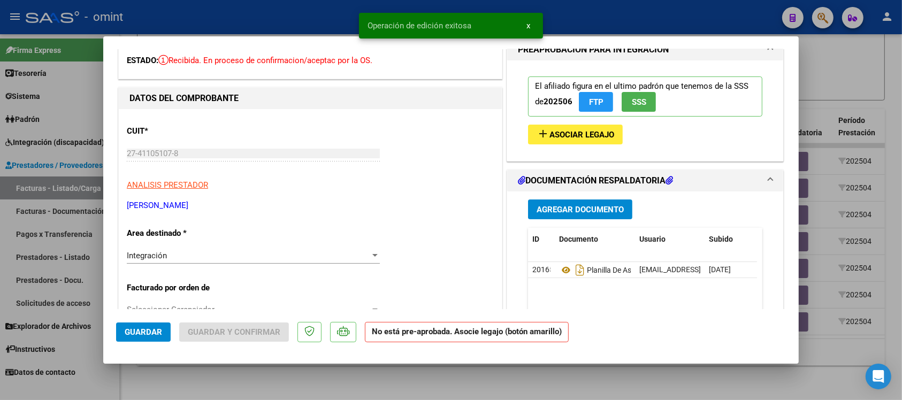
scroll to position [0, 0]
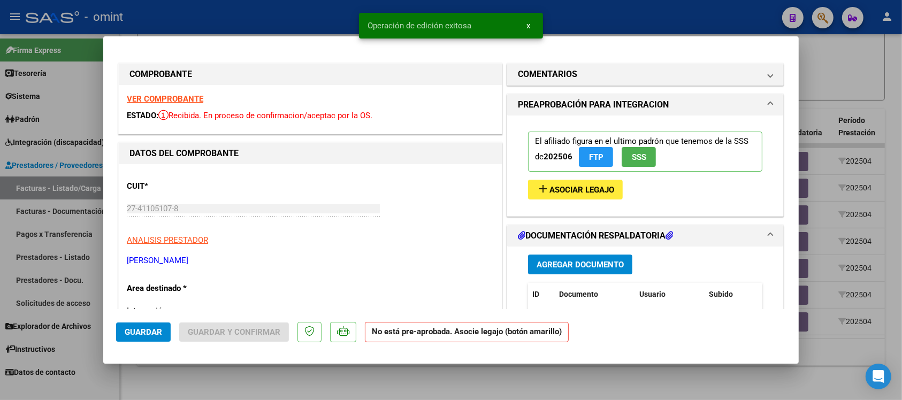
click at [199, 98] on strong "VER COMPROBANTE" at bounding box center [165, 99] width 77 height 10
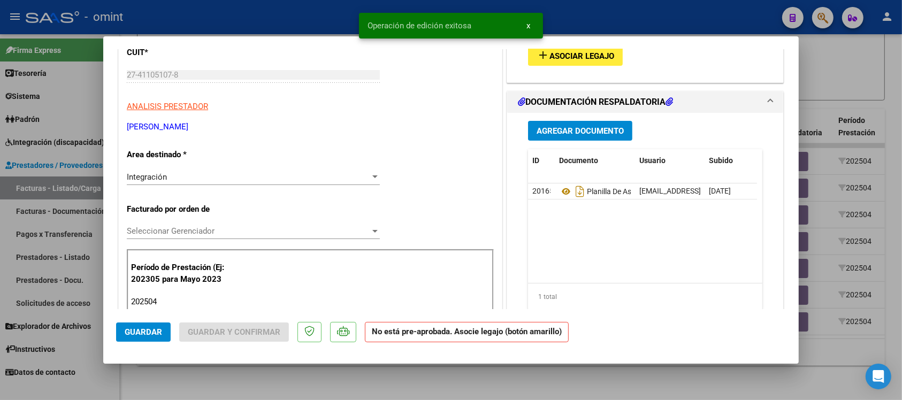
scroll to position [201, 0]
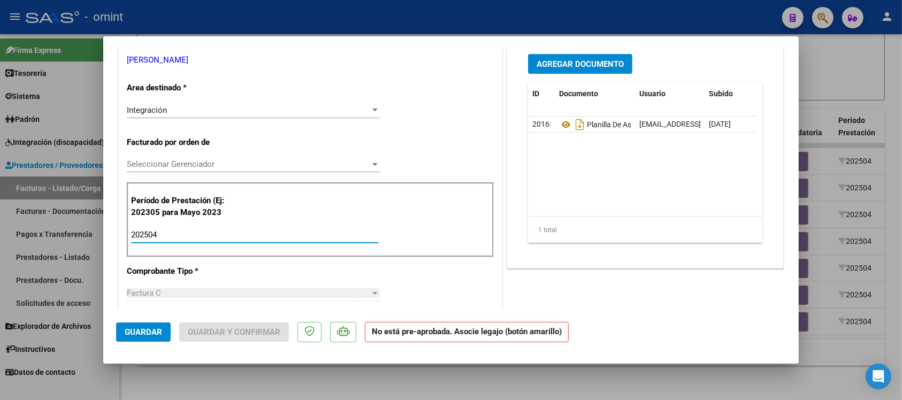
click at [203, 235] on input "202504" at bounding box center [254, 235] width 247 height 10
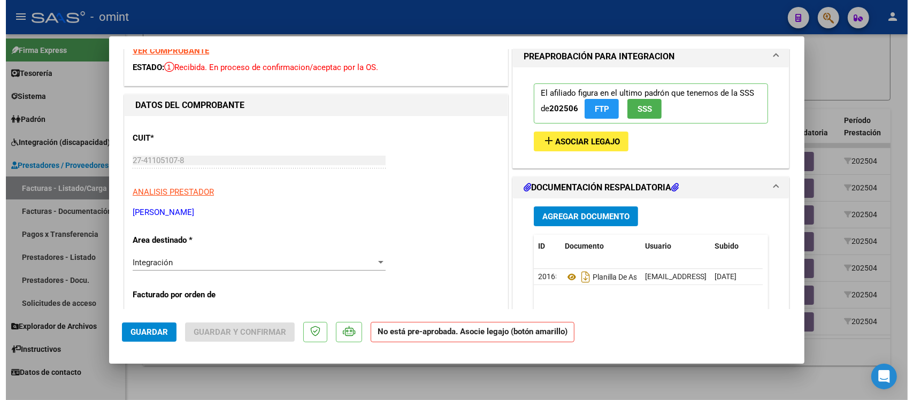
scroll to position [0, 0]
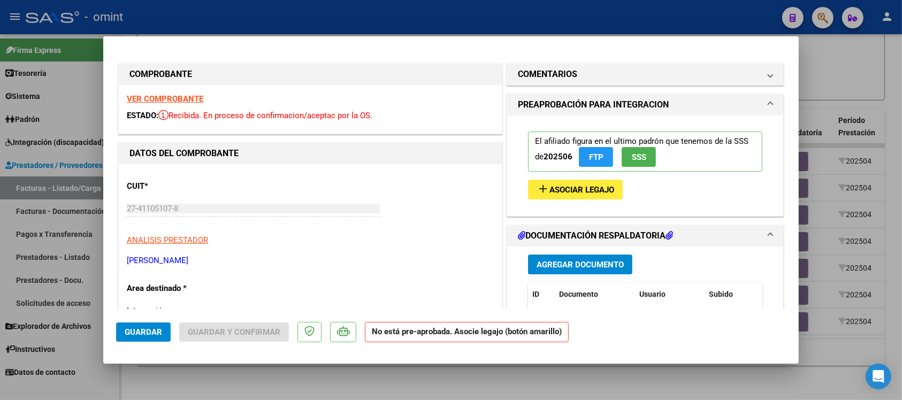
type input "202507"
click at [185, 95] on strong "VER COMPROBANTE" at bounding box center [165, 99] width 77 height 10
click at [574, 193] on span "Asociar Legajo" at bounding box center [582, 190] width 65 height 10
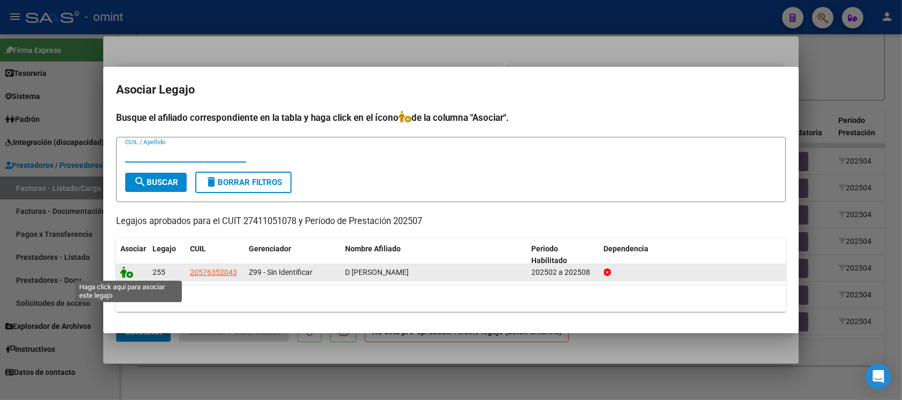
click at [129, 274] on icon at bounding box center [126, 272] width 13 height 12
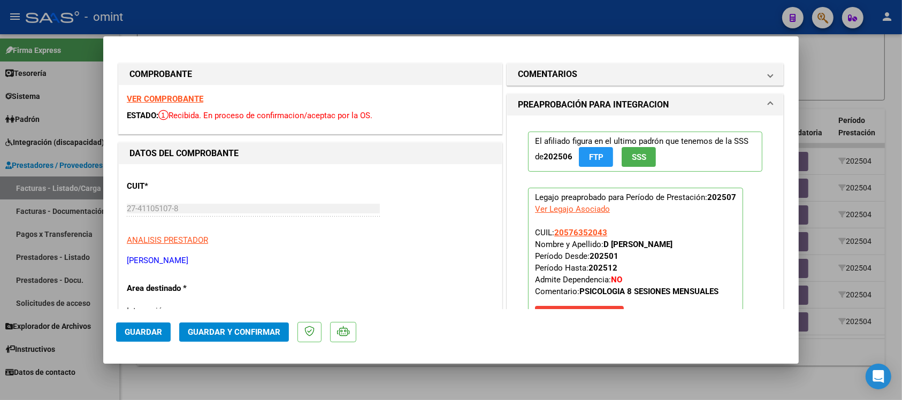
click at [151, 338] on button "Guardar" at bounding box center [143, 332] width 55 height 19
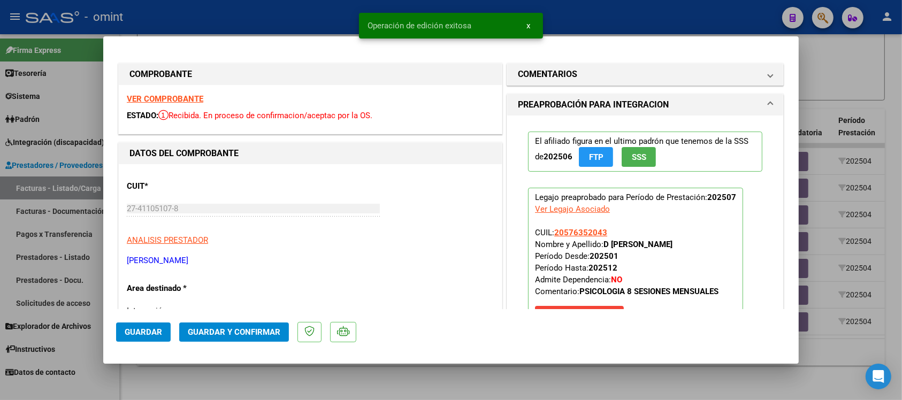
click at [340, 19] on div at bounding box center [451, 200] width 902 height 400
type input "$ 0,00"
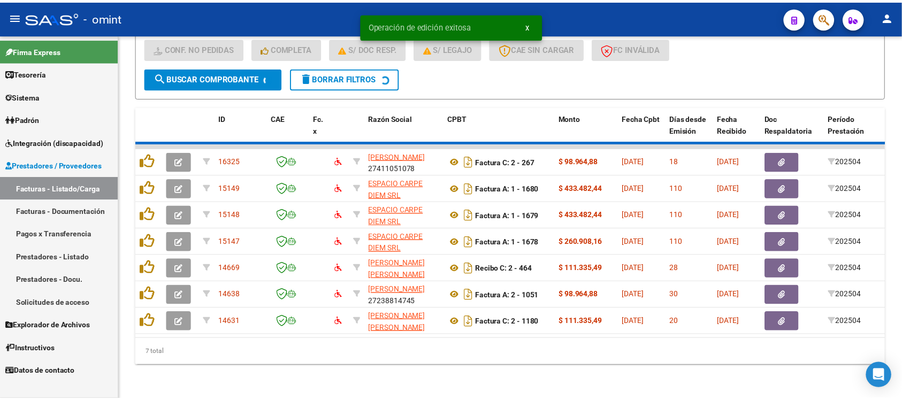
scroll to position [423, 0]
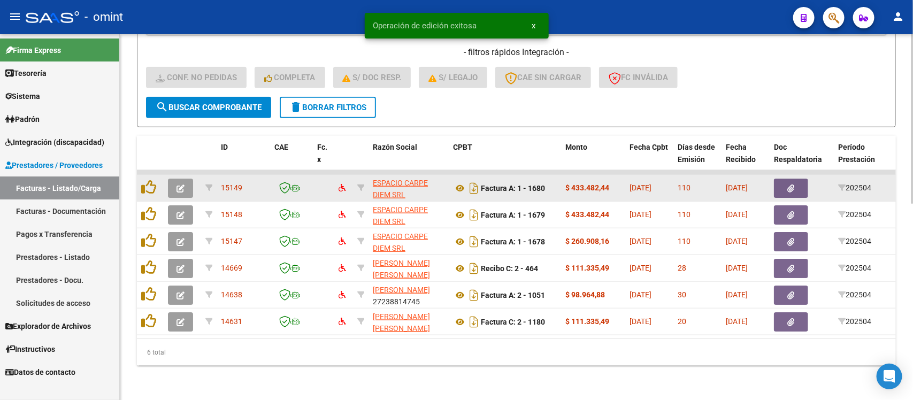
click at [184, 181] on button "button" at bounding box center [180, 188] width 25 height 19
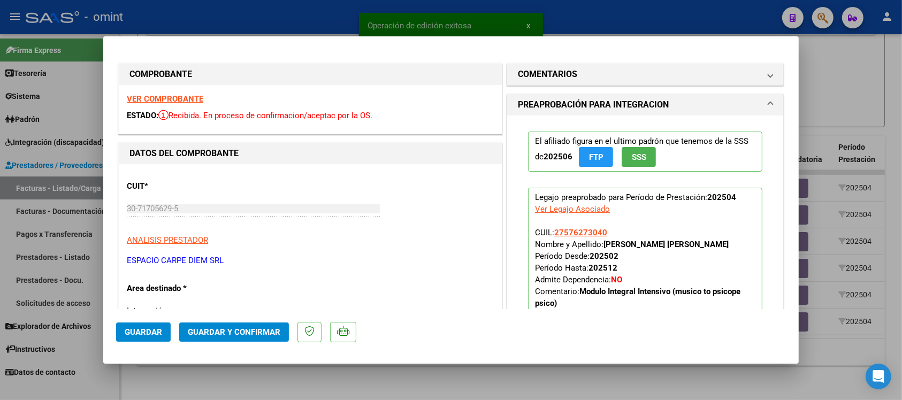
click at [180, 102] on strong "VER COMPROBANTE" at bounding box center [165, 99] width 77 height 10
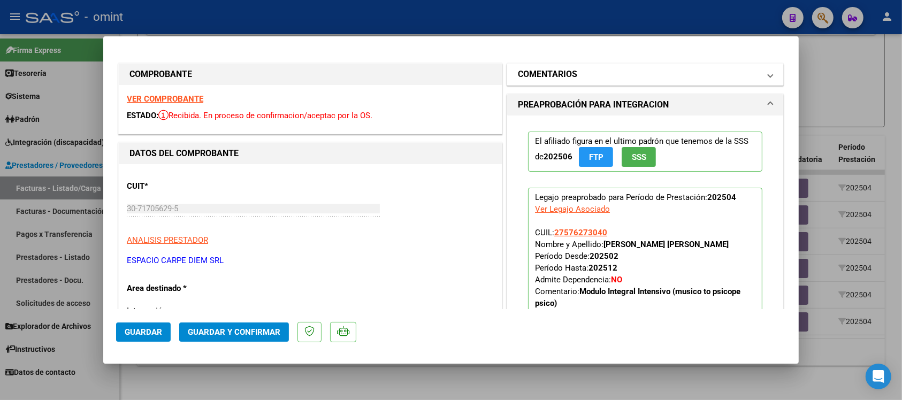
click at [593, 68] on mat-panel-title "COMENTARIOS" at bounding box center [639, 74] width 242 height 13
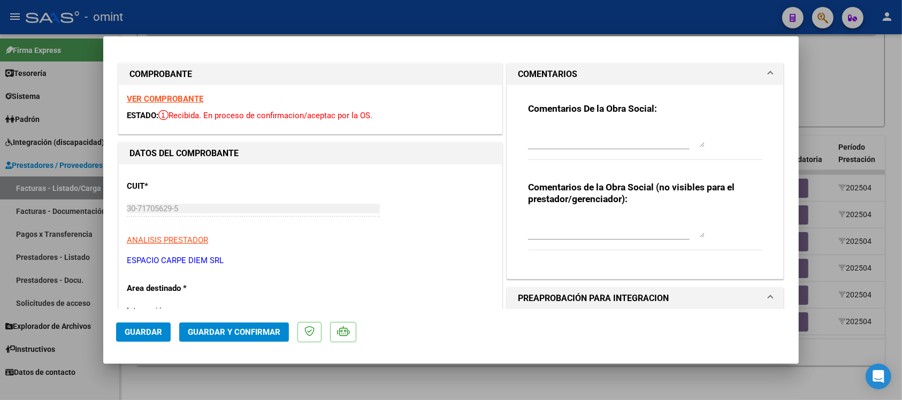
click at [573, 145] on textarea at bounding box center [616, 136] width 177 height 21
paste textarea "Fuera del periodo de presentación para el mecanismo de integración. Por favor c…"
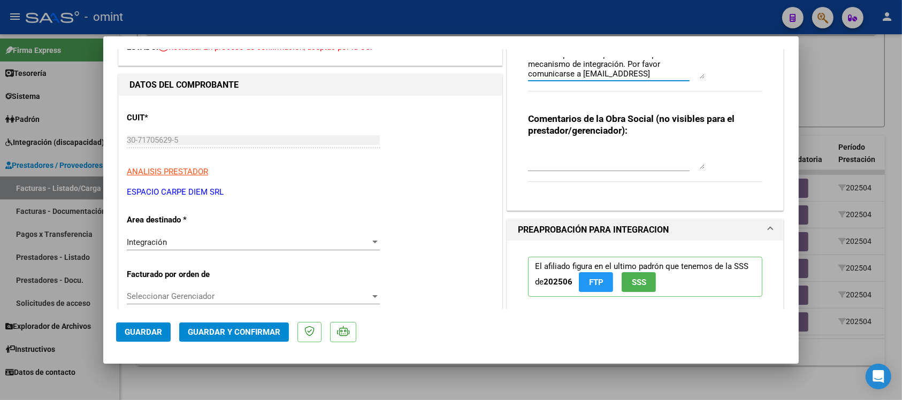
scroll to position [134, 0]
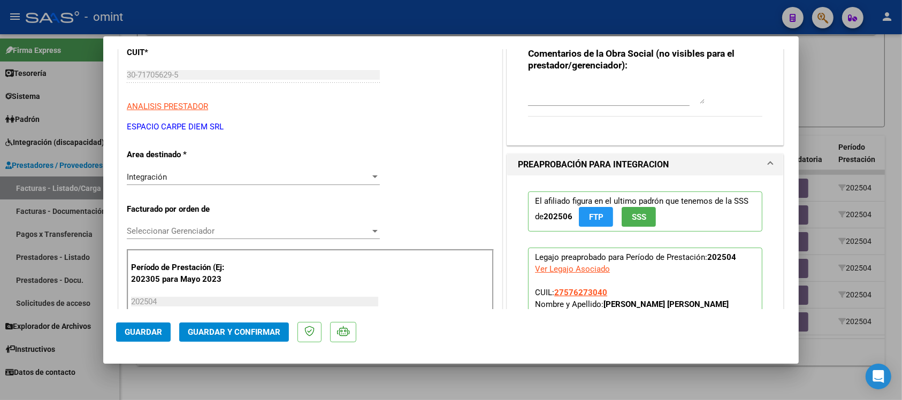
type textarea "Fuera del periodo de presentación para el mecanismo de integración. Por favor c…"
click at [207, 182] on div "Integración" at bounding box center [248, 177] width 243 height 10
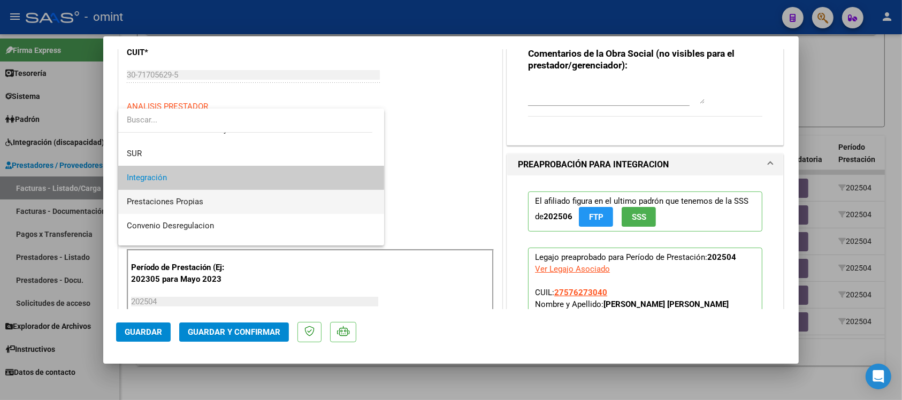
scroll to position [103, 0]
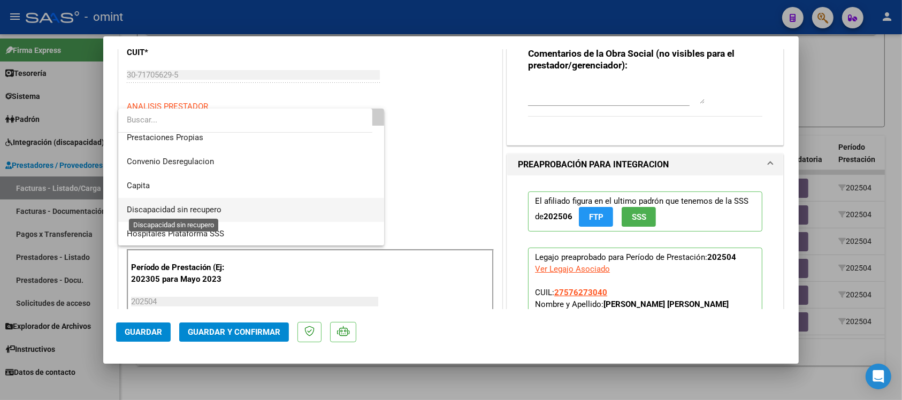
click at [201, 209] on span "Discapacidad sin recupero" at bounding box center [174, 210] width 95 height 10
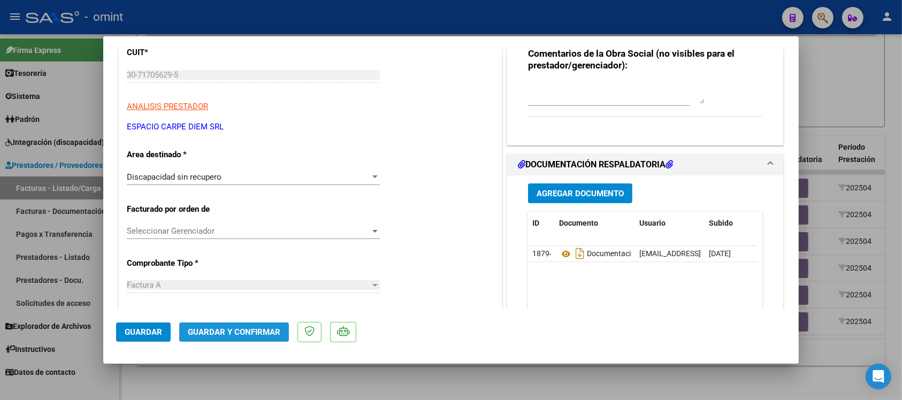
click at [201, 328] on span "Guardar y Confirmar" at bounding box center [234, 332] width 93 height 10
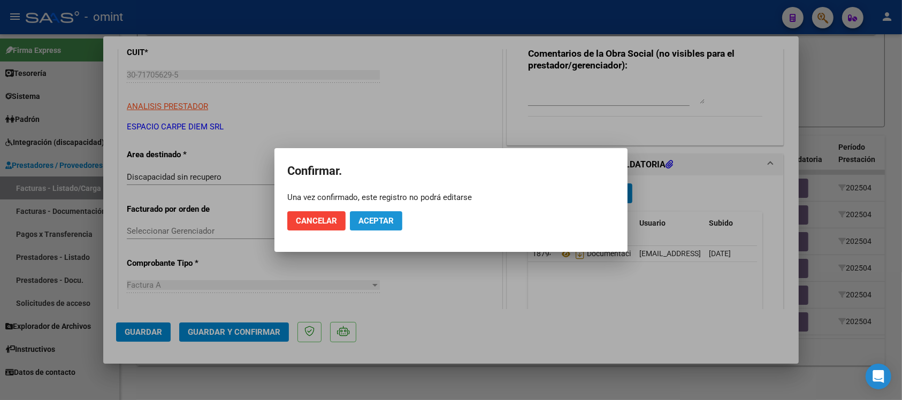
click at [392, 228] on button "Aceptar" at bounding box center [376, 220] width 52 height 19
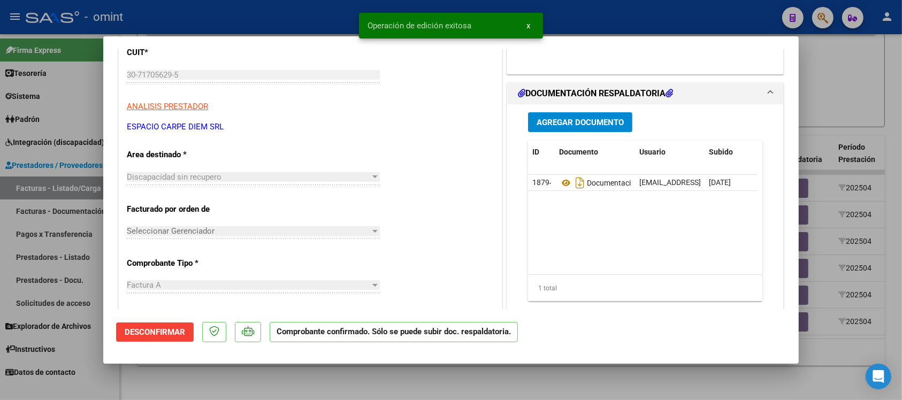
click at [255, 20] on div at bounding box center [451, 200] width 902 height 400
type input "$ 0,00"
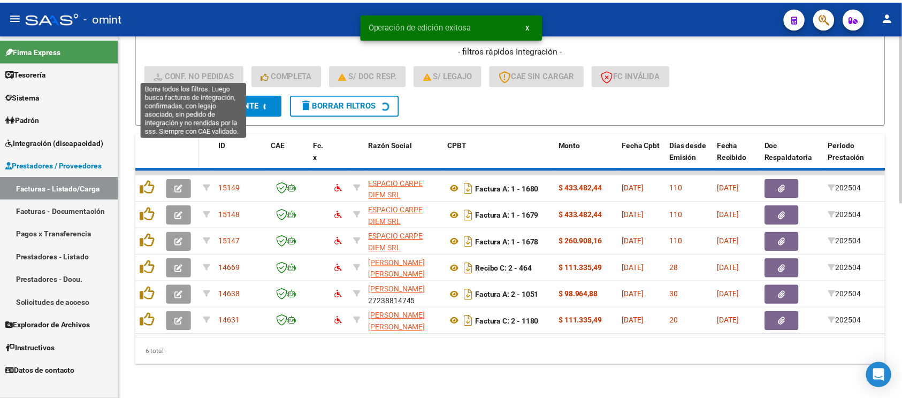
scroll to position [397, 0]
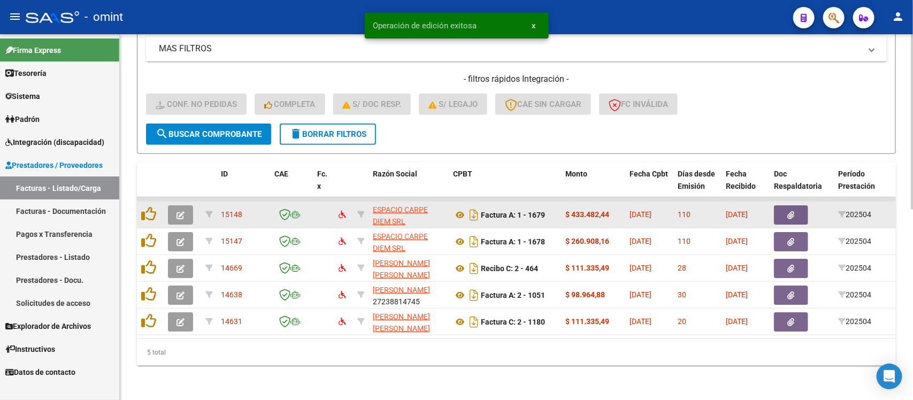
click at [174, 205] on button "button" at bounding box center [180, 214] width 25 height 19
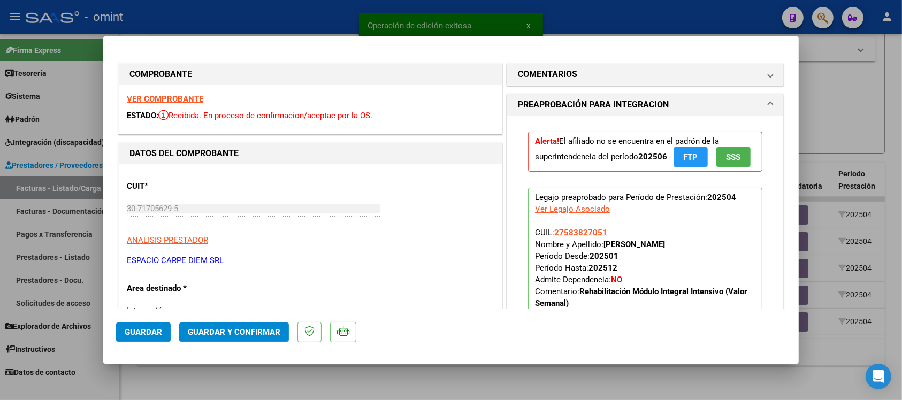
click at [188, 102] on strong "VER COMPROBANTE" at bounding box center [165, 99] width 77 height 10
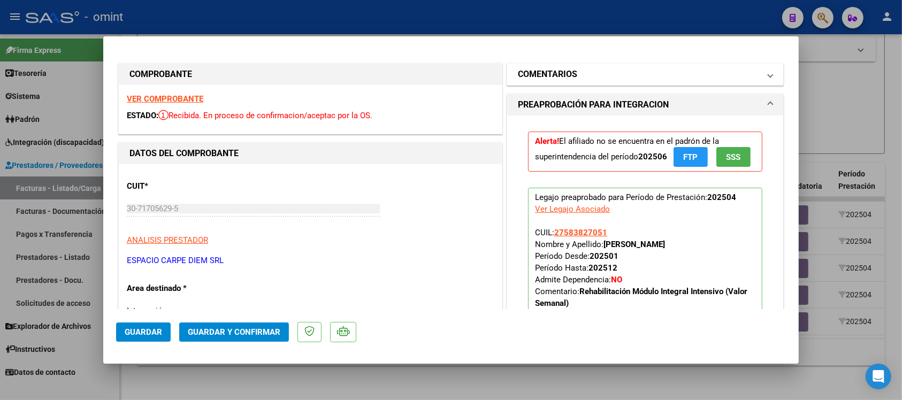
click at [574, 75] on mat-panel-title "COMENTARIOS" at bounding box center [639, 74] width 242 height 13
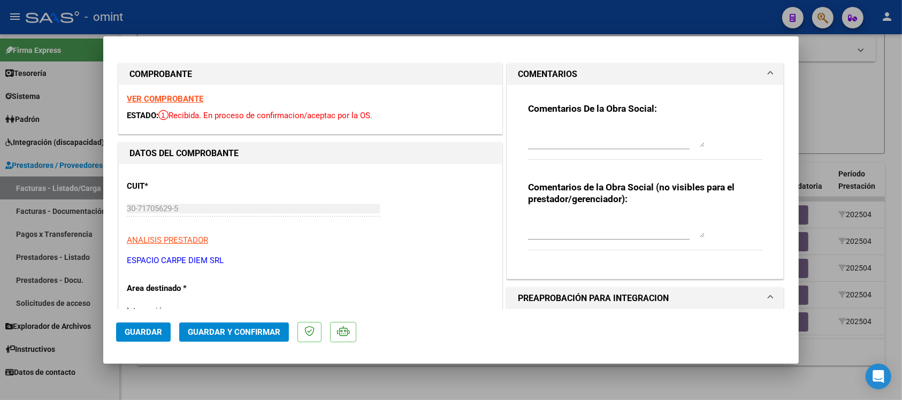
click at [550, 143] on textarea at bounding box center [616, 136] width 177 height 21
paste textarea "Fuera del periodo de presentación para el mecanismo de integración. Por favor c…"
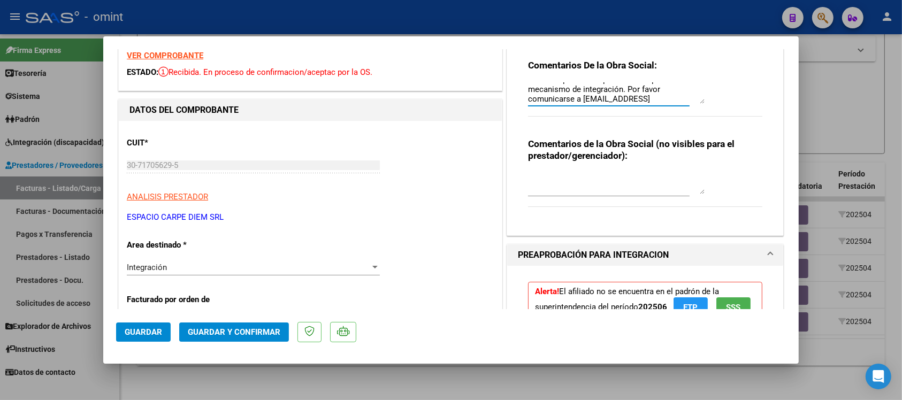
scroll to position [67, 0]
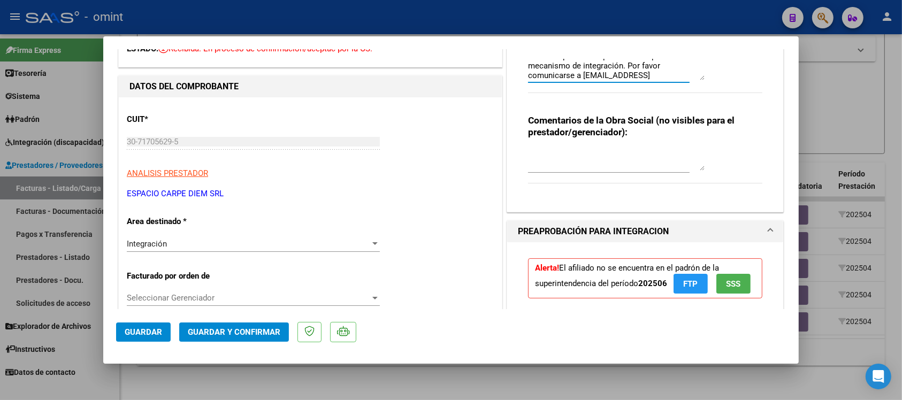
type textarea "Fuera del periodo de presentación para el mecanismo de integración. Por favor c…"
click at [193, 254] on div "Integración Seleccionar Area" at bounding box center [253, 249] width 253 height 26
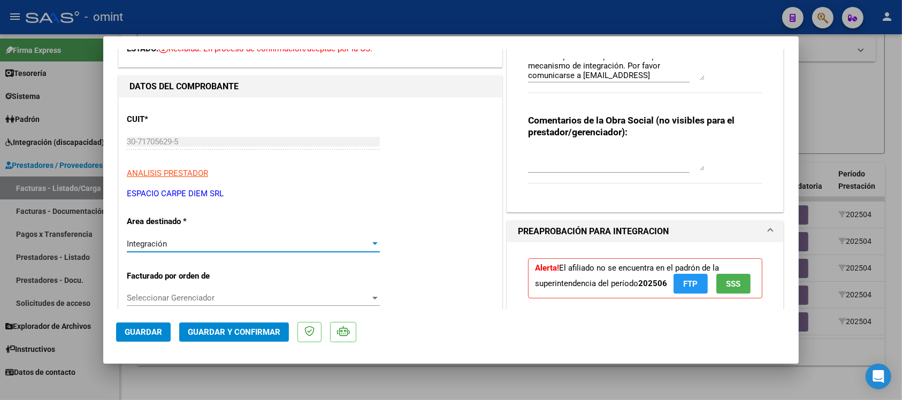
click at [194, 247] on div "Integración" at bounding box center [248, 244] width 243 height 10
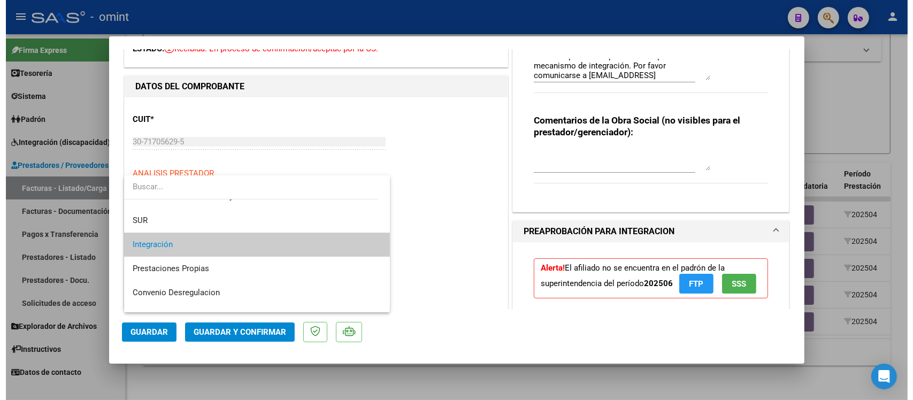
scroll to position [103, 0]
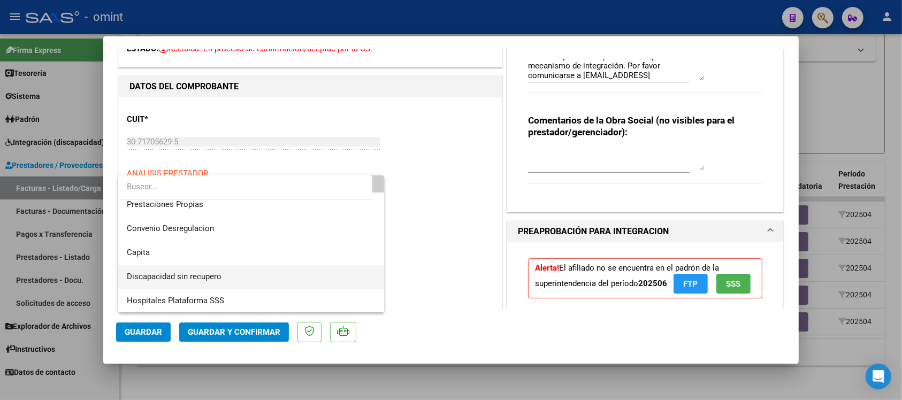
click at [212, 282] on span "Discapacidad sin recupero" at bounding box center [251, 277] width 249 height 24
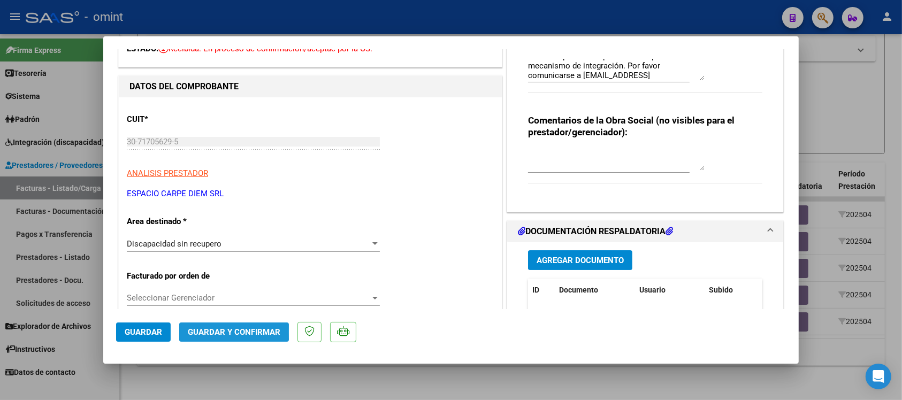
click at [228, 332] on span "Guardar y Confirmar" at bounding box center [234, 332] width 93 height 10
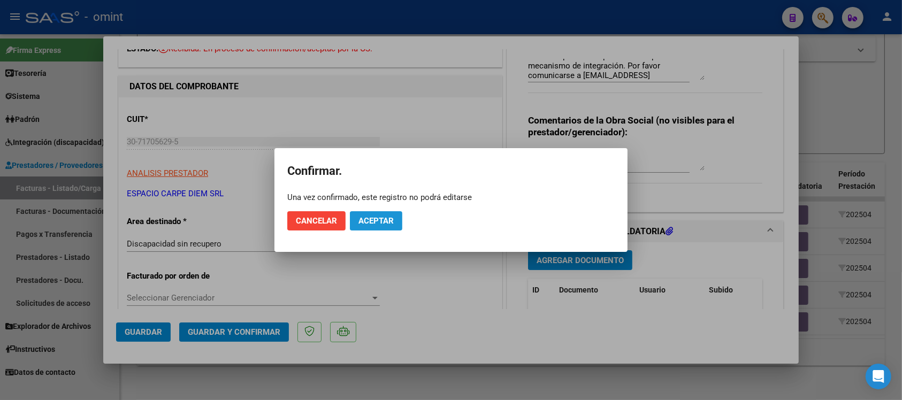
click at [373, 215] on button "Aceptar" at bounding box center [376, 220] width 52 height 19
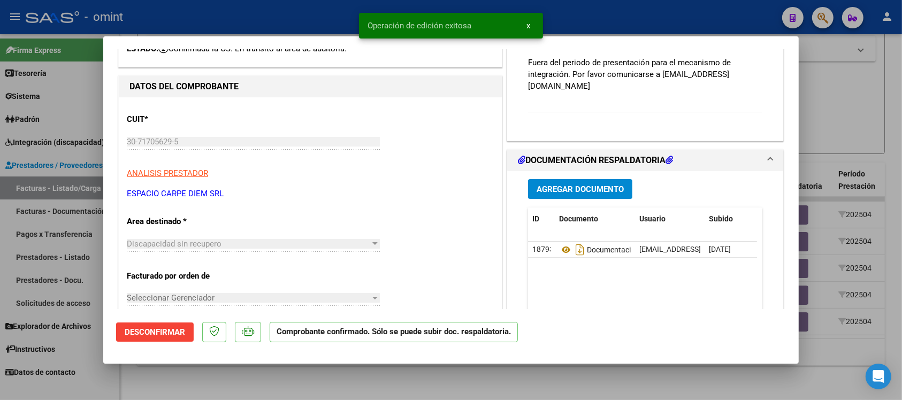
click at [279, 7] on div at bounding box center [451, 200] width 902 height 400
type input "$ 0,00"
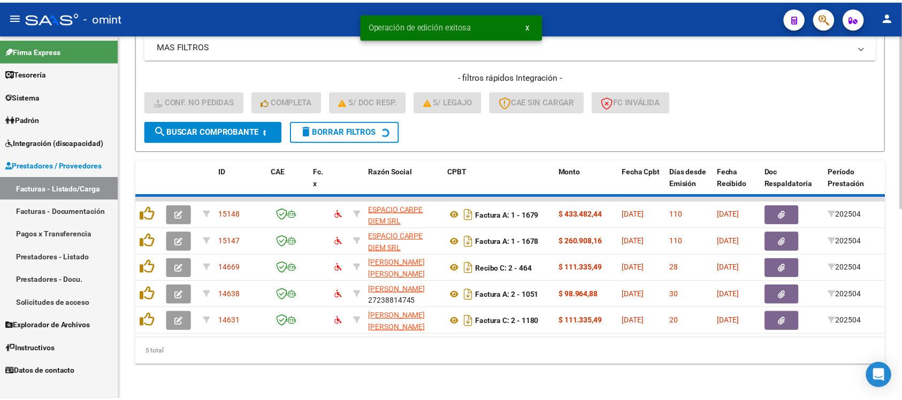
scroll to position [370, 0]
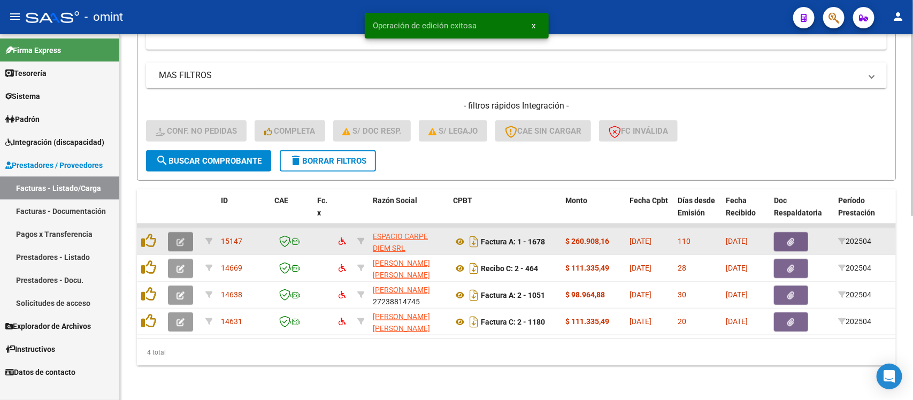
click at [175, 234] on button "button" at bounding box center [180, 241] width 25 height 19
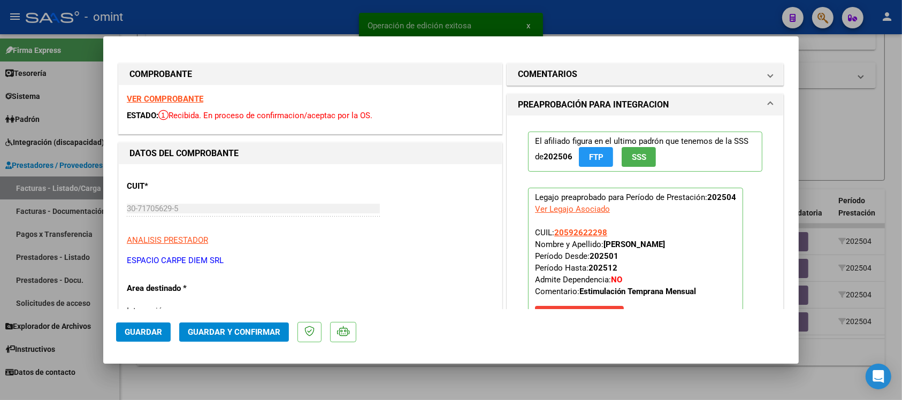
click at [177, 102] on strong "VER COMPROBANTE" at bounding box center [165, 99] width 77 height 10
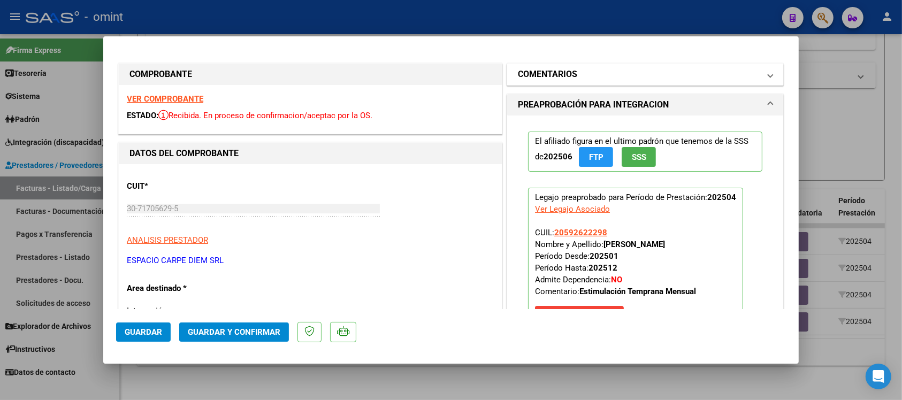
click at [571, 71] on mat-panel-title "COMENTARIOS" at bounding box center [639, 74] width 242 height 13
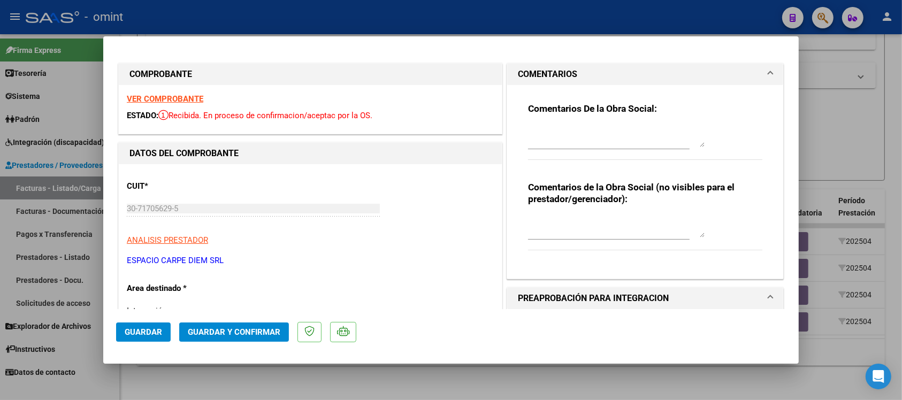
click at [546, 148] on div at bounding box center [616, 137] width 177 height 26
paste textarea "Fuera del periodo de presentación para el mecanismo de integración. Por favor c…"
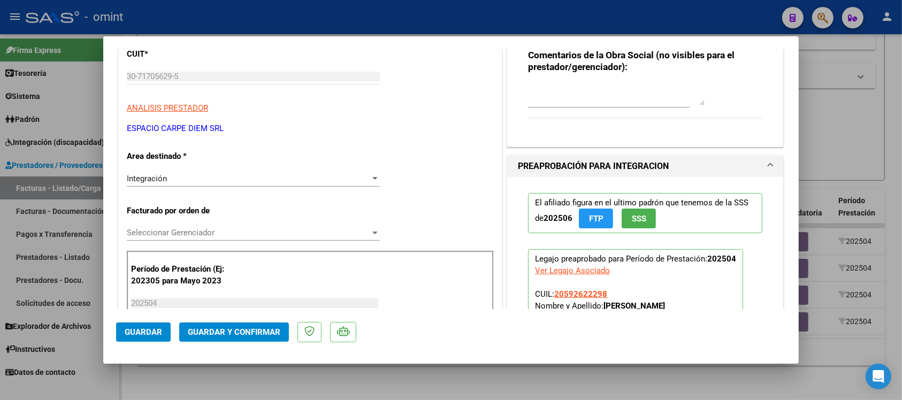
scroll to position [134, 0]
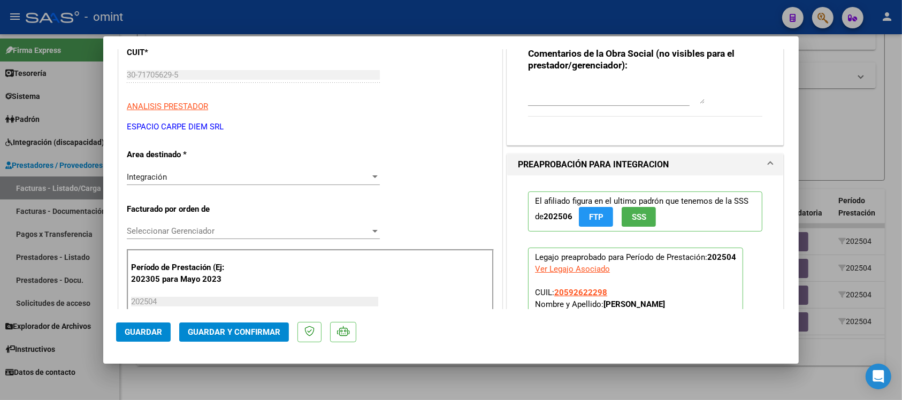
type textarea "Fuera del periodo de presentación para el mecanismo de integración. Por favor c…"
click at [218, 173] on div "Integración" at bounding box center [248, 177] width 243 height 10
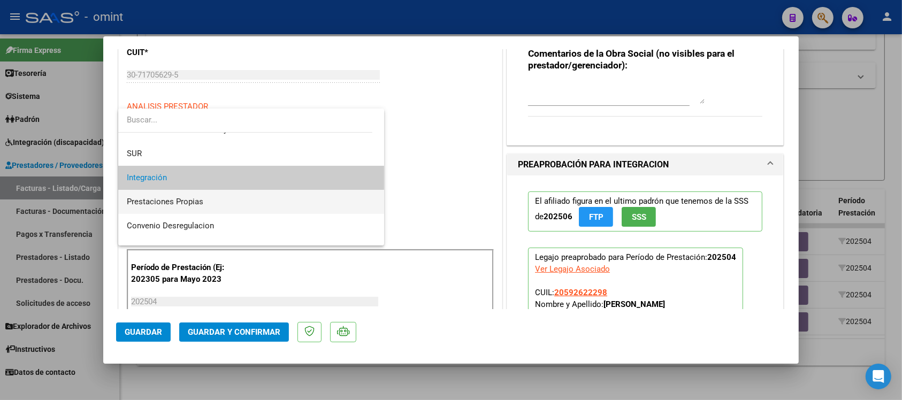
scroll to position [103, 0]
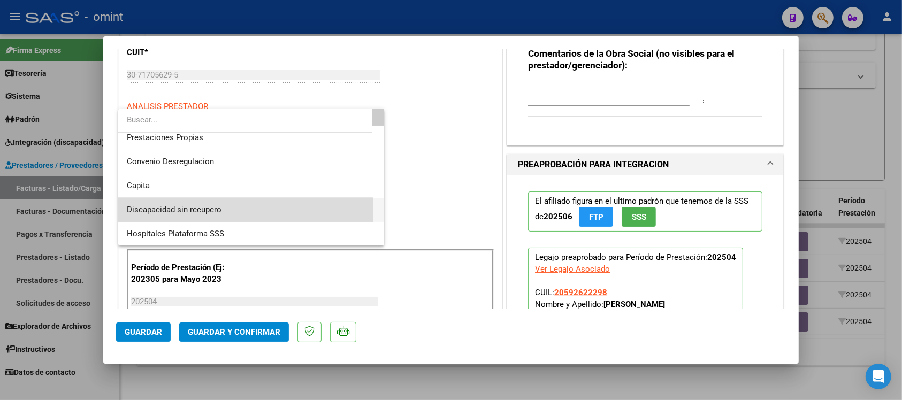
click at [223, 210] on span "Discapacidad sin recupero" at bounding box center [251, 210] width 249 height 24
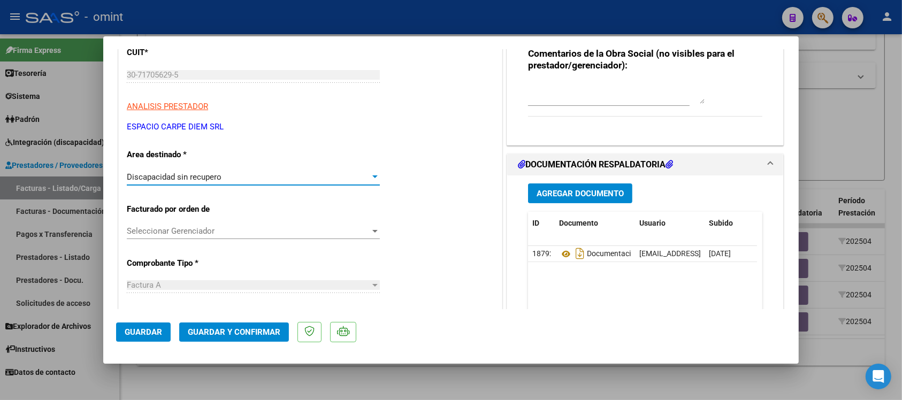
click at [260, 323] on button "Guardar y Confirmar" at bounding box center [234, 332] width 110 height 19
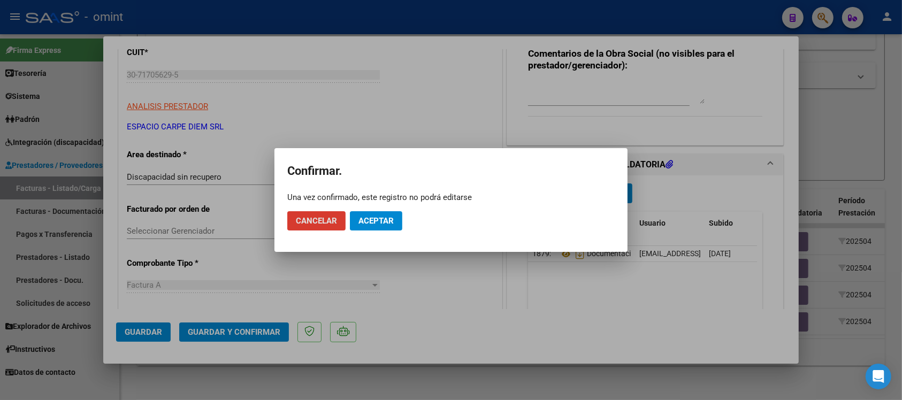
click at [380, 225] on span "Aceptar" at bounding box center [376, 221] width 35 height 10
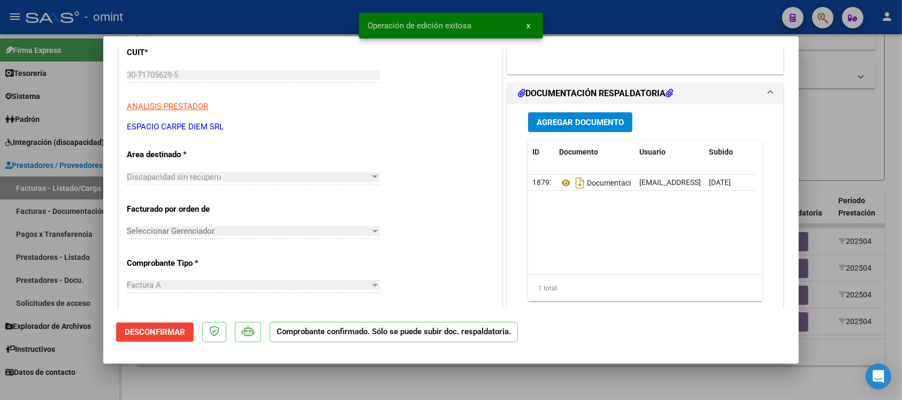
click at [252, 20] on div at bounding box center [451, 200] width 902 height 400
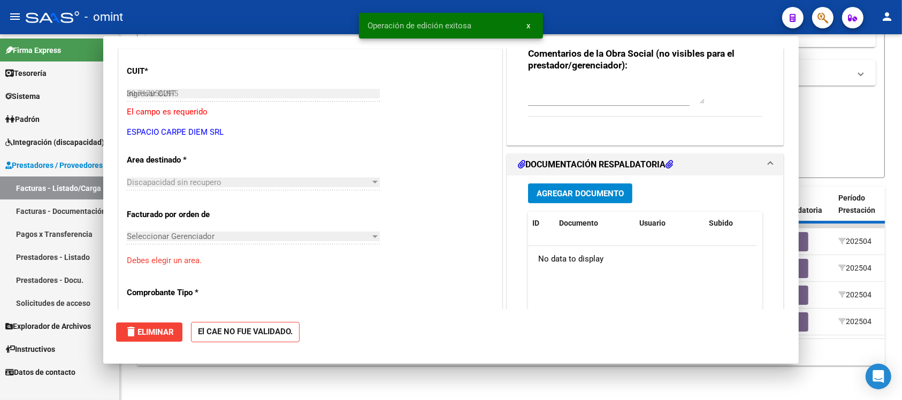
type input "$ 0,00"
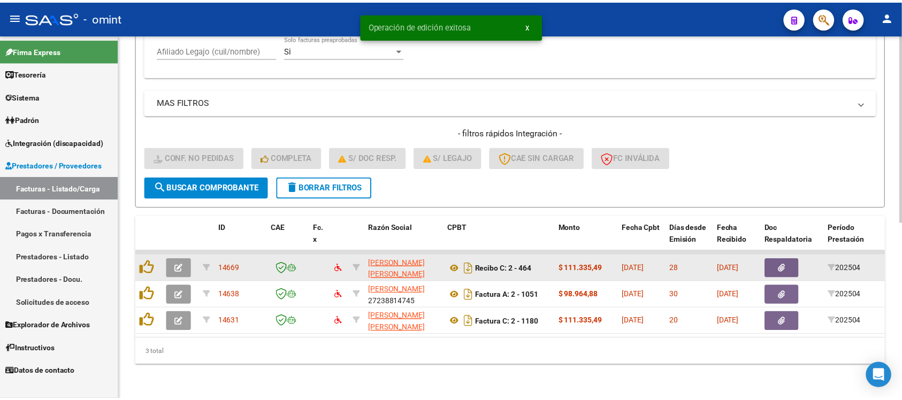
scroll to position [343, 0]
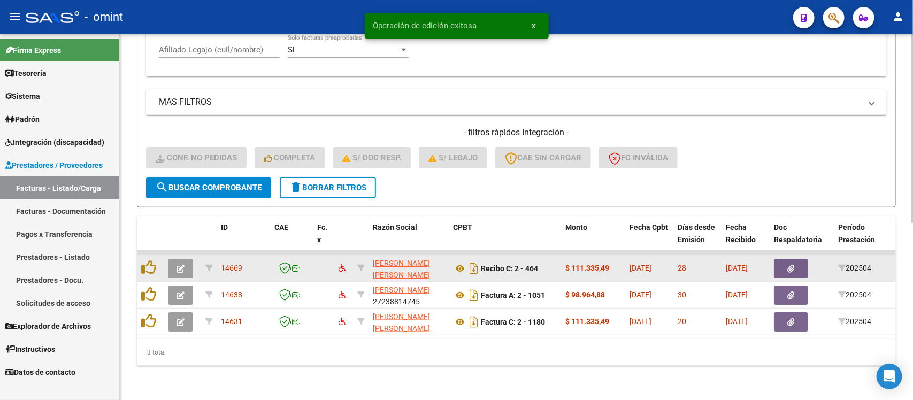
click at [178, 259] on button "button" at bounding box center [180, 268] width 25 height 19
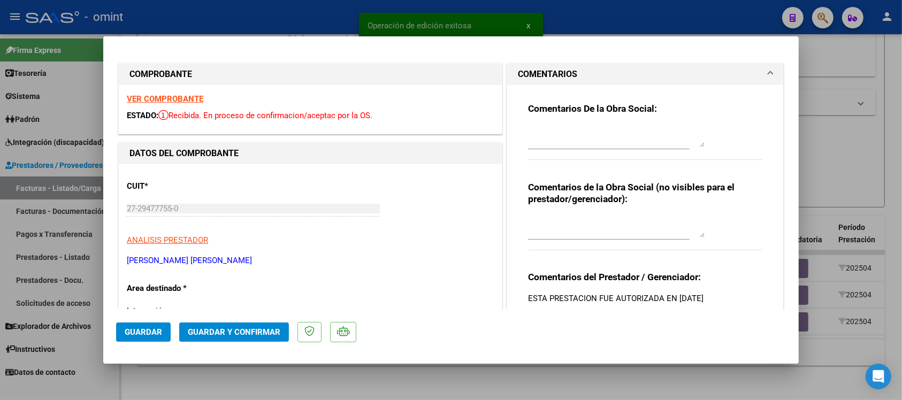
click at [174, 98] on strong "VER COMPROBANTE" at bounding box center [165, 99] width 77 height 10
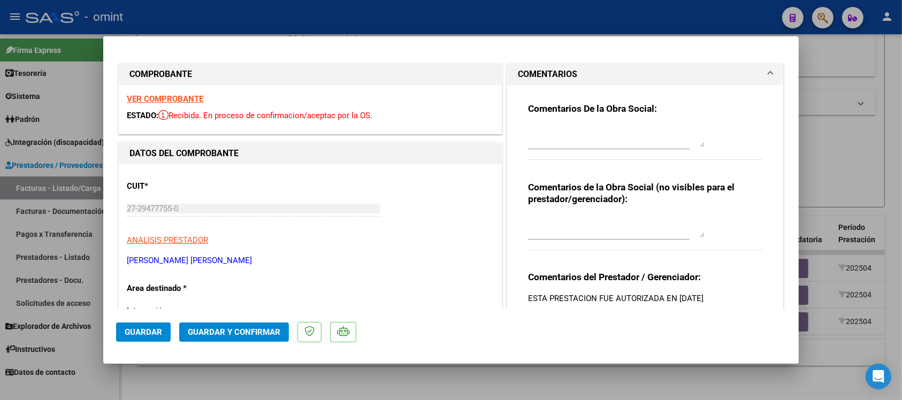
click at [554, 138] on textarea at bounding box center [616, 136] width 177 height 21
paste textarea "Fuera del periodo de presentación para el mecanismo de integración. Por favor c…"
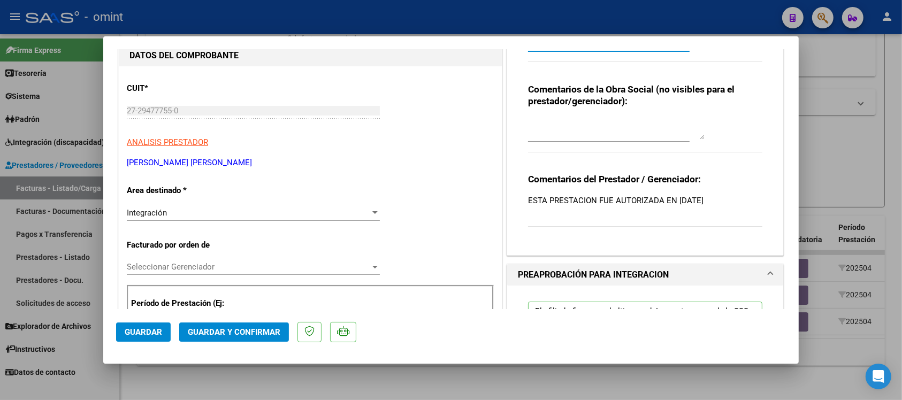
scroll to position [134, 0]
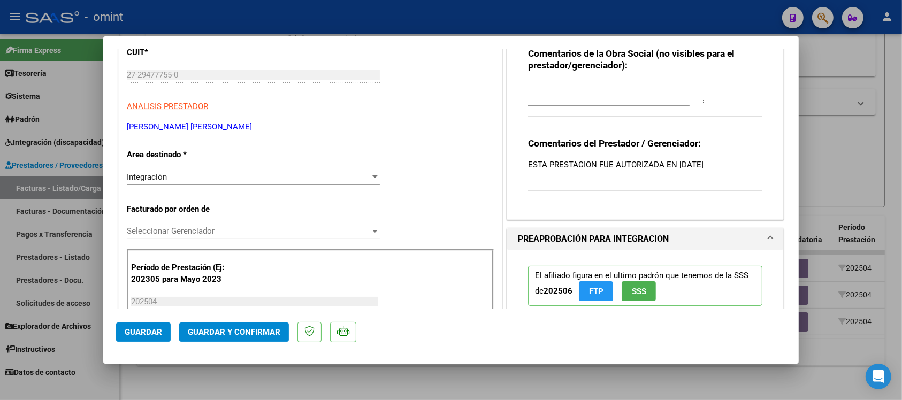
type textarea "Fuera del periodo de presentación para el mecanismo de integración. Por favor c…"
click at [197, 182] on div "Integración" at bounding box center [248, 177] width 243 height 10
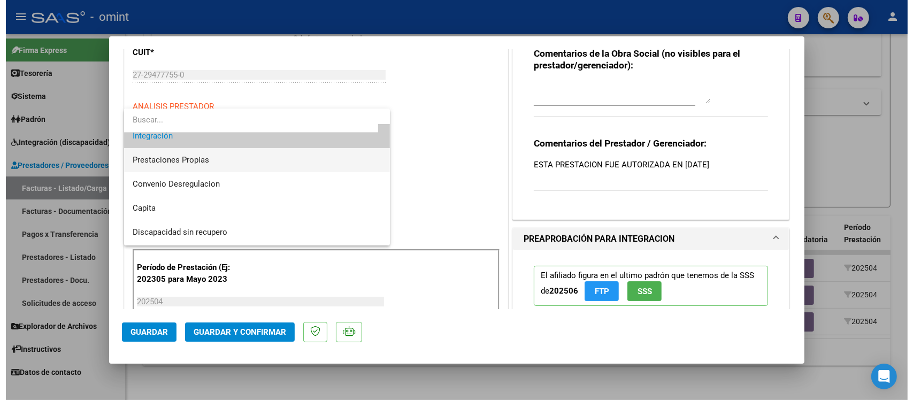
scroll to position [103, 0]
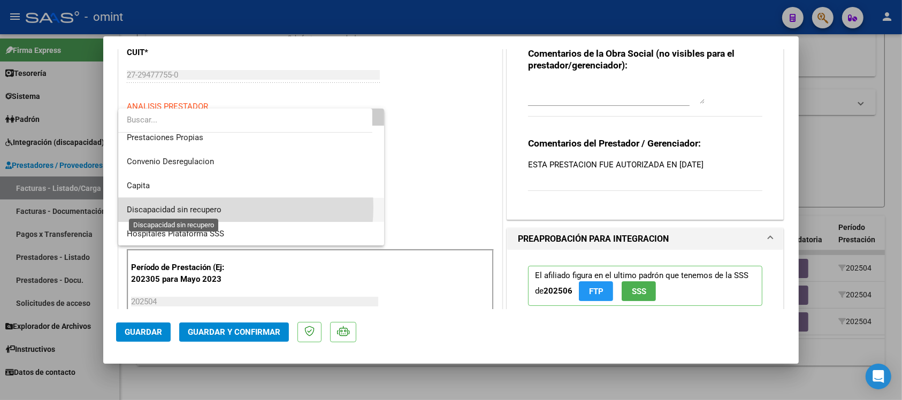
click at [202, 206] on span "Discapacidad sin recupero" at bounding box center [174, 210] width 95 height 10
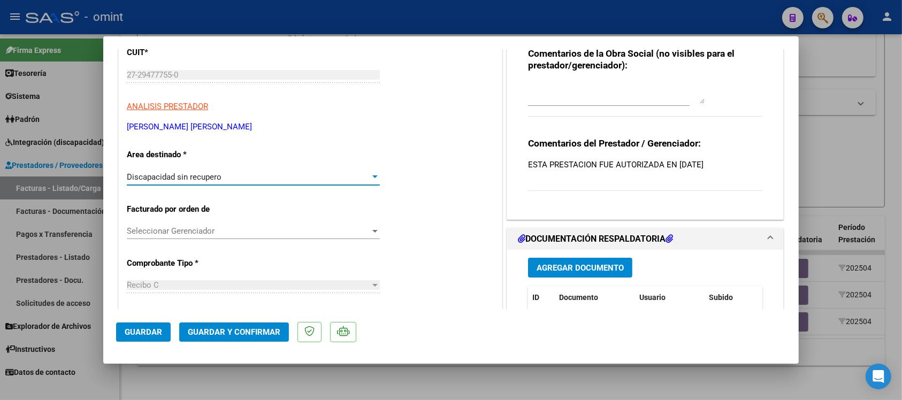
click at [223, 330] on span "Guardar y Confirmar" at bounding box center [234, 332] width 93 height 10
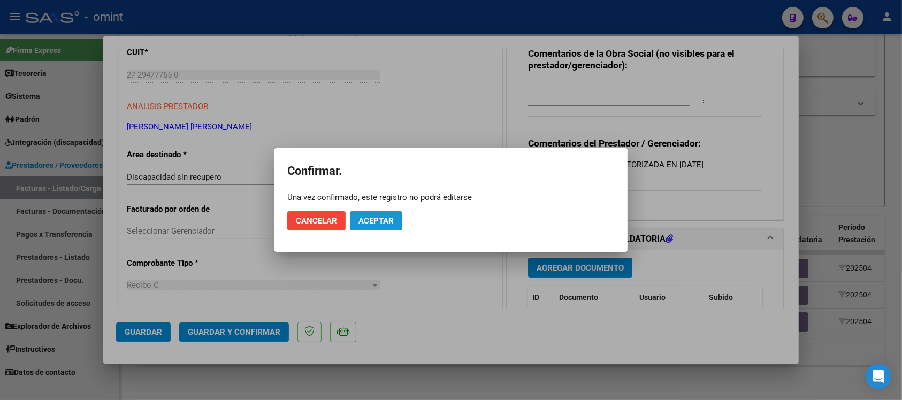
click at [383, 223] on span "Aceptar" at bounding box center [376, 221] width 35 height 10
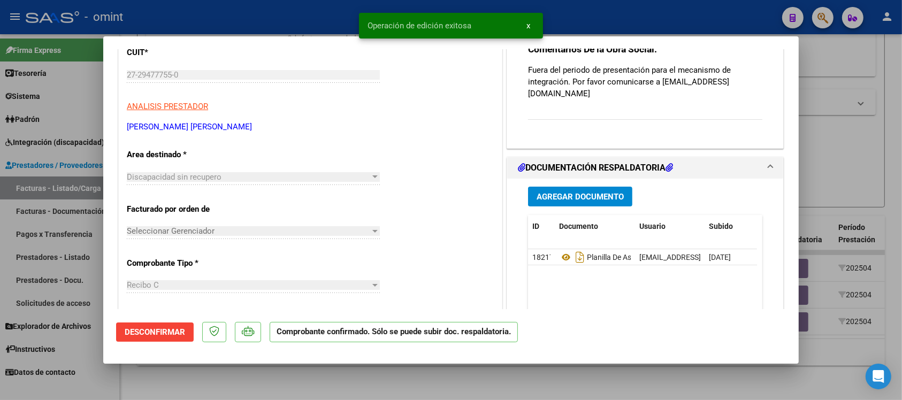
click at [296, 19] on div at bounding box center [451, 200] width 902 height 400
type input "$ 0,00"
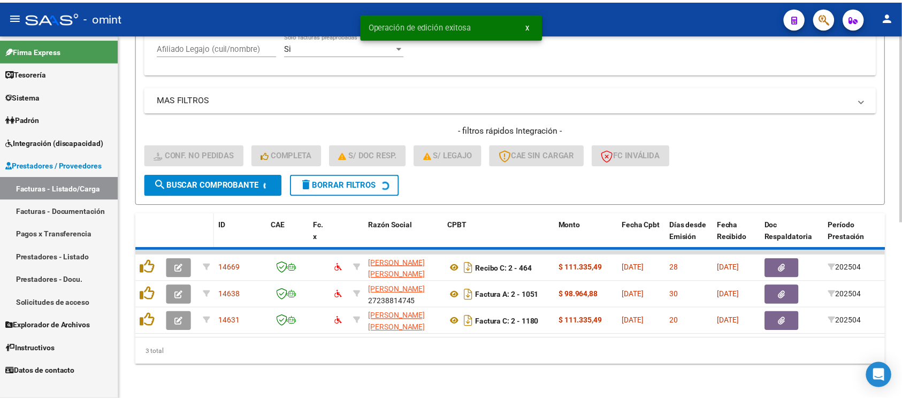
scroll to position [316, 0]
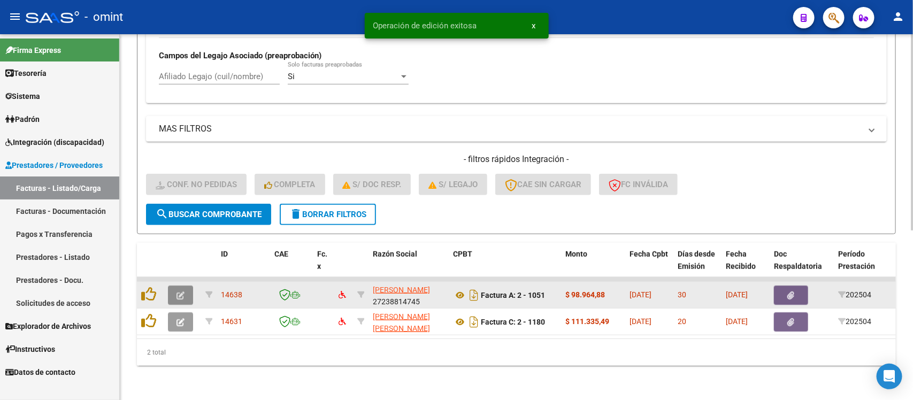
click at [181, 292] on icon "button" at bounding box center [181, 296] width 8 height 8
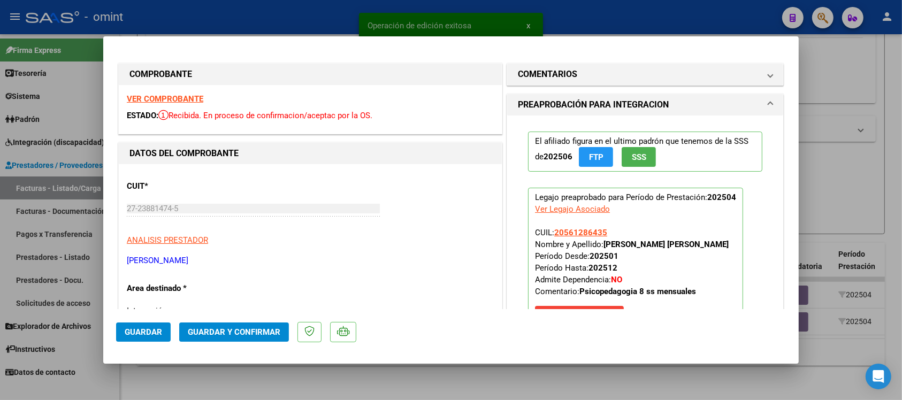
click at [194, 105] on div "VER COMPROBANTE ESTADO: Recibida. En proceso de confirmacion/aceptac por la OS." at bounding box center [310, 109] width 383 height 49
click at [194, 98] on strong "VER COMPROBANTE" at bounding box center [165, 99] width 77 height 10
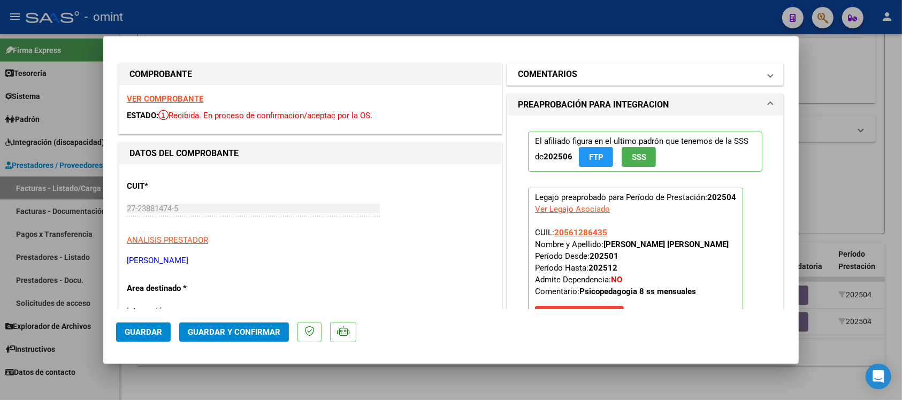
click at [554, 78] on h1 "COMENTARIOS" at bounding box center [547, 74] width 59 height 13
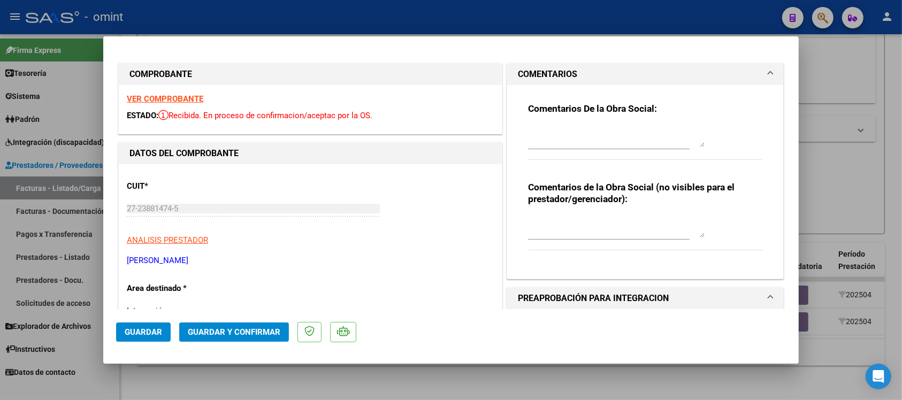
click at [554, 134] on textarea at bounding box center [616, 136] width 177 height 21
paste textarea "Fuera del periodo de presentación para el mecanismo de integración. Por favor c…"
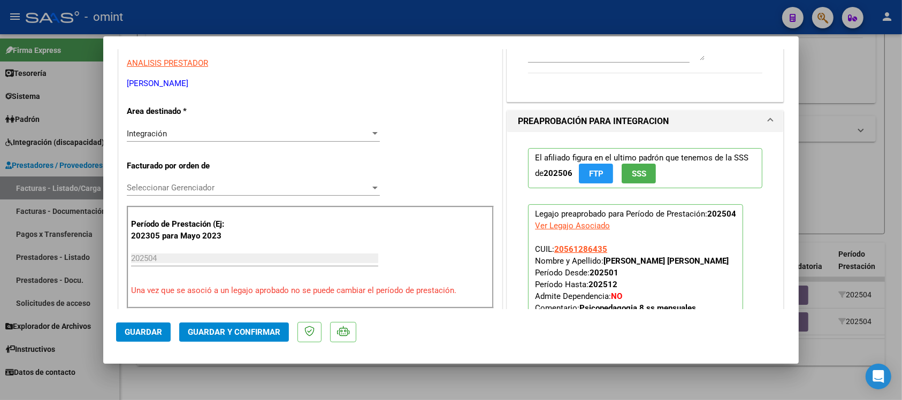
scroll to position [201, 0]
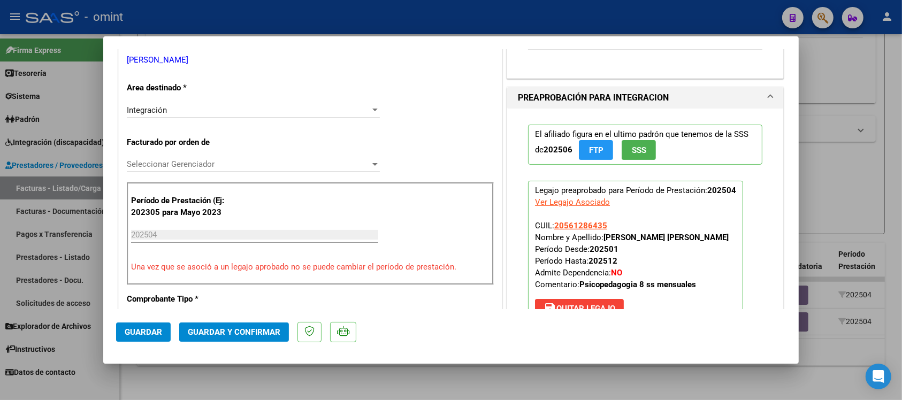
type textarea "Fuera del periodo de presentación para el mecanismo de integración. Por favor c…"
click at [201, 113] on div "Integración" at bounding box center [248, 110] width 243 height 10
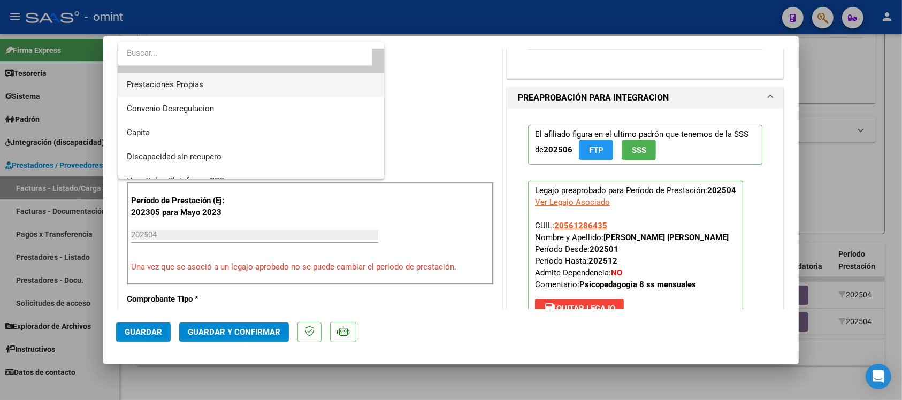
scroll to position [103, 0]
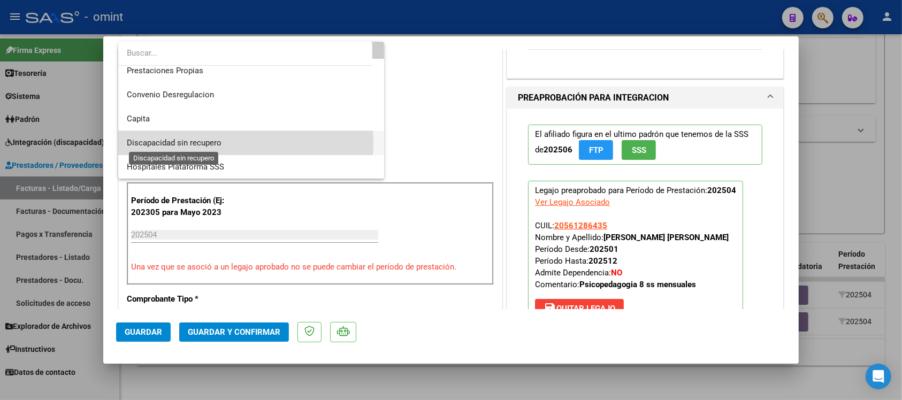
click at [215, 142] on span "Discapacidad sin recupero" at bounding box center [174, 143] width 95 height 10
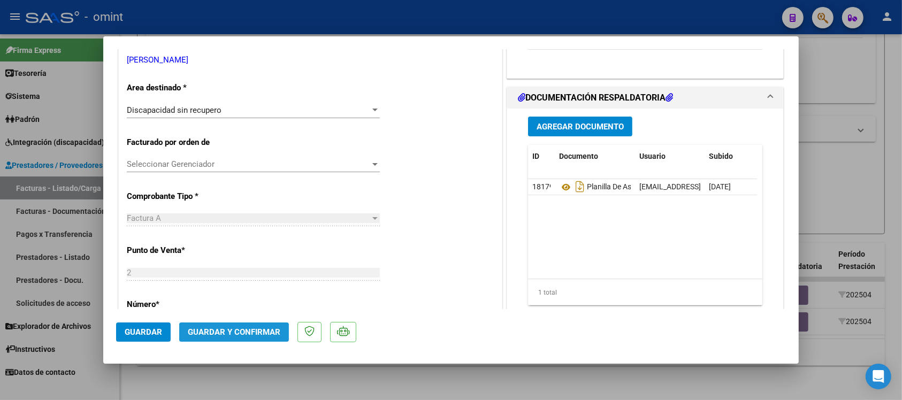
click at [265, 333] on span "Guardar y Confirmar" at bounding box center [234, 332] width 93 height 10
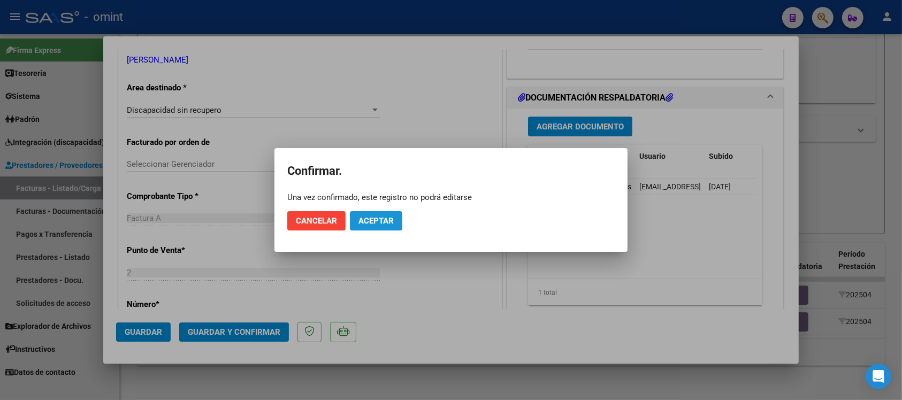
click at [385, 226] on button "Aceptar" at bounding box center [376, 220] width 52 height 19
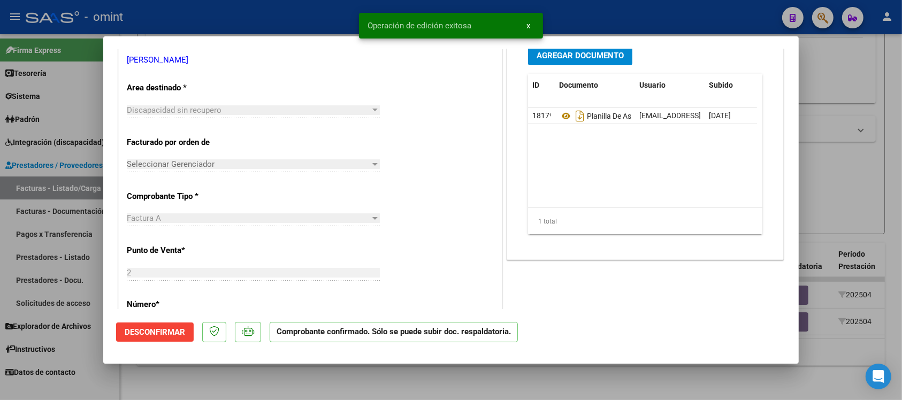
click at [302, 18] on div at bounding box center [451, 200] width 902 height 400
type input "$ 0,00"
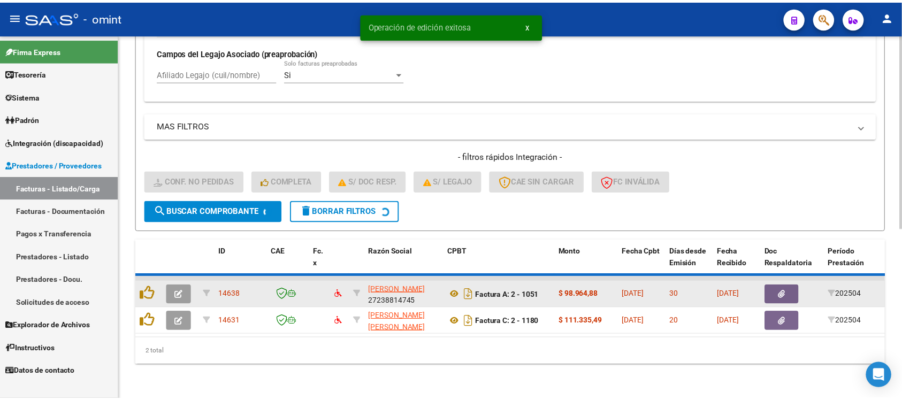
scroll to position [289, 0]
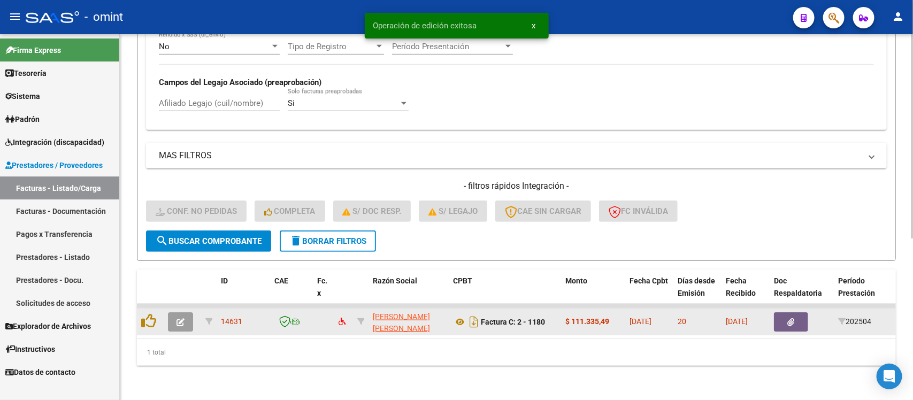
click at [188, 313] on button "button" at bounding box center [180, 322] width 25 height 19
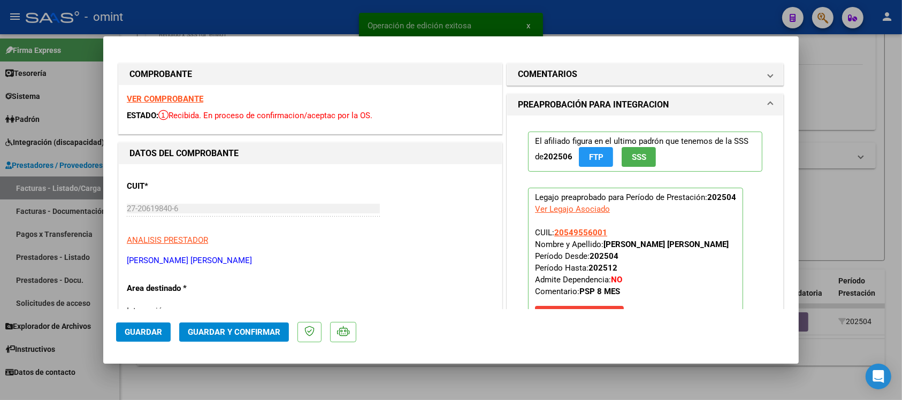
click at [177, 97] on strong "VER COMPROBANTE" at bounding box center [165, 99] width 77 height 10
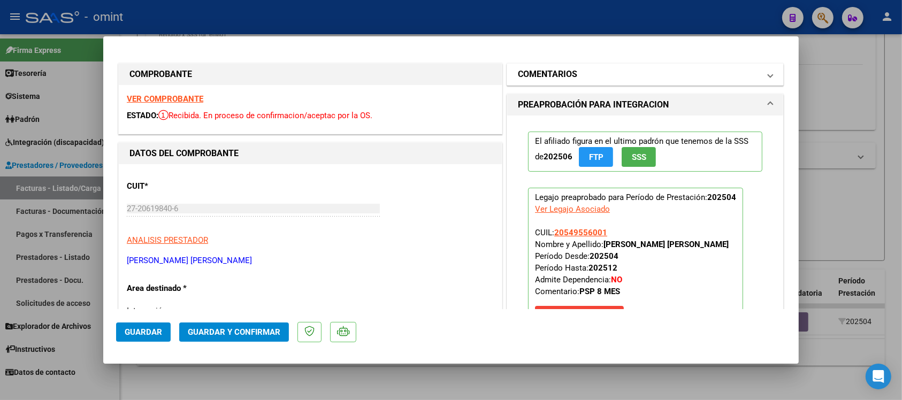
click at [544, 77] on h1 "COMENTARIOS" at bounding box center [547, 74] width 59 height 13
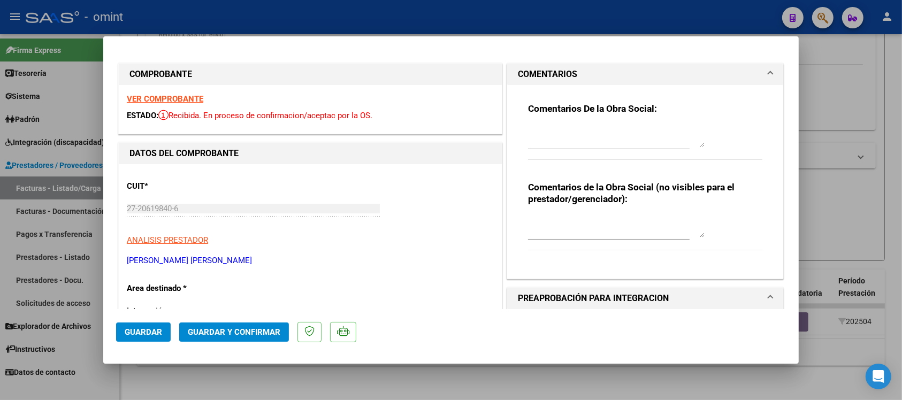
click at [537, 144] on textarea at bounding box center [616, 136] width 177 height 21
paste textarea "Fuera del periodo de presentación para el mecanismo de integración. Por favor c…"
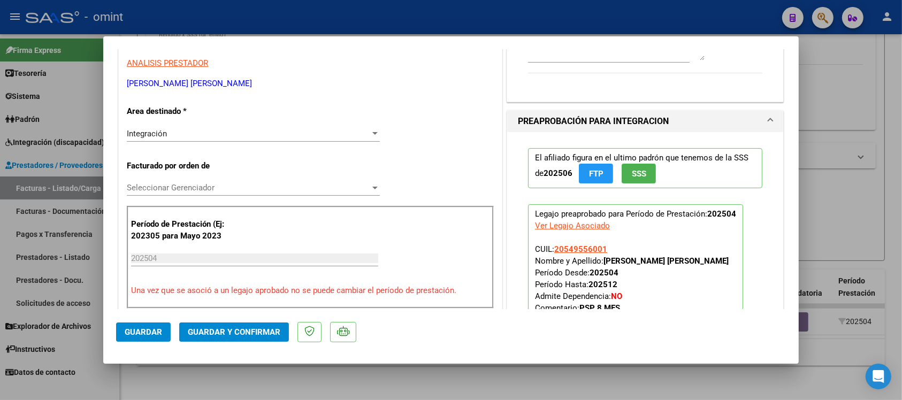
scroll to position [201, 0]
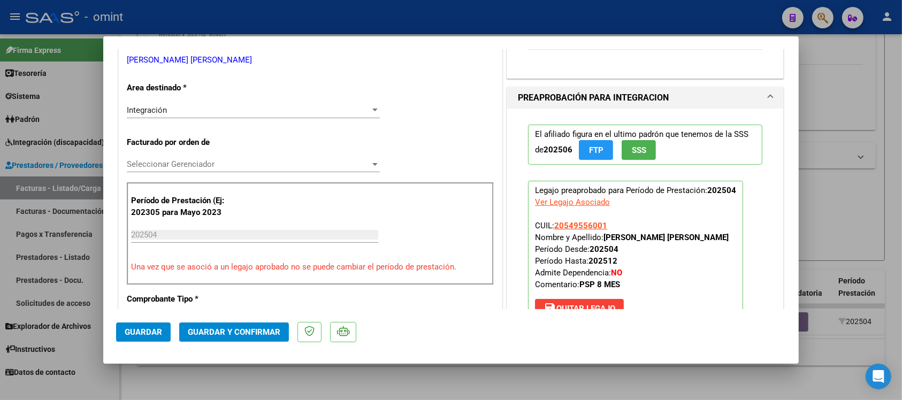
type textarea "Fuera del periodo de presentación para el mecanismo de integración. Por favor c…"
click at [166, 113] on span "Integración" at bounding box center [147, 110] width 40 height 10
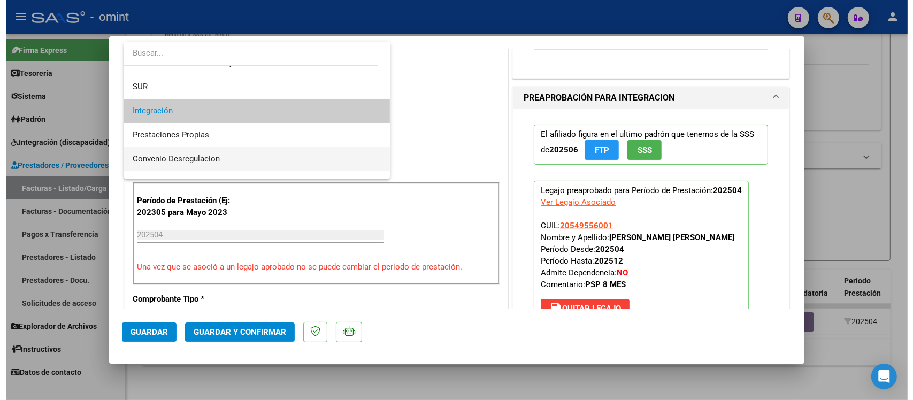
scroll to position [103, 0]
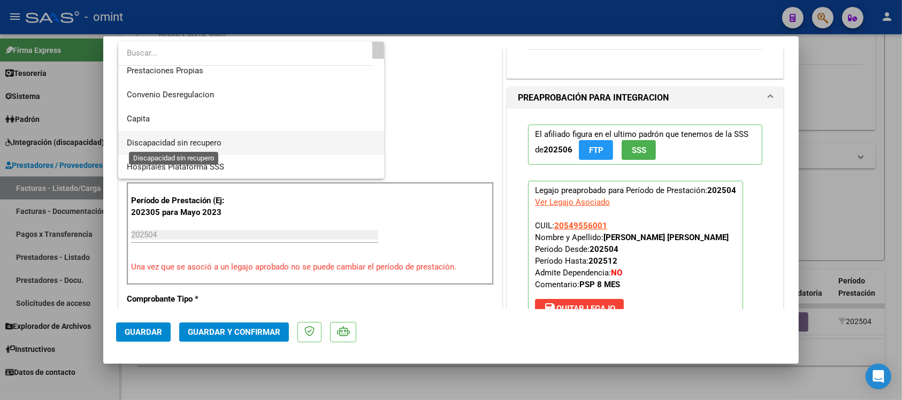
click at [196, 142] on span "Discapacidad sin recupero" at bounding box center [174, 143] width 95 height 10
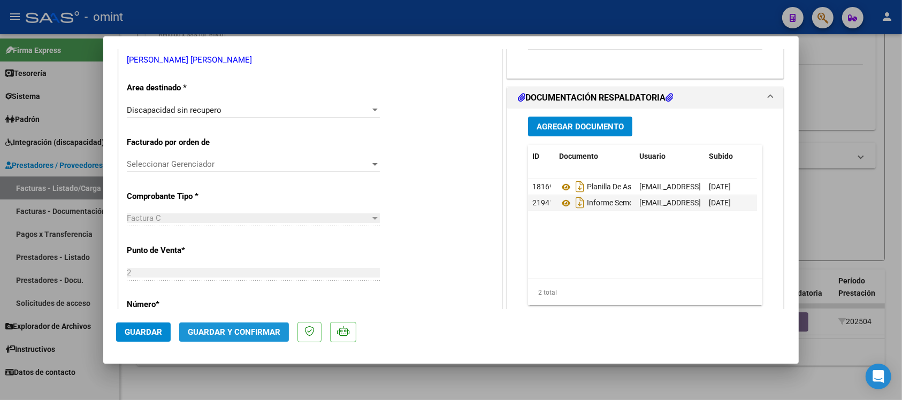
click at [252, 324] on button "Guardar y Confirmar" at bounding box center [234, 332] width 110 height 19
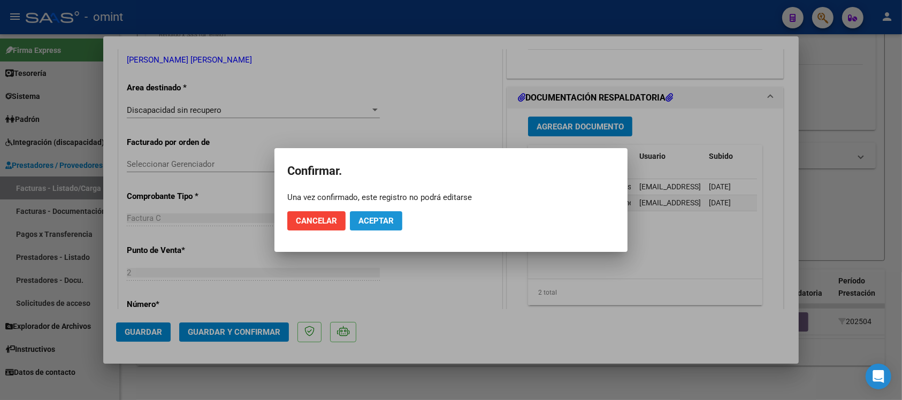
click at [392, 224] on span "Aceptar" at bounding box center [376, 221] width 35 height 10
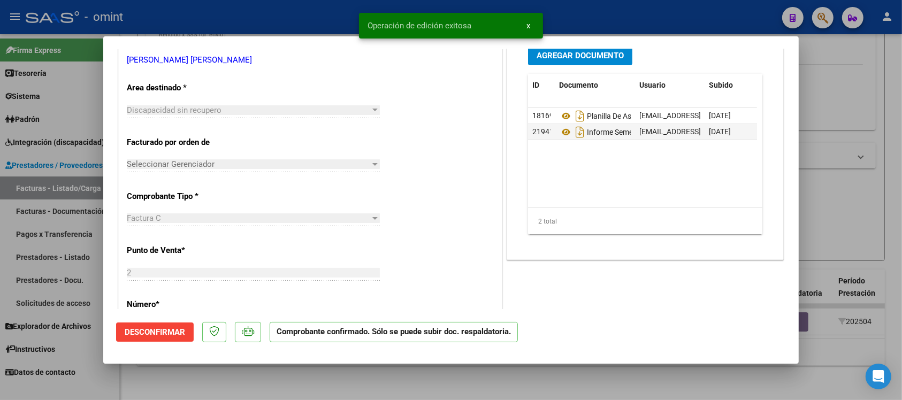
click at [245, 18] on div at bounding box center [451, 200] width 902 height 400
type input "$ 0,00"
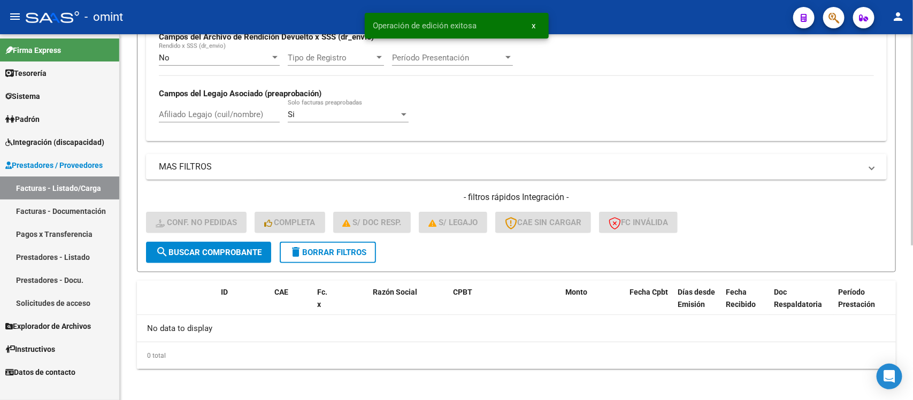
scroll to position [202, 0]
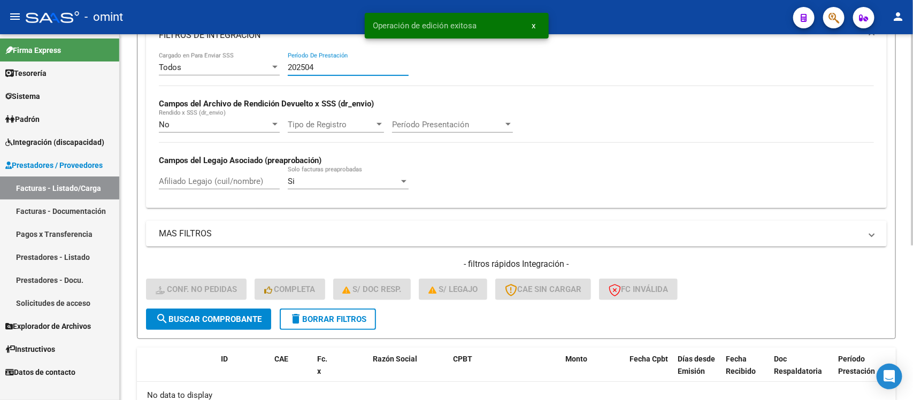
click at [343, 67] on input "202504" at bounding box center [348, 68] width 121 height 10
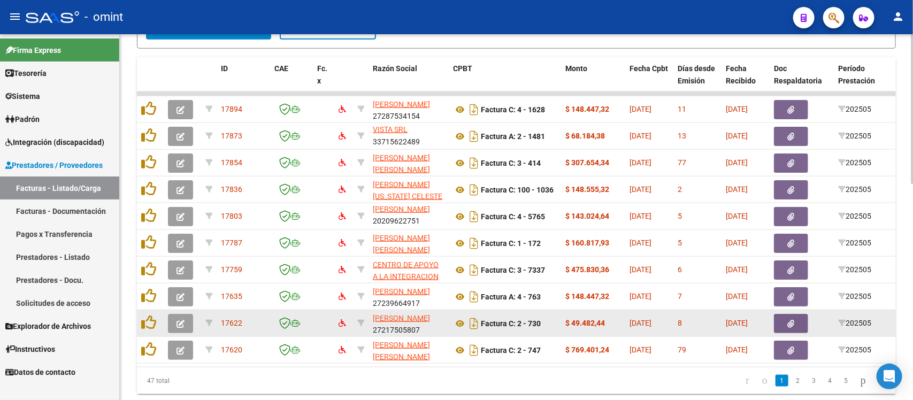
scroll to position [530, 0]
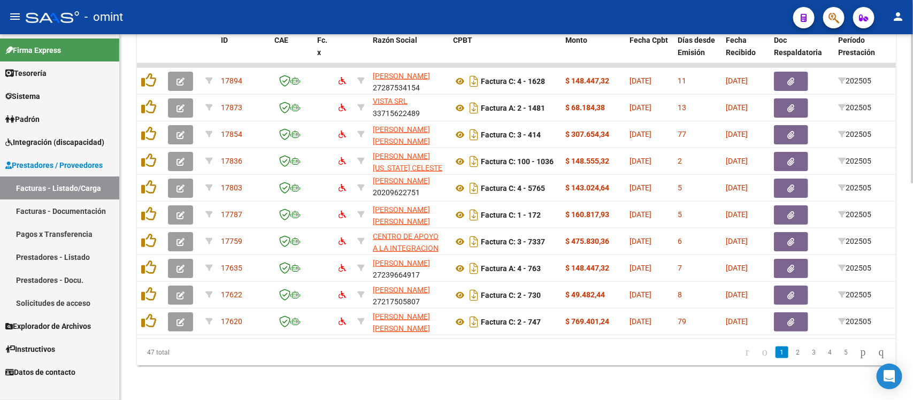
type input "202505"
